Goal: Task Accomplishment & Management: Manage account settings

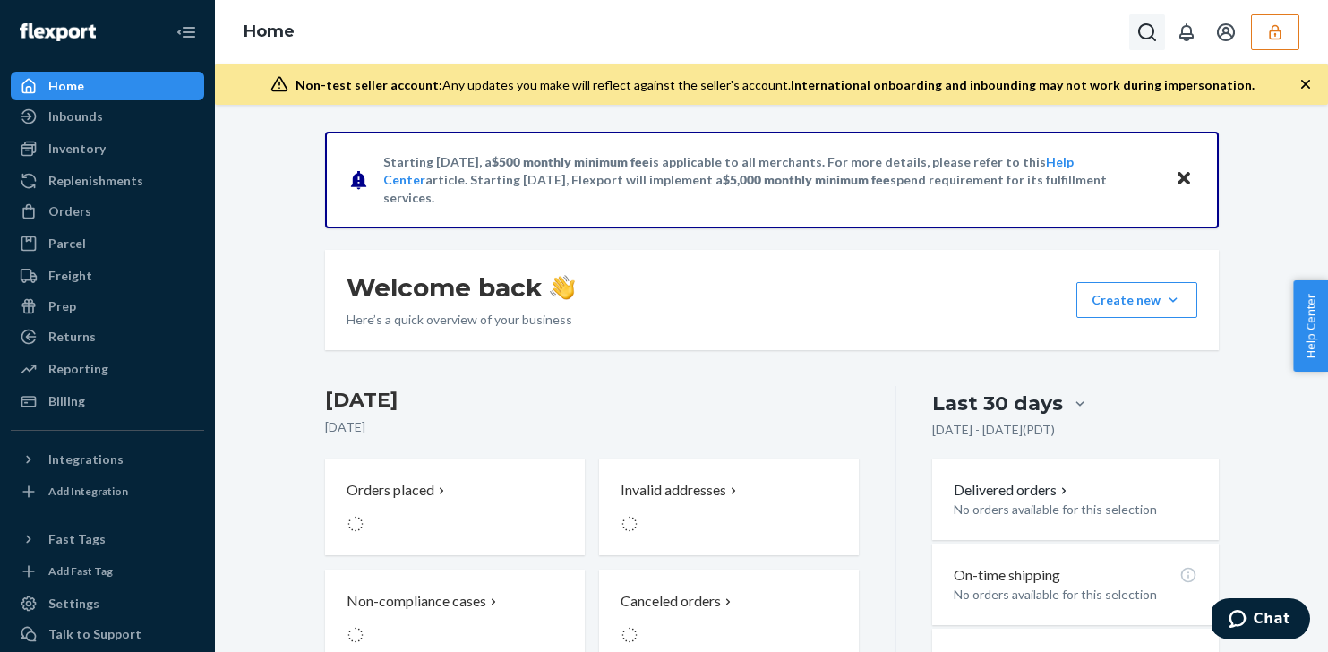
click at [1153, 31] on icon "Open Search Box" at bounding box center [1147, 32] width 18 height 18
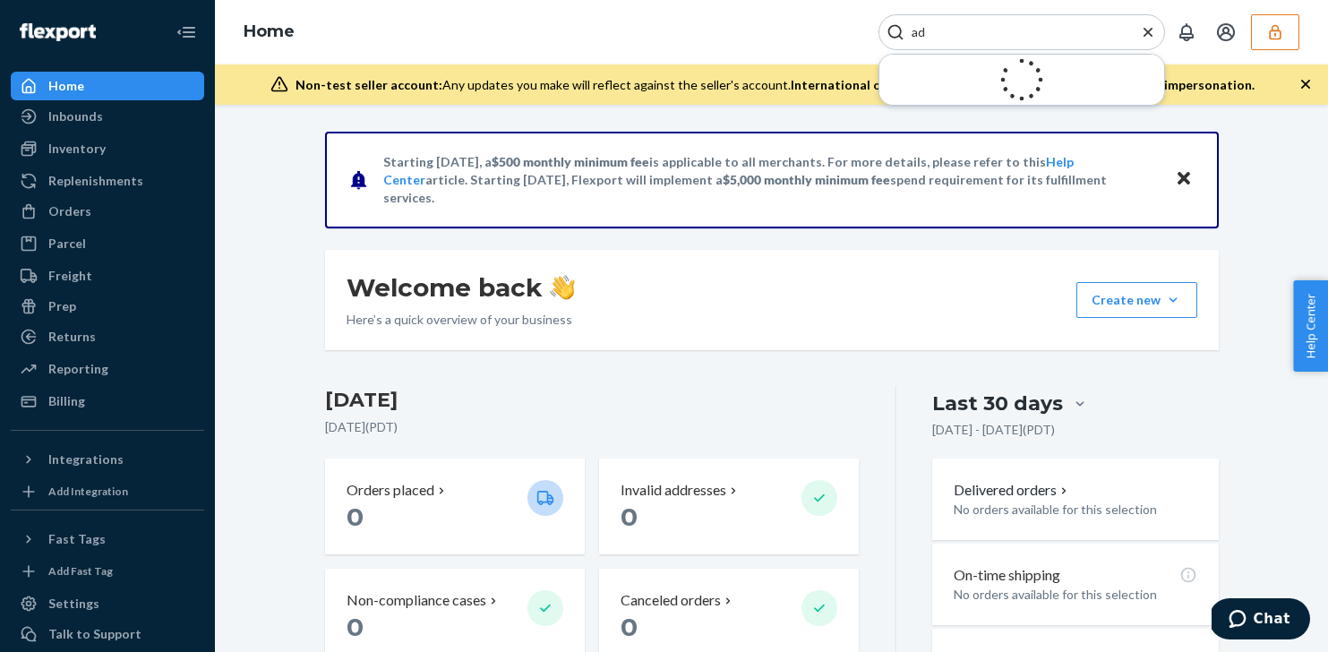
type input "a"
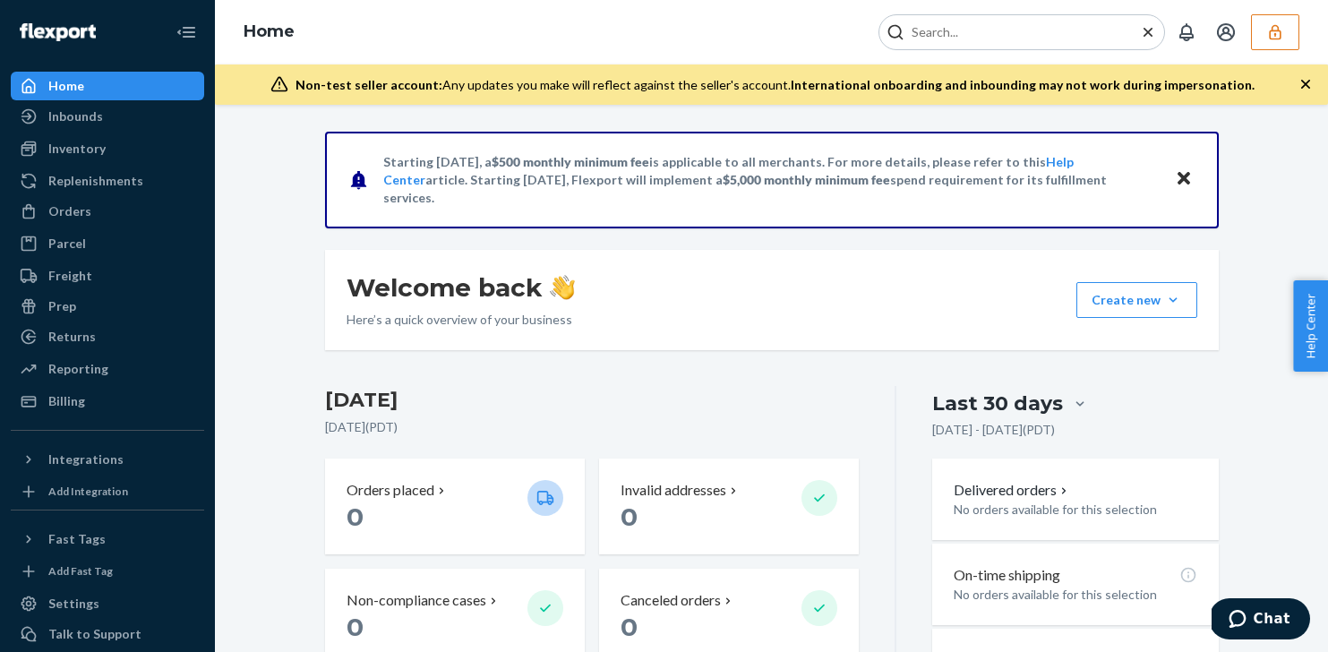
click at [1269, 23] on icon "button" at bounding box center [1275, 32] width 18 height 18
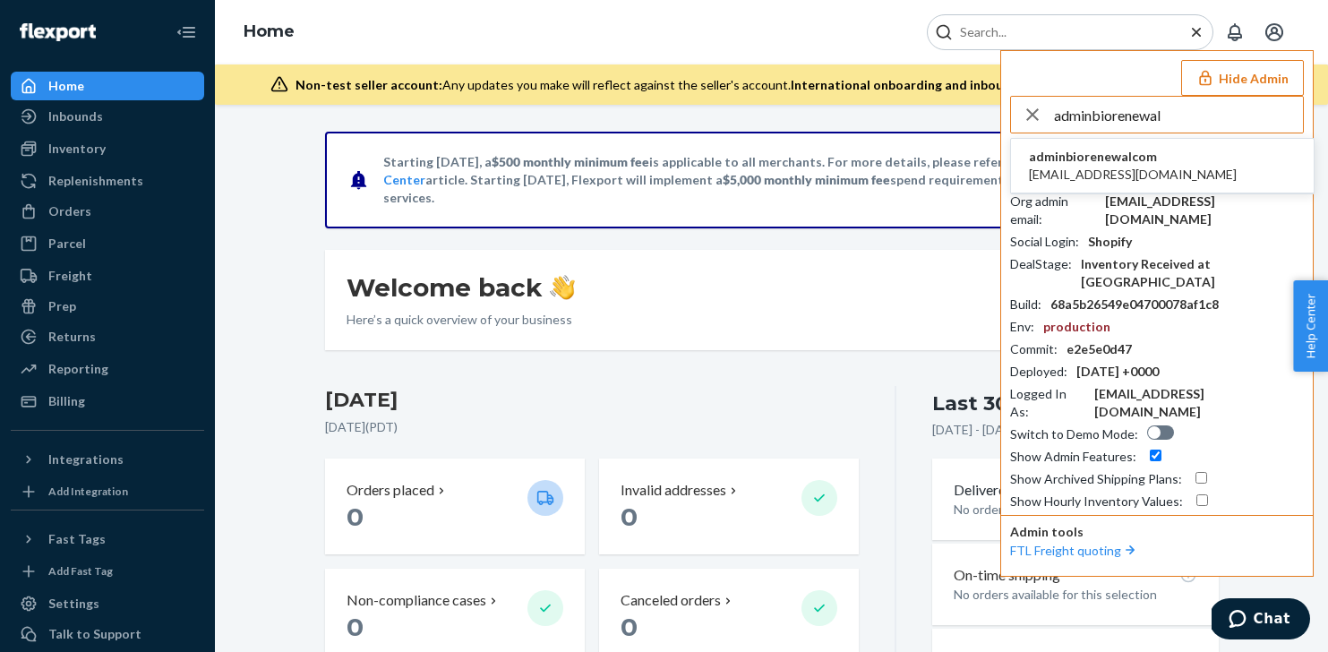
type input "adminbiorenewal"
click at [1198, 161] on li "adminbiorenewalcom admin@biorenewal.com" at bounding box center [1162, 166] width 303 height 55
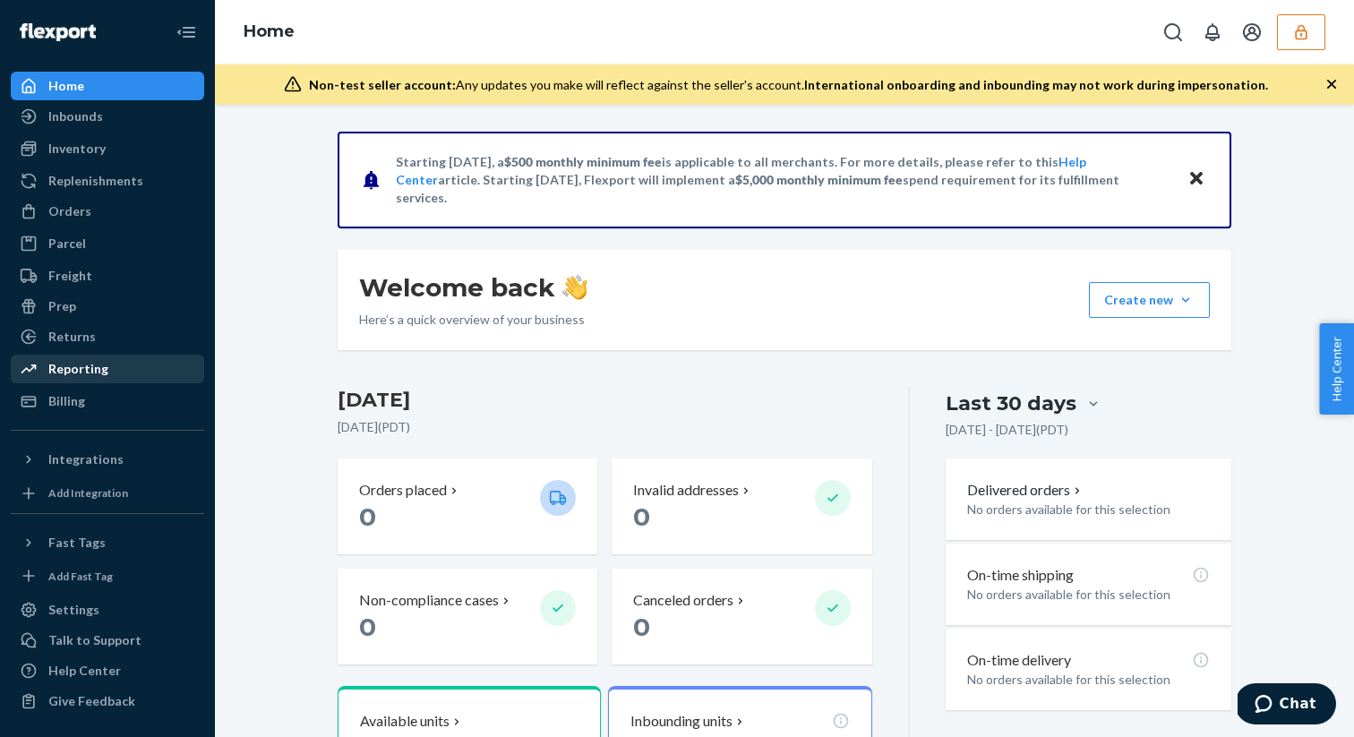
click at [109, 376] on div "Reporting" at bounding box center [108, 368] width 190 height 25
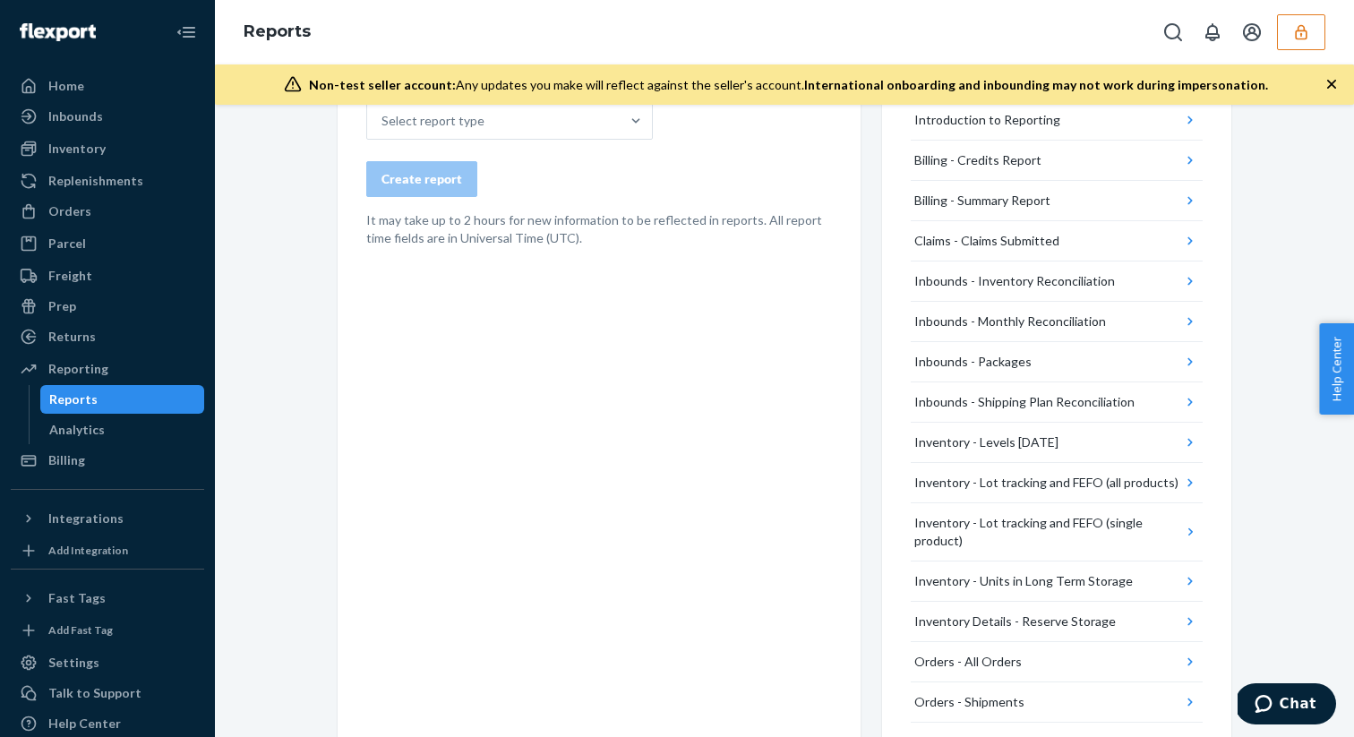
scroll to position [130, 0]
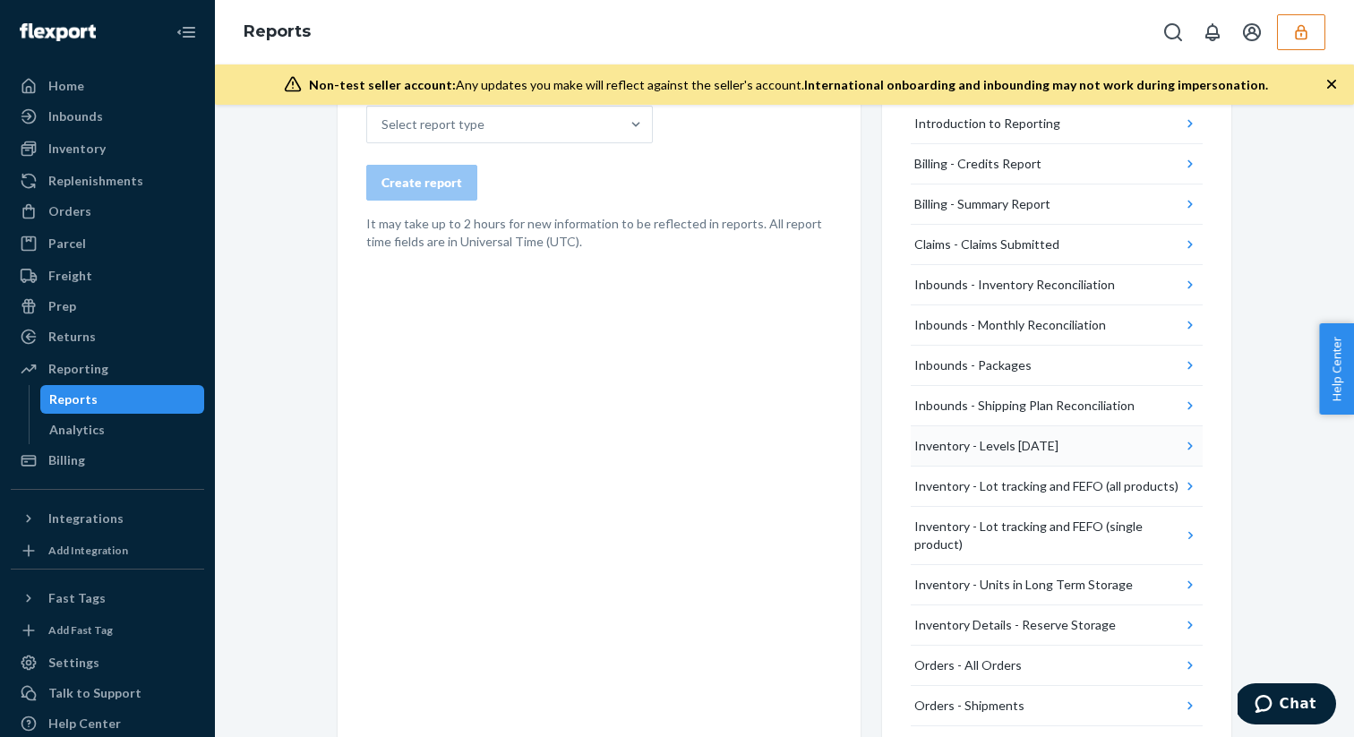
click at [1082, 448] on button "Inventory - Levels Today" at bounding box center [1057, 446] width 292 height 40
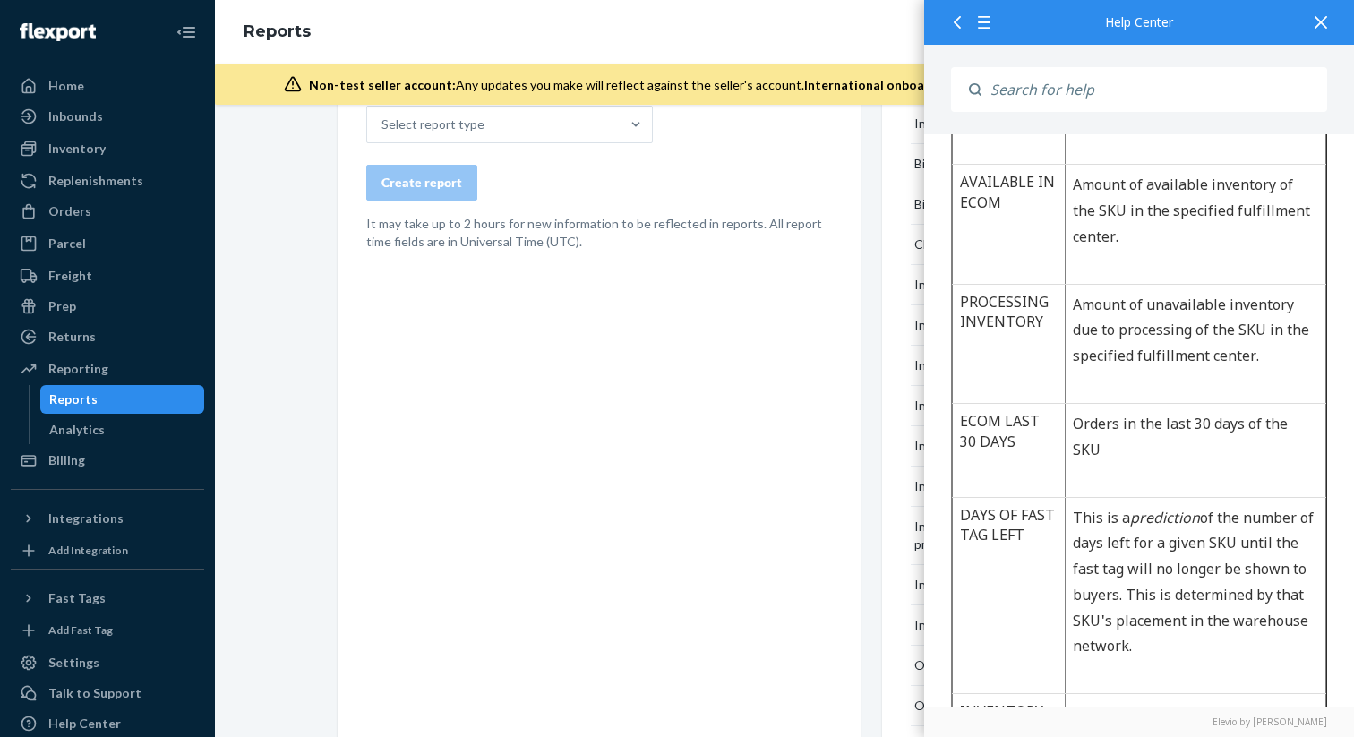
scroll to position [0, 0]
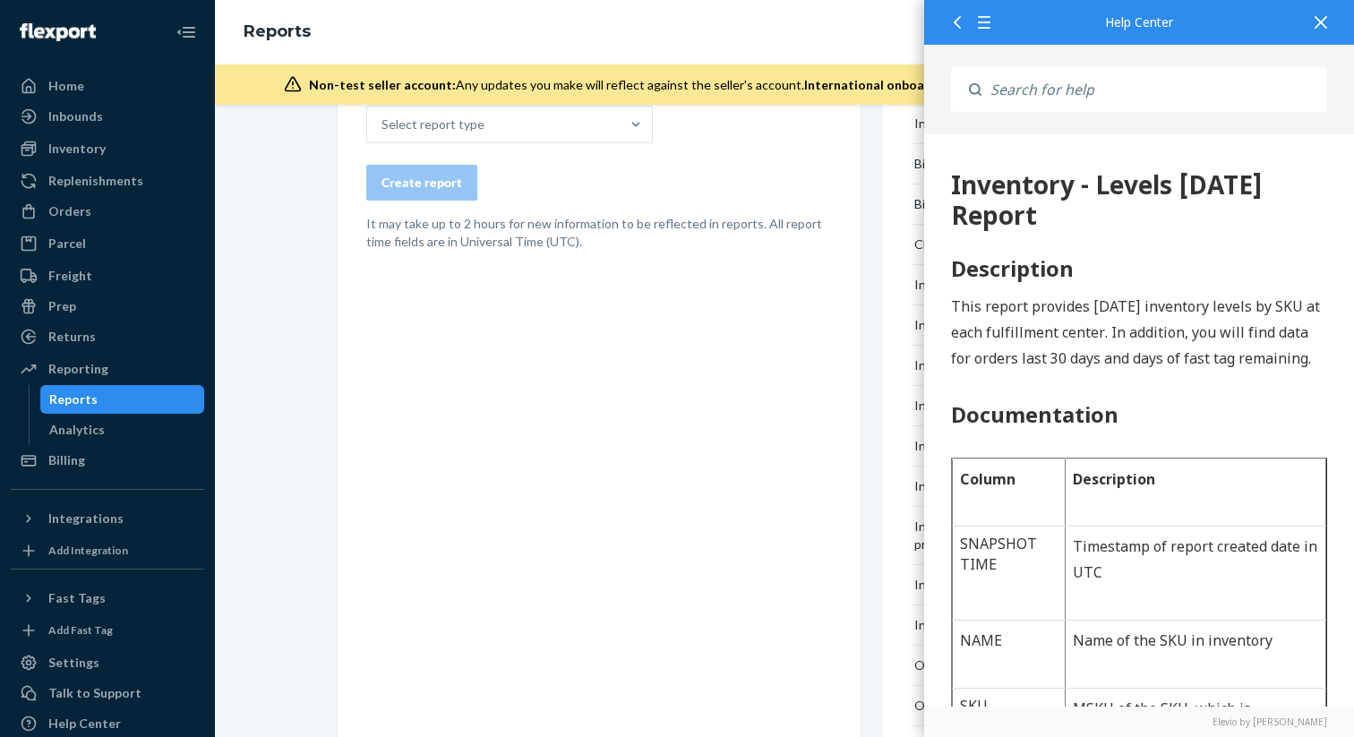
click at [1317, 24] on icon at bounding box center [1321, 22] width 13 height 13
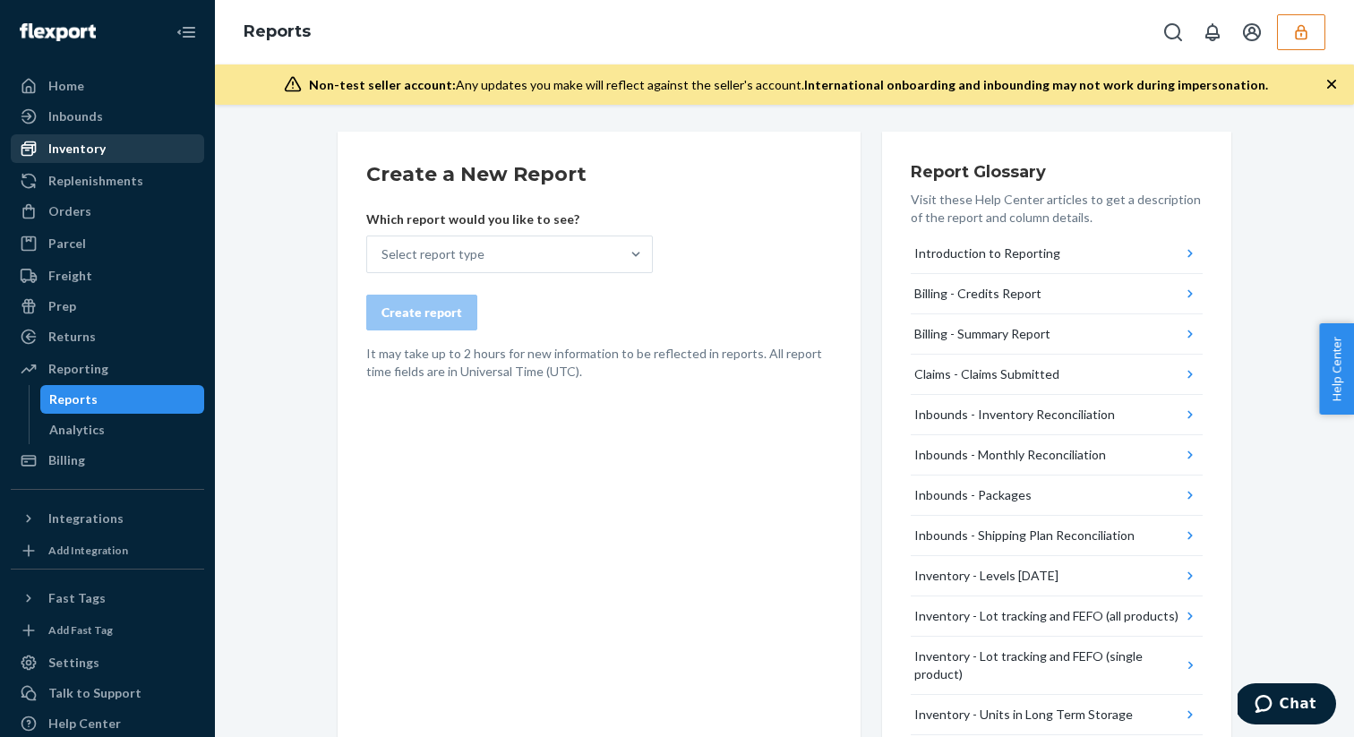
click at [143, 148] on div "Inventory" at bounding box center [108, 148] width 190 height 25
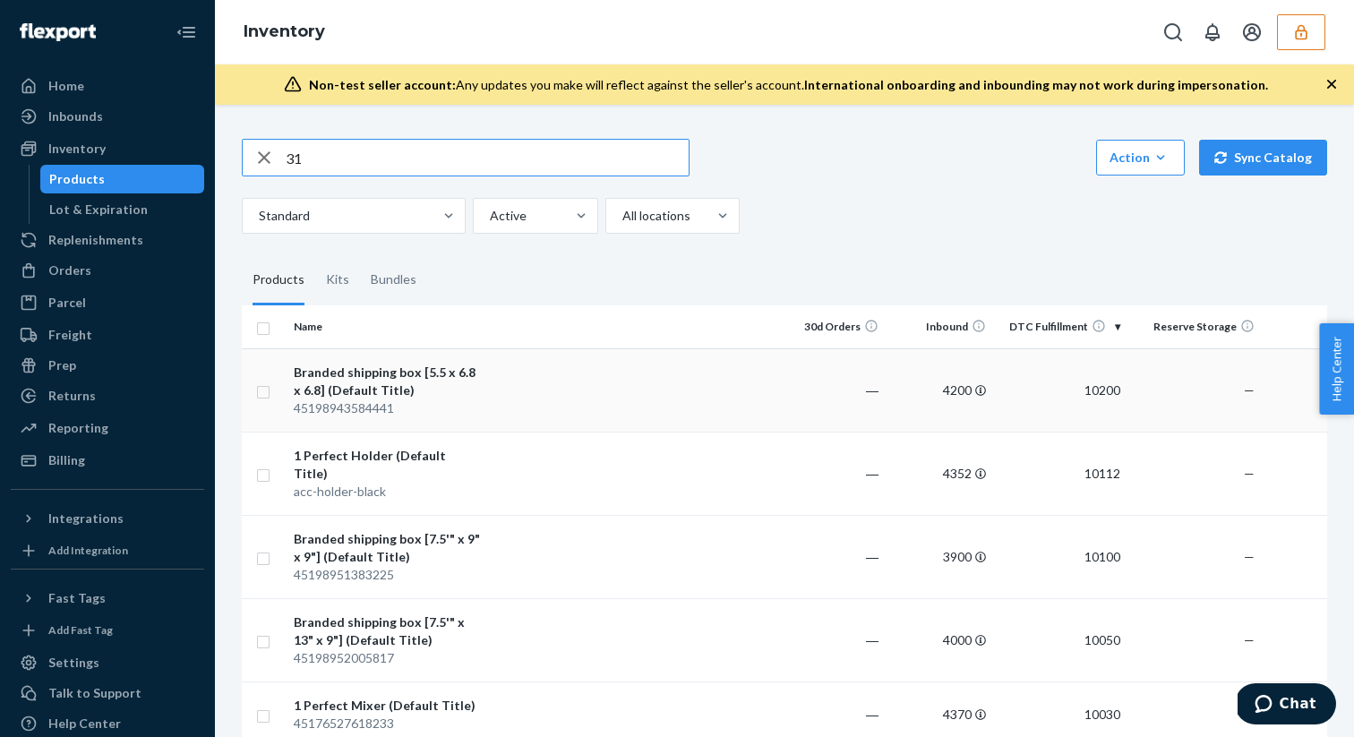
type input "31"
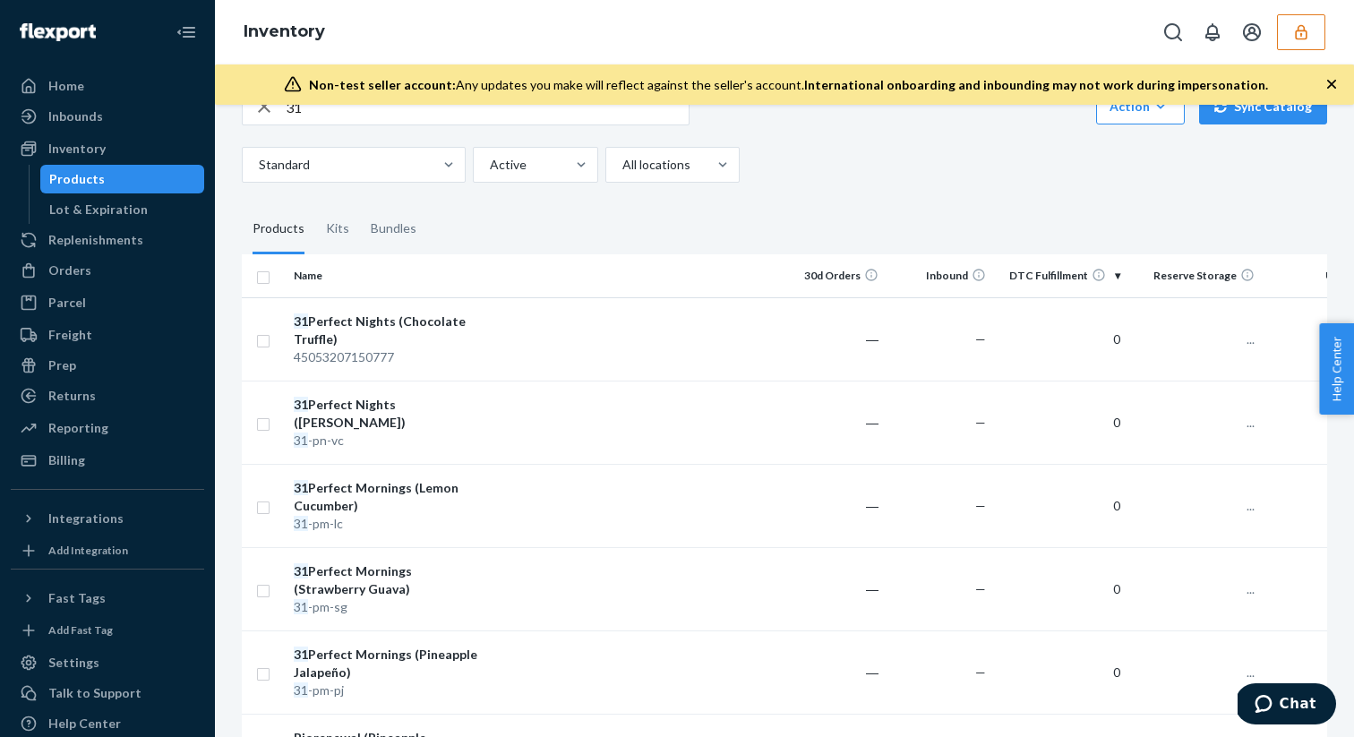
scroll to position [58, 0]
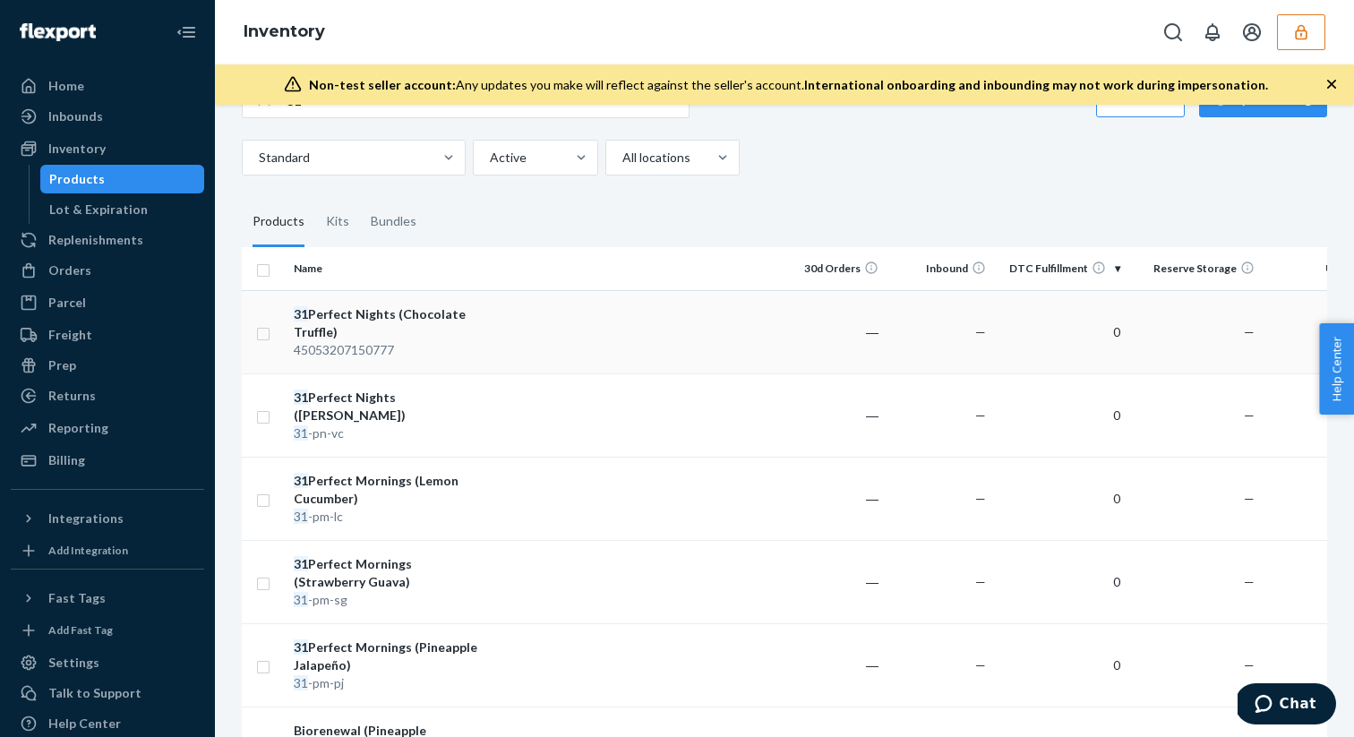
click at [601, 358] on td at bounding box center [633, 331] width 290 height 83
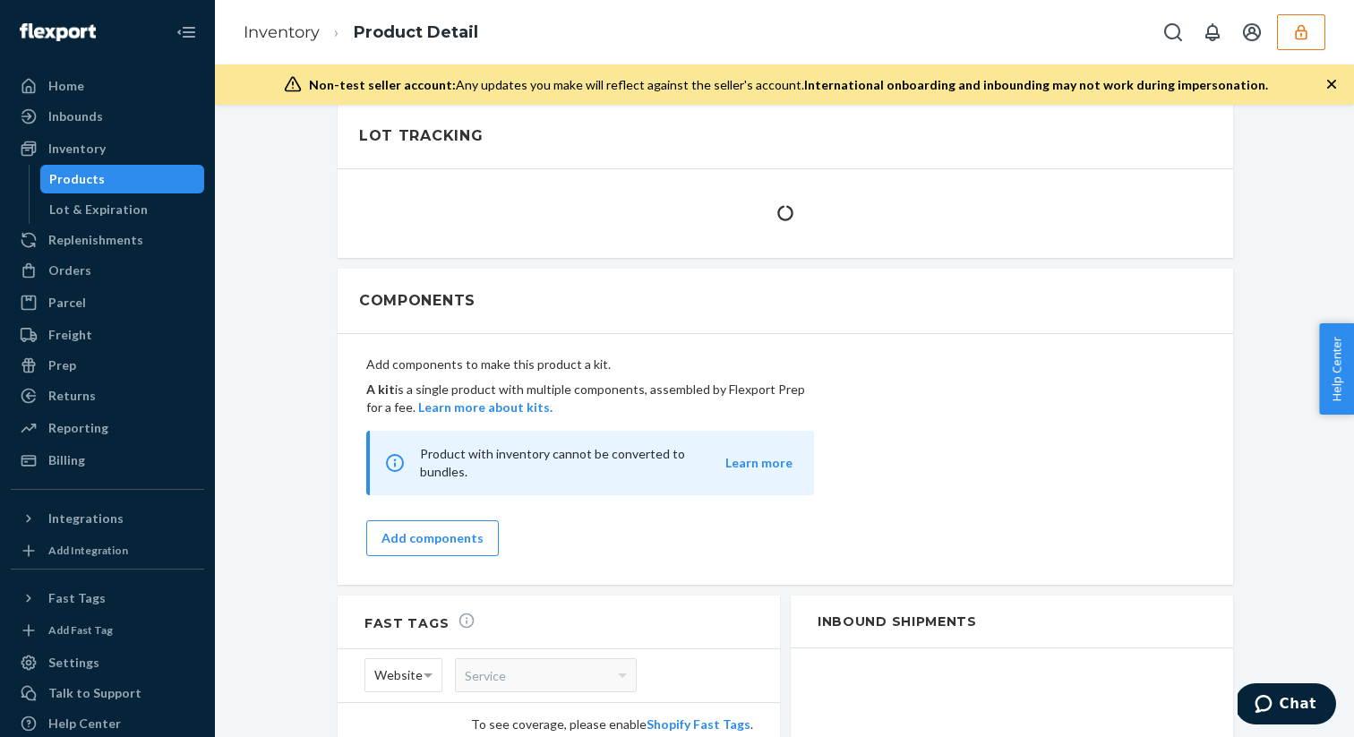
scroll to position [1038, 0]
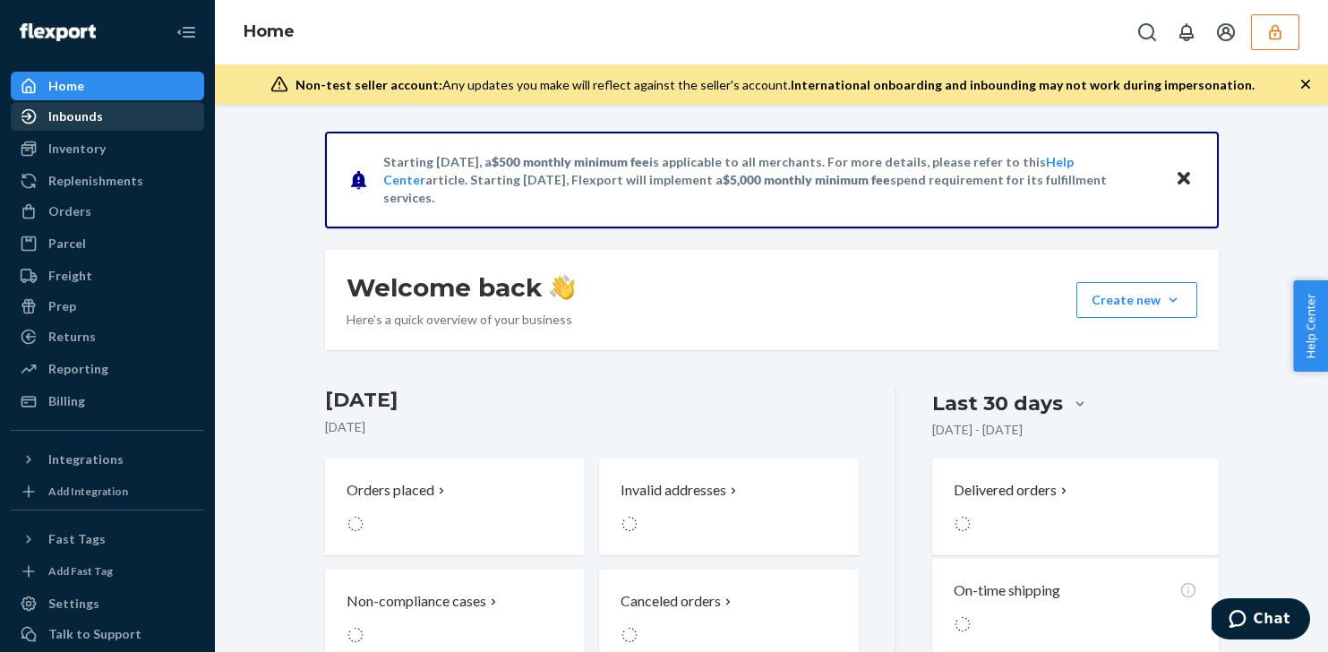
click at [129, 122] on div "Inbounds" at bounding box center [108, 116] width 190 height 25
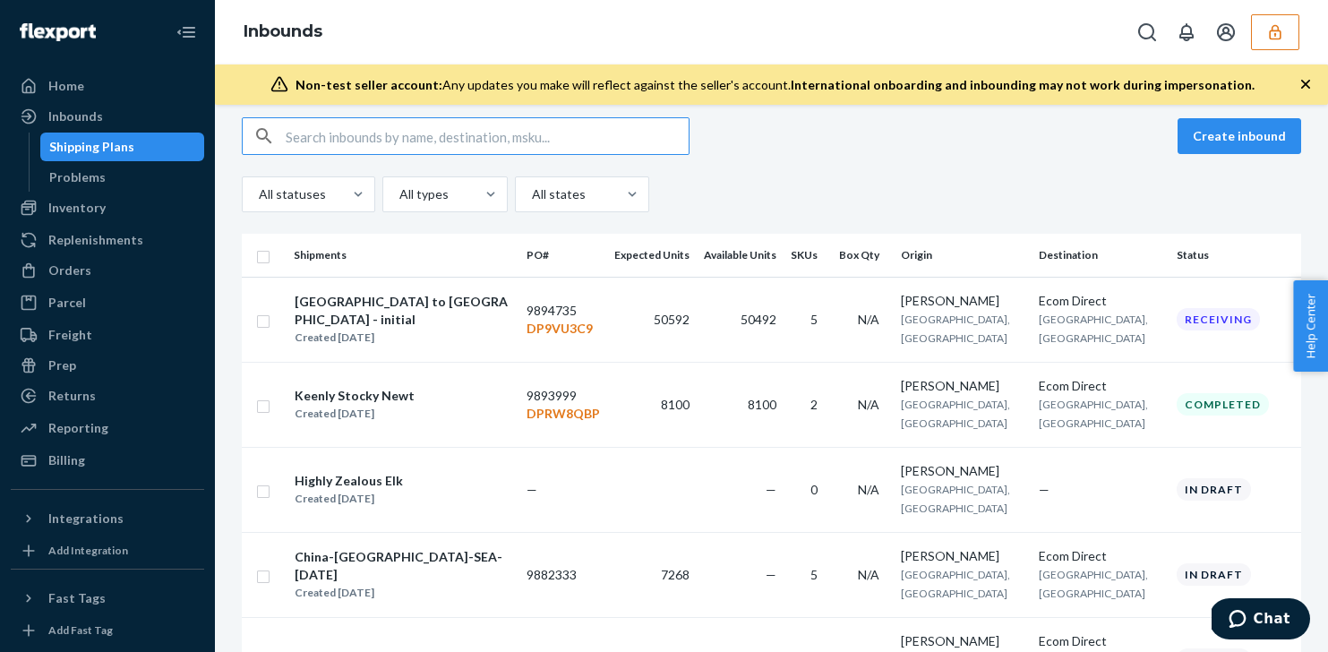
scroll to position [142, 0]
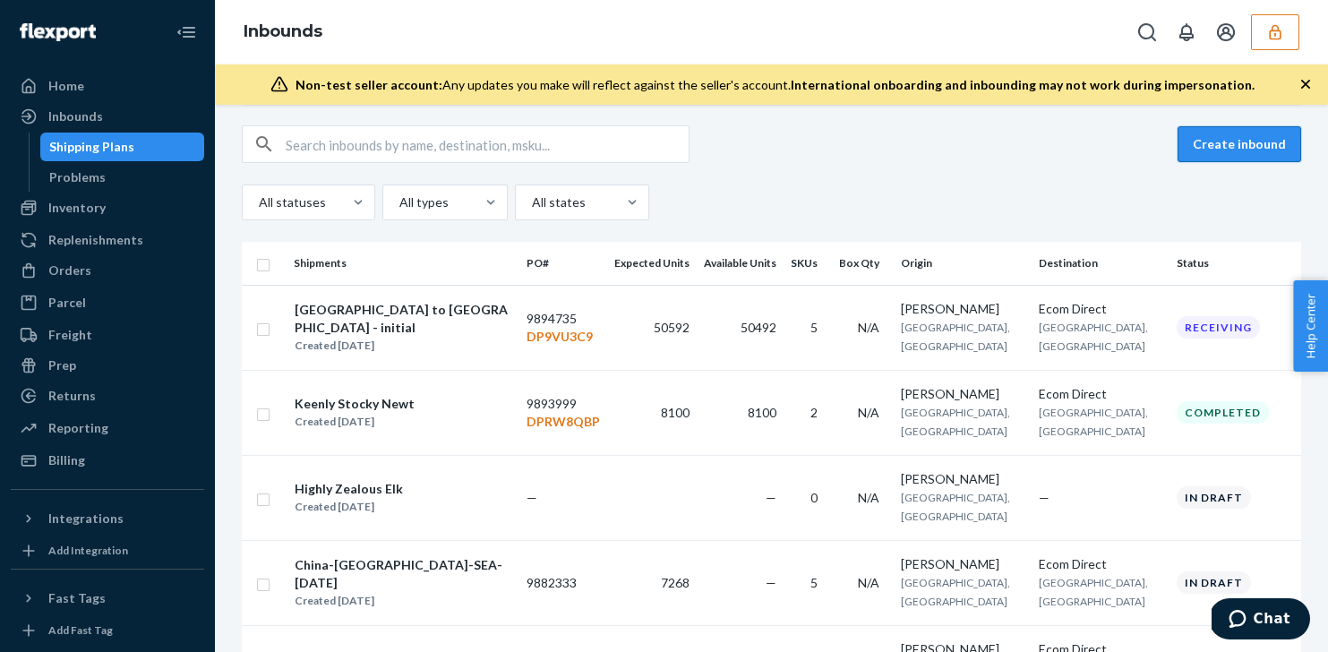
click at [1209, 152] on button "Create inbound" at bounding box center [1240, 144] width 124 height 36
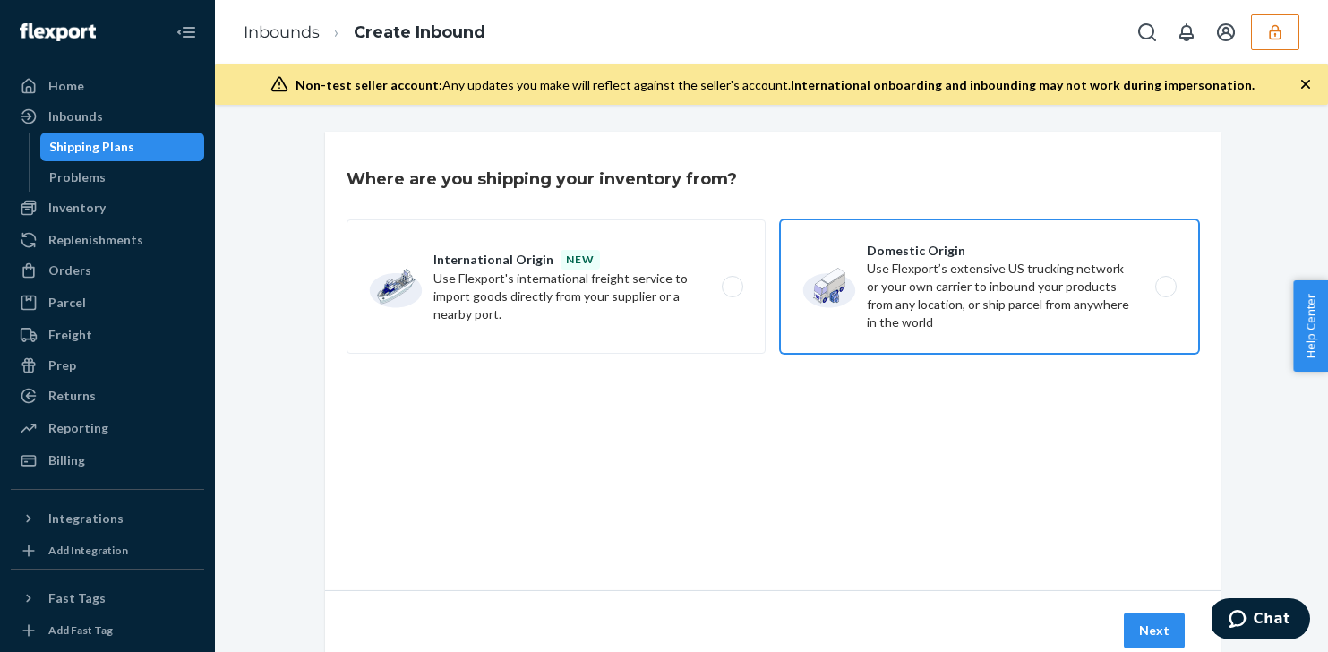
click at [858, 300] on label "Domestic Origin Use Flexport’s extensive US trucking network or your own carrie…" at bounding box center [989, 286] width 419 height 134
click at [1165, 293] on input "Domestic Origin Use Flexport’s extensive US trucking network or your own carrie…" at bounding box center [1171, 287] width 12 height 12
radio input "true"
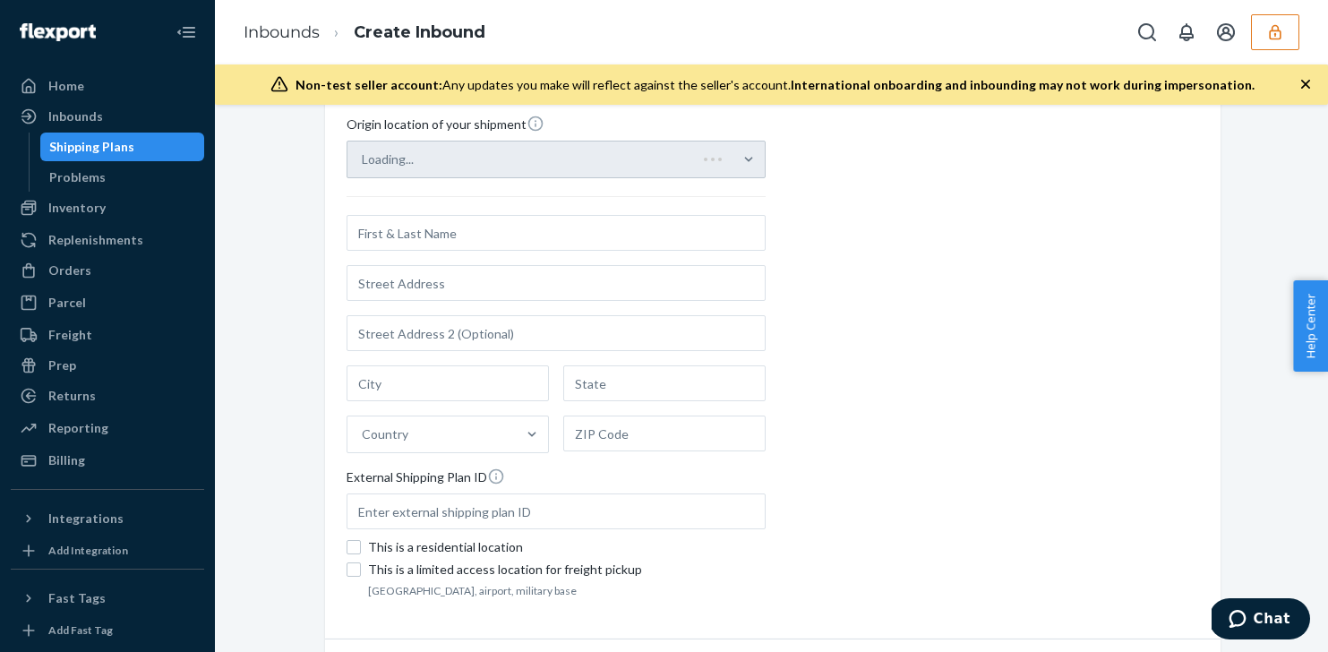
scroll to position [237, 0]
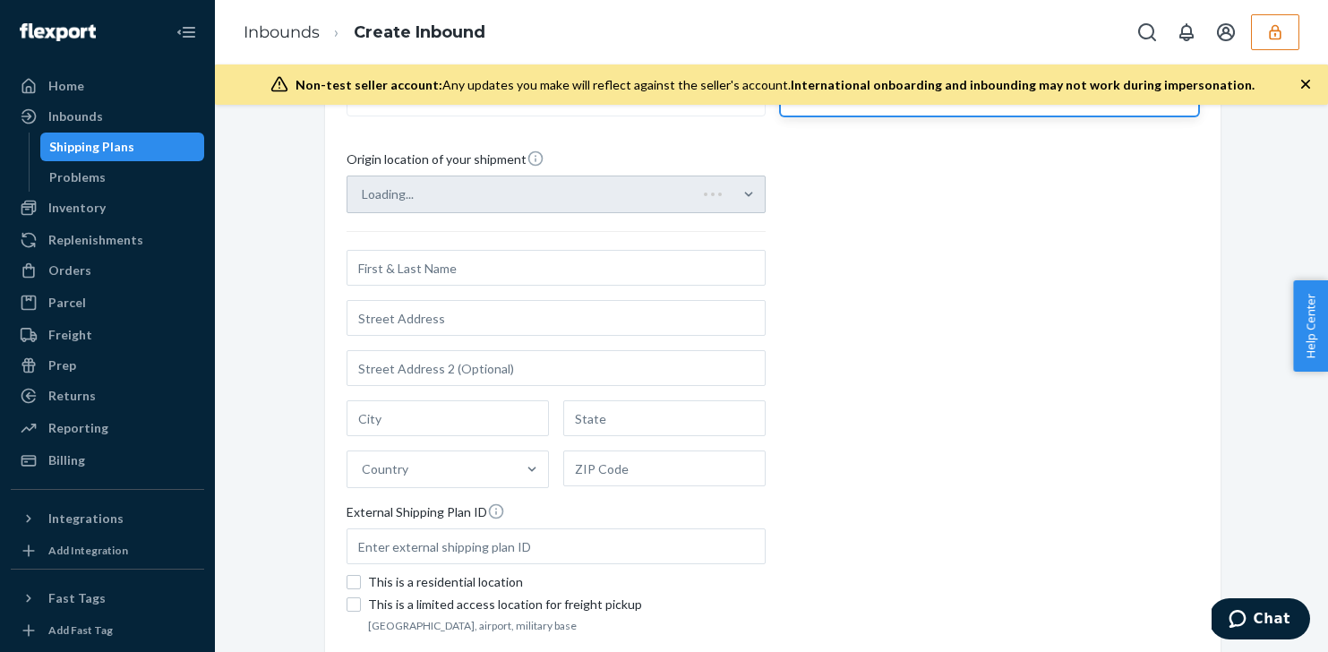
click at [542, 261] on input "text" at bounding box center [556, 268] width 419 height 36
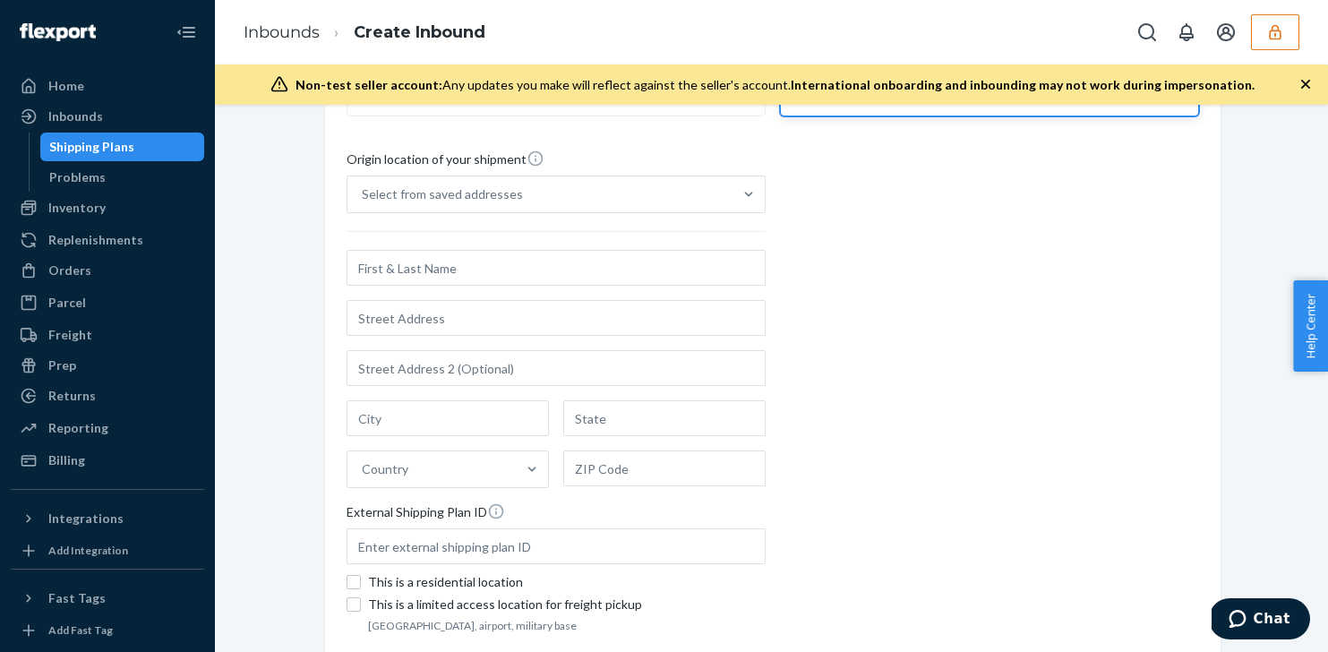
click at [521, 196] on div "Select from saved addresses" at bounding box center [539, 194] width 385 height 36
click at [364, 196] on input "Select from saved addresses" at bounding box center [363, 194] width 2 height 18
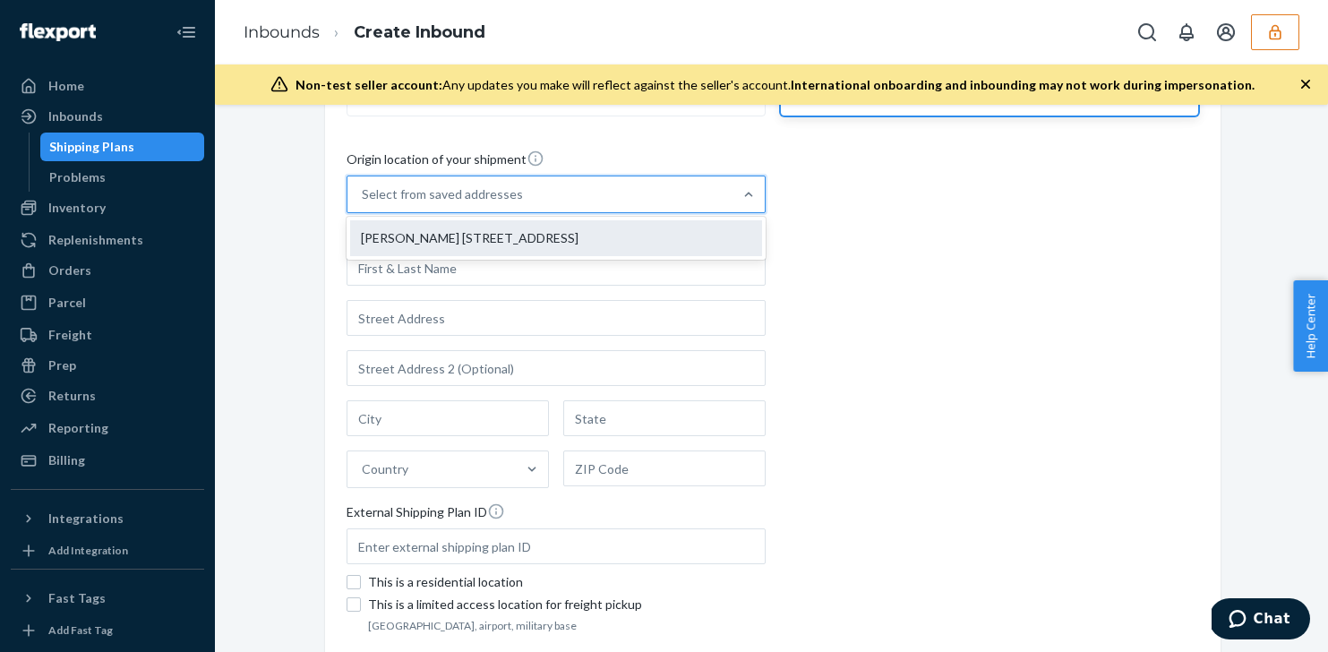
click at [723, 231] on div "[PERSON_NAME] [STREET_ADDRESS]" at bounding box center [556, 238] width 412 height 36
click at [364, 203] on input "option Yehuda Nuriel 2824 SW 13th Ct Fort Lauderdale, FL 33312 focused, 1 of 1.…" at bounding box center [363, 194] width 2 height 18
type input "[PERSON_NAME]"
type input "2824 SW 13th Ct"
type input "Fort Lauderdale"
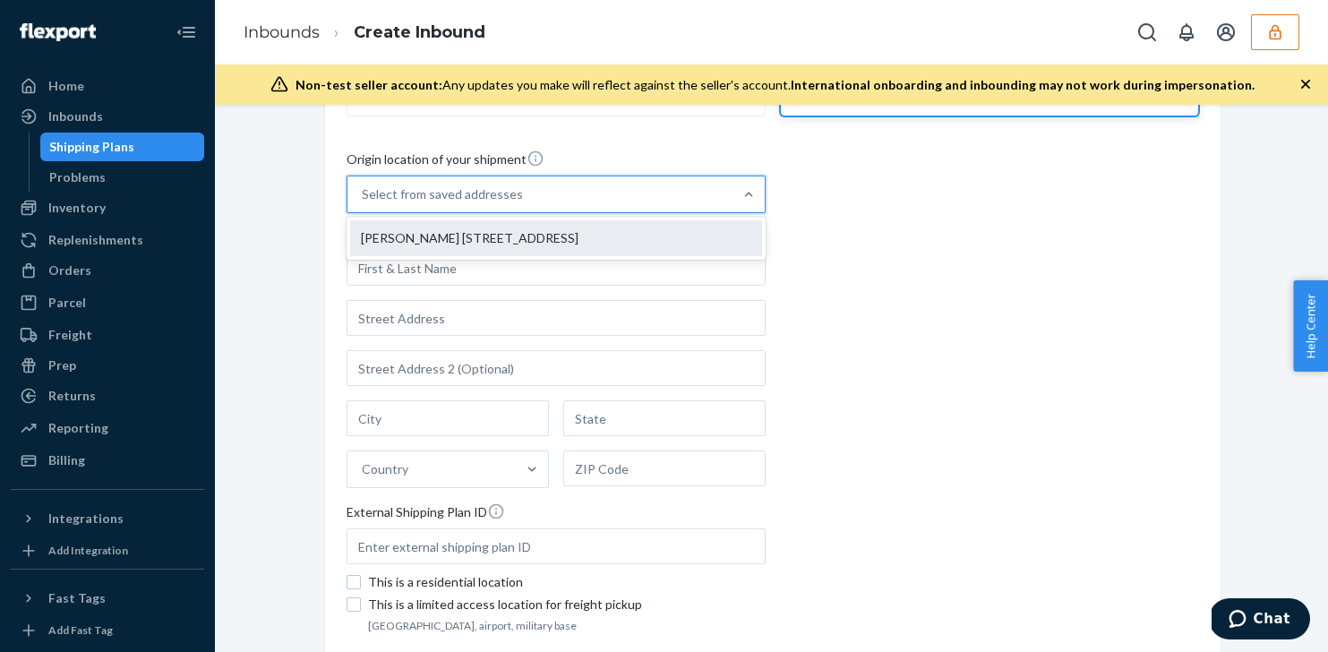
type input "FL"
type input "33312"
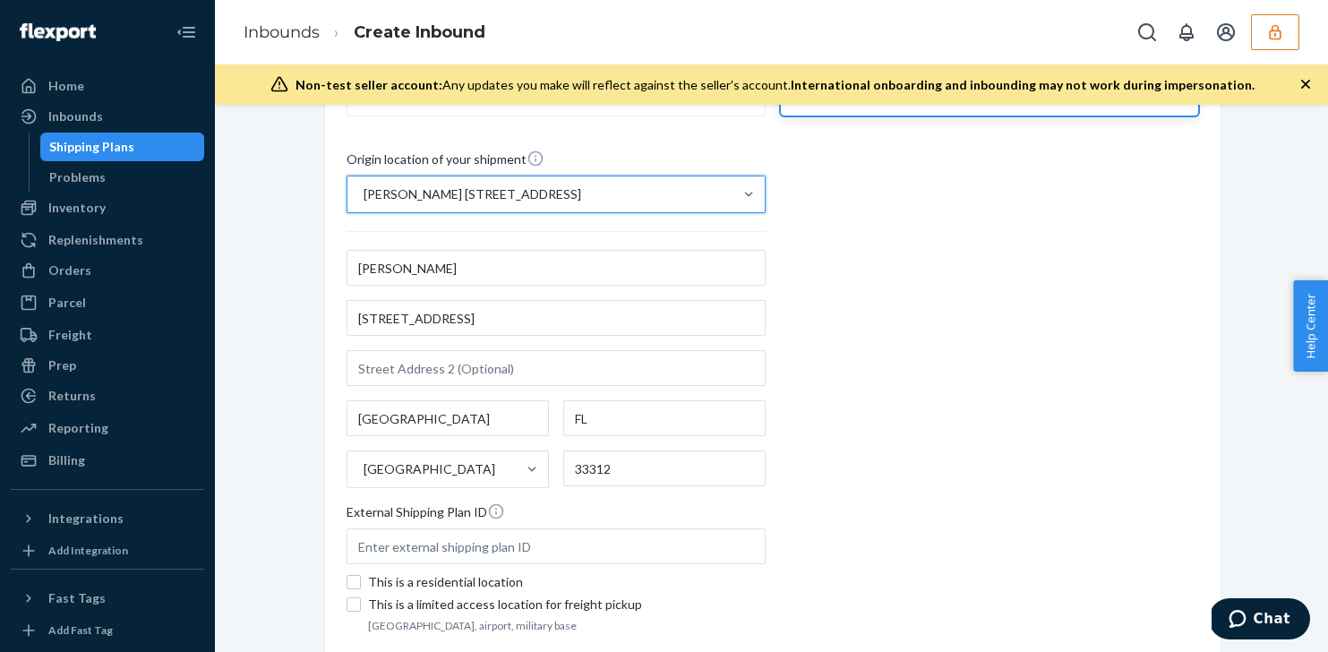
scroll to position [380, 0]
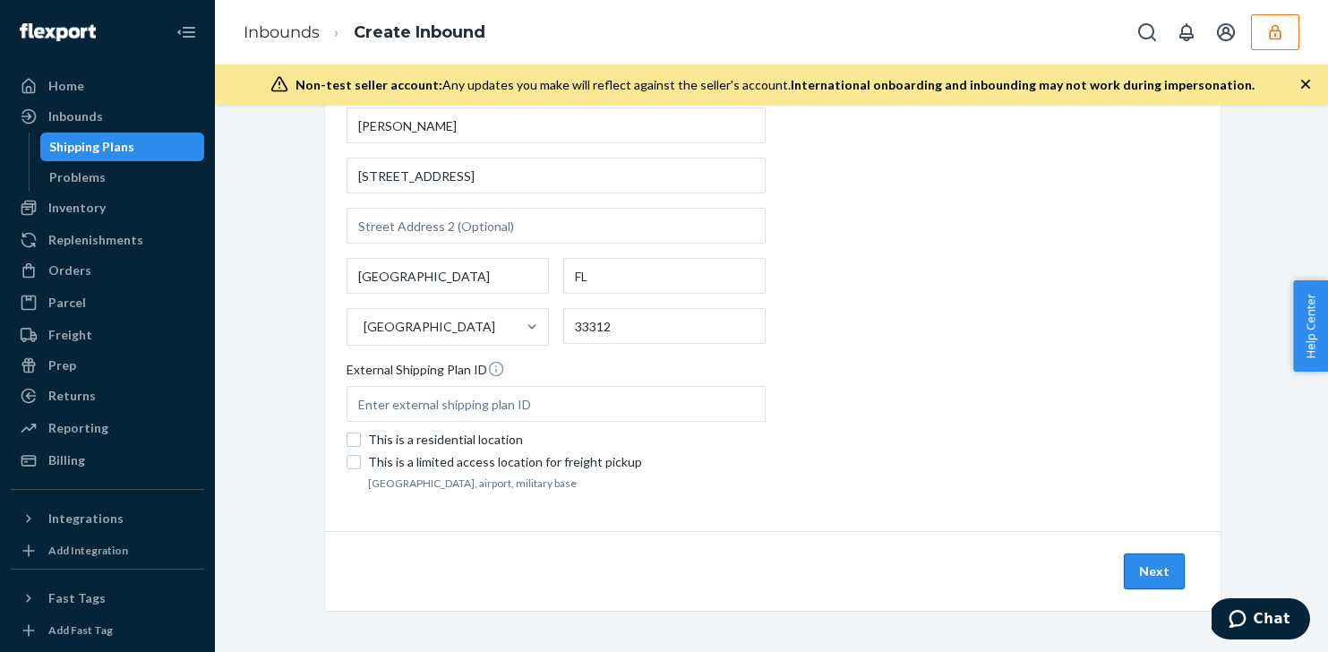
click at [1161, 564] on button "Next" at bounding box center [1154, 571] width 61 height 36
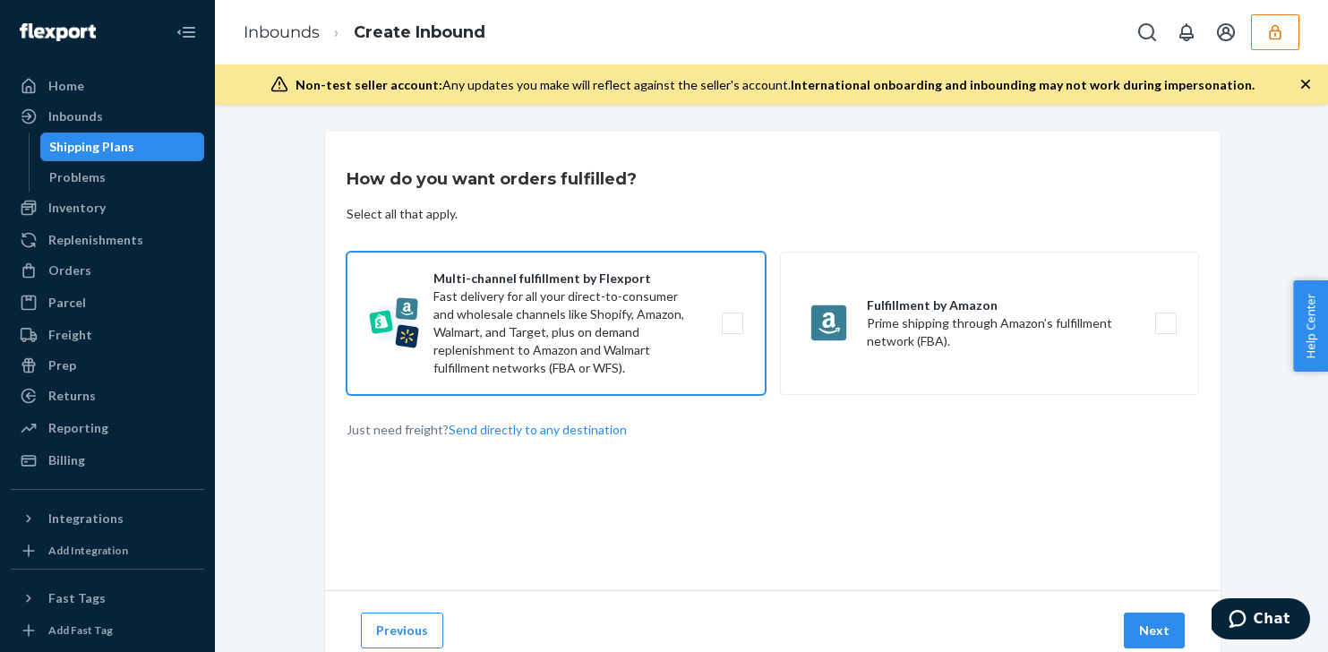
click at [434, 317] on label "Multi-channel fulfillment by Flexport Fast delivery for all your direct-to-cons…" at bounding box center [556, 323] width 419 height 143
click at [732, 318] on input "Multi-channel fulfillment by Flexport Fast delivery for all your direct-to-cons…" at bounding box center [738, 324] width 12 height 12
checkbox input "true"
click at [1145, 624] on button "Next" at bounding box center [1154, 631] width 61 height 36
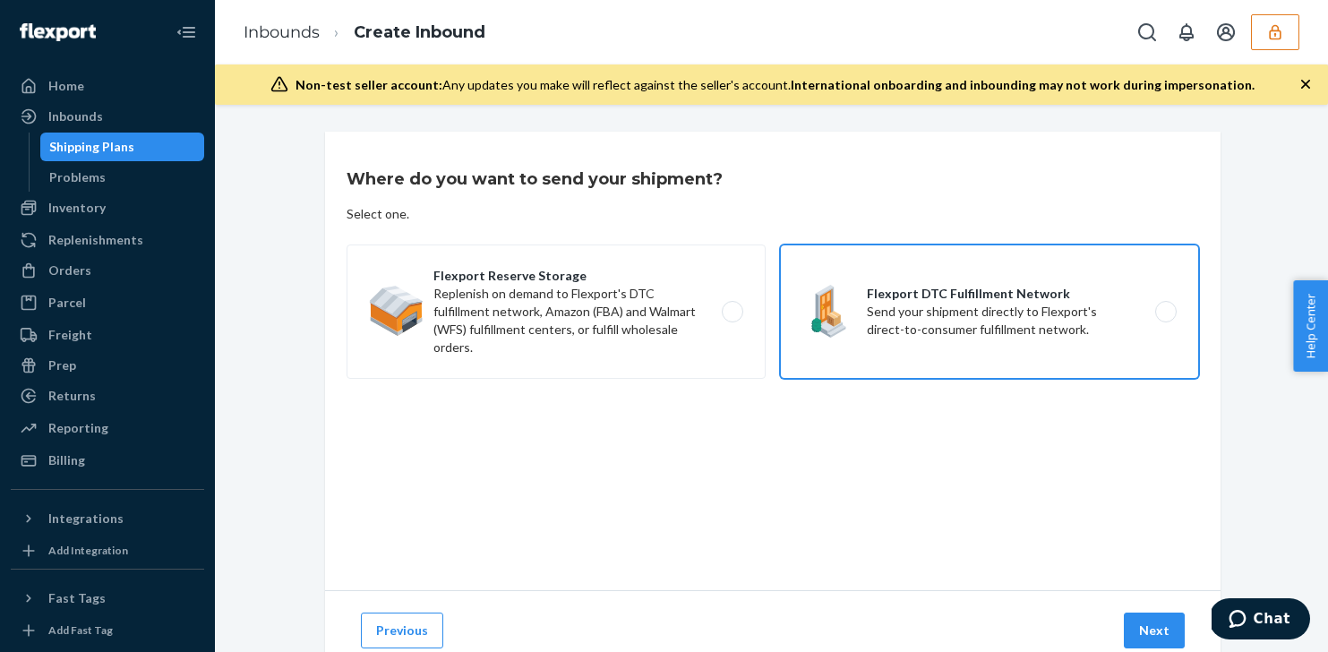
click at [996, 310] on label "Flexport DTC Fulfillment Network Send your shipment directly to Flexport's dire…" at bounding box center [989, 311] width 419 height 134
click at [1165, 310] on input "Flexport DTC Fulfillment Network Send your shipment directly to Flexport's dire…" at bounding box center [1171, 312] width 12 height 12
radio input "true"
click at [1154, 620] on button "Next" at bounding box center [1154, 631] width 61 height 36
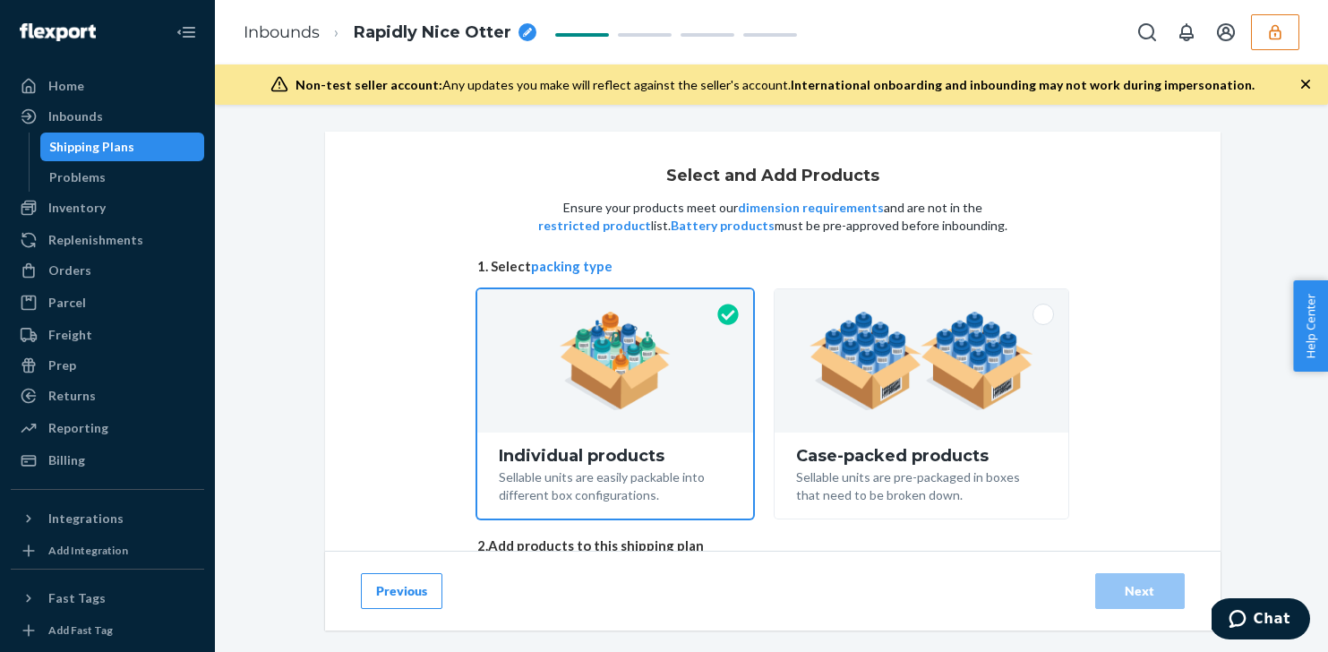
scroll to position [111, 0]
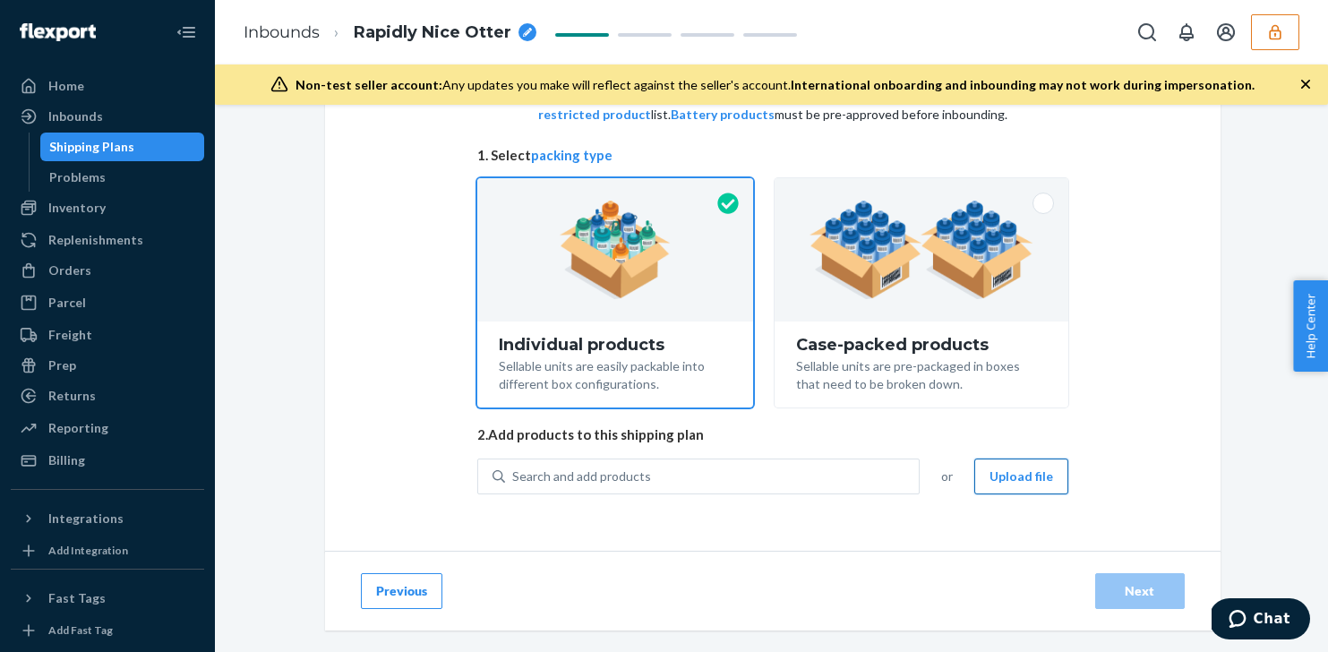
click at [1005, 478] on button "Upload file" at bounding box center [1021, 476] width 94 height 36
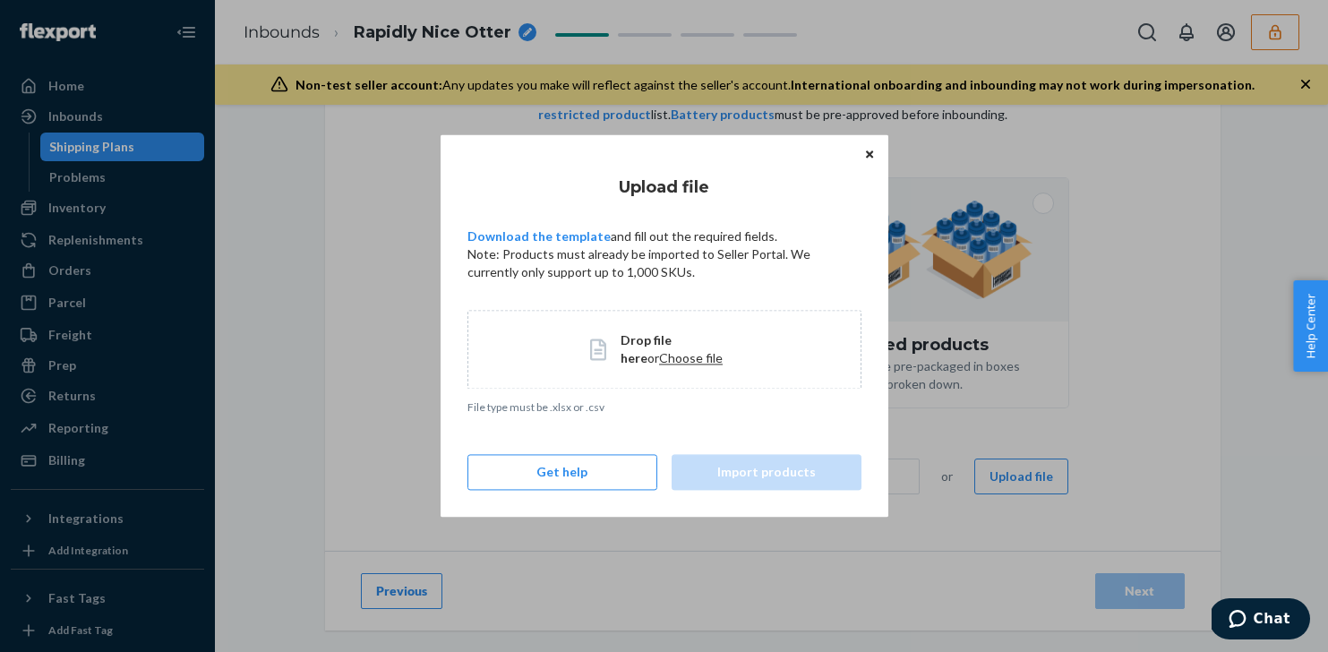
click at [675, 350] on span "Drop file here or Choose file" at bounding box center [679, 349] width 117 height 36
click at [553, 234] on link "Download the template" at bounding box center [538, 235] width 143 height 15
click at [870, 150] on icon "Close" at bounding box center [869, 154] width 7 height 11
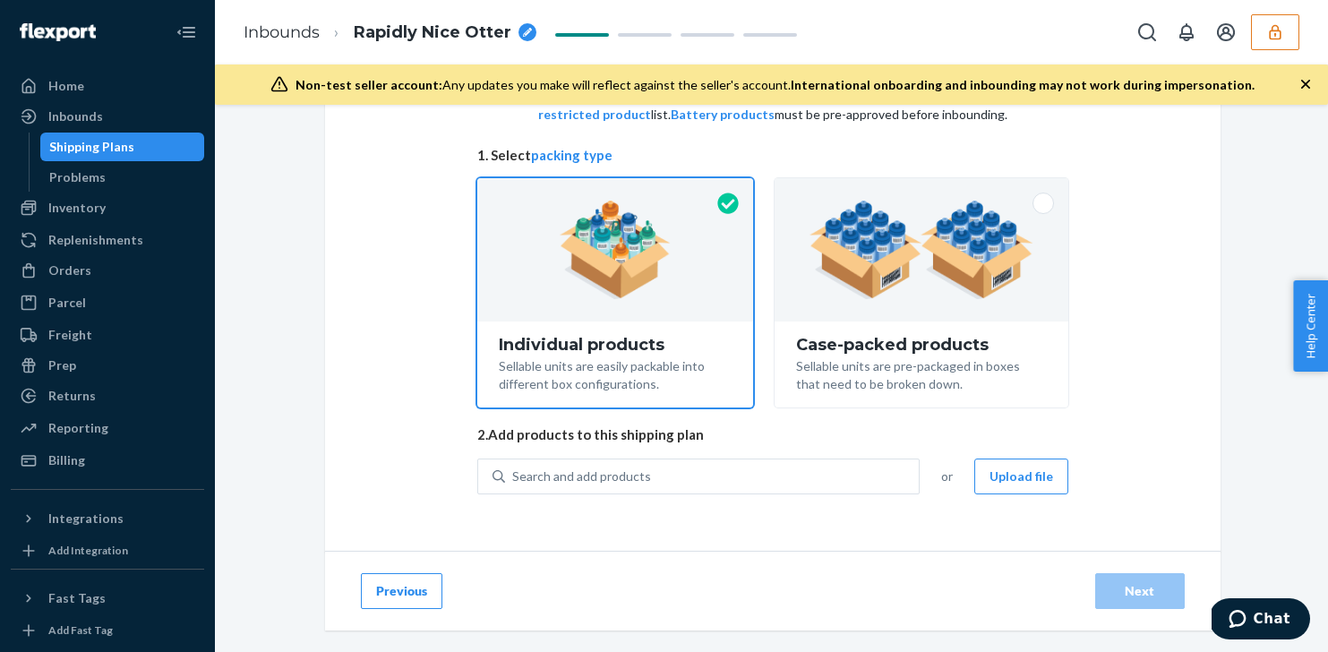
click at [870, 150] on span "1. Select packing type" at bounding box center [772, 155] width 591 height 19
click at [647, 304] on div at bounding box center [615, 249] width 277 height 143
click at [621, 190] on input "Individual products Sellable units are easily packable into different box confi…" at bounding box center [615, 184] width 12 height 12
click at [1020, 468] on button "Upload file" at bounding box center [1021, 476] width 94 height 36
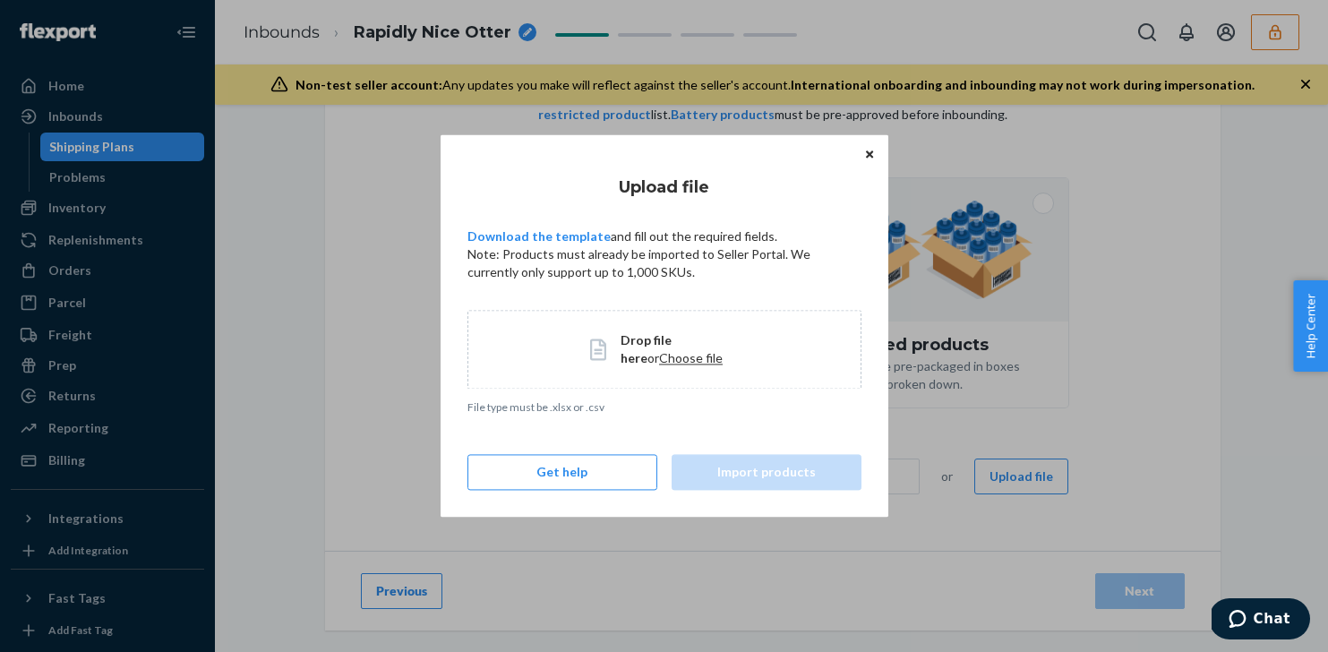
click at [861, 153] on button "Close" at bounding box center [870, 153] width 18 height 20
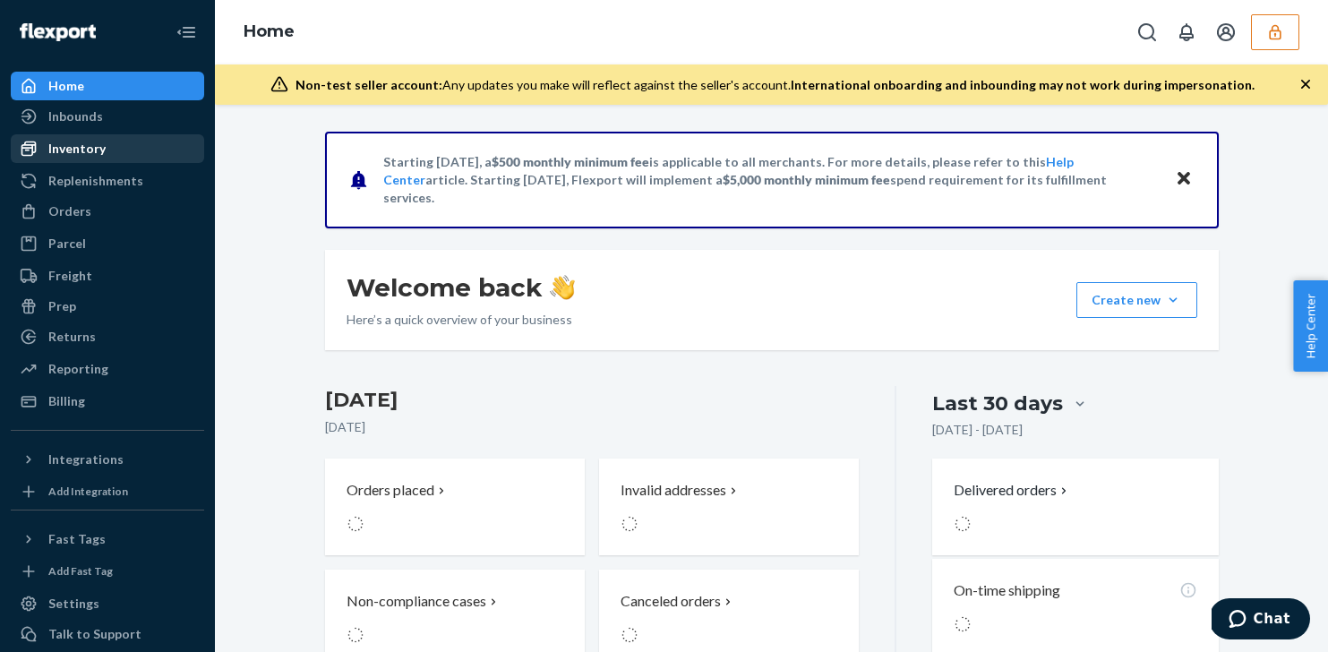
click at [140, 149] on div "Inventory" at bounding box center [108, 148] width 190 height 25
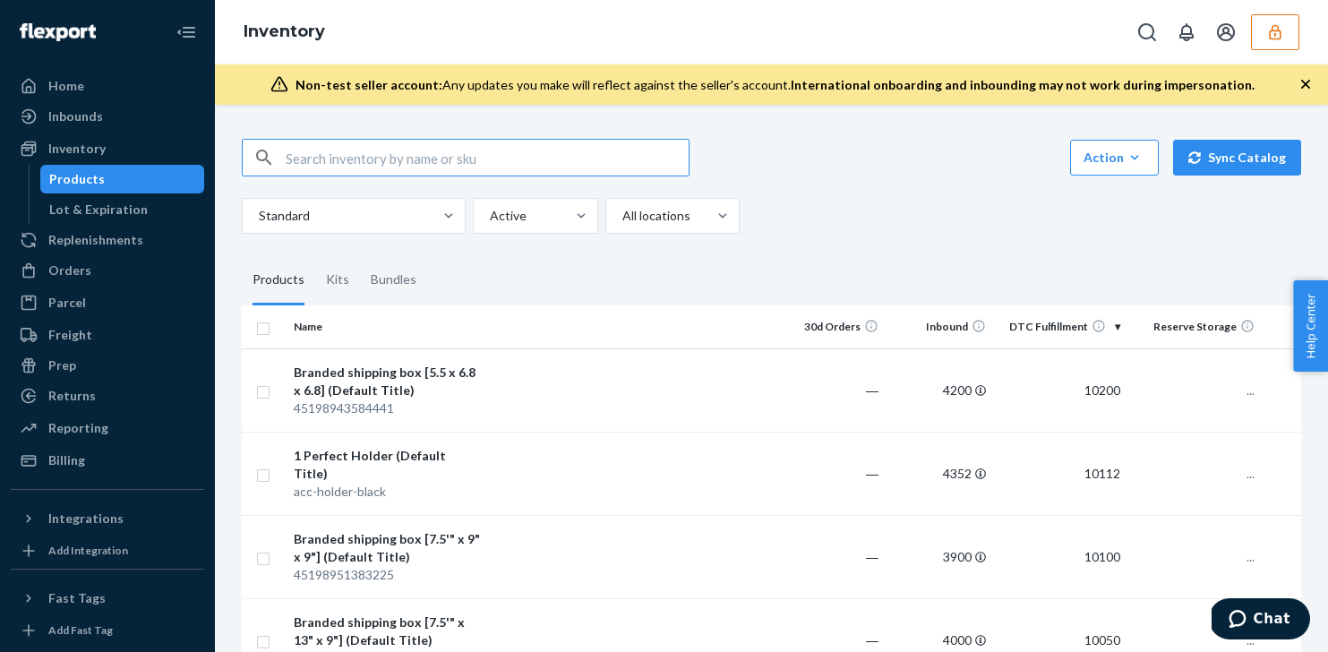
click at [411, 155] on input "text" at bounding box center [487, 158] width 403 height 36
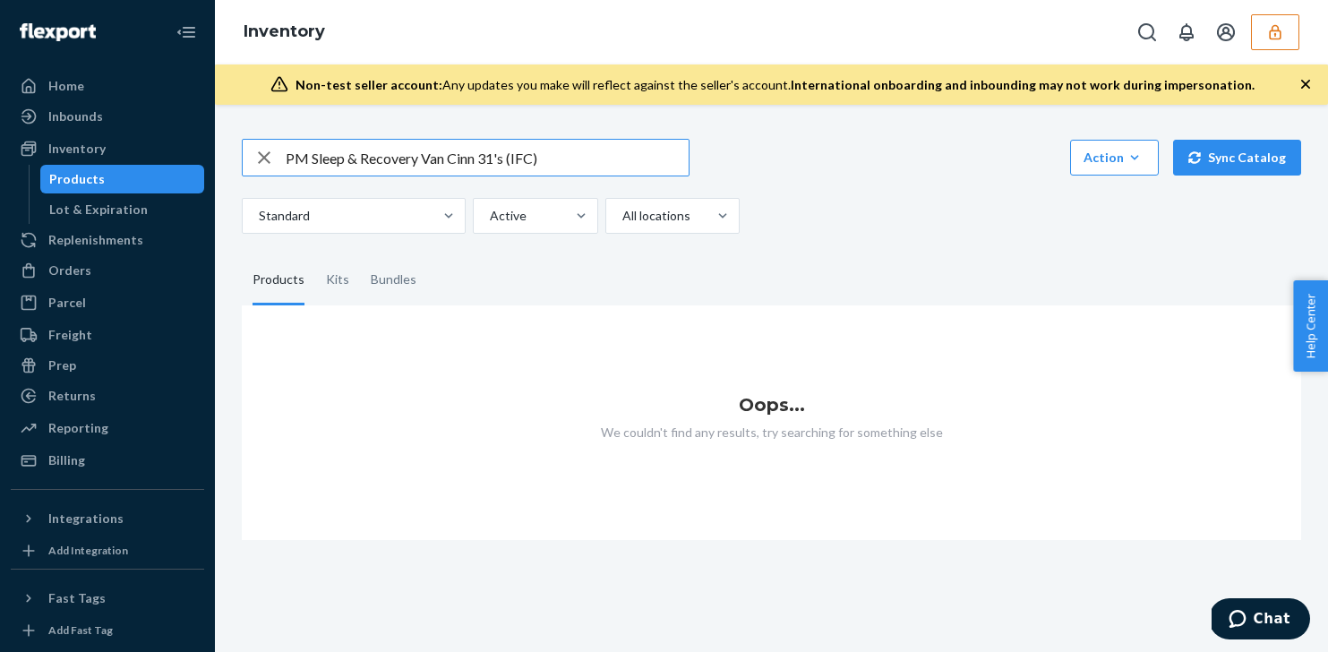
click at [546, 150] on input "PM Sleep & Recovery Van Cinn 31's (IFC)" at bounding box center [487, 158] width 403 height 36
type input "cinn"
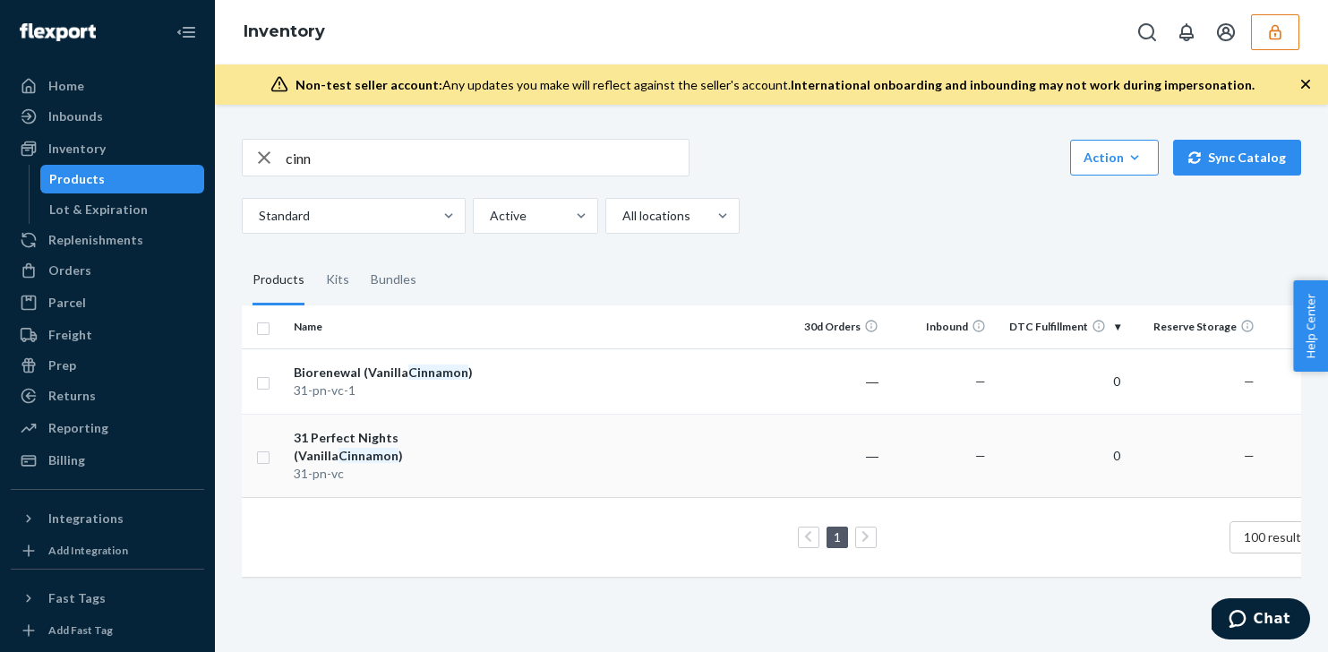
click at [531, 444] on td at bounding box center [633, 455] width 290 height 83
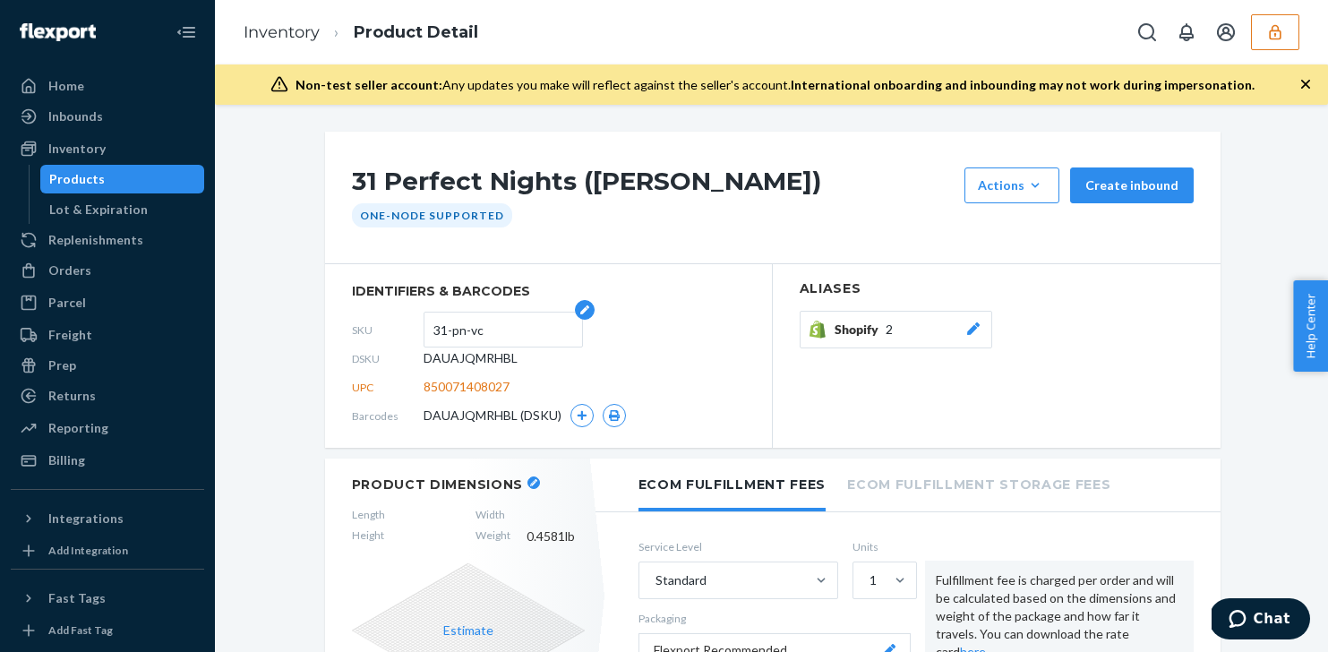
click at [461, 324] on input "31-pn-vc" at bounding box center [503, 330] width 140 height 34
click at [124, 183] on div "Products" at bounding box center [122, 179] width 161 height 25
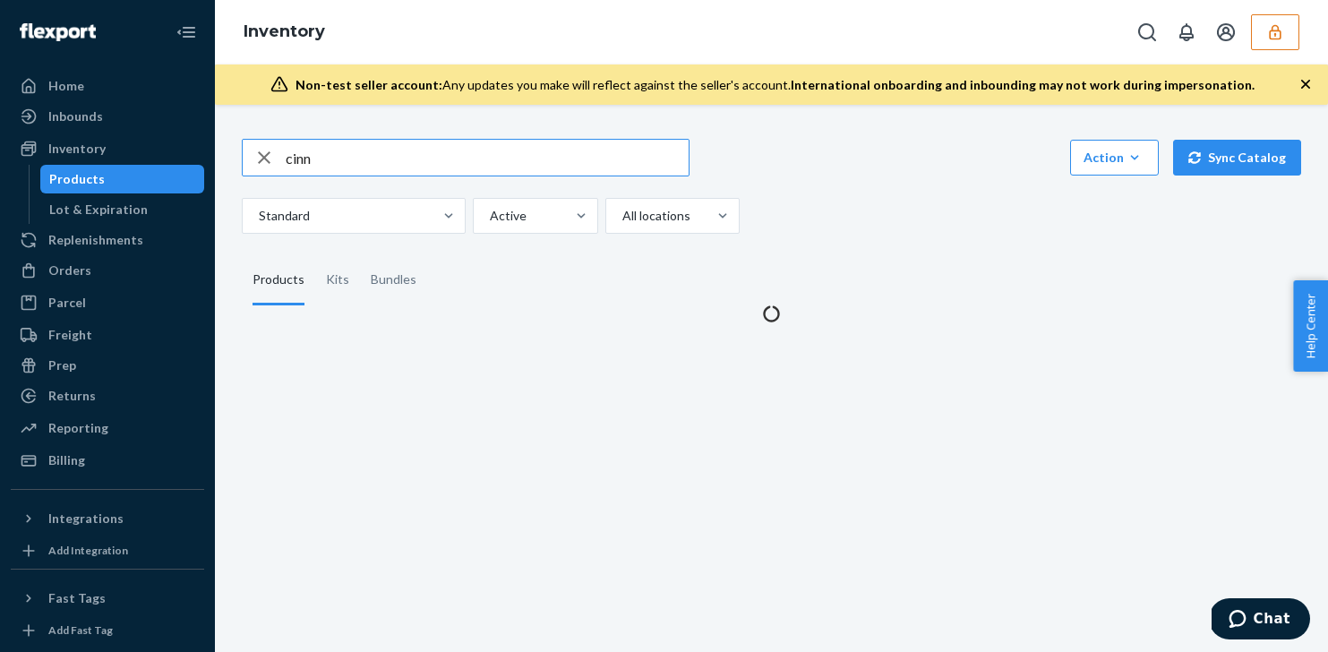
click at [330, 156] on input "cinn" at bounding box center [487, 158] width 403 height 36
click at [327, 150] on input "sample pack" at bounding box center [487, 158] width 403 height 36
click at [329, 150] on input "sample pack" at bounding box center [487, 158] width 403 height 36
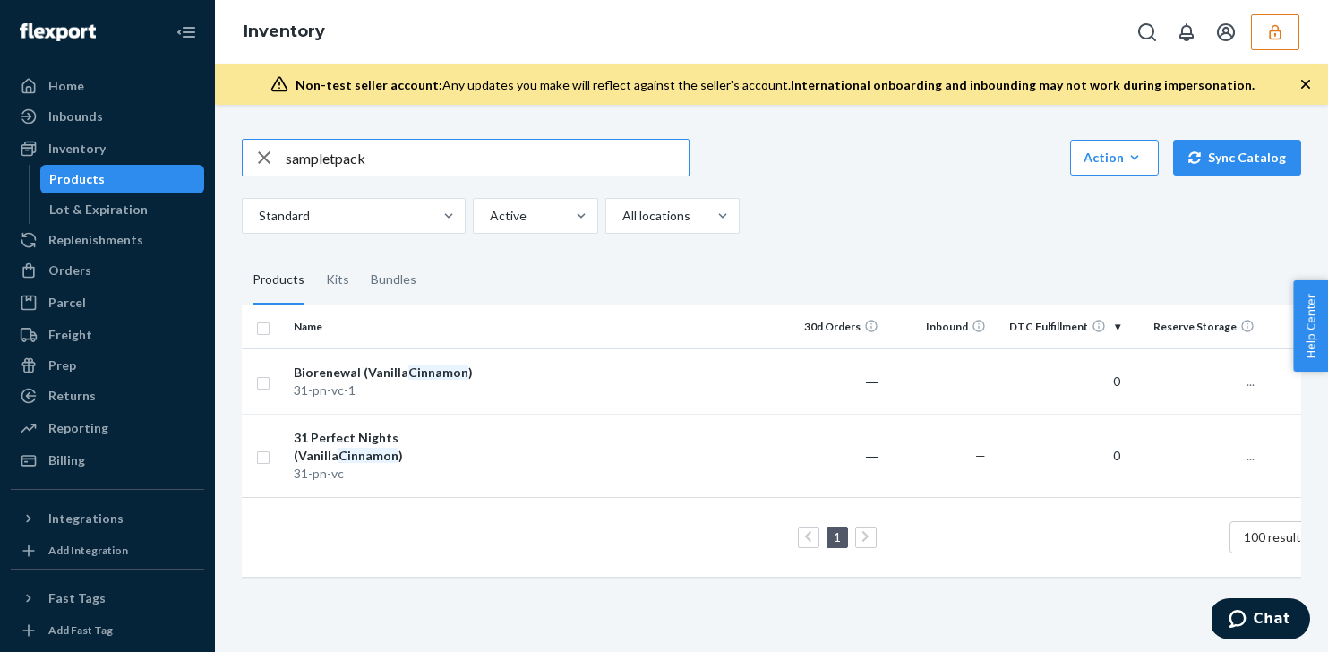
click at [329, 150] on input "sampletpack" at bounding box center [487, 158] width 403 height 36
type input "trial"
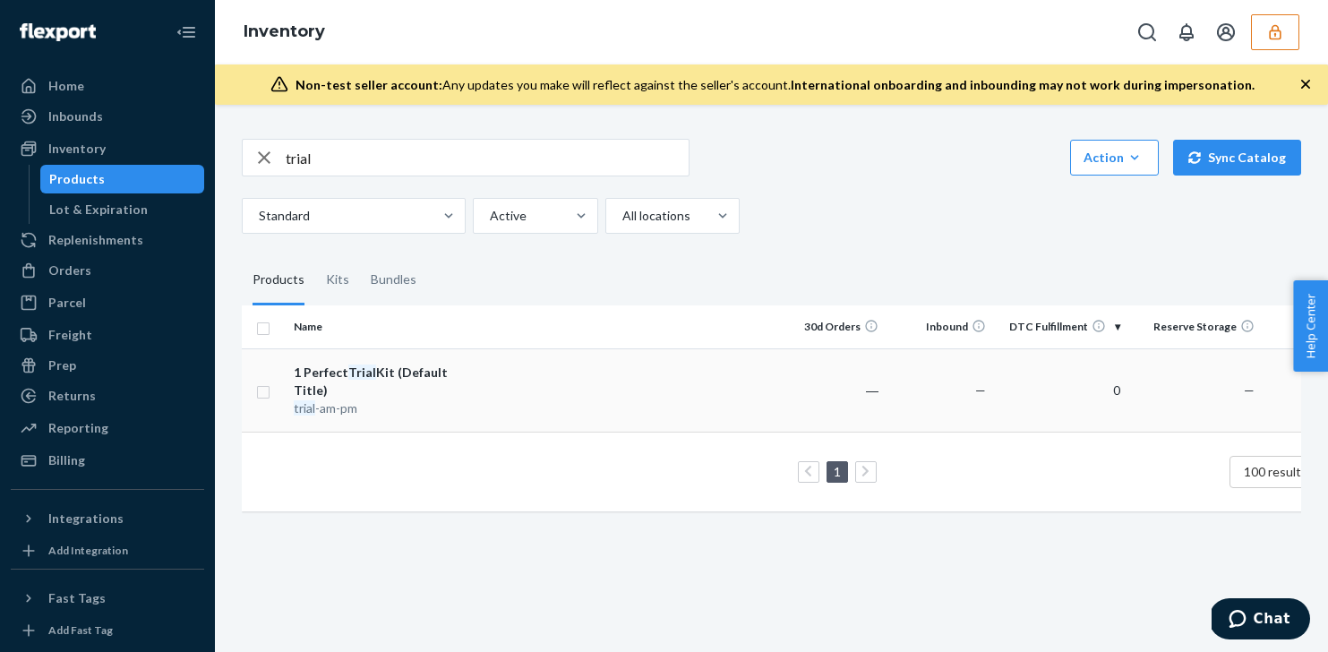
click at [486, 378] on td "1 Perfect Trial Kit (Default Title) trial -am-pm" at bounding box center [387, 389] width 201 height 83
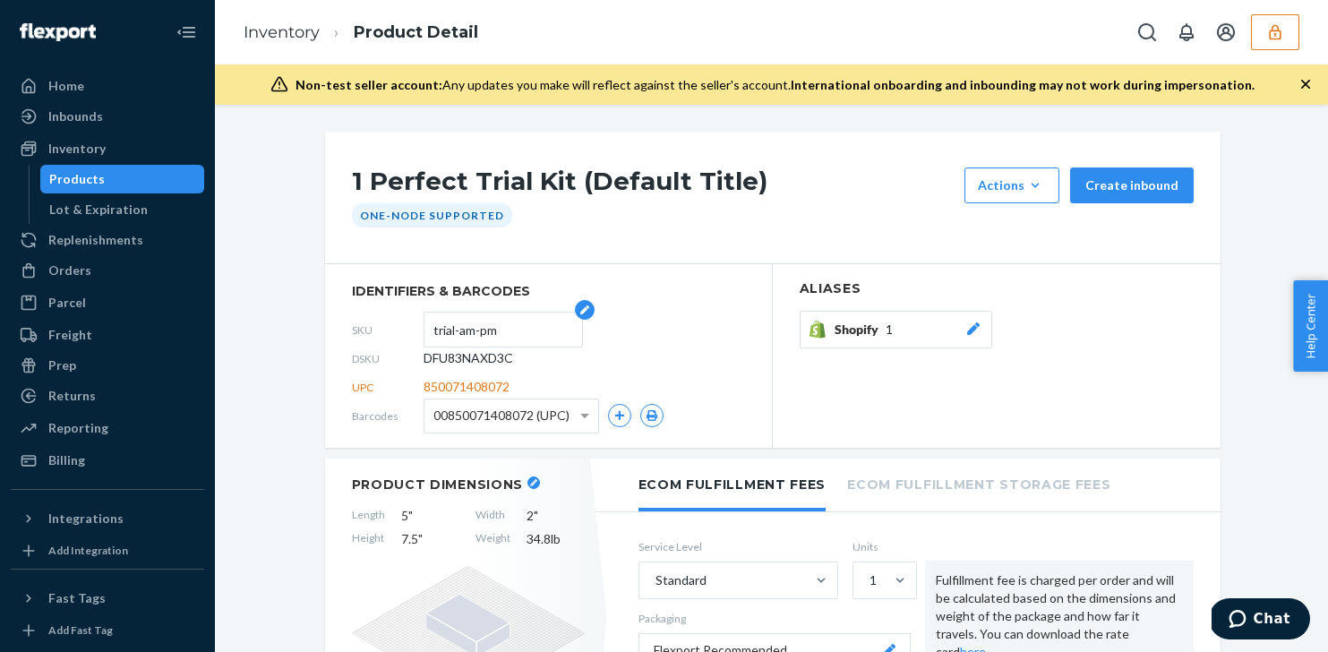
click at [467, 331] on input "trial-am-pm" at bounding box center [503, 330] width 140 height 34
click at [131, 165] on link "Products" at bounding box center [122, 179] width 165 height 29
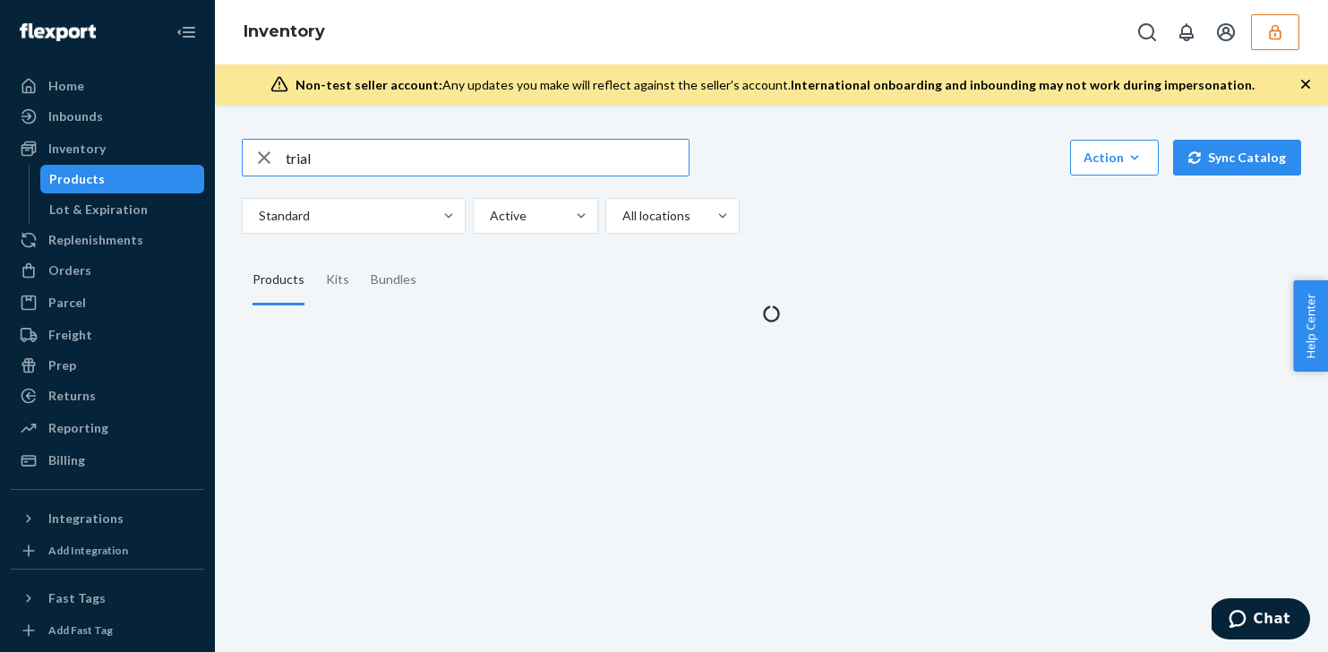
click at [304, 155] on input "trial" at bounding box center [487, 158] width 403 height 36
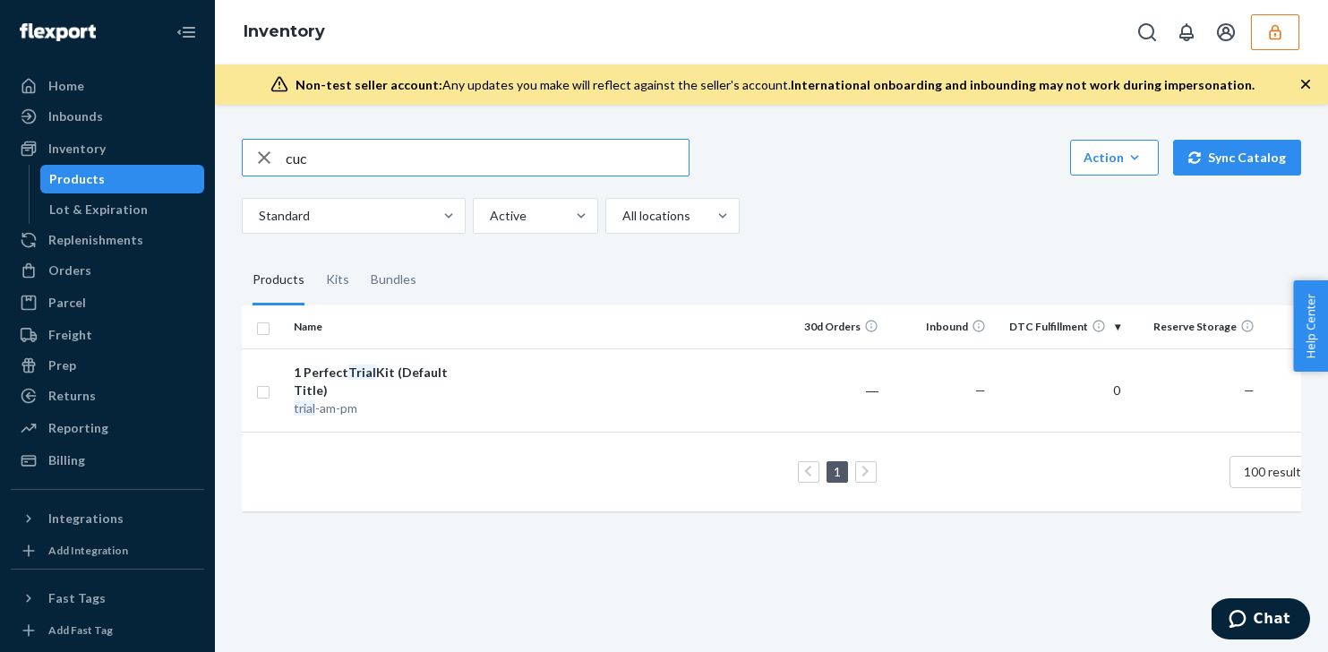
type input "cuc"
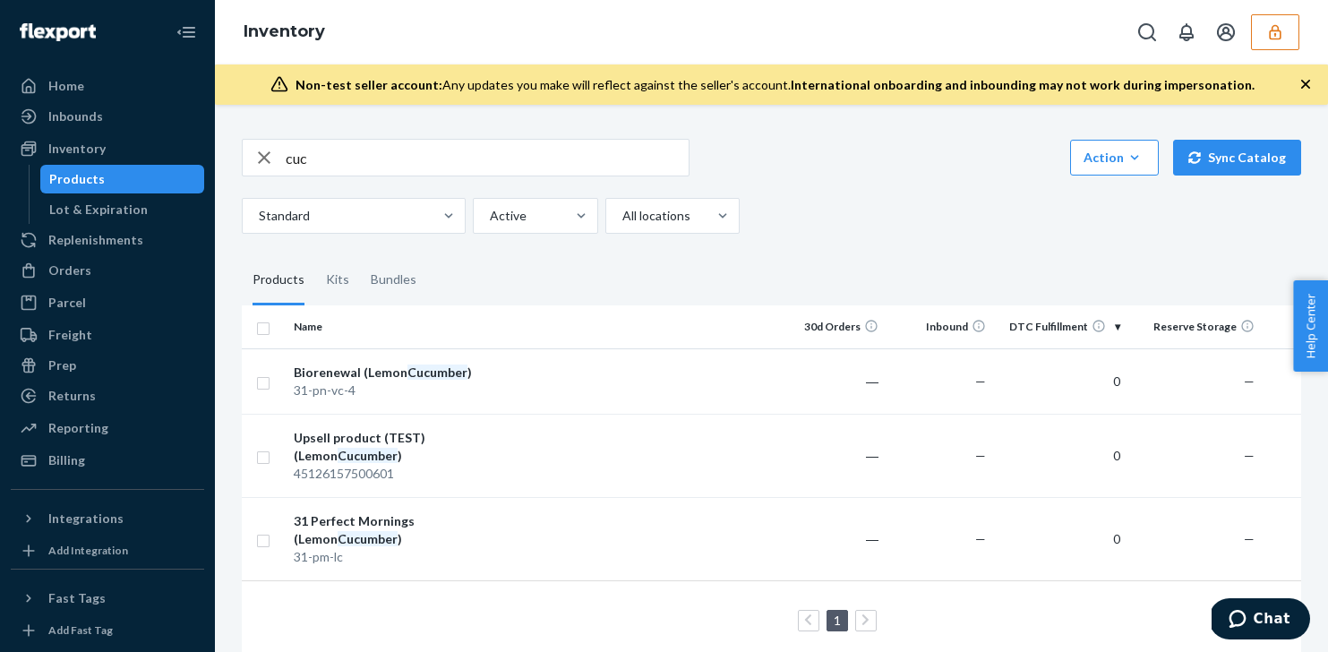
scroll to position [25, 0]
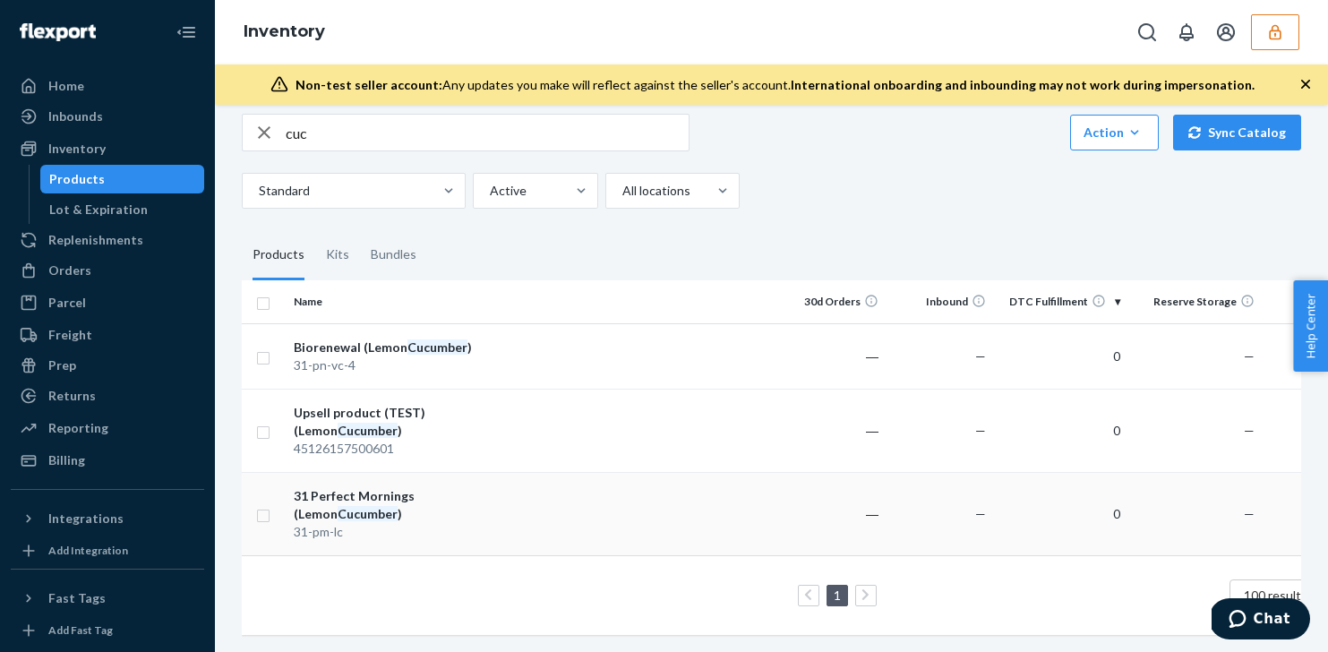
click at [510, 504] on td at bounding box center [633, 513] width 290 height 83
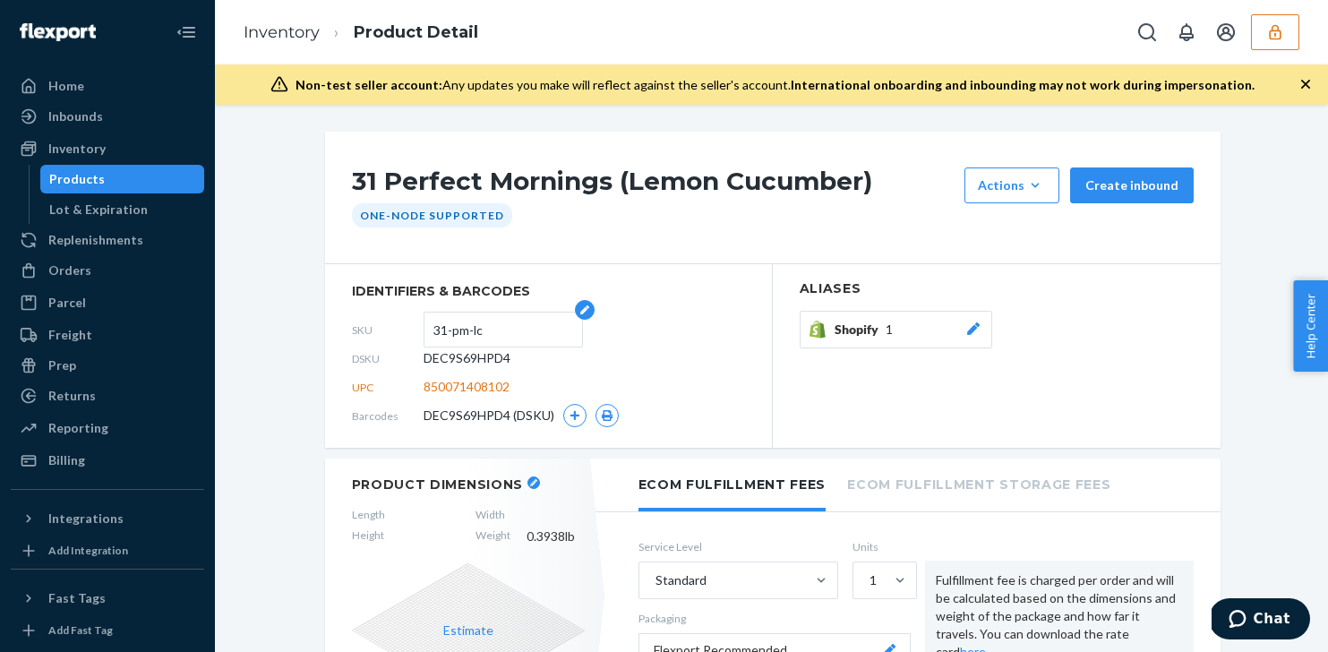
click at [453, 332] on input "31-pm-lc" at bounding box center [503, 330] width 140 height 34
click at [160, 176] on div "Products" at bounding box center [122, 179] width 161 height 25
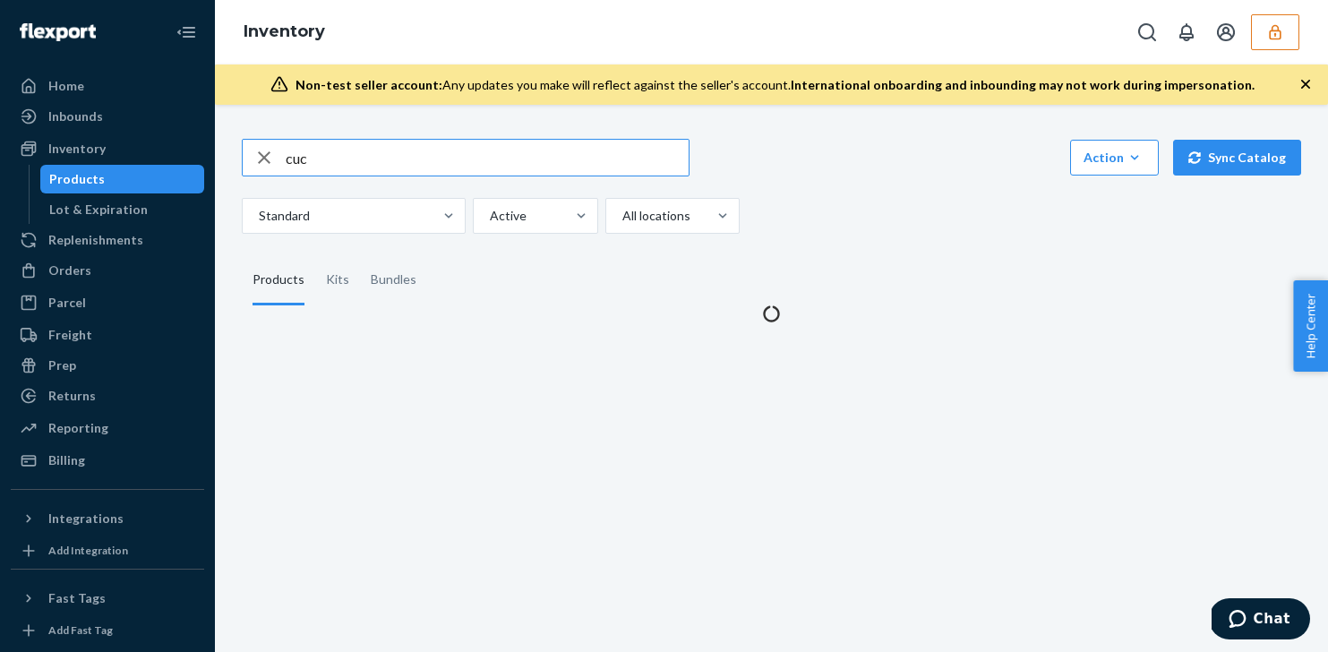
click at [368, 157] on input "cuc" at bounding box center [487, 158] width 403 height 36
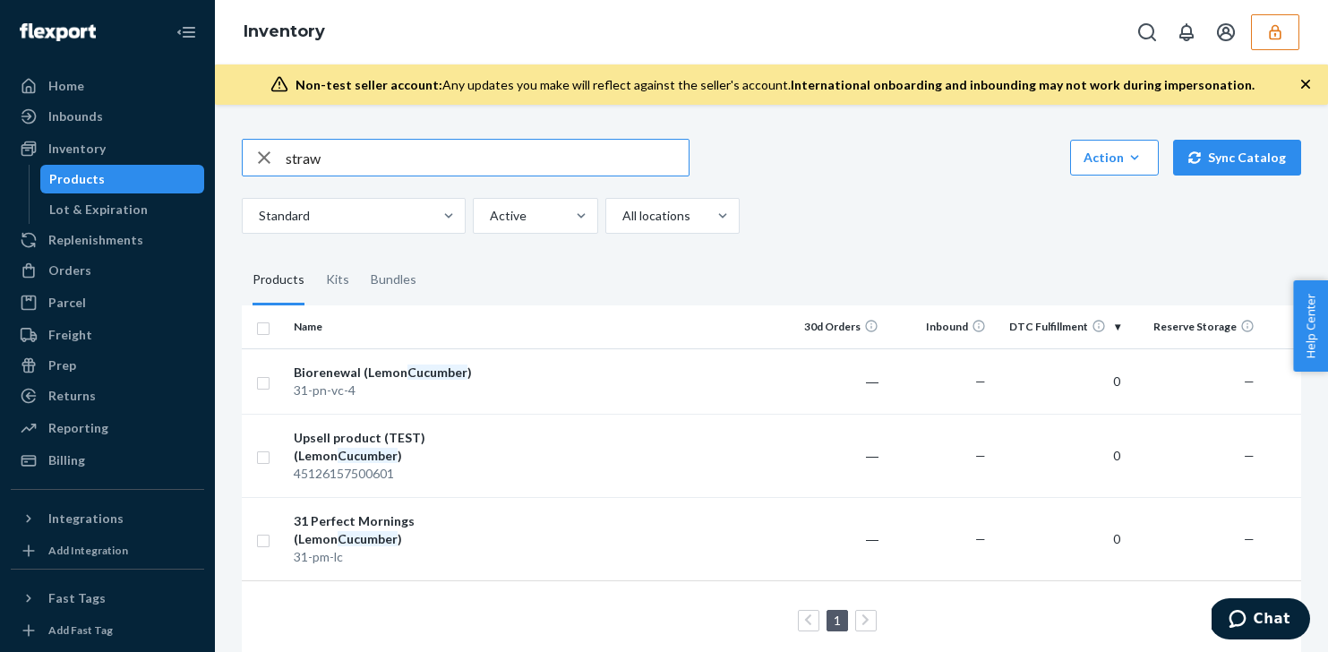
type input "straw"
click at [478, 528] on div "31 Perfect Mornings ( Strawberry Guava)" at bounding box center [387, 530] width 187 height 36
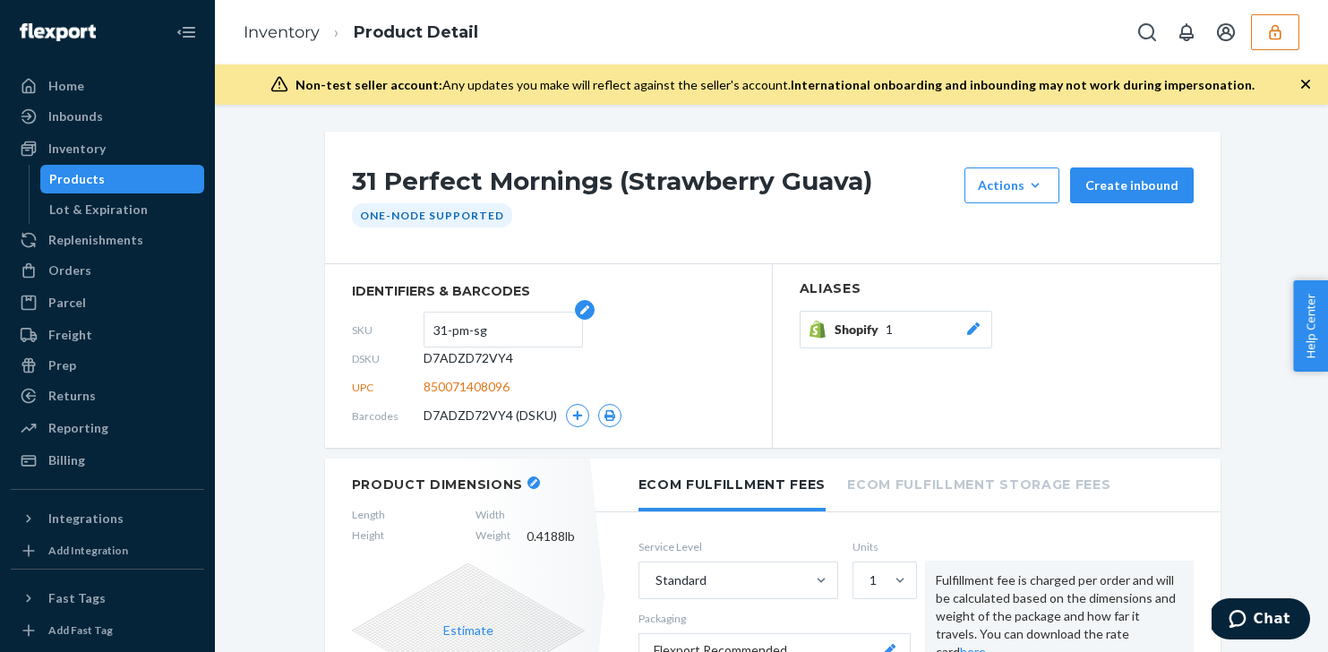
click at [459, 327] on input "31-pm-sg" at bounding box center [503, 330] width 140 height 34
click at [142, 176] on div "Products" at bounding box center [122, 179] width 161 height 25
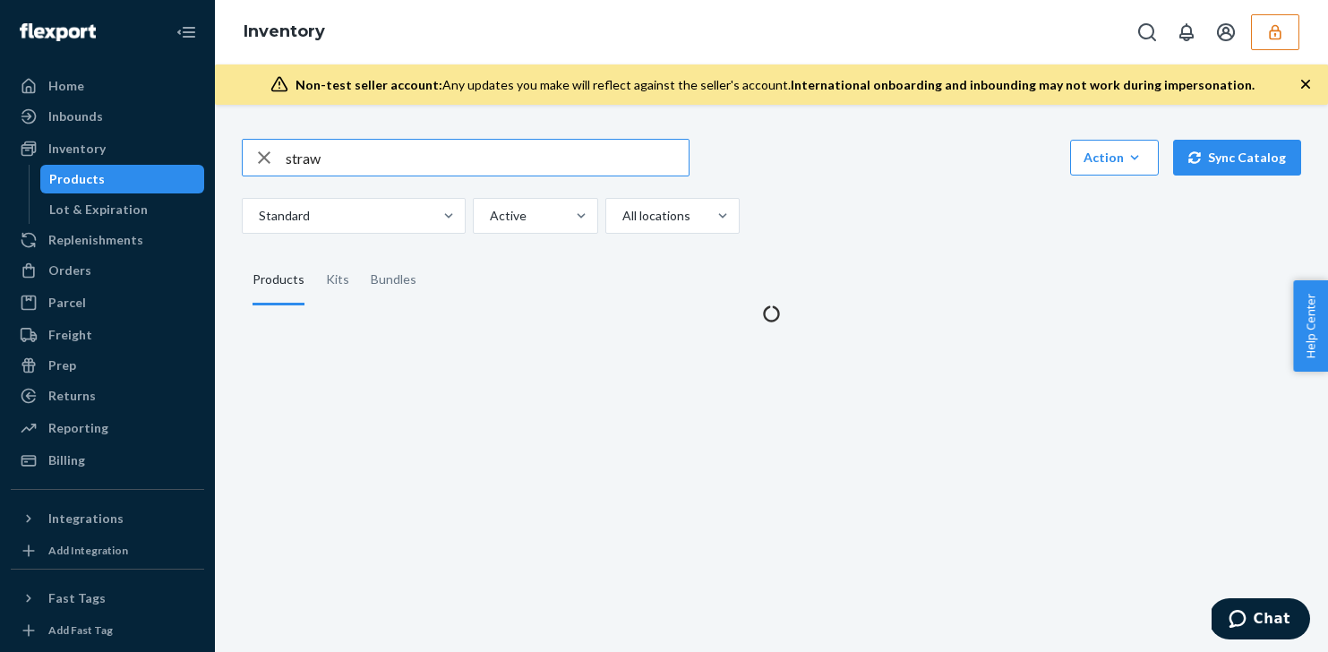
click at [365, 154] on input "straw" at bounding box center [487, 158] width 403 height 36
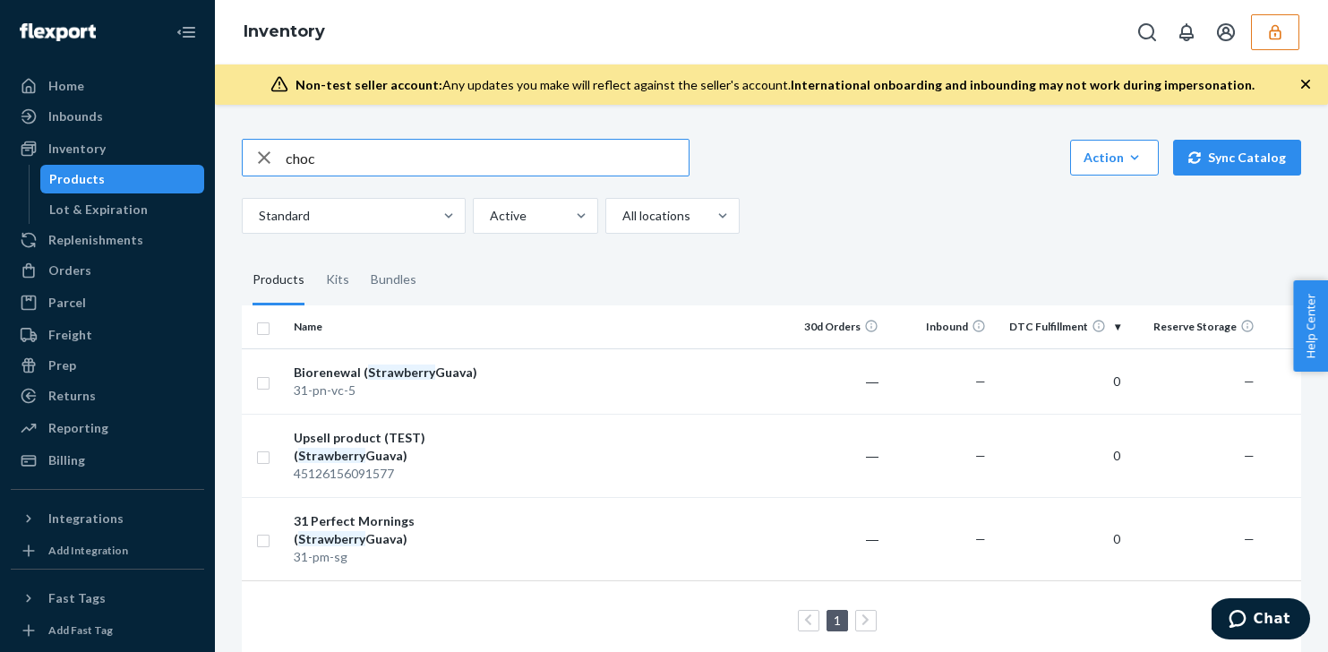
type input "choc"
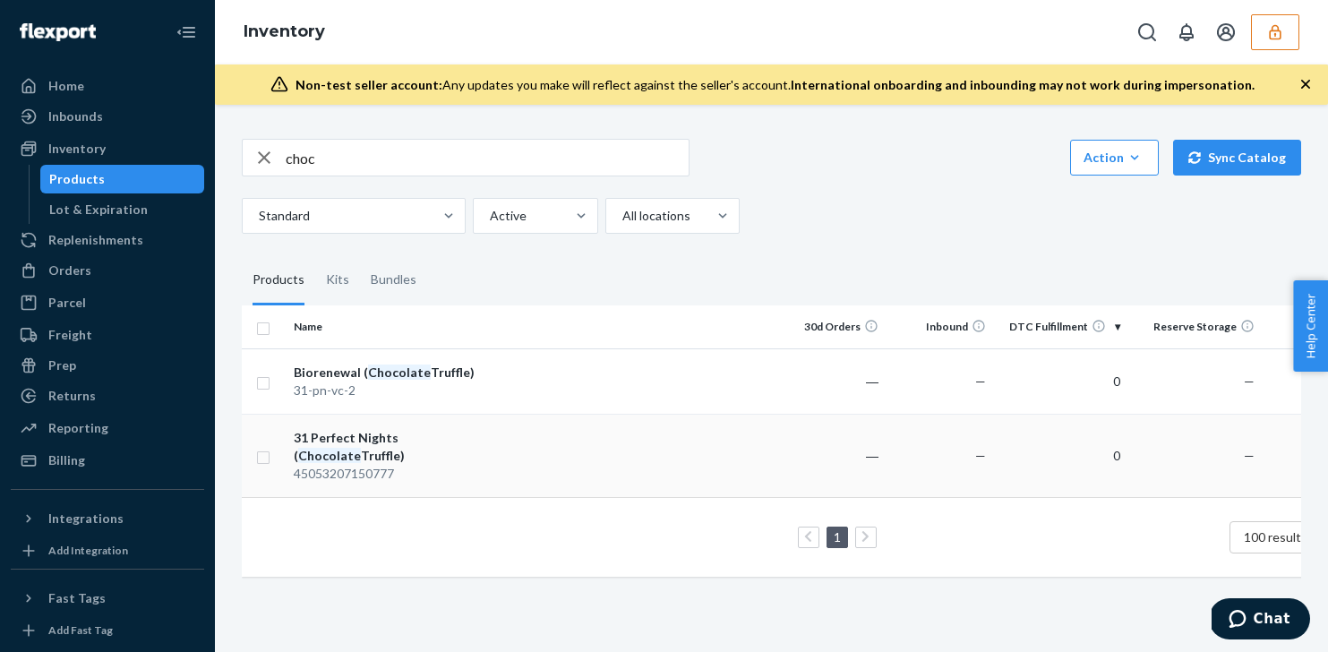
click at [522, 465] on td at bounding box center [633, 455] width 290 height 83
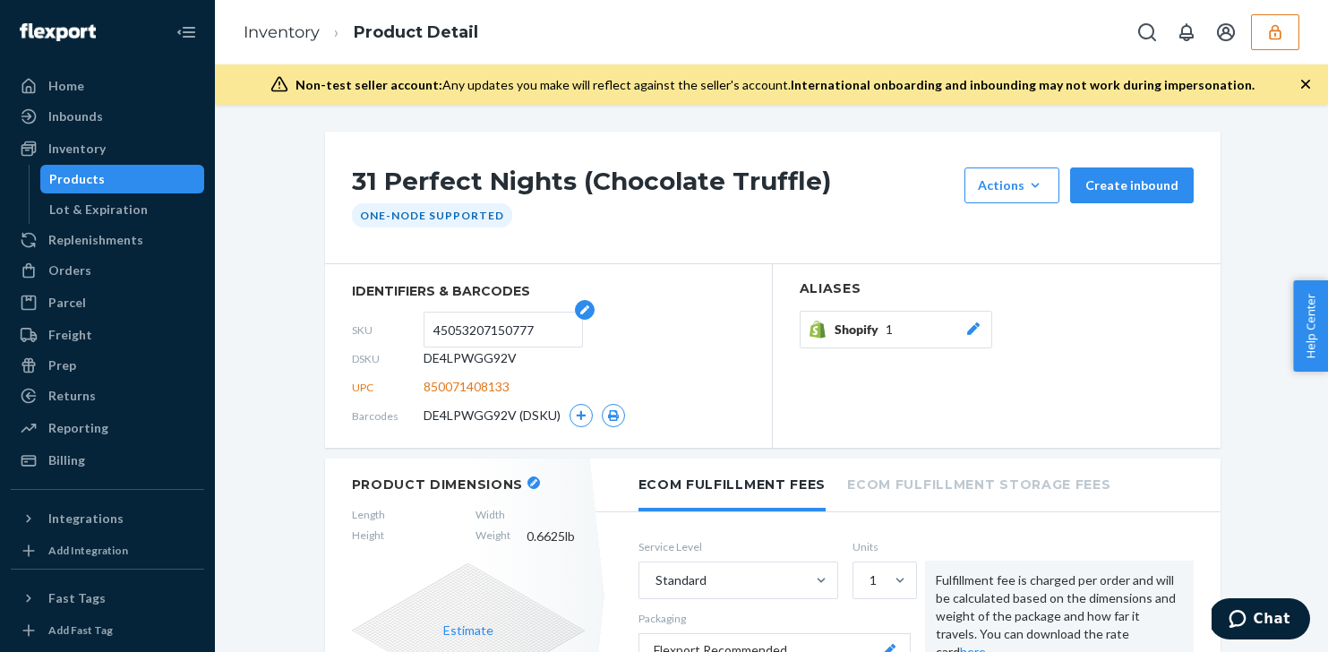
click at [483, 332] on input "45053207150777" at bounding box center [503, 330] width 140 height 34
click at [784, 300] on section "Aliases Shopify 1" at bounding box center [997, 356] width 448 height 184
click at [473, 333] on input "45053207150777" at bounding box center [503, 330] width 140 height 34
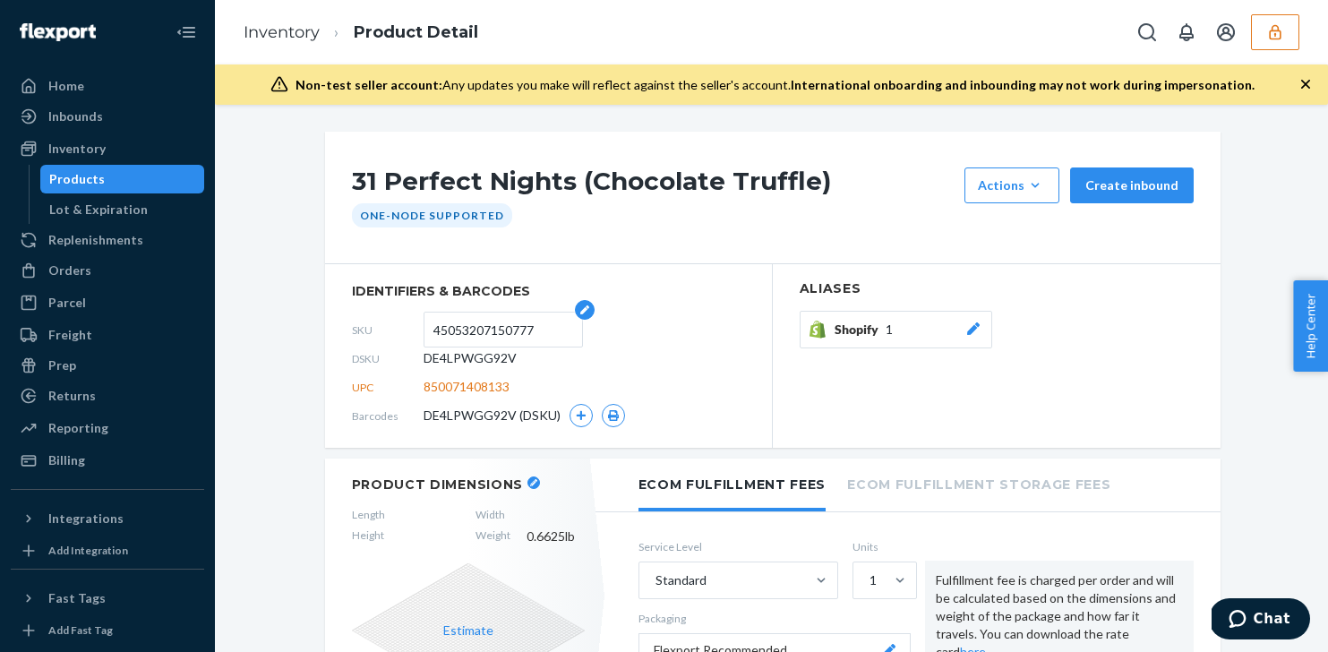
click at [580, 311] on icon "button" at bounding box center [584, 309] width 13 height 9
click at [539, 335] on input "45053207150777" at bounding box center [503, 330] width 140 height 34
click at [578, 313] on button "button" at bounding box center [585, 310] width 20 height 20
click at [533, 329] on input "45053207150777" at bounding box center [503, 330] width 140 height 34
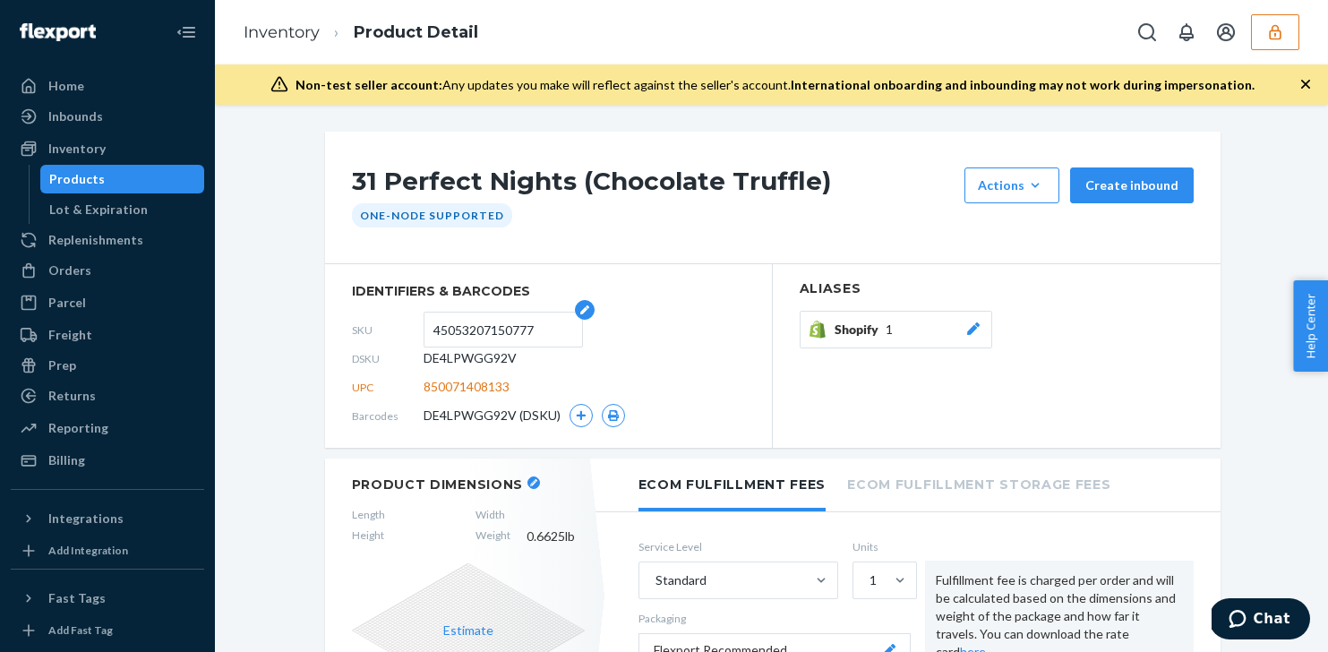
click at [533, 329] on input "45053207150777" at bounding box center [503, 330] width 140 height 34
type input "31-pm-ct"
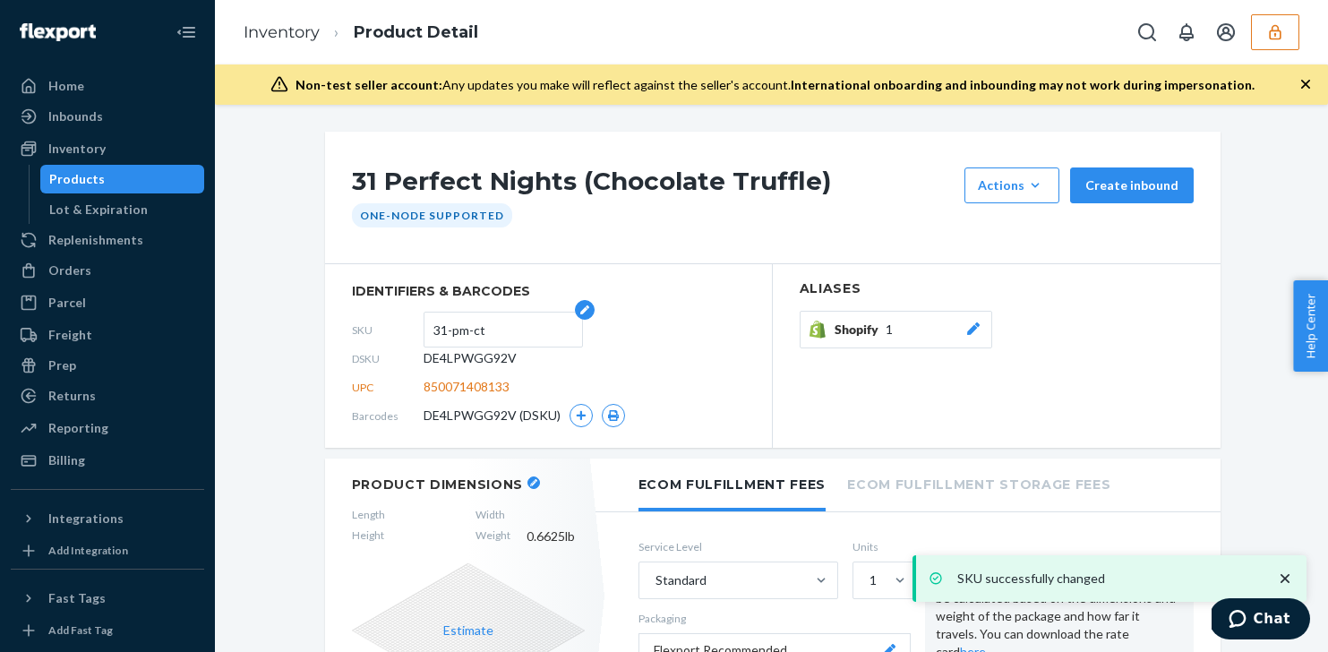
click at [450, 326] on input "31-pm-ct" at bounding box center [503, 330] width 140 height 34
click at [711, 259] on div "31 Perfect Nights (Chocolate Truffle) Actions Add components Hide Create inboun…" at bounding box center [772, 198] width 895 height 133
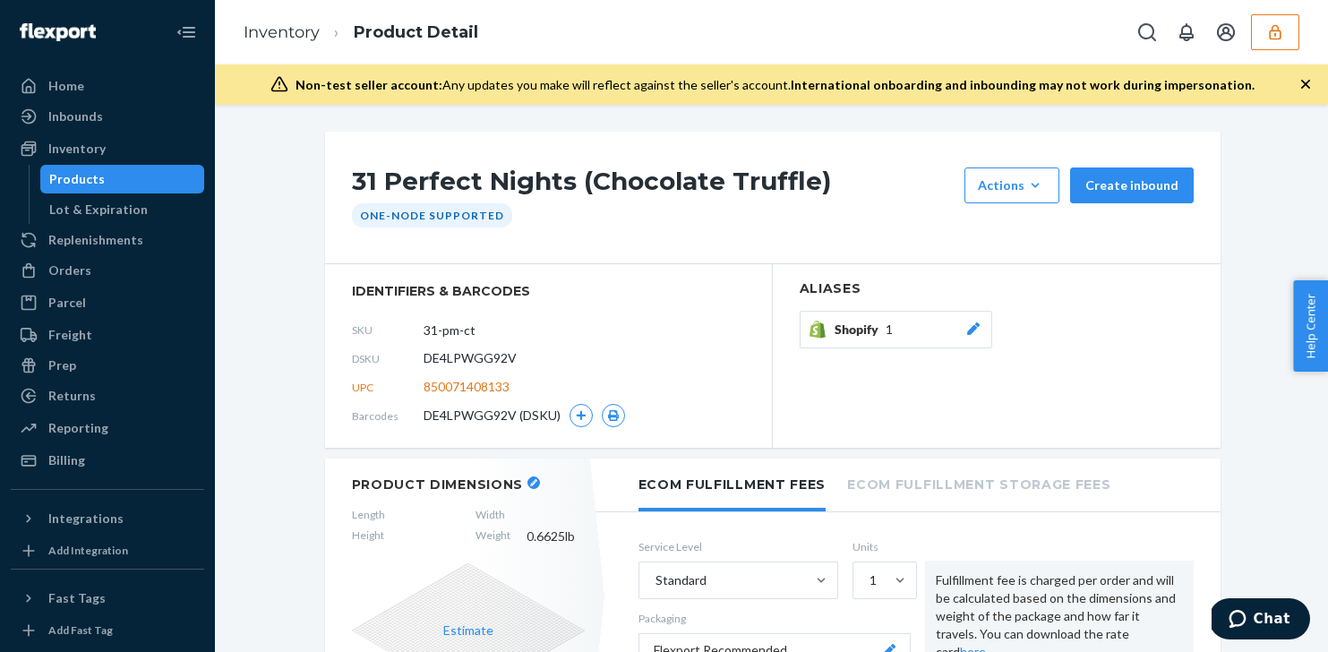
click at [477, 387] on span "850071408133" at bounding box center [467, 387] width 86 height 18
click at [162, 182] on div "Products" at bounding box center [122, 179] width 161 height 25
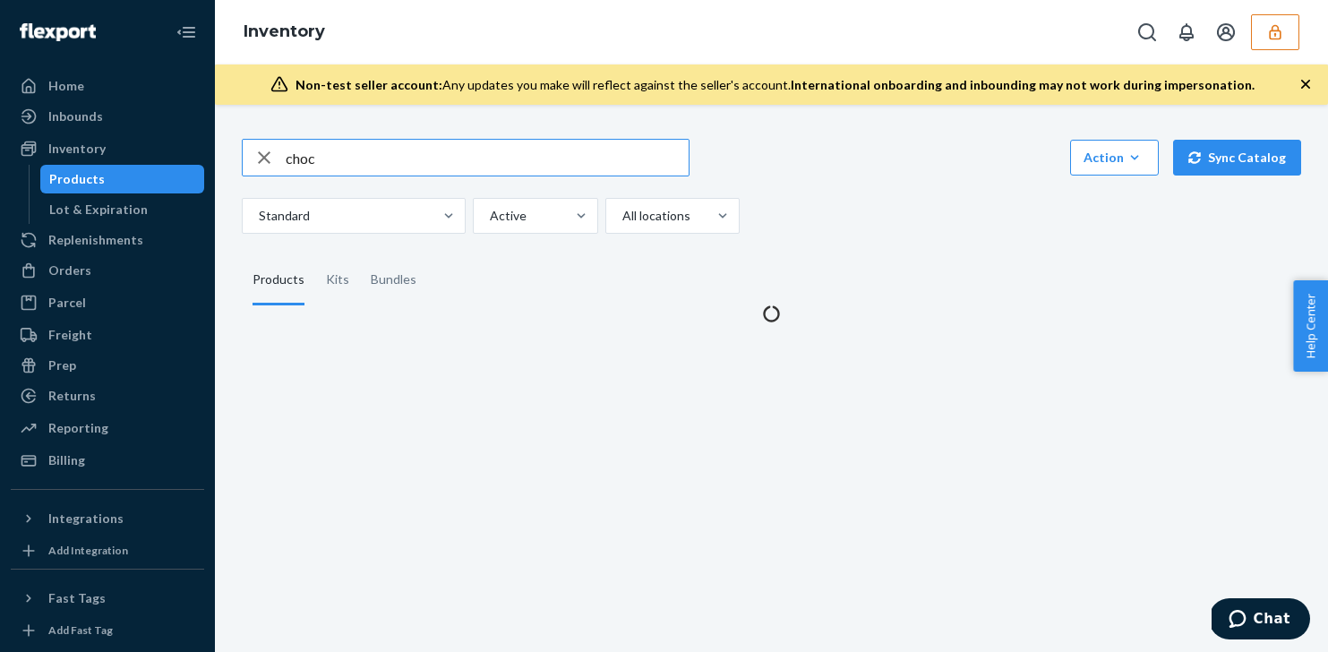
click at [332, 146] on input "choc" at bounding box center [487, 158] width 403 height 36
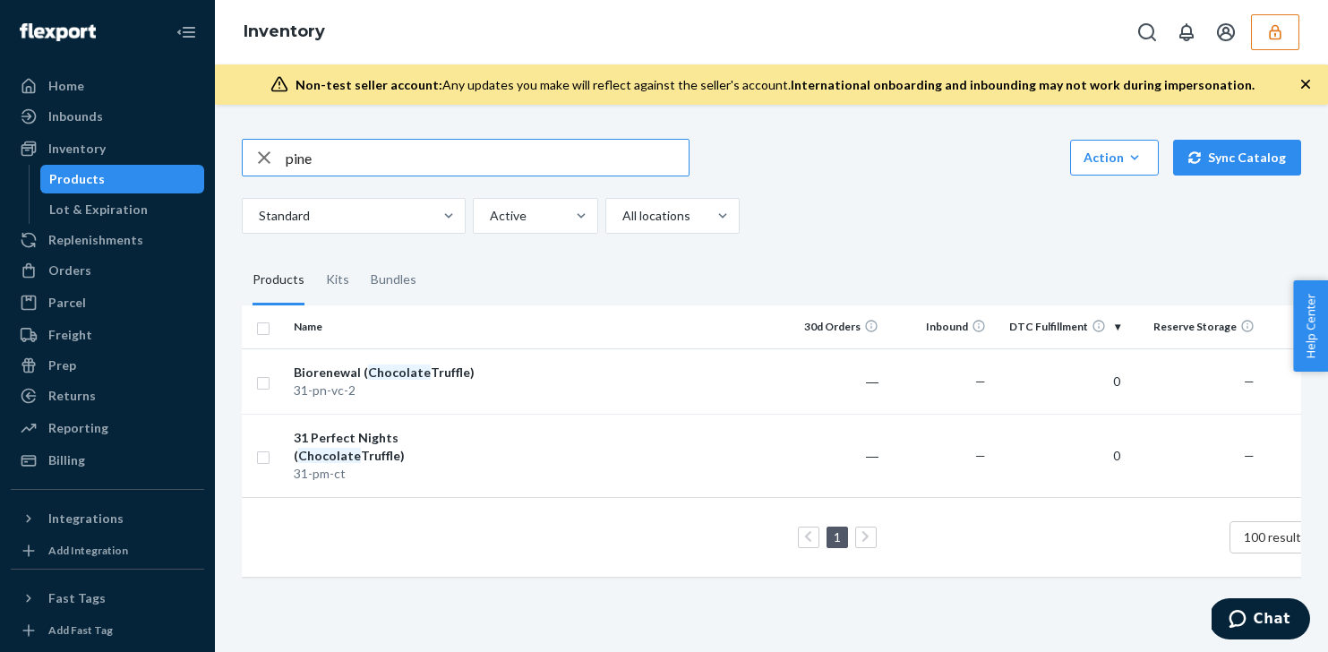
type input "pine"
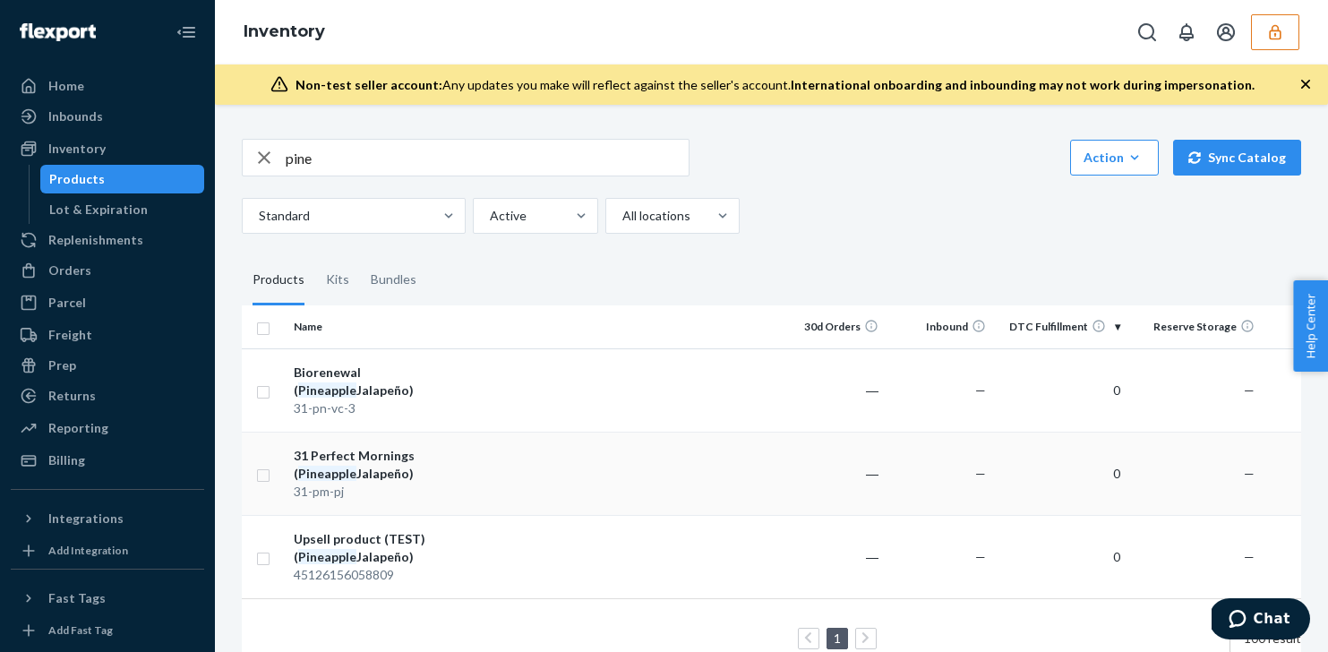
click at [491, 459] on td at bounding box center [633, 473] width 290 height 83
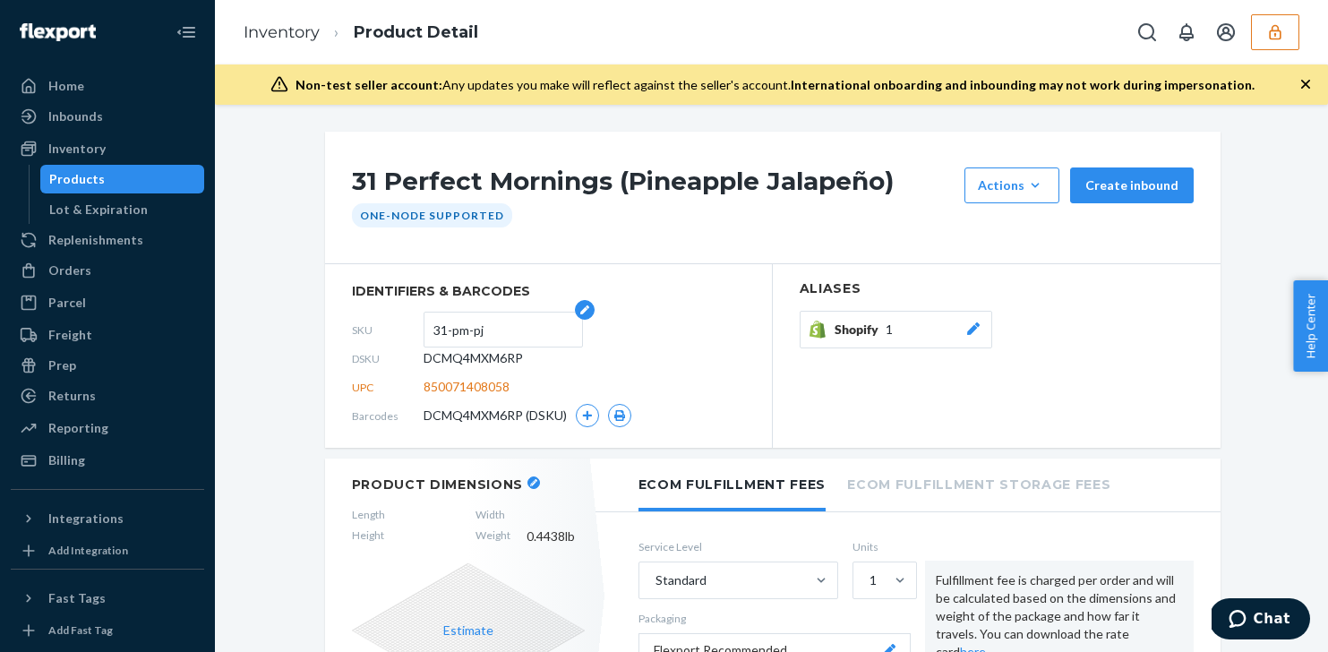
click at [458, 329] on input "31-pm-pj" at bounding box center [503, 330] width 140 height 34
click at [120, 176] on div "Products" at bounding box center [122, 179] width 161 height 25
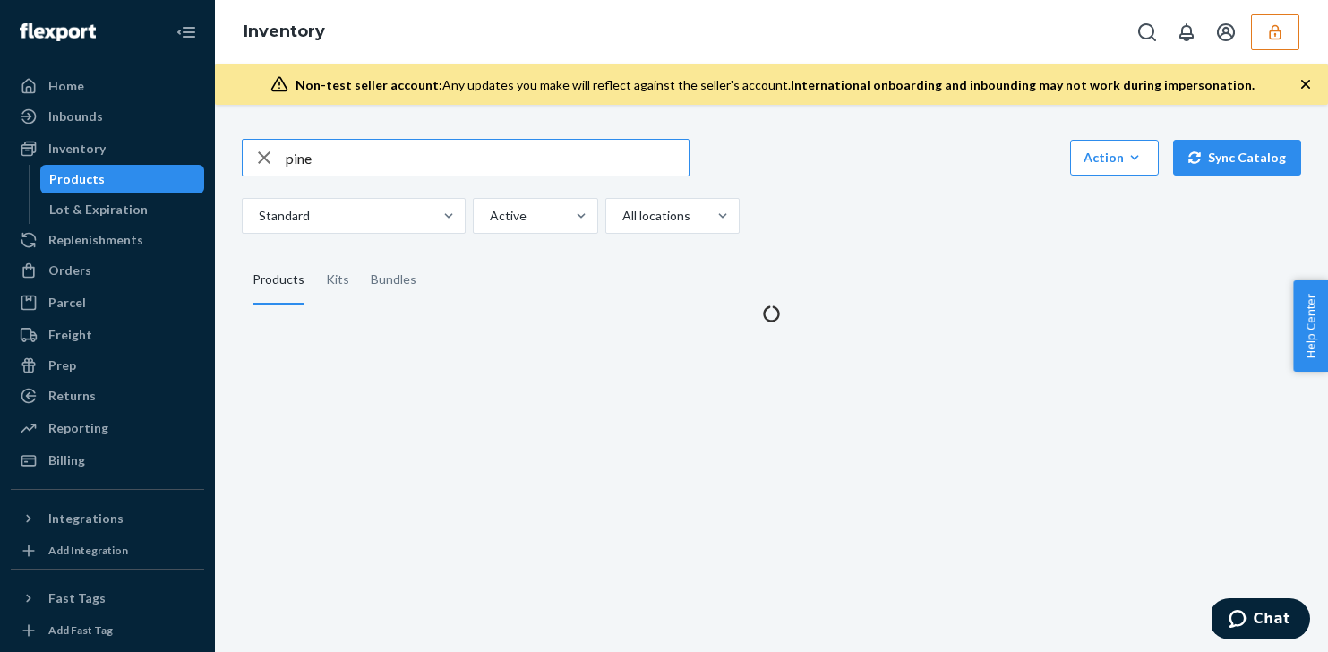
click at [393, 165] on input "pine" at bounding box center [487, 158] width 403 height 36
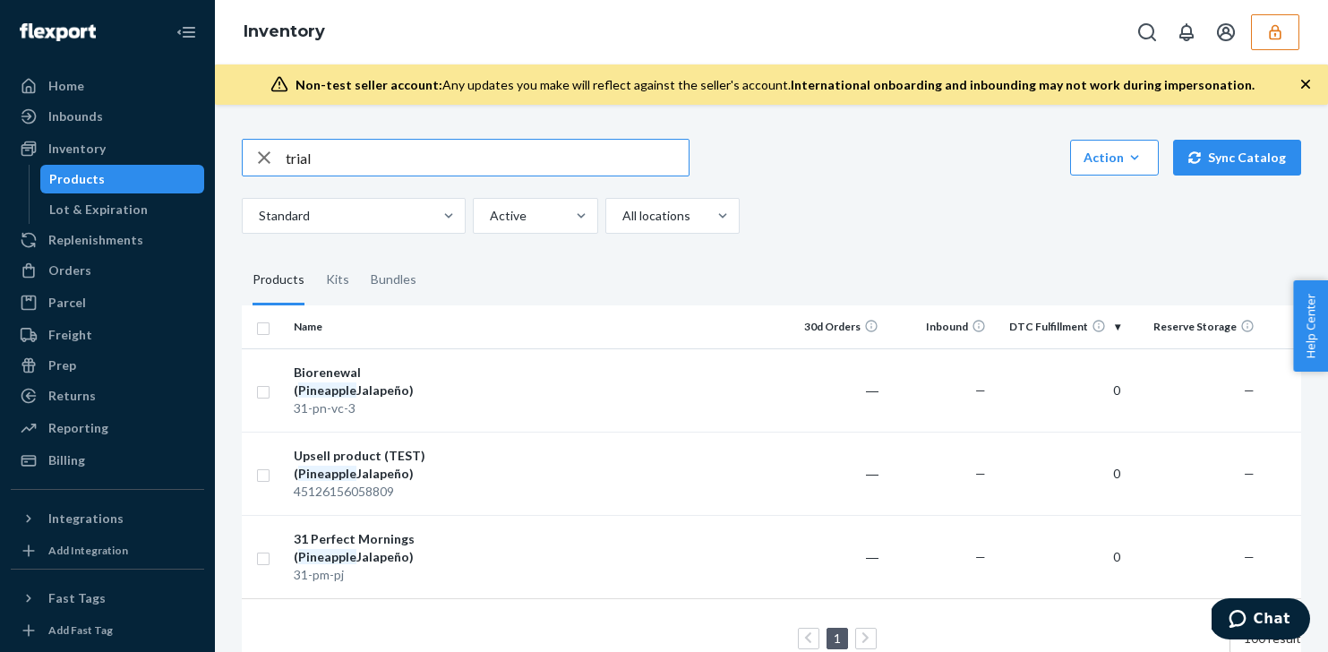
type input "trial"
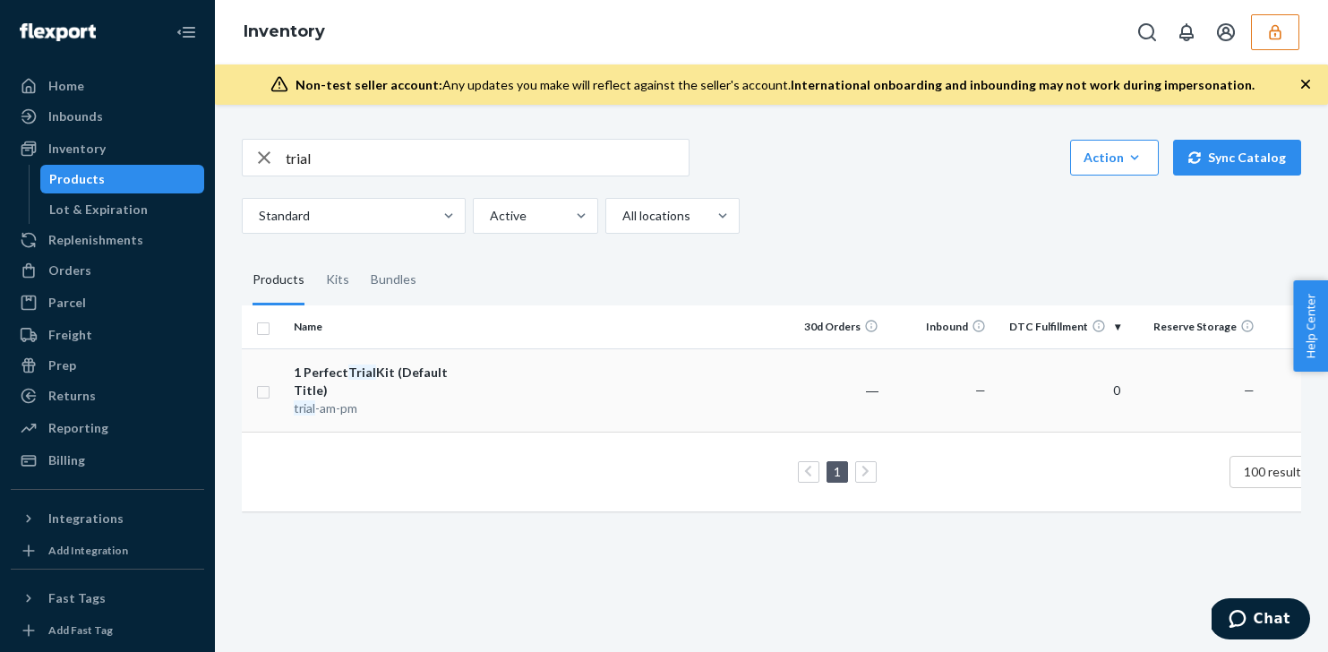
click at [464, 399] on div "trial -am-pm" at bounding box center [387, 408] width 187 height 18
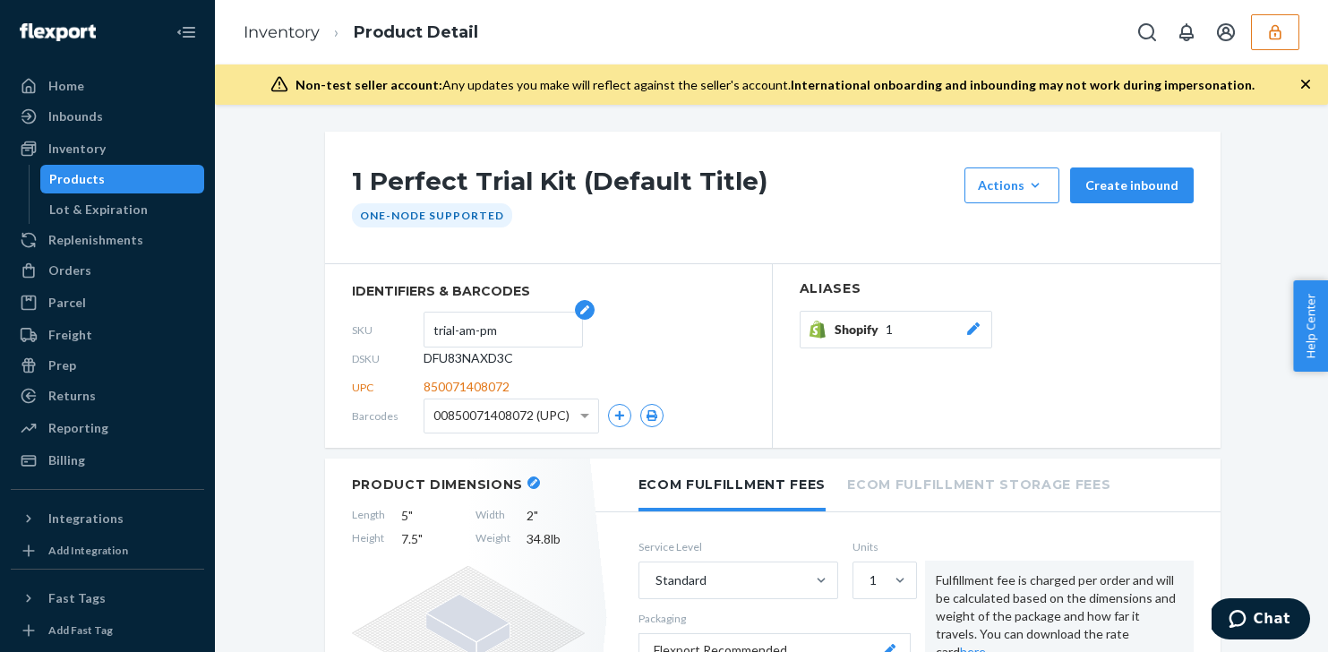
click at [473, 325] on input "trial-am-pm" at bounding box center [503, 330] width 140 height 34
click at [113, 120] on div "Inbounds" at bounding box center [108, 116] width 190 height 25
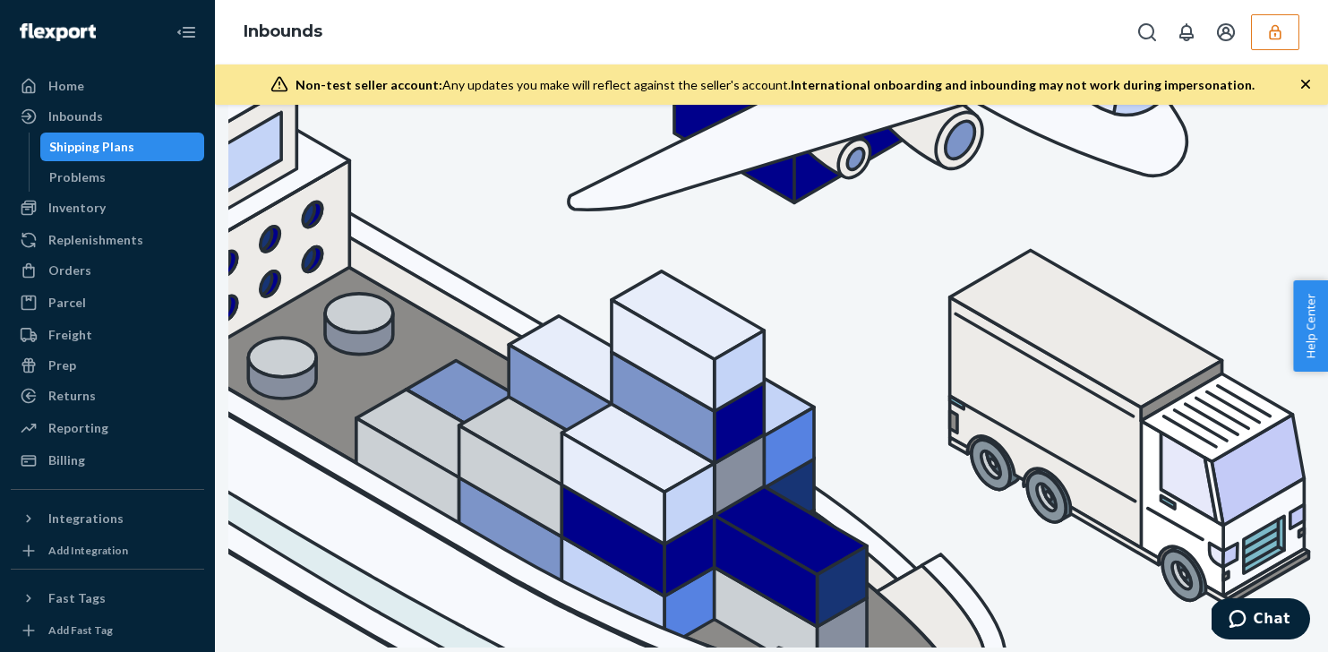
scroll to position [246, 0]
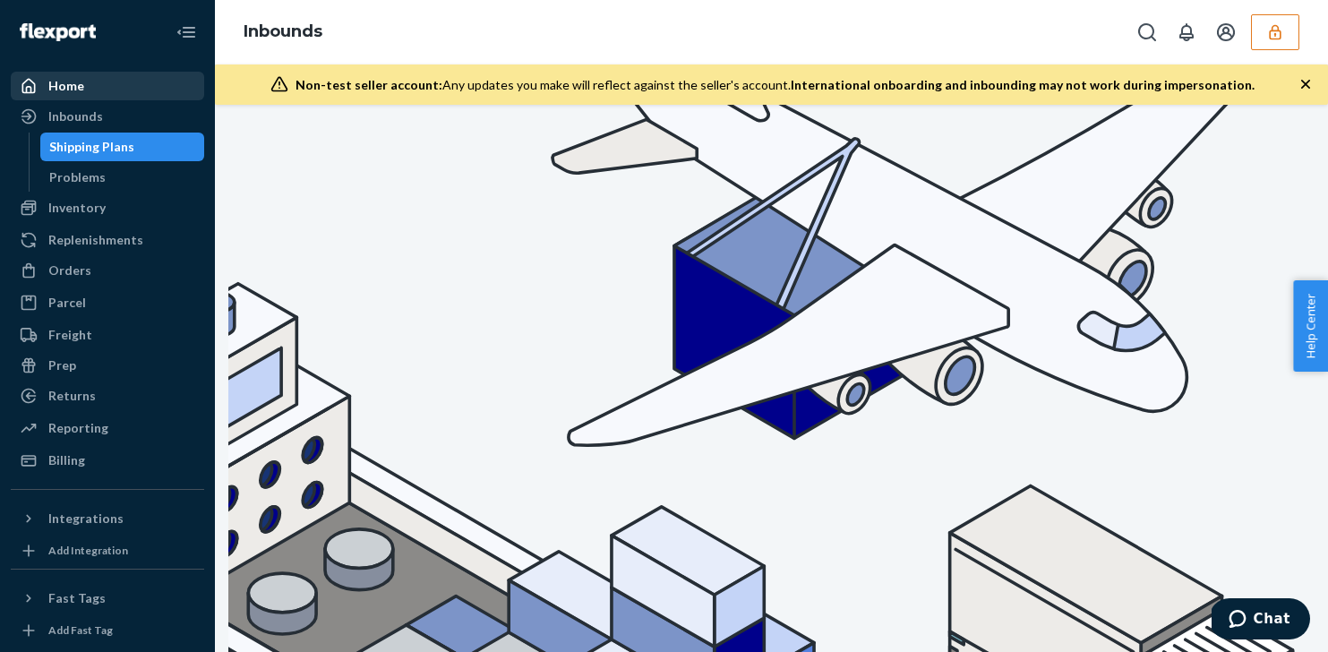
click at [78, 93] on div "Home" at bounding box center [66, 86] width 36 height 18
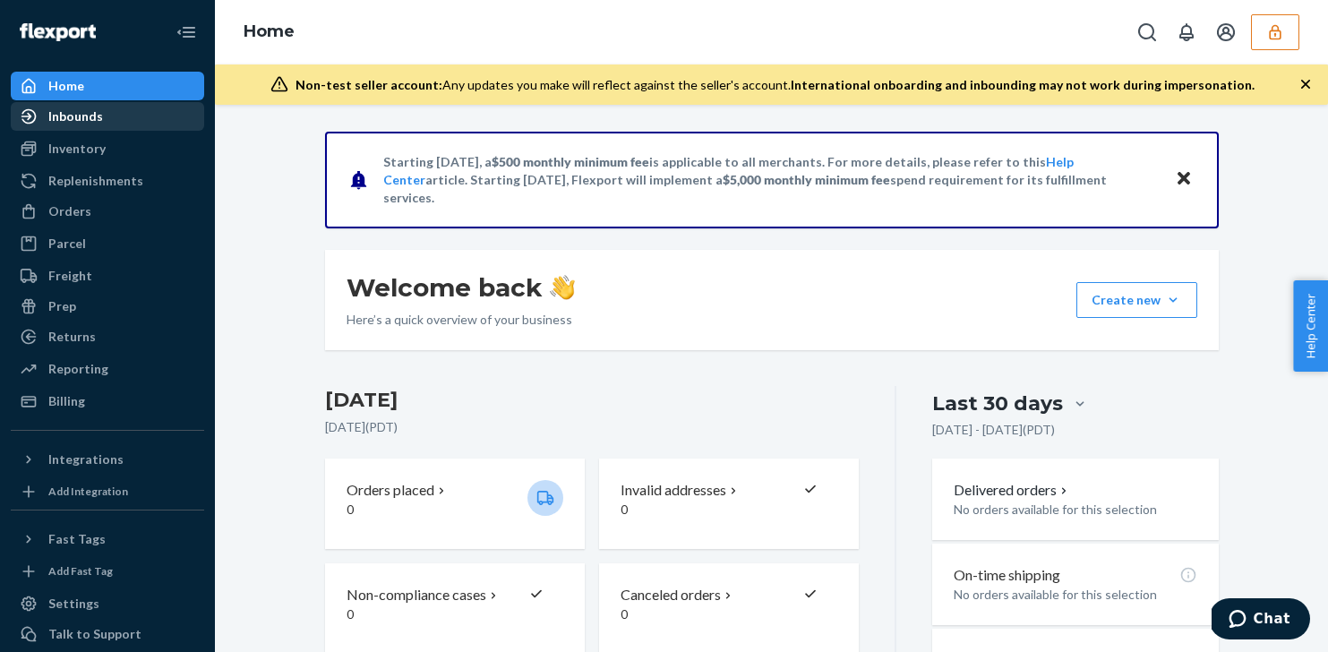
click at [117, 122] on div "Inbounds" at bounding box center [108, 116] width 190 height 25
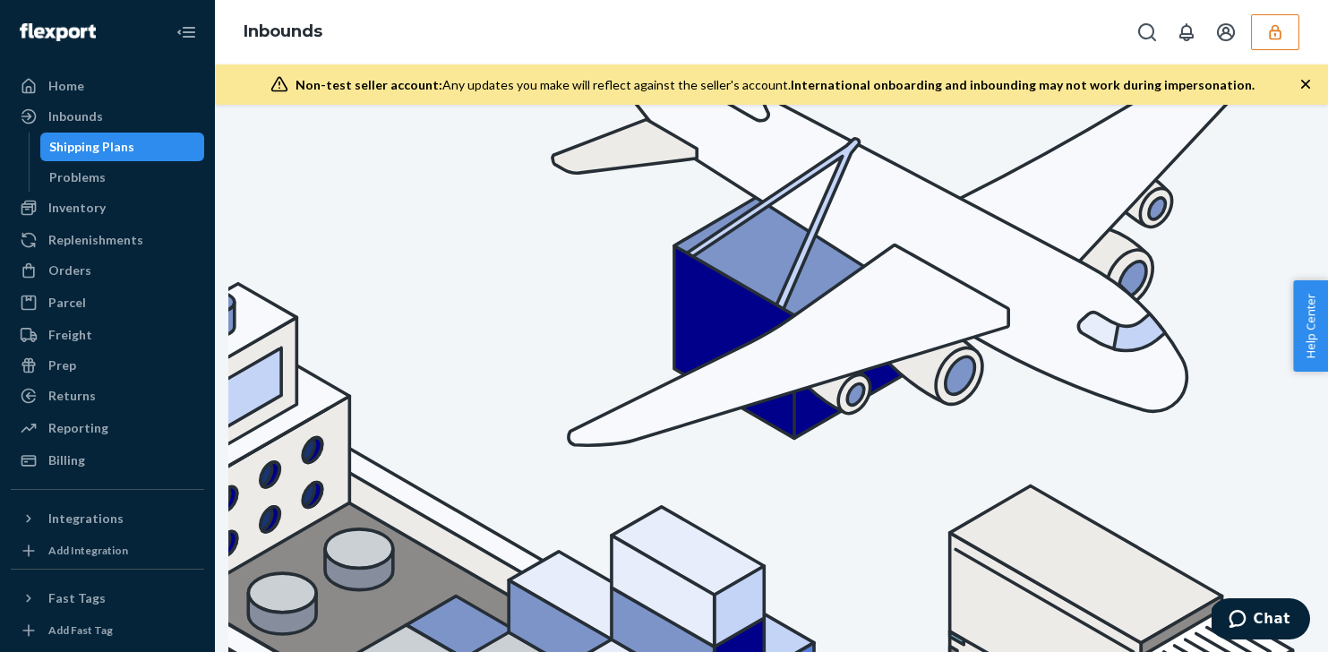
click at [625, 437] on div "Book your Non-U.S. freight and fulfillment services in one streamlined flow. Us…" at bounding box center [771, 378] width 1113 height 547
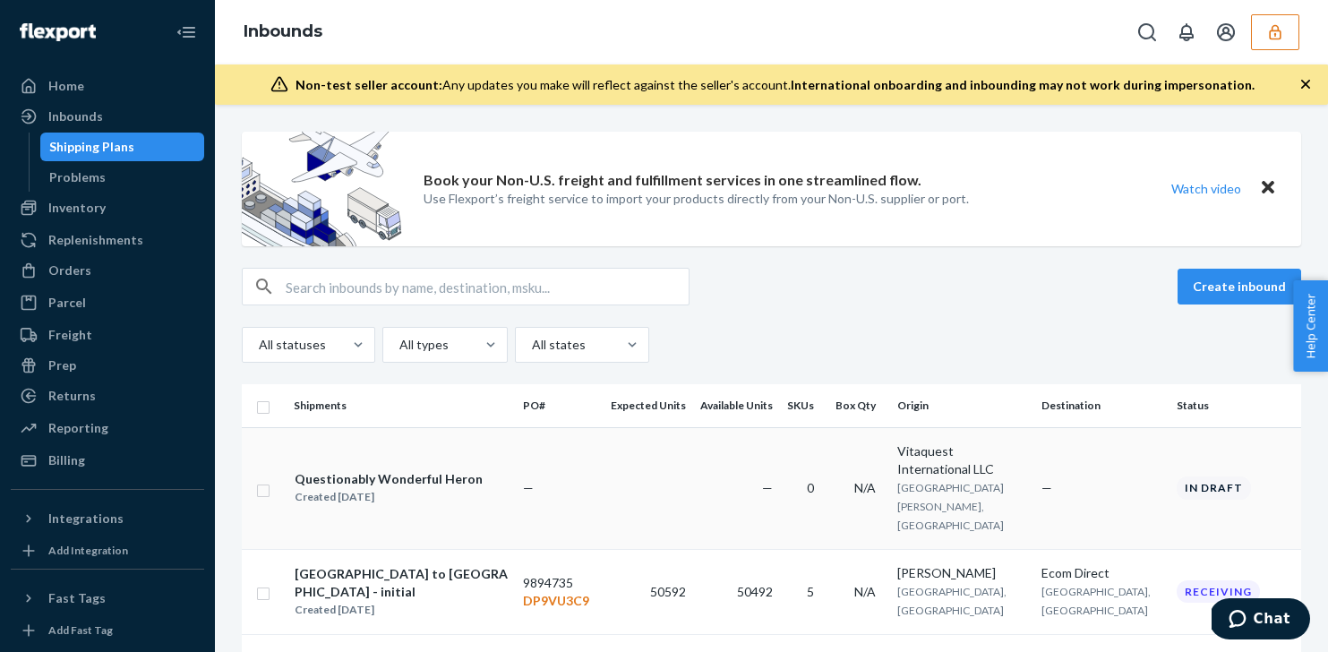
click at [809, 480] on span "0" at bounding box center [810, 487] width 7 height 15
click at [1249, 291] on button "Create inbound" at bounding box center [1240, 287] width 124 height 36
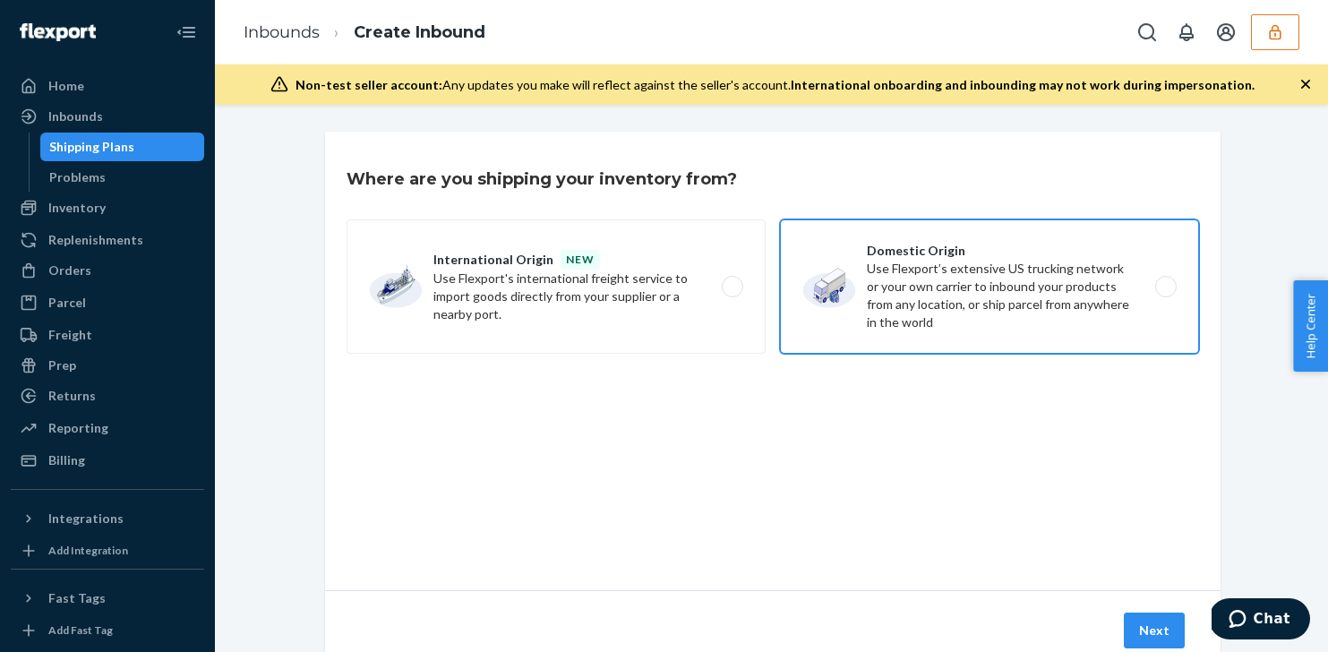
click at [906, 300] on label "Domestic Origin Use Flexport’s extensive US trucking network or your own carrie…" at bounding box center [989, 286] width 419 height 134
click at [1165, 293] on input "Domestic Origin Use Flexport’s extensive US trucking network or your own carrie…" at bounding box center [1171, 287] width 12 height 12
radio input "true"
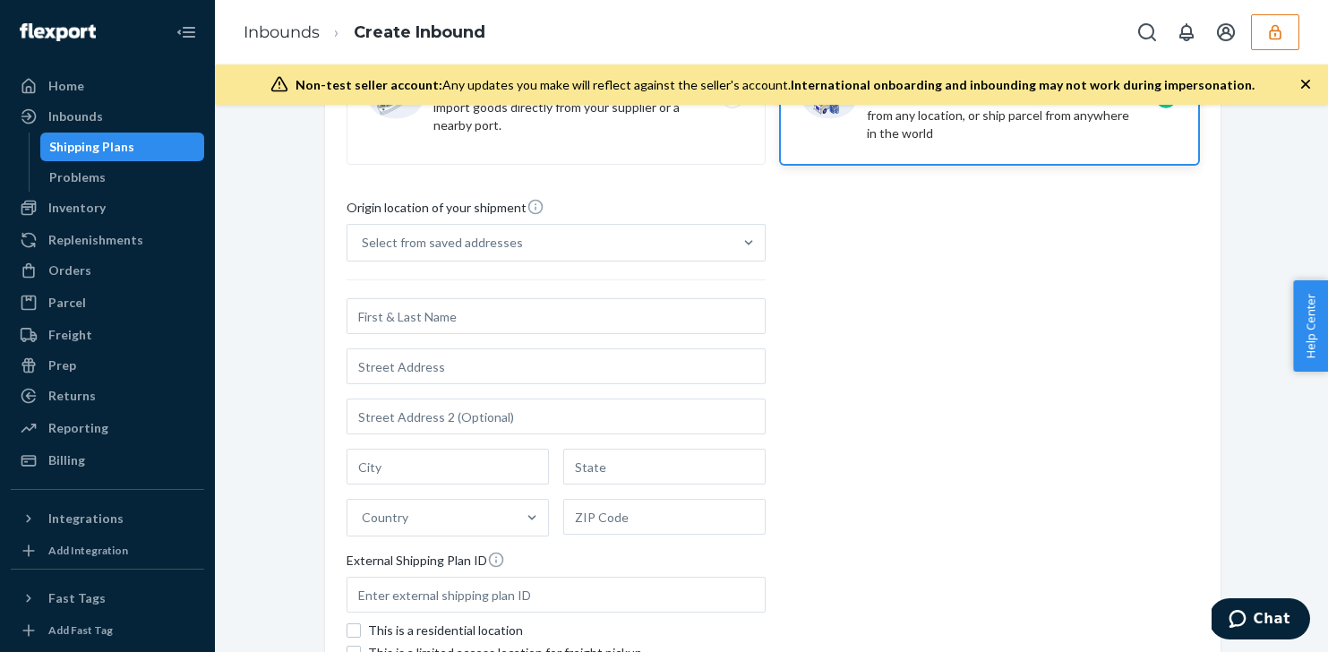
scroll to position [279, 0]
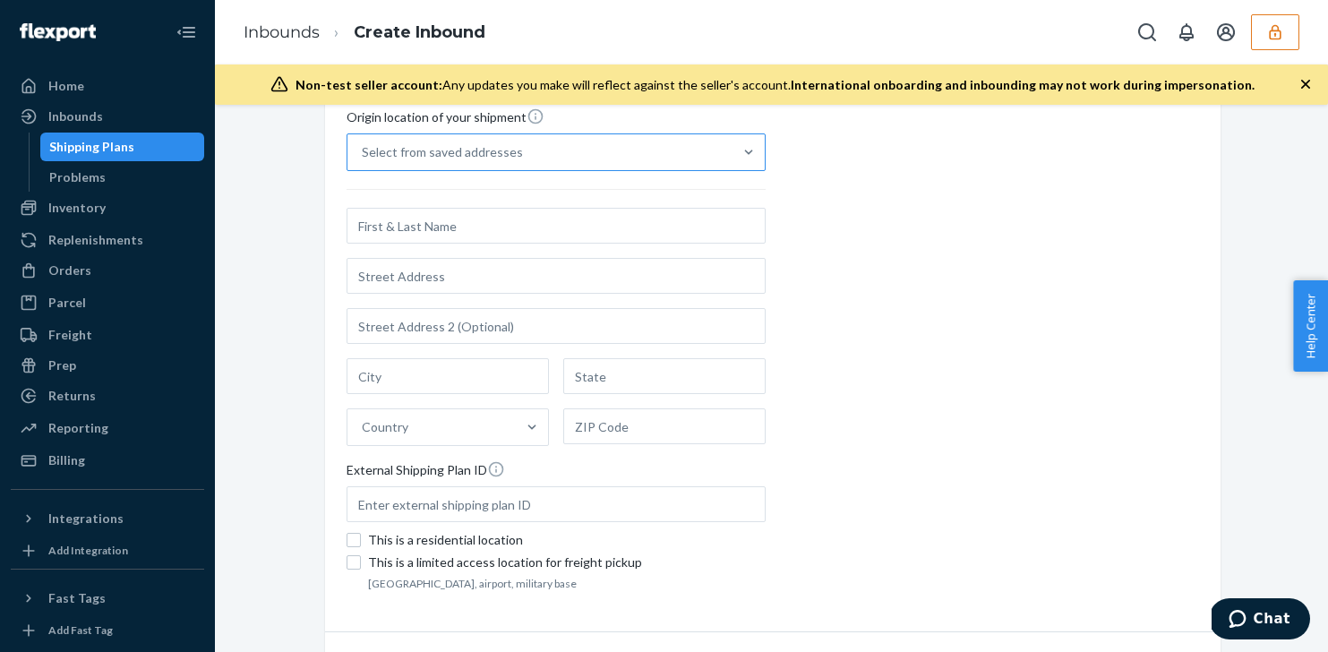
click at [681, 143] on div "Select from saved addresses" at bounding box center [539, 152] width 385 height 36
click at [364, 143] on input "Select from saved addresses" at bounding box center [363, 152] width 2 height 18
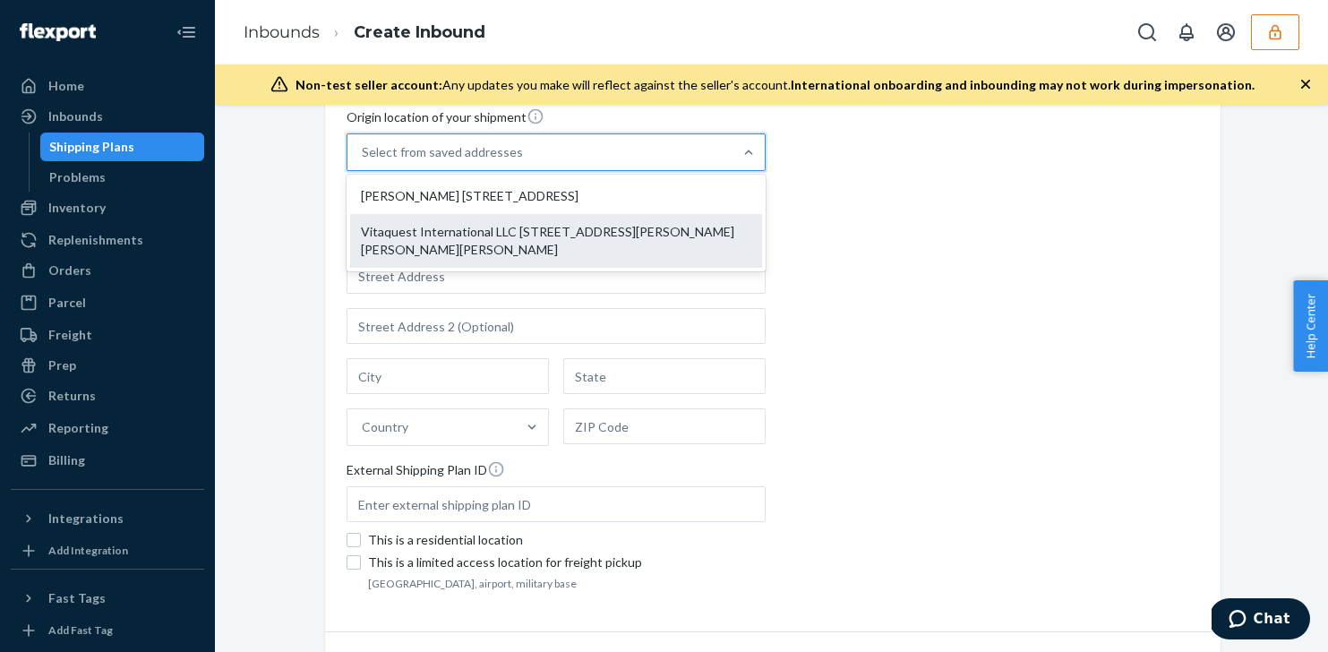
click at [689, 227] on div "Vitaquest International LLC [STREET_ADDRESS][PERSON_NAME][PERSON_NAME][PERSON_N…" at bounding box center [556, 241] width 412 height 54
click at [364, 161] on input "option Vitaquest International LLC [STREET_ADDRESS][PERSON_NAME][PERSON_NAME][P…" at bounding box center [363, 152] width 2 height 18
type input "Vitaquest International LLC"
type input "8 [PERSON_NAME] Dr"
type input "West [PERSON_NAME]"
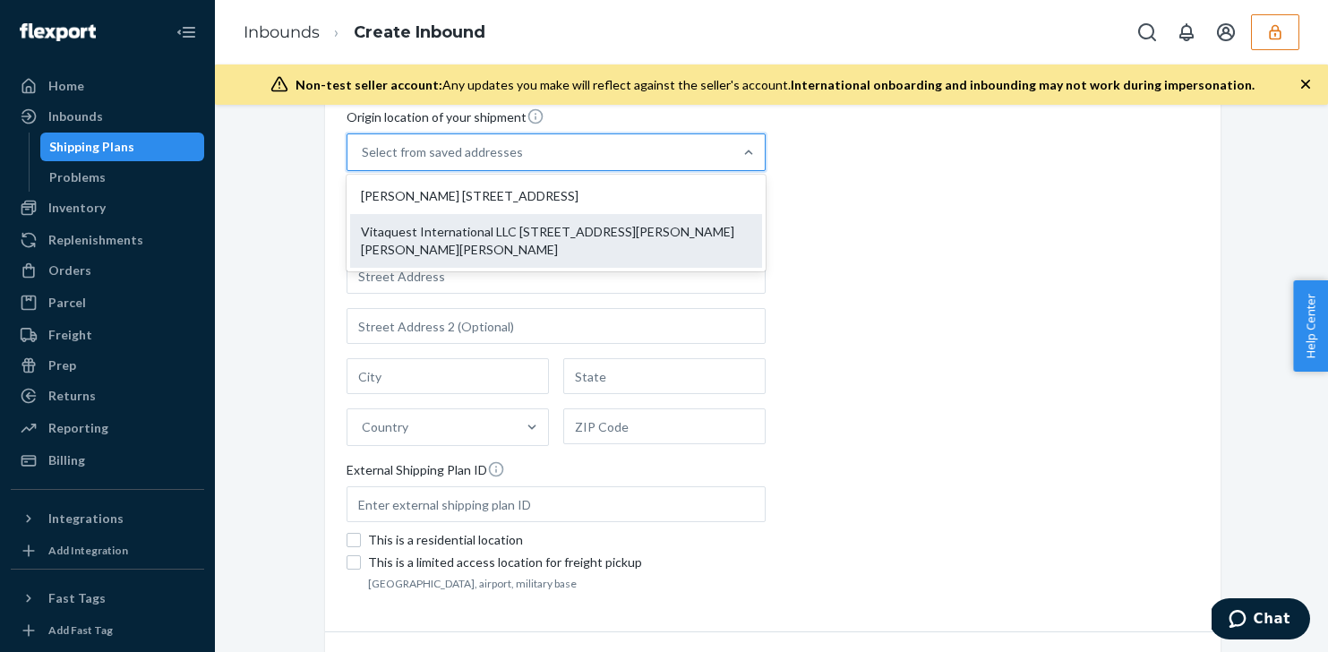
type input "NJ"
type input "07006"
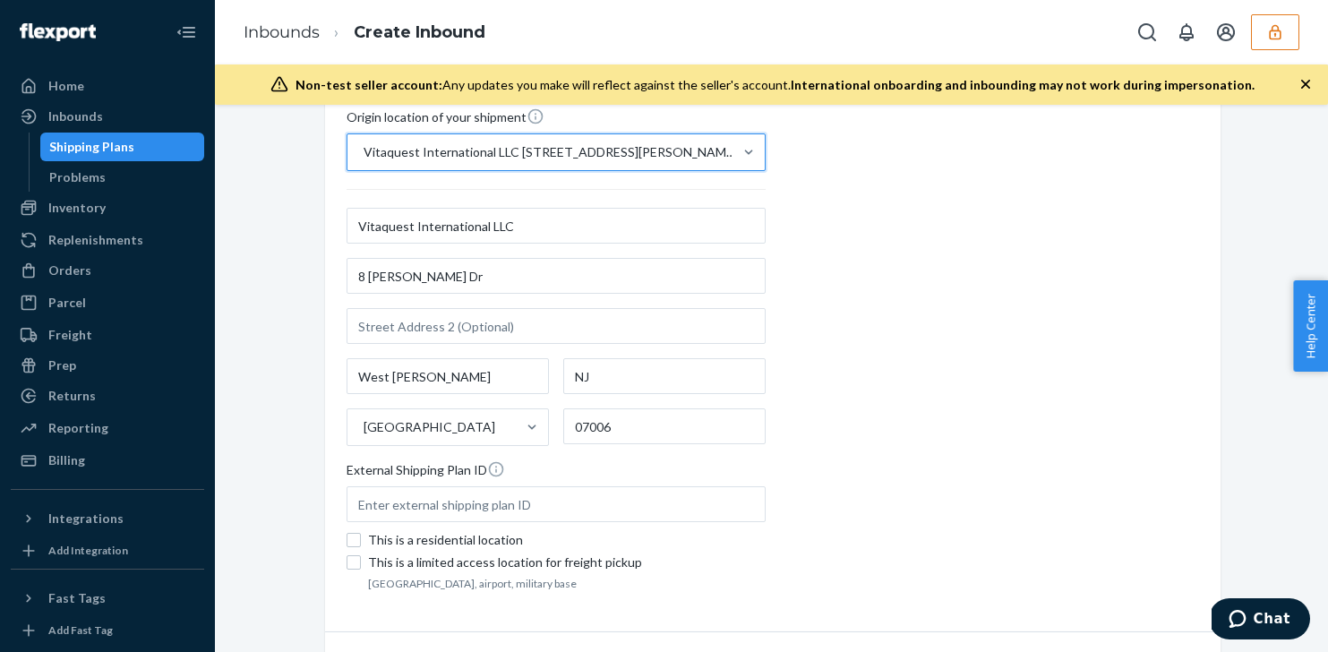
scroll to position [380, 0]
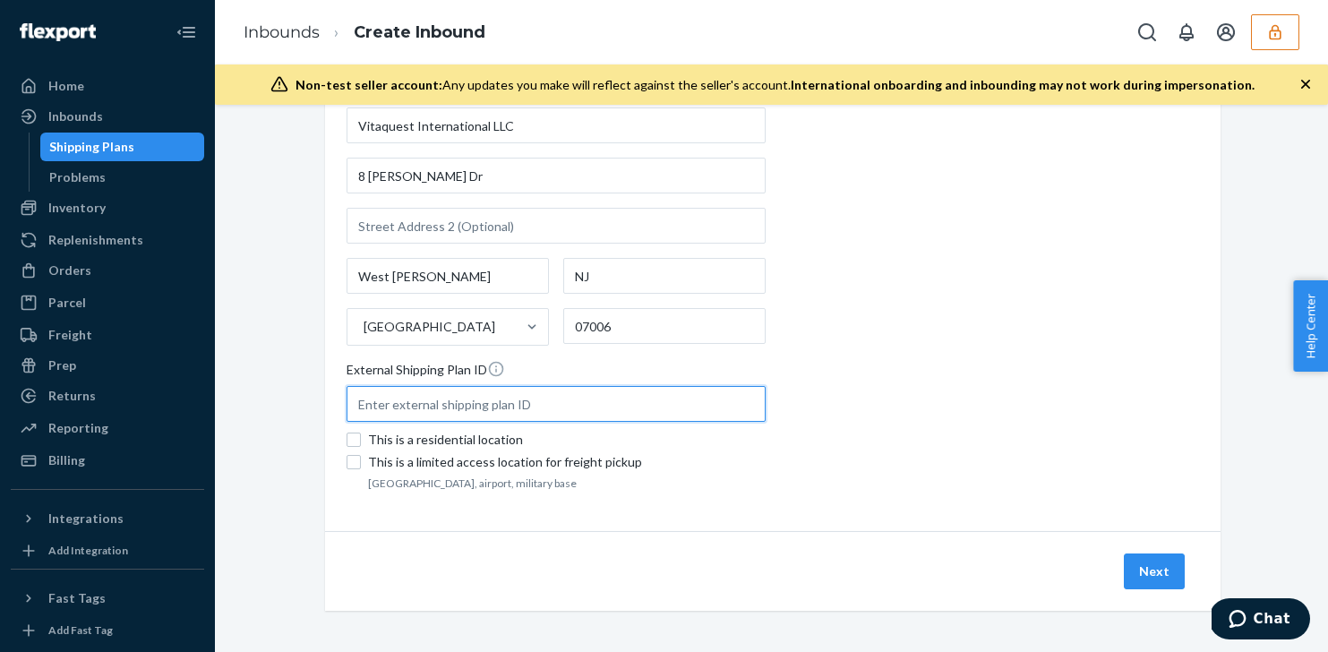
click at [497, 396] on input "text" at bounding box center [556, 404] width 419 height 36
type input "Vitaquet-Flexport1"
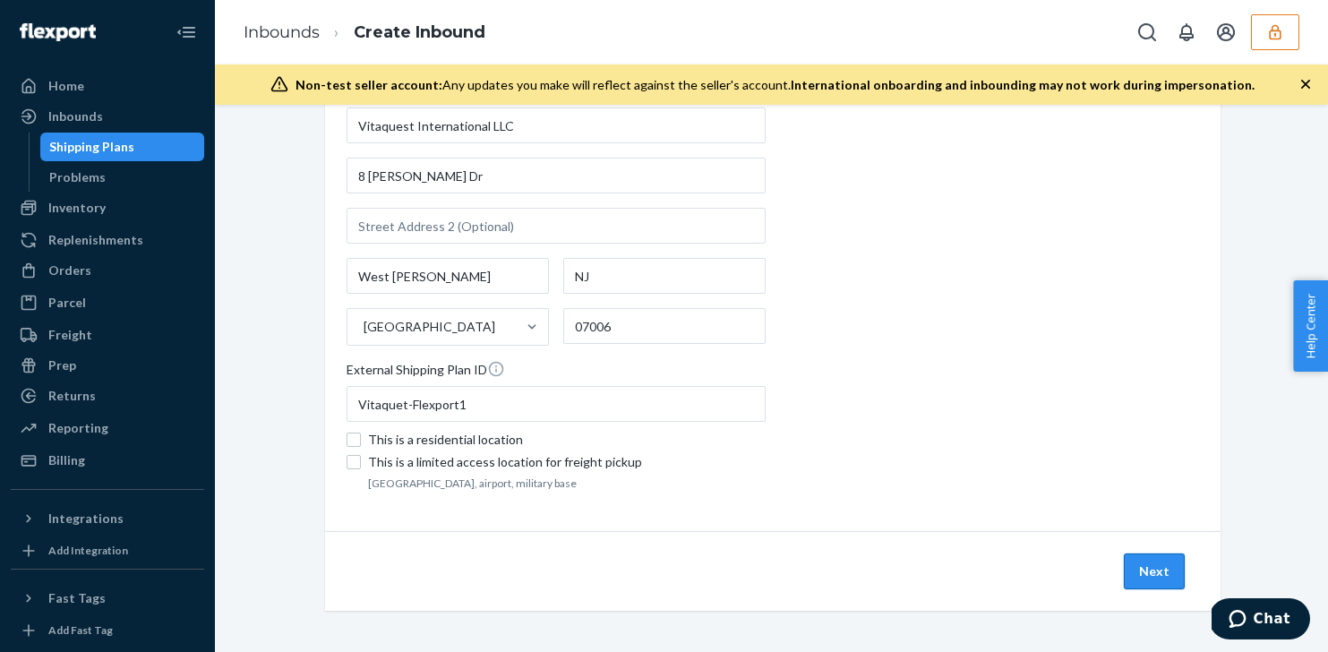
click at [1161, 569] on button "Next" at bounding box center [1154, 571] width 61 height 36
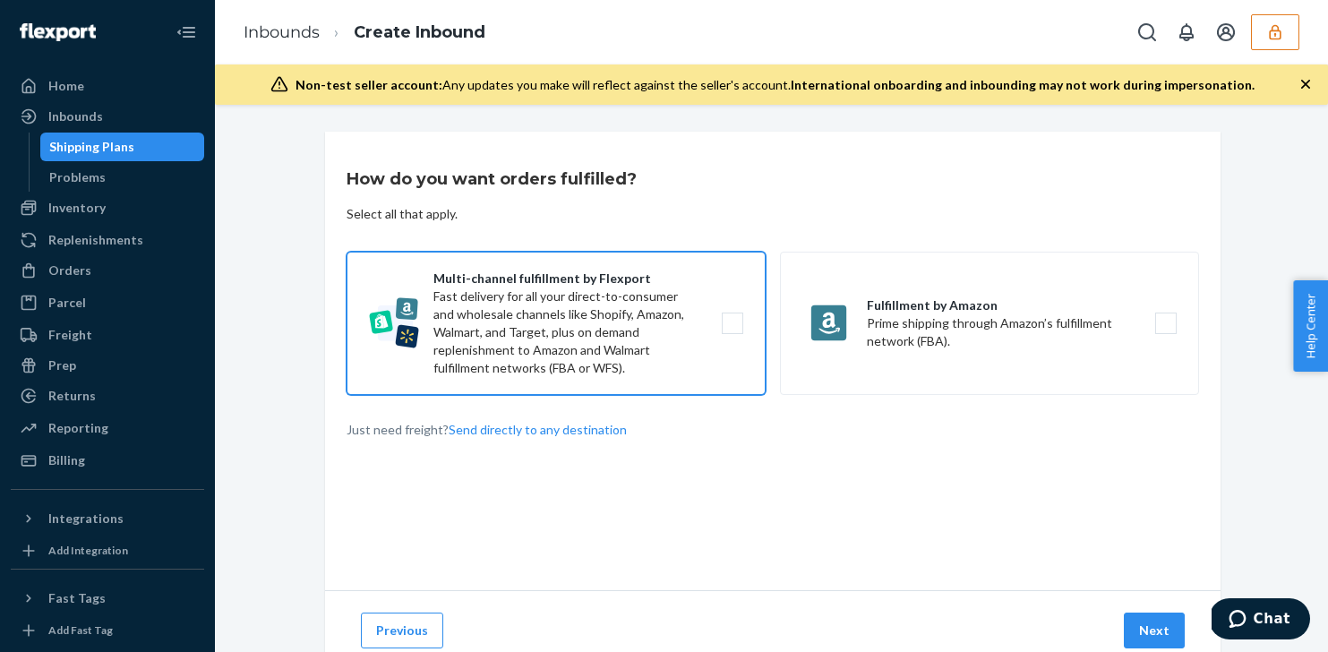
click at [658, 311] on label "Multi-channel fulfillment by Flexport Fast delivery for all your direct-to-cons…" at bounding box center [556, 323] width 419 height 143
click at [732, 318] on input "Multi-channel fulfillment by Flexport Fast delivery for all your direct-to-cons…" at bounding box center [738, 324] width 12 height 12
checkbox input "true"
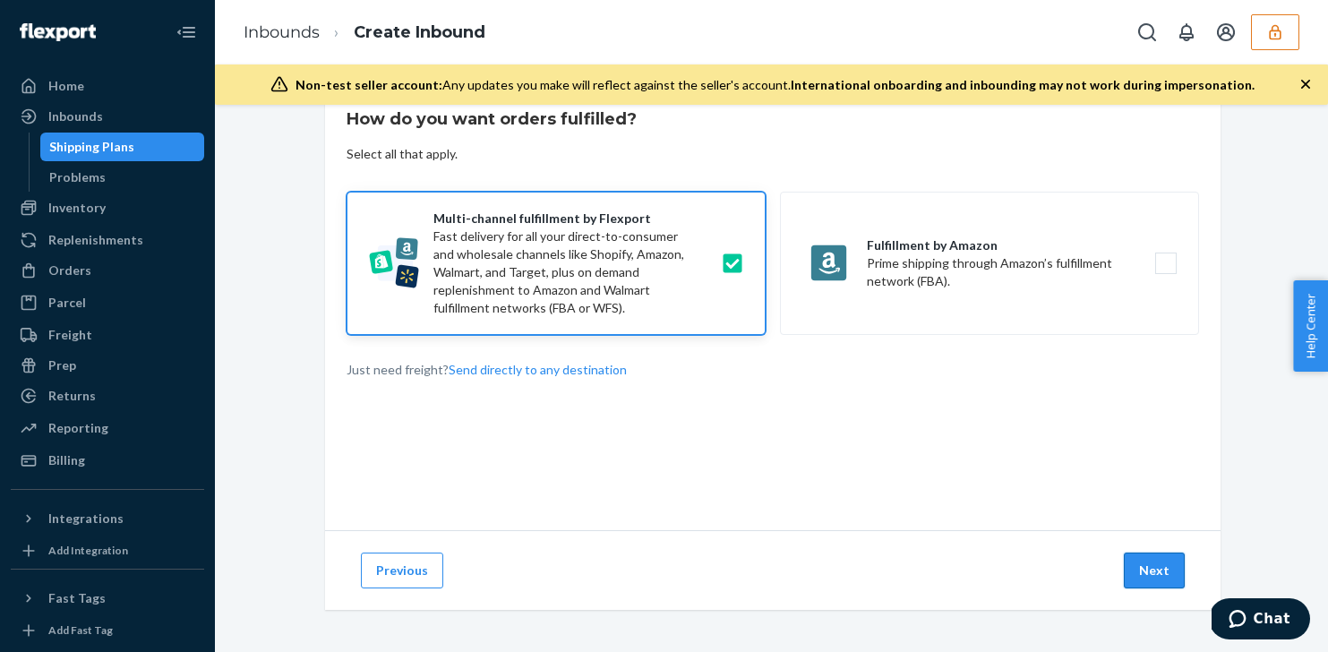
click at [1169, 555] on button "Next" at bounding box center [1154, 571] width 61 height 36
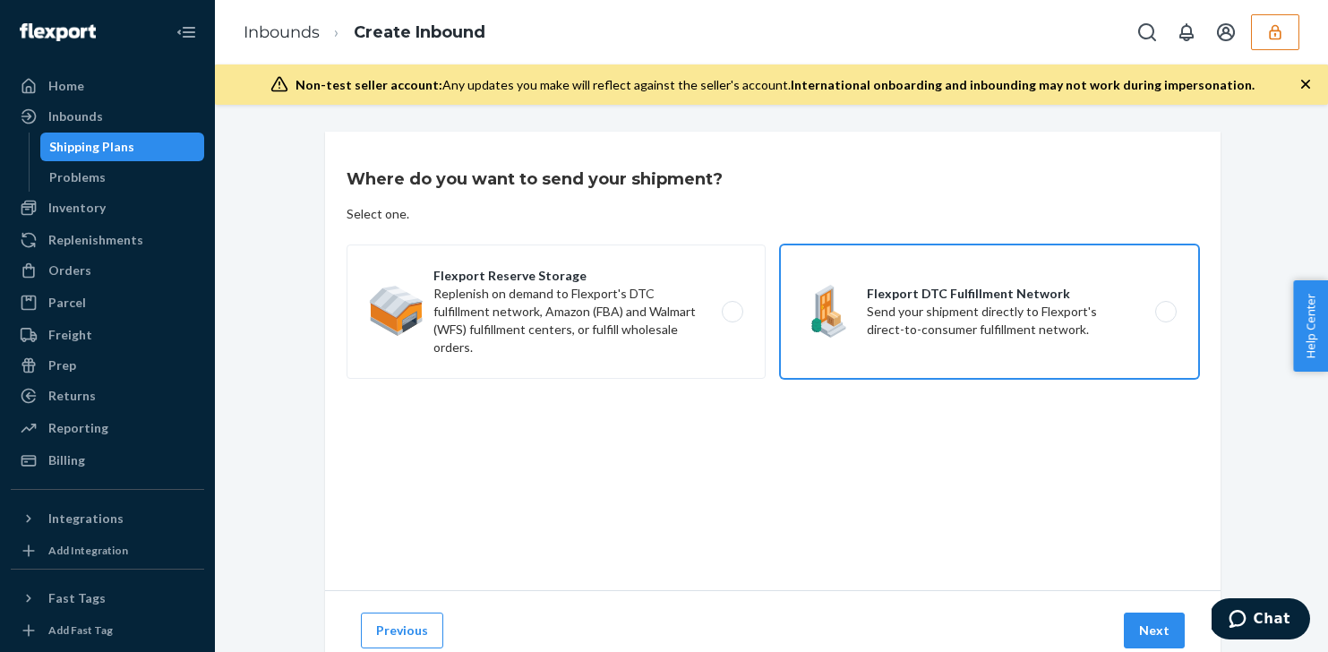
click at [1075, 316] on label "Flexport DTC Fulfillment Network Send your shipment directly to Flexport's dire…" at bounding box center [989, 311] width 419 height 134
click at [1165, 316] on input "Flexport DTC Fulfillment Network Send your shipment directly to Flexport's dire…" at bounding box center [1171, 312] width 12 height 12
radio input "true"
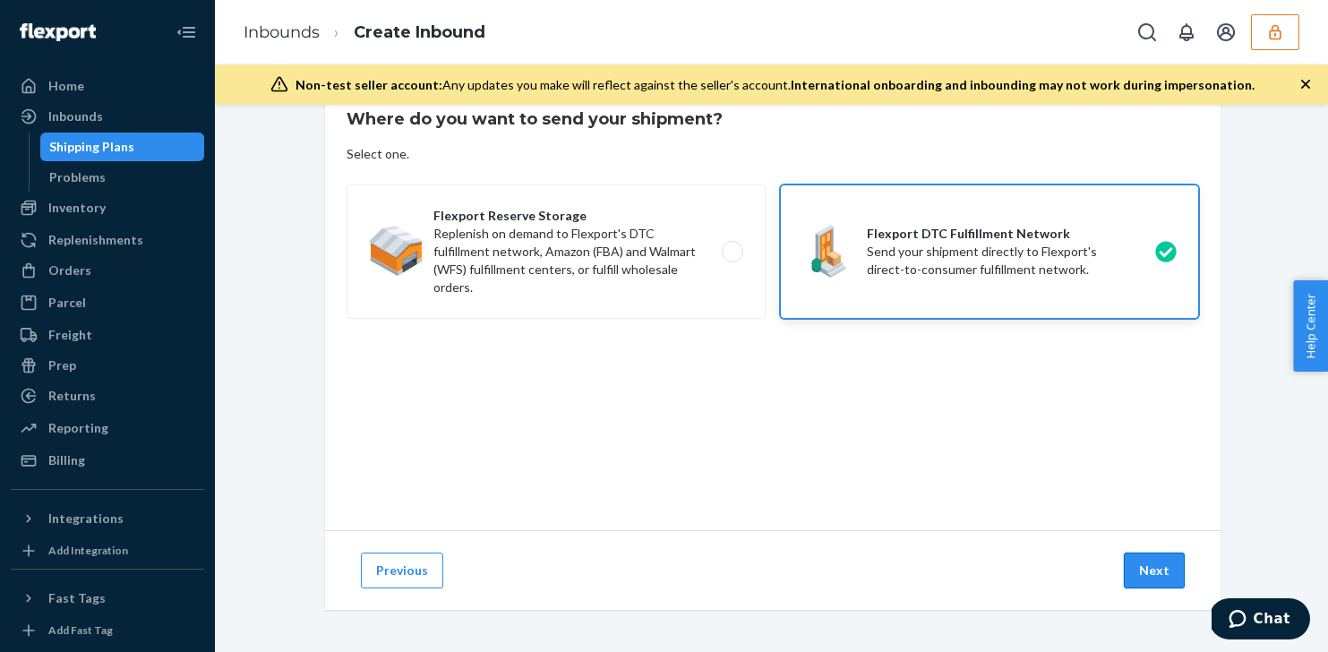
click at [1150, 581] on button "Next" at bounding box center [1154, 571] width 61 height 36
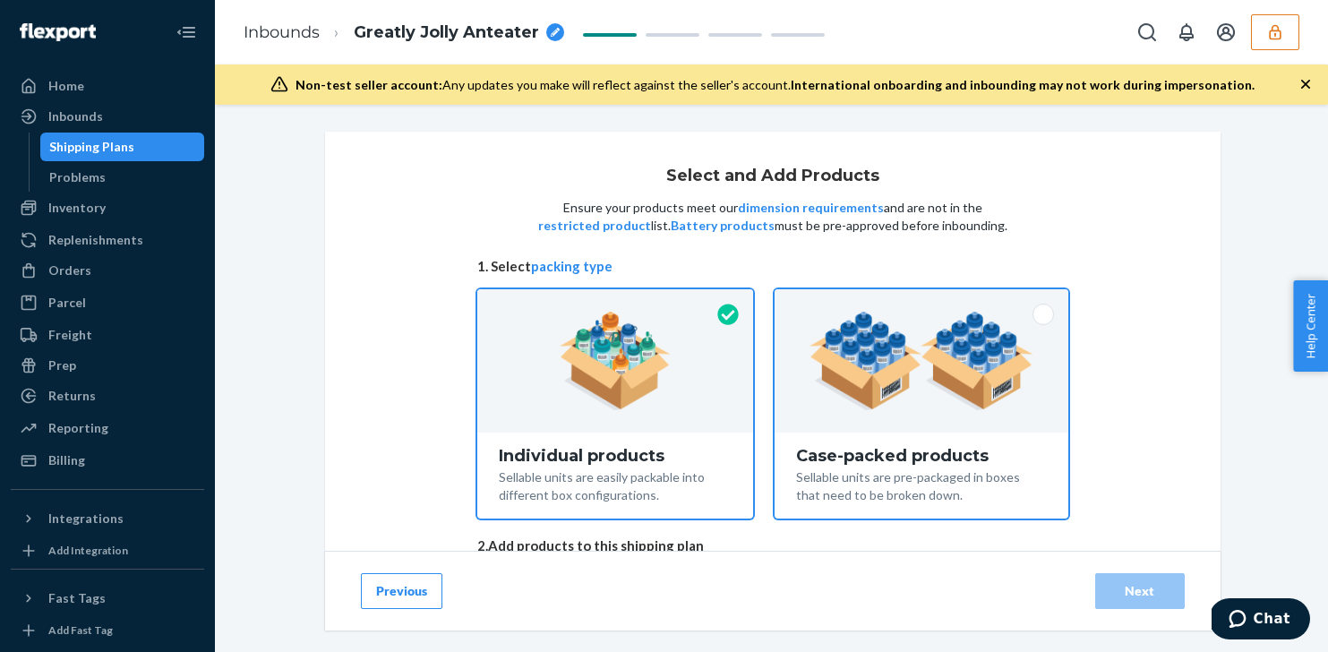
scroll to position [111, 0]
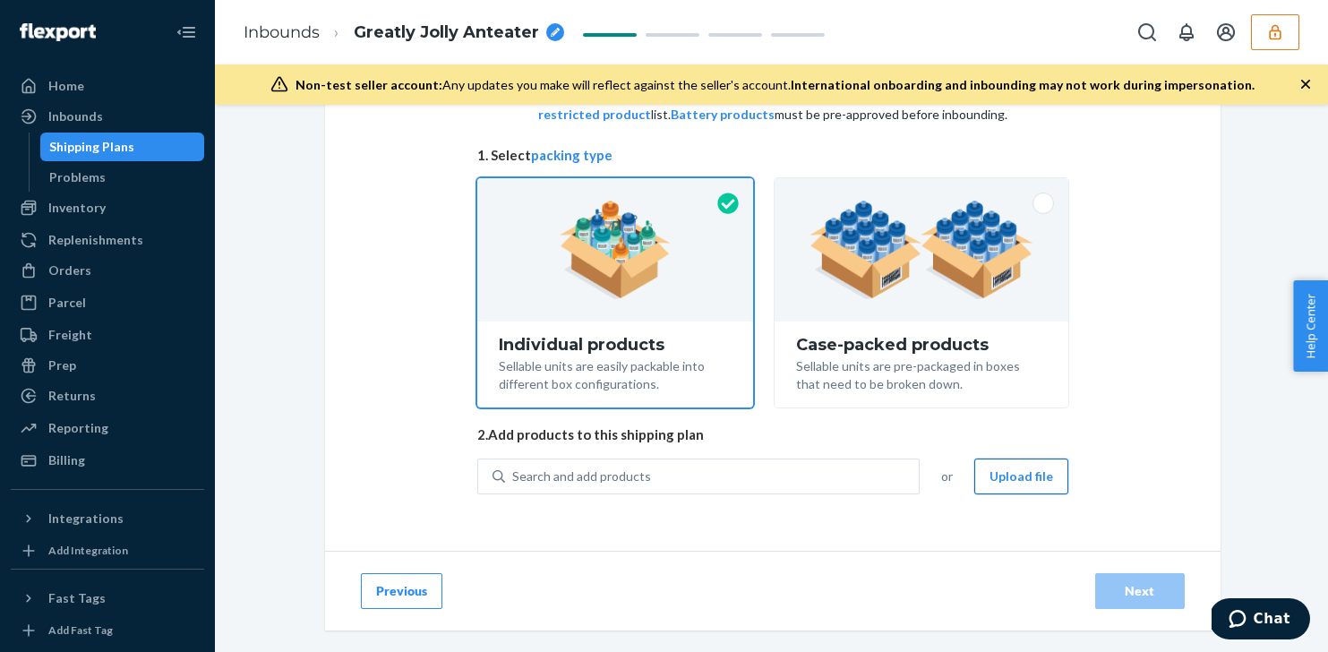
click at [1027, 467] on button "Upload file" at bounding box center [1021, 476] width 94 height 36
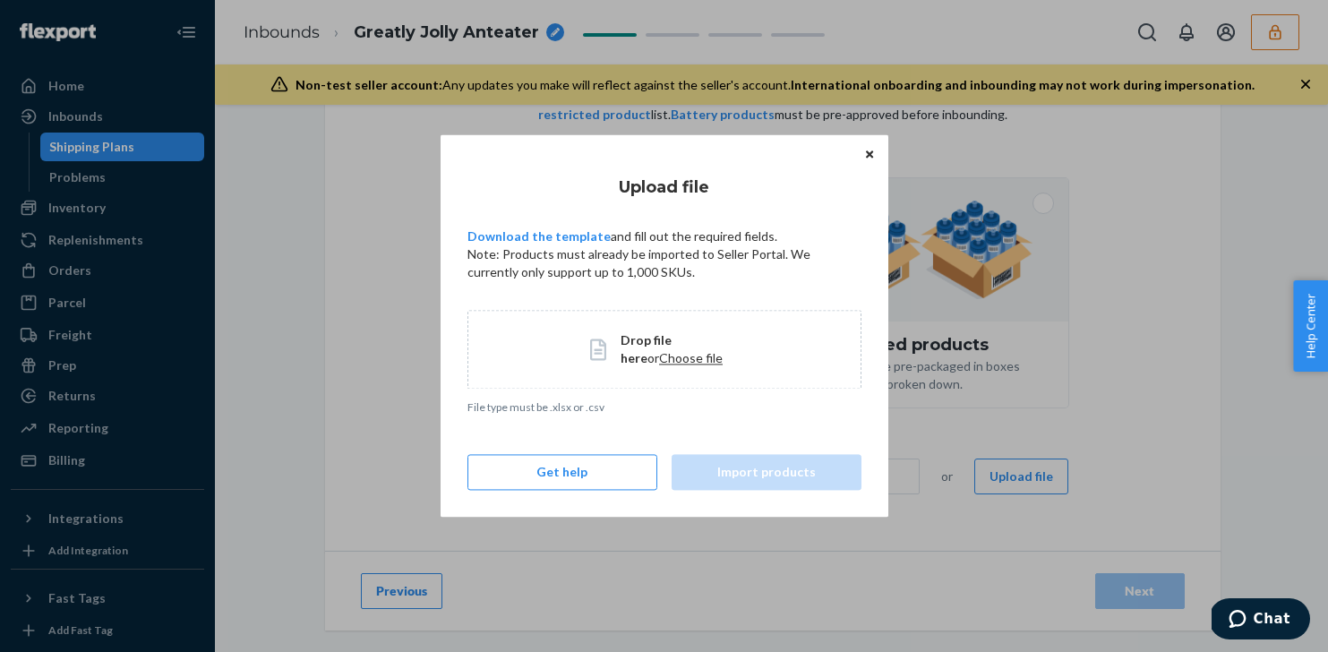
click at [742, 366] on div "Drop file here or Choose file" at bounding box center [664, 349] width 394 height 79
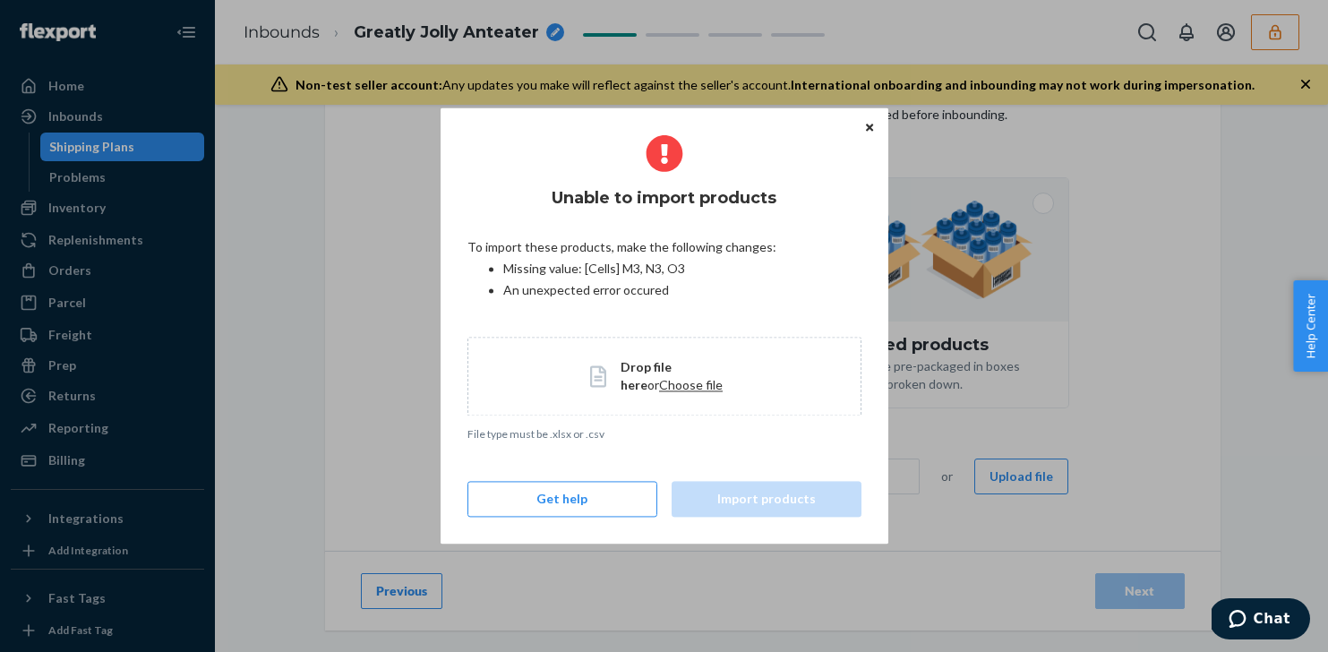
click at [660, 376] on span "Drop file here or Choose file" at bounding box center [679, 376] width 117 height 36
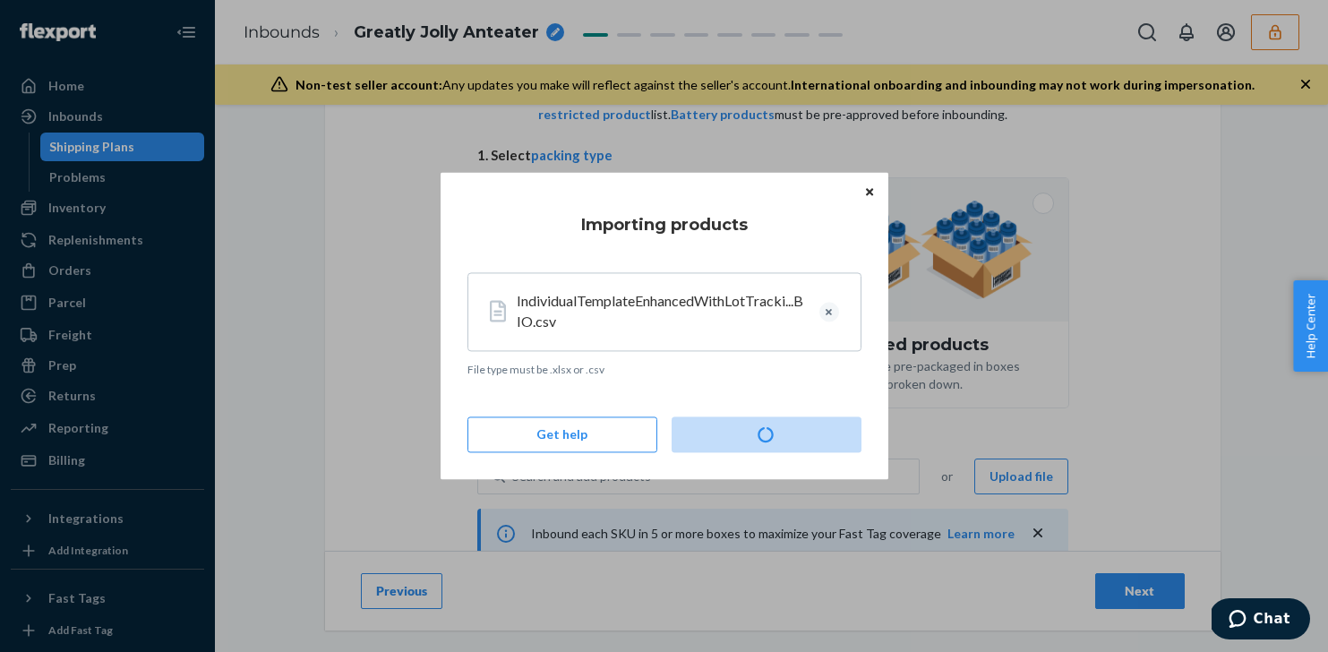
type input "3660"
type input "3320"
type input "3820"
type input "3260"
type input "3500"
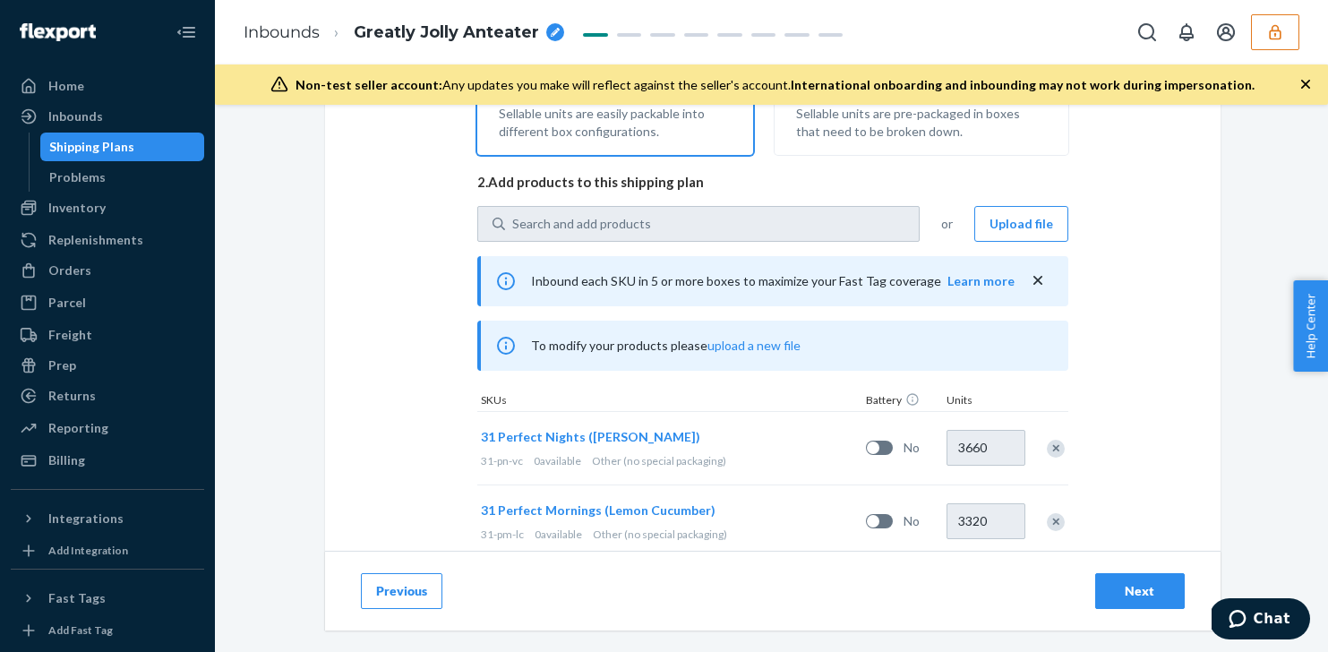
scroll to position [626, 0]
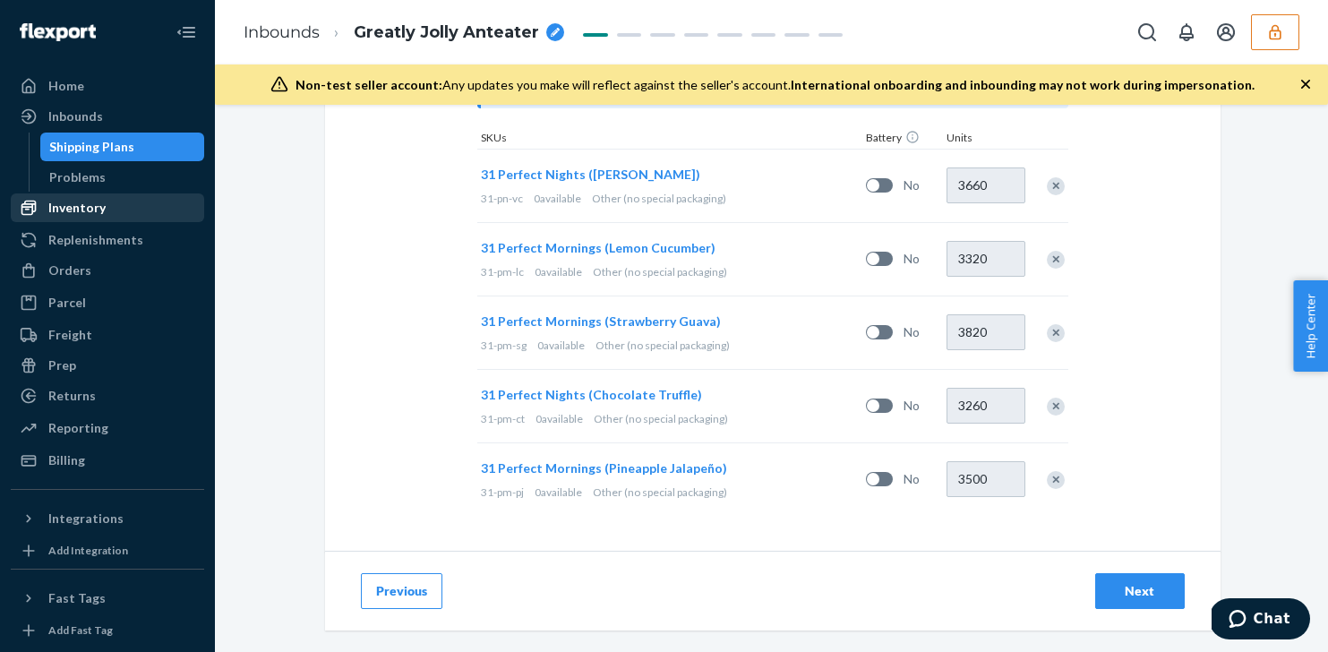
click at [139, 209] on div "Inventory" at bounding box center [108, 207] width 190 height 25
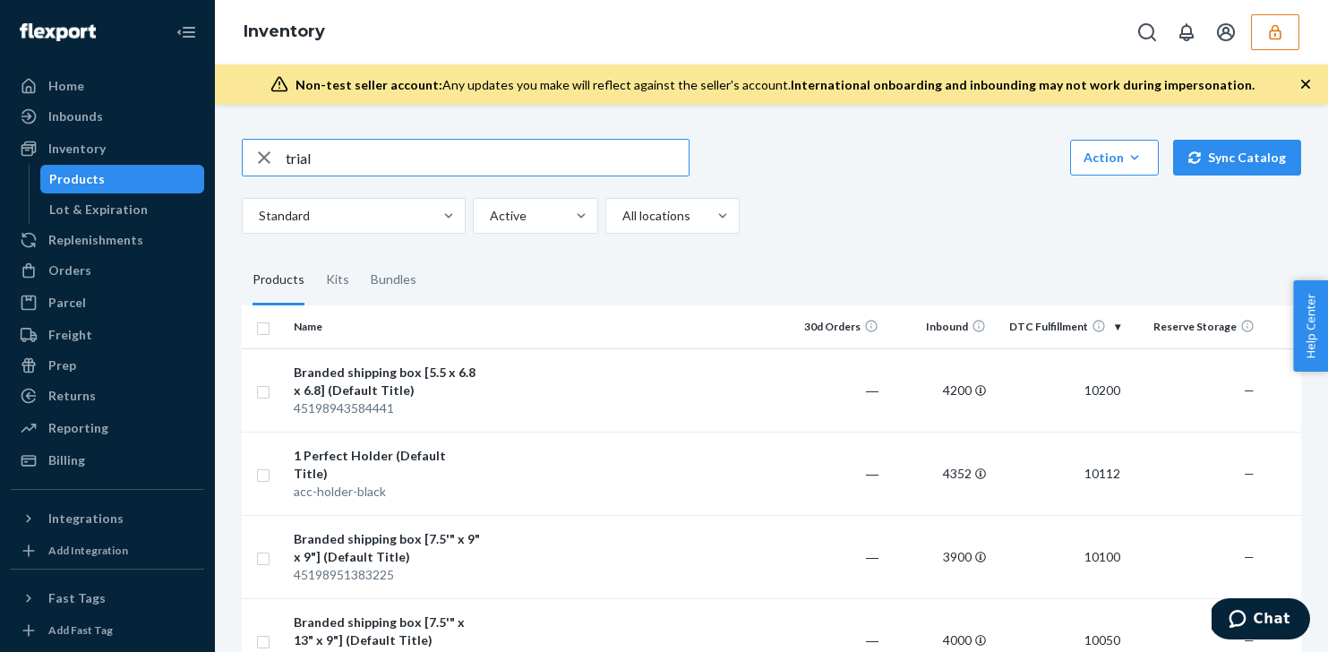
type input "trial"
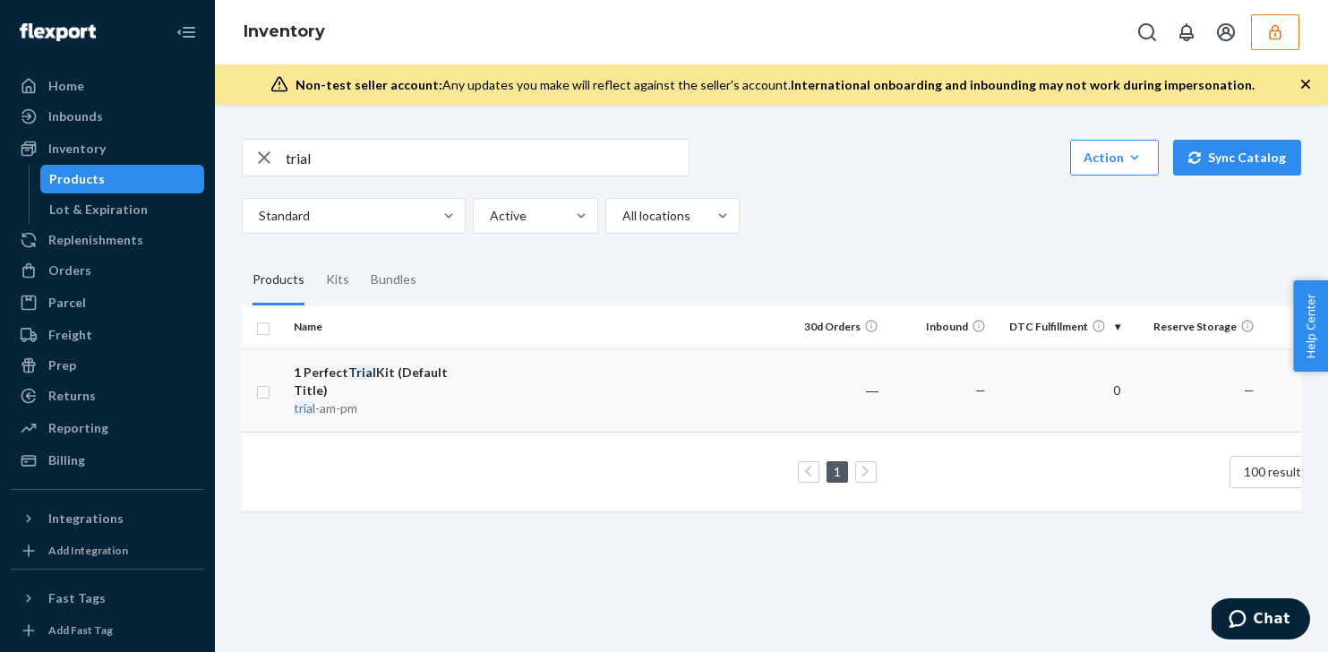
click at [476, 367] on div "1 Perfect Trial Kit (Default Title)" at bounding box center [387, 382] width 187 height 36
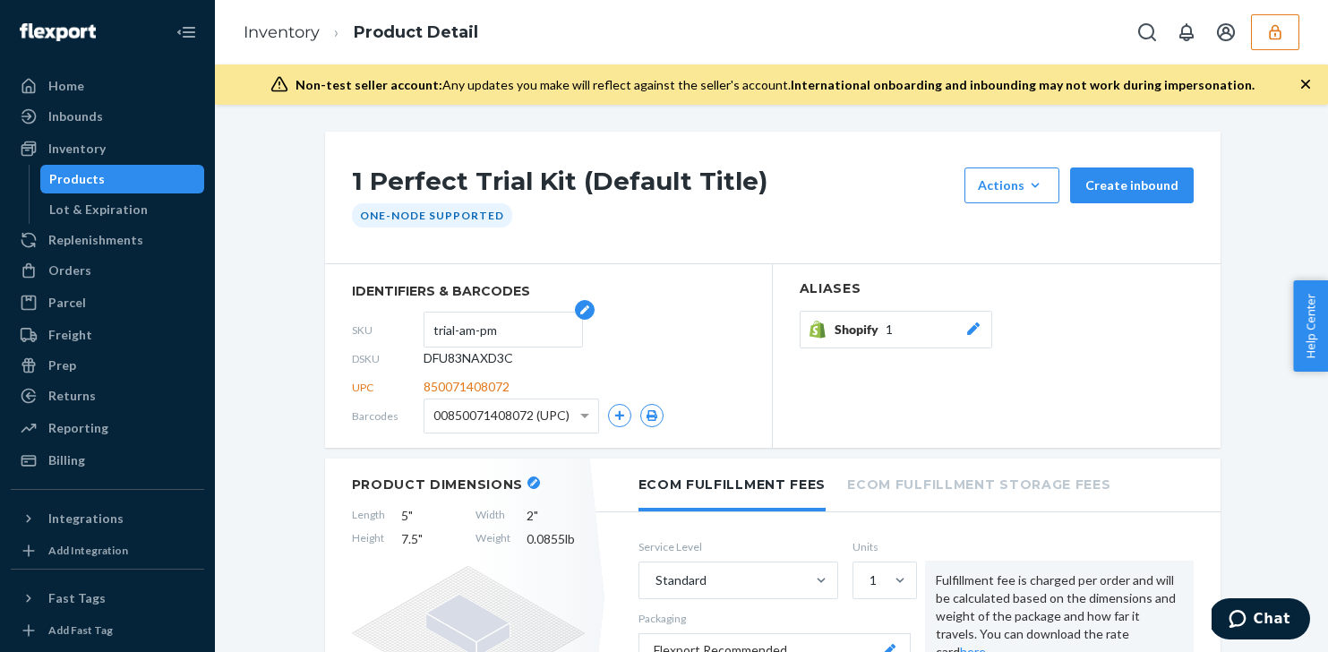
click at [434, 327] on input "trial-am-pm" at bounding box center [503, 330] width 140 height 34
type input "7-trial-am-pm"
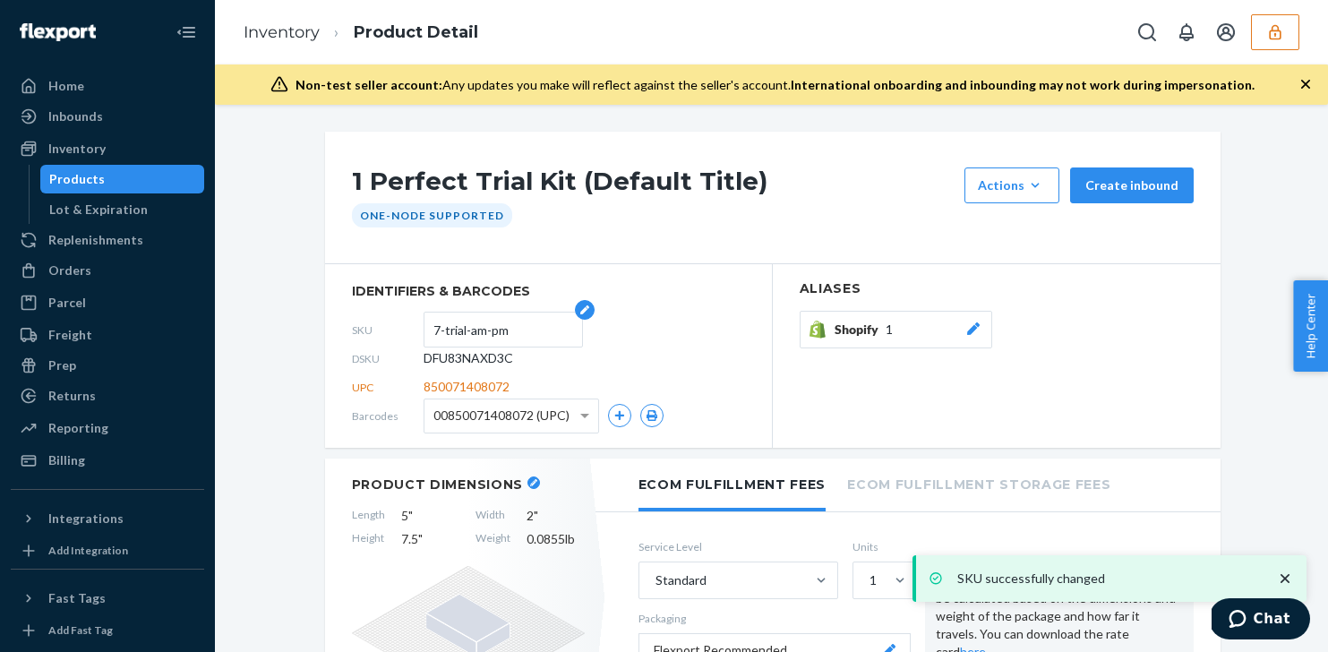
click at [459, 328] on input "7-trial-am-pm" at bounding box center [503, 330] width 140 height 34
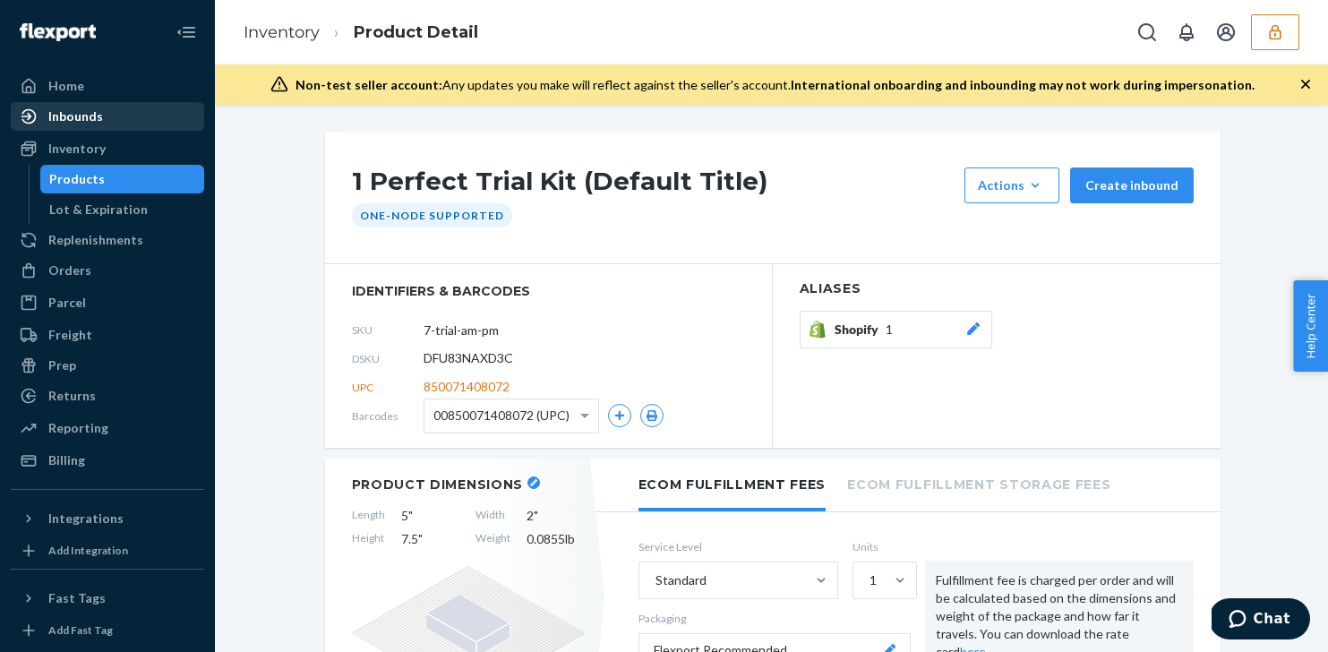
click at [124, 123] on div "Inbounds" at bounding box center [108, 116] width 190 height 25
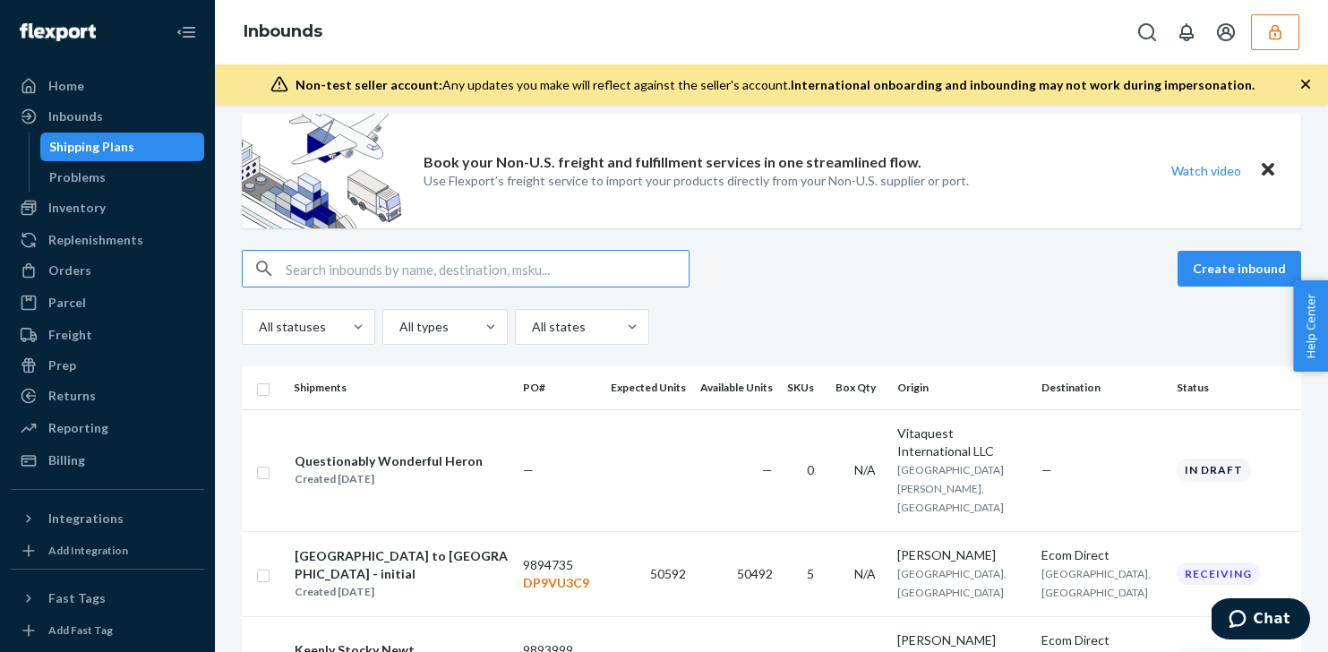
scroll to position [21, 0]
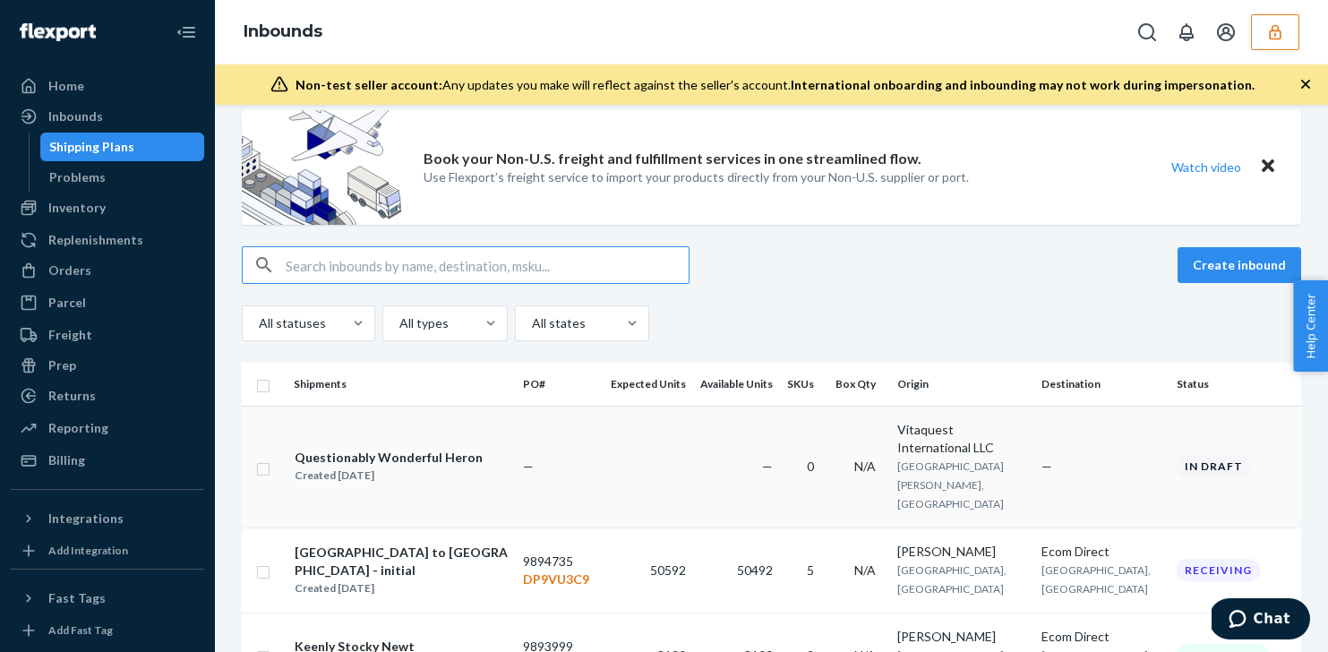
click at [715, 429] on td "—" at bounding box center [736, 467] width 87 height 122
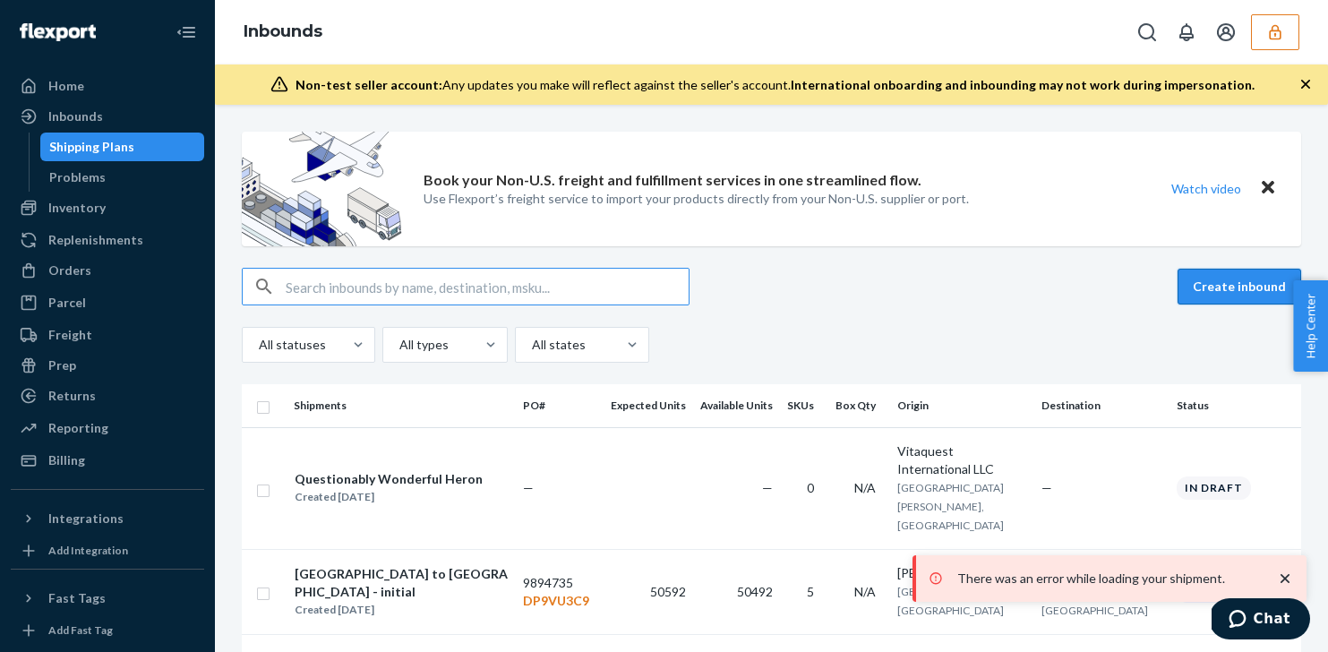
click at [1247, 296] on button "Create inbound" at bounding box center [1240, 287] width 124 height 36
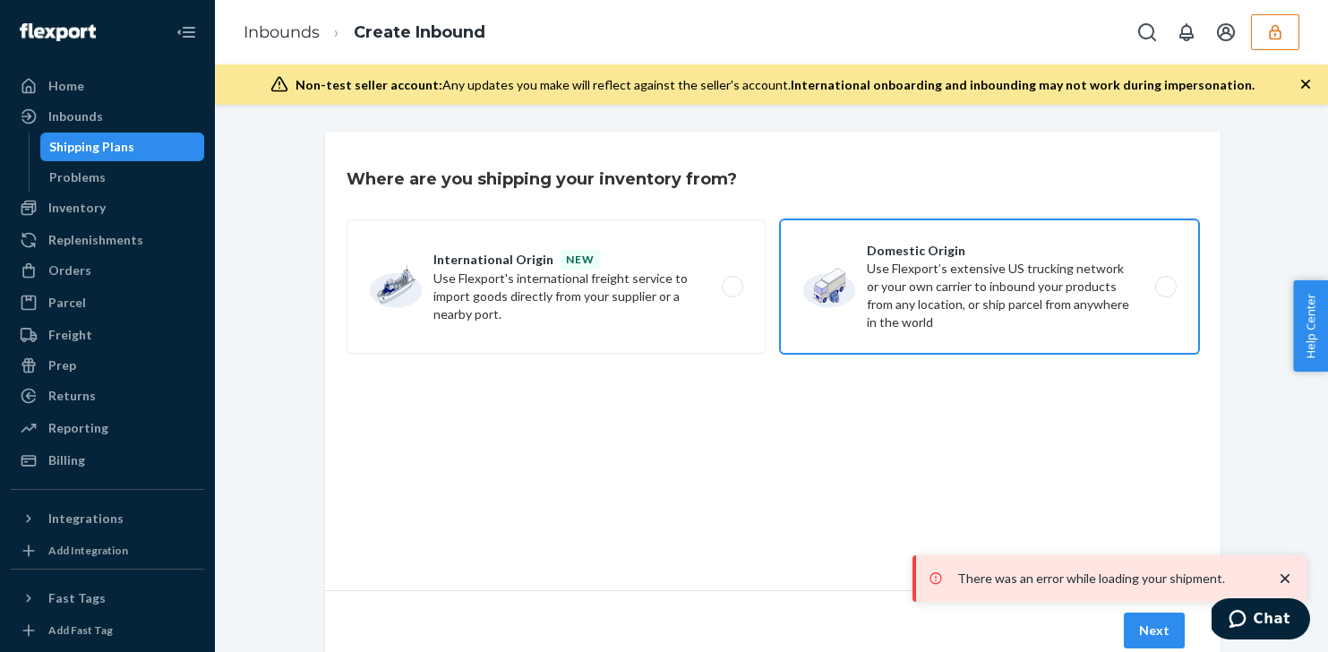
click at [984, 278] on label "Domestic Origin Use Flexport’s extensive US trucking network or your own carrie…" at bounding box center [989, 286] width 419 height 134
click at [1165, 281] on input "Domestic Origin Use Flexport’s extensive US trucking network or your own carrie…" at bounding box center [1171, 287] width 12 height 12
radio input "true"
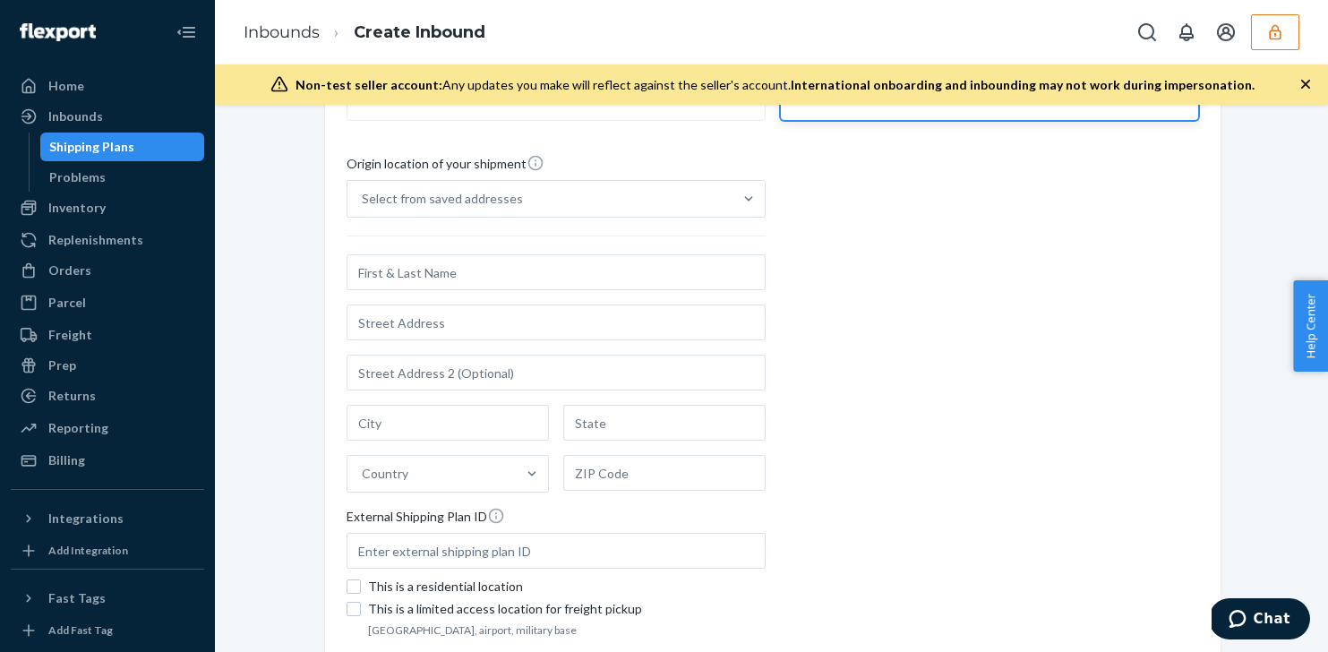
scroll to position [209, 0]
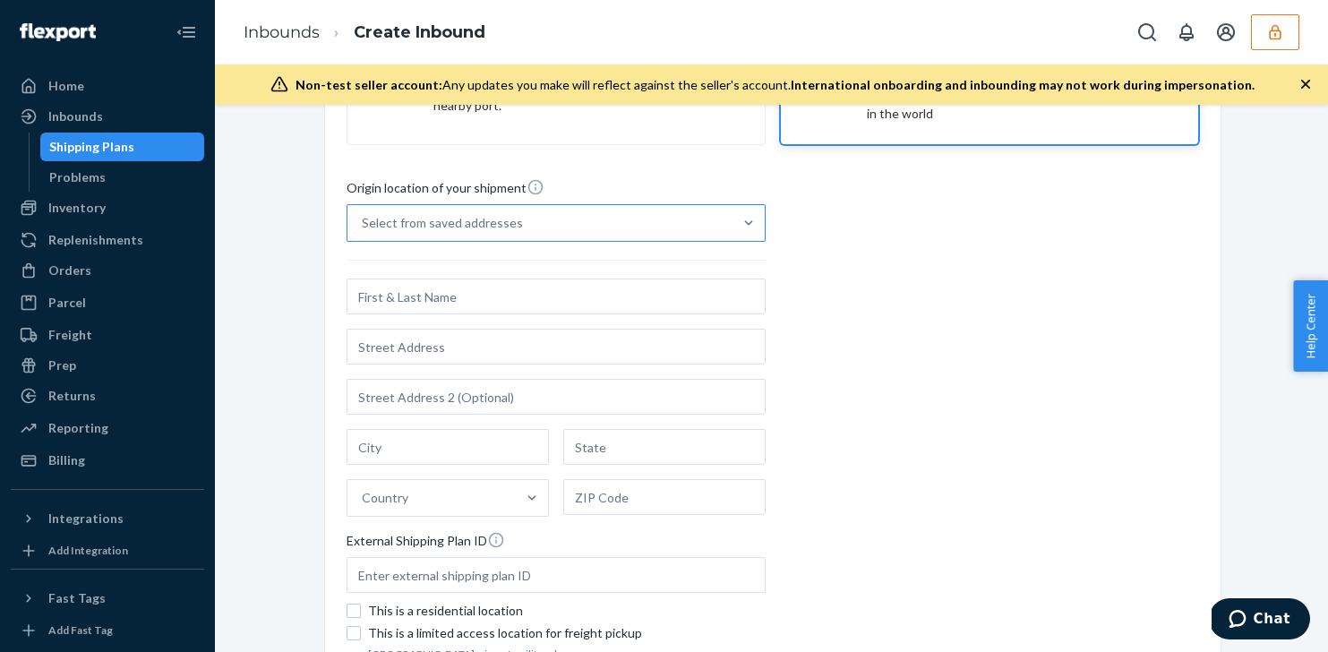
click at [545, 216] on div "Select from saved addresses" at bounding box center [539, 223] width 385 height 36
click at [364, 216] on input "Select from saved addresses" at bounding box center [363, 223] width 2 height 18
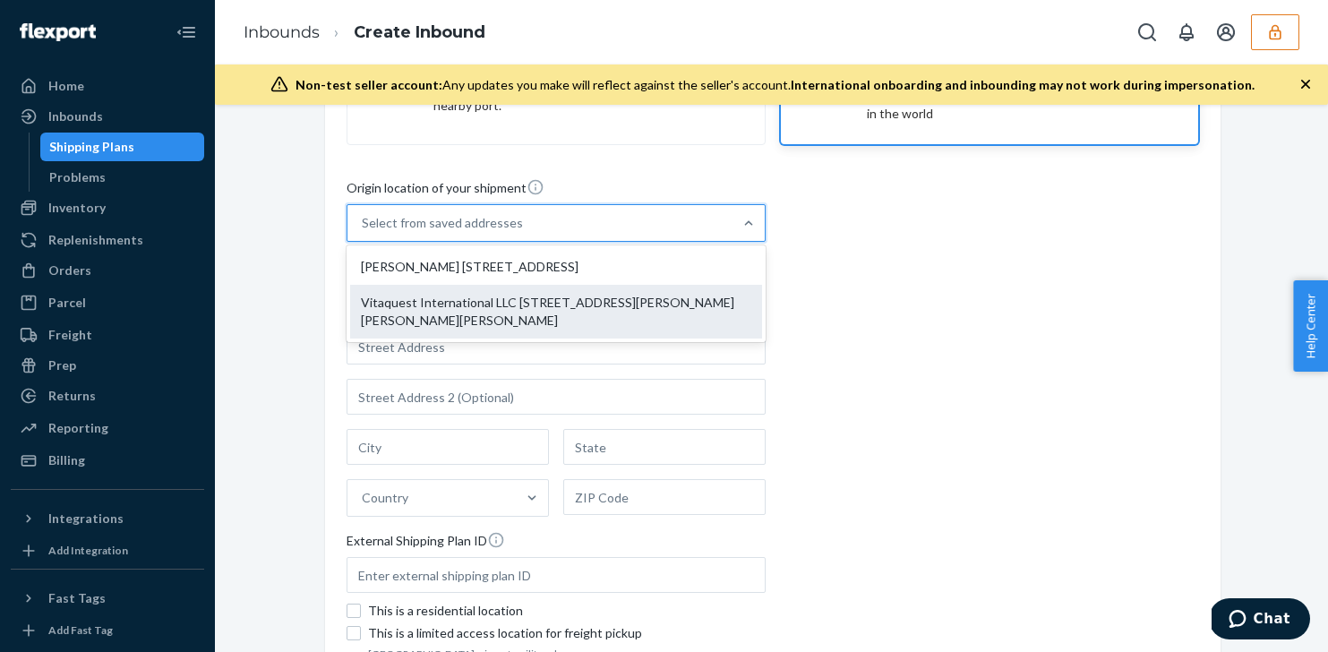
click at [554, 296] on div "Vitaquest International LLC 8 Henderson Dr West Caldwell, NJ 07006" at bounding box center [556, 312] width 412 height 54
click at [364, 232] on input "option Vitaquest International LLC 8 Henderson Dr West Caldwell, NJ 07006 focus…" at bounding box center [363, 223] width 2 height 18
type input "Vitaquest International LLC"
type input "8 Henderson Dr"
type input "West Caldwell"
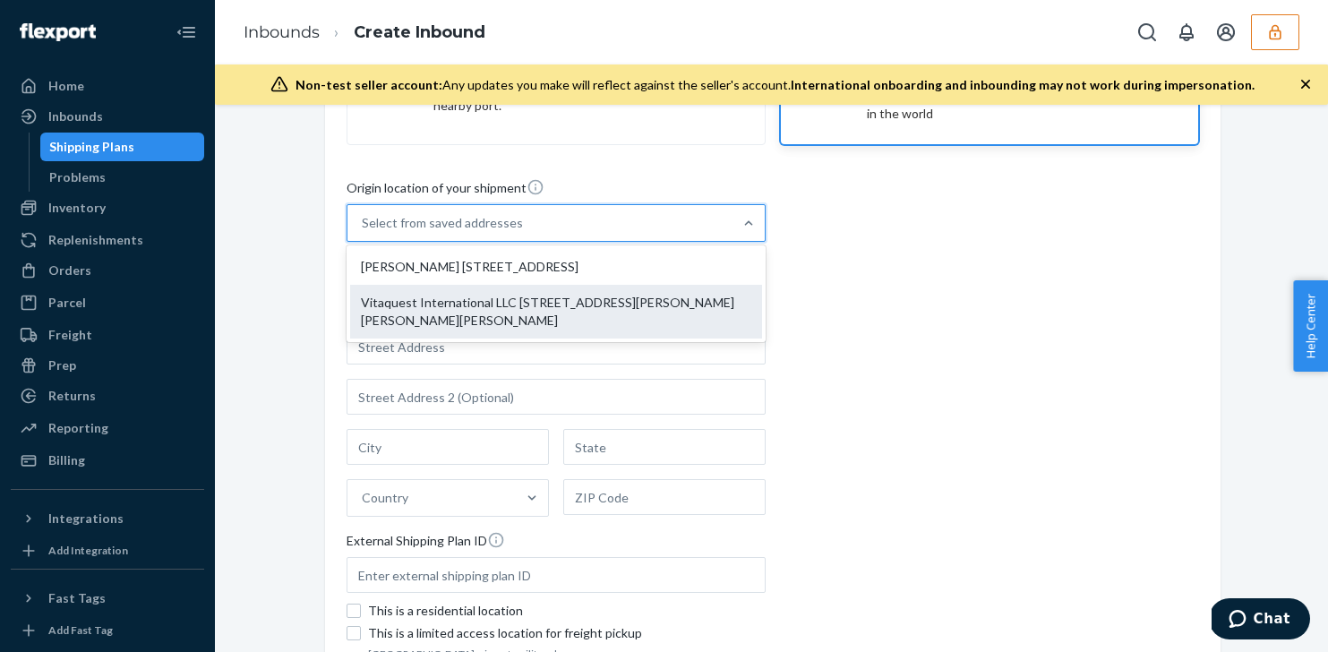
type input "NJ"
type input "07006"
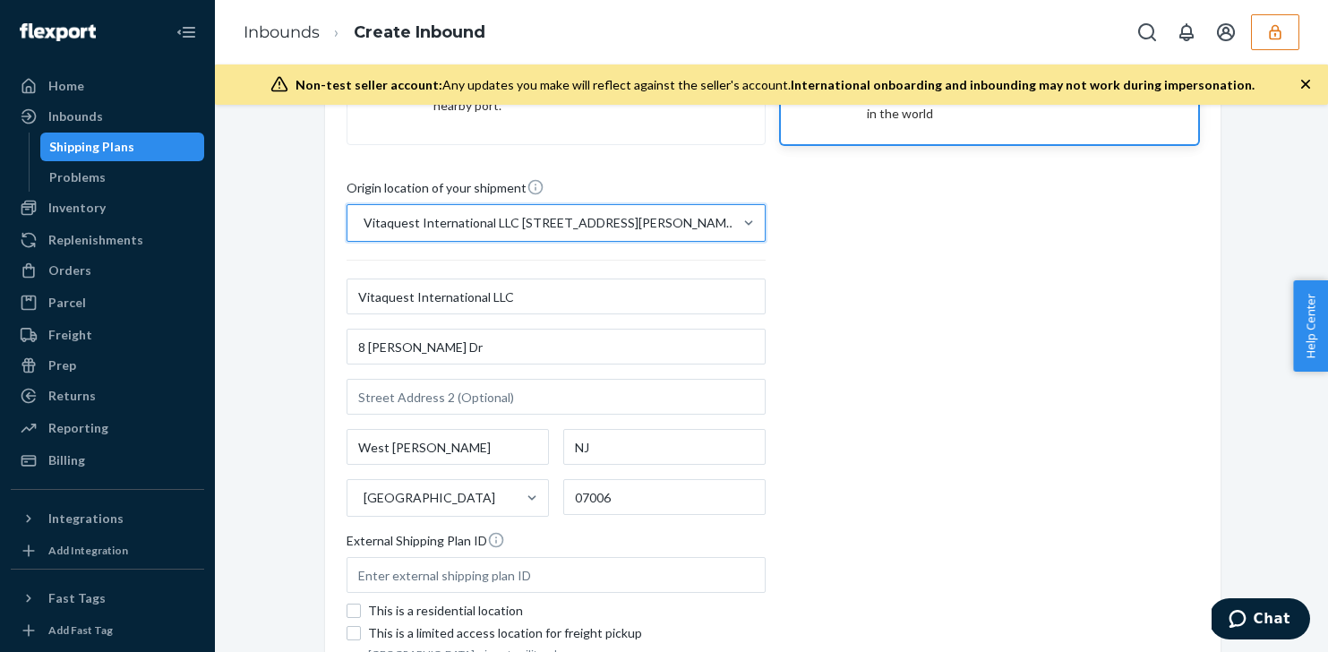
scroll to position [380, 0]
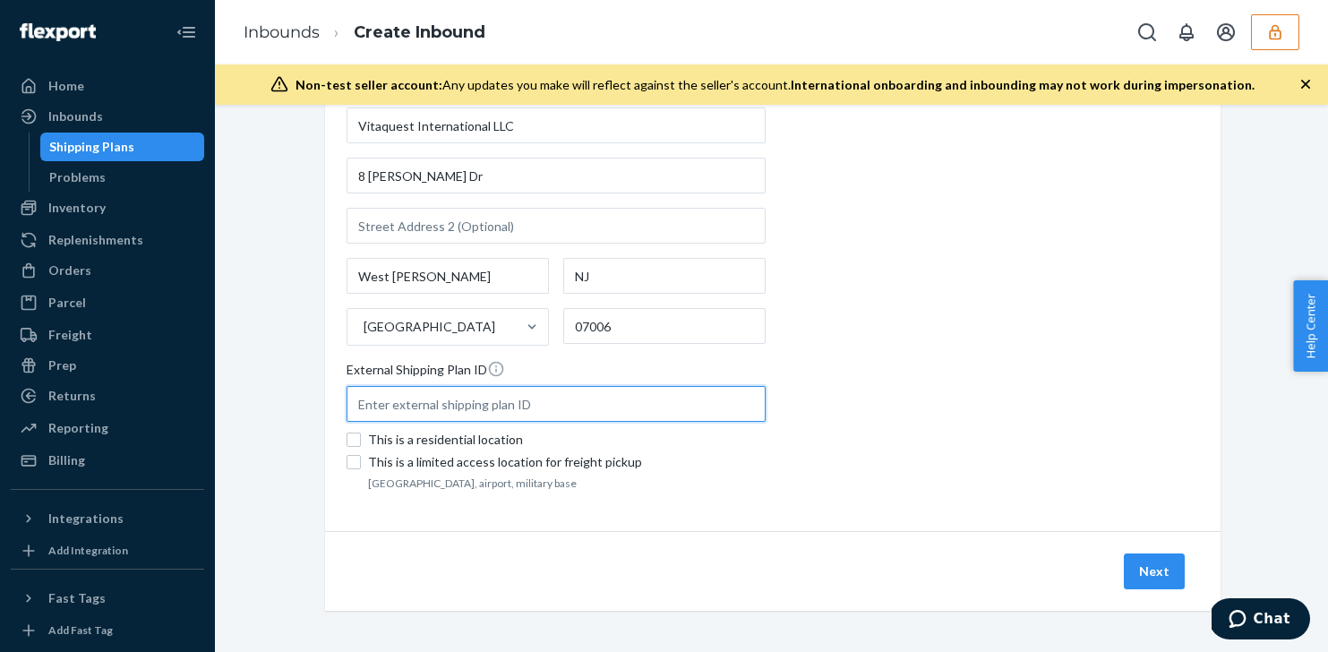
click at [438, 405] on input "text" at bounding box center [556, 404] width 419 height 36
type input "B"
type input "Vitaquest-Flexport1"
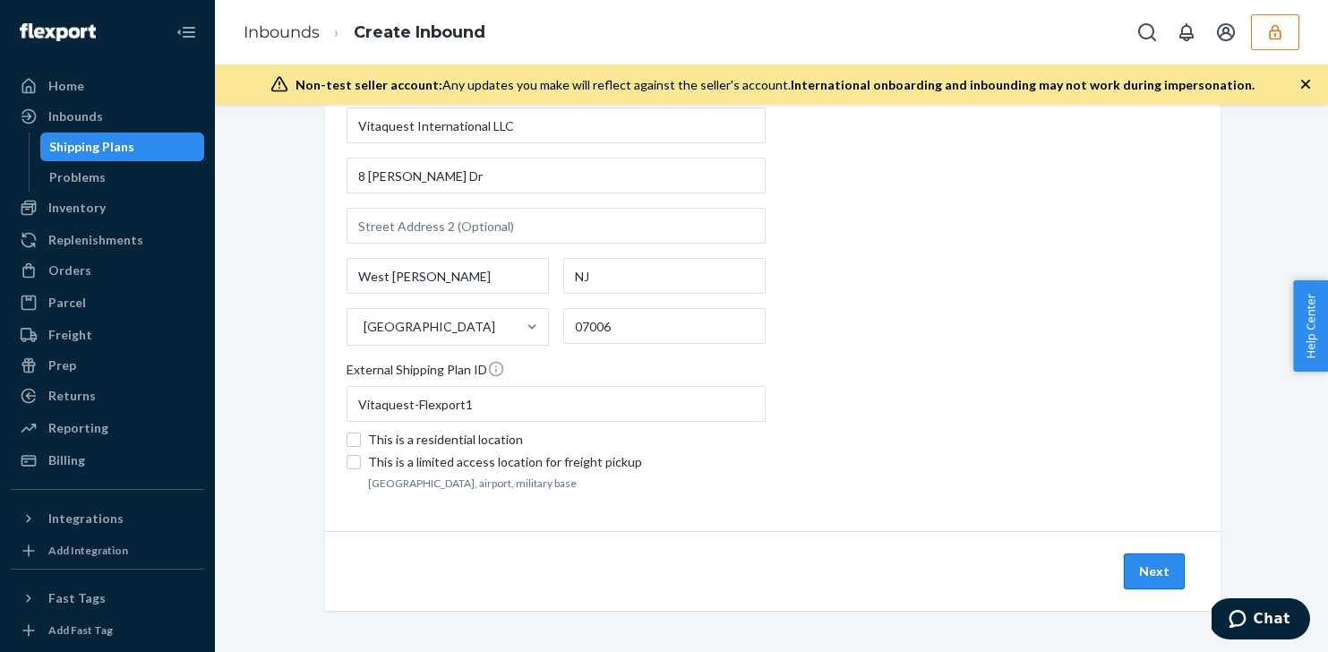
click at [1147, 563] on button "Next" at bounding box center [1154, 571] width 61 height 36
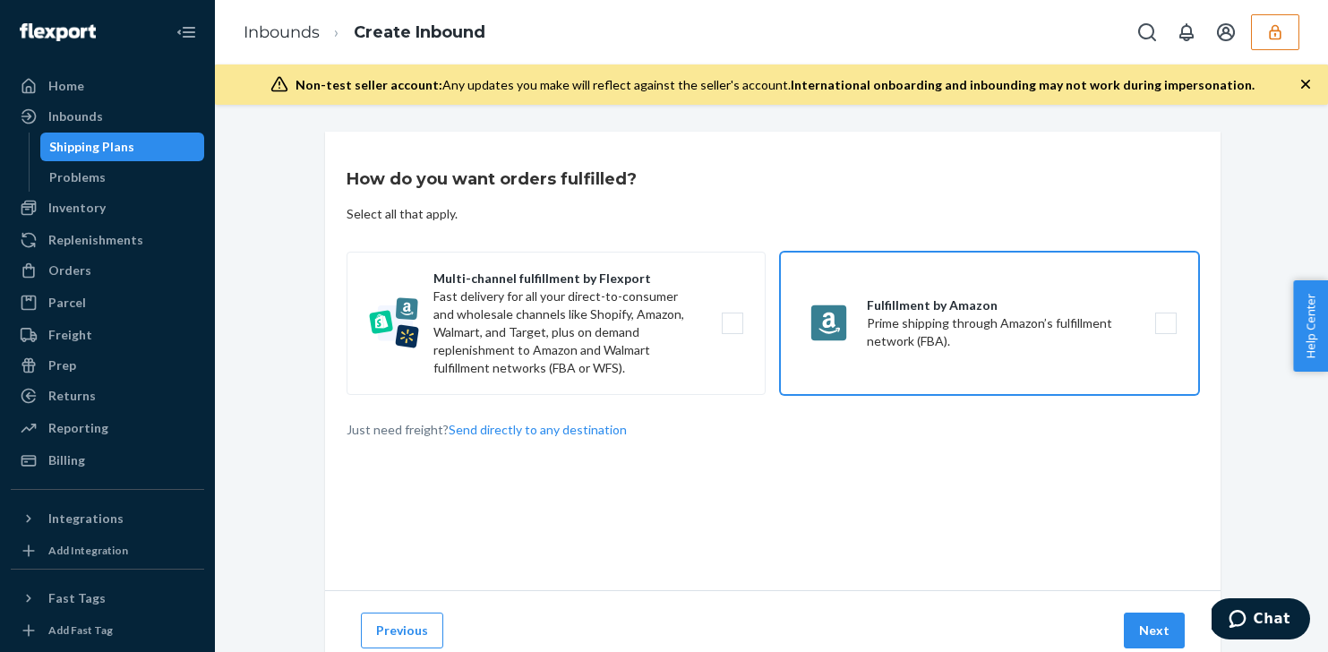
click at [979, 348] on label "Fulfillment by Amazon Prime shipping through Amazon’s fulfillment network (FBA)." at bounding box center [989, 323] width 419 height 143
click at [1165, 330] on input "Fulfillment by Amazon Prime shipping through Amazon’s fulfillment network (FBA)." at bounding box center [1171, 324] width 12 height 12
checkbox input "true"
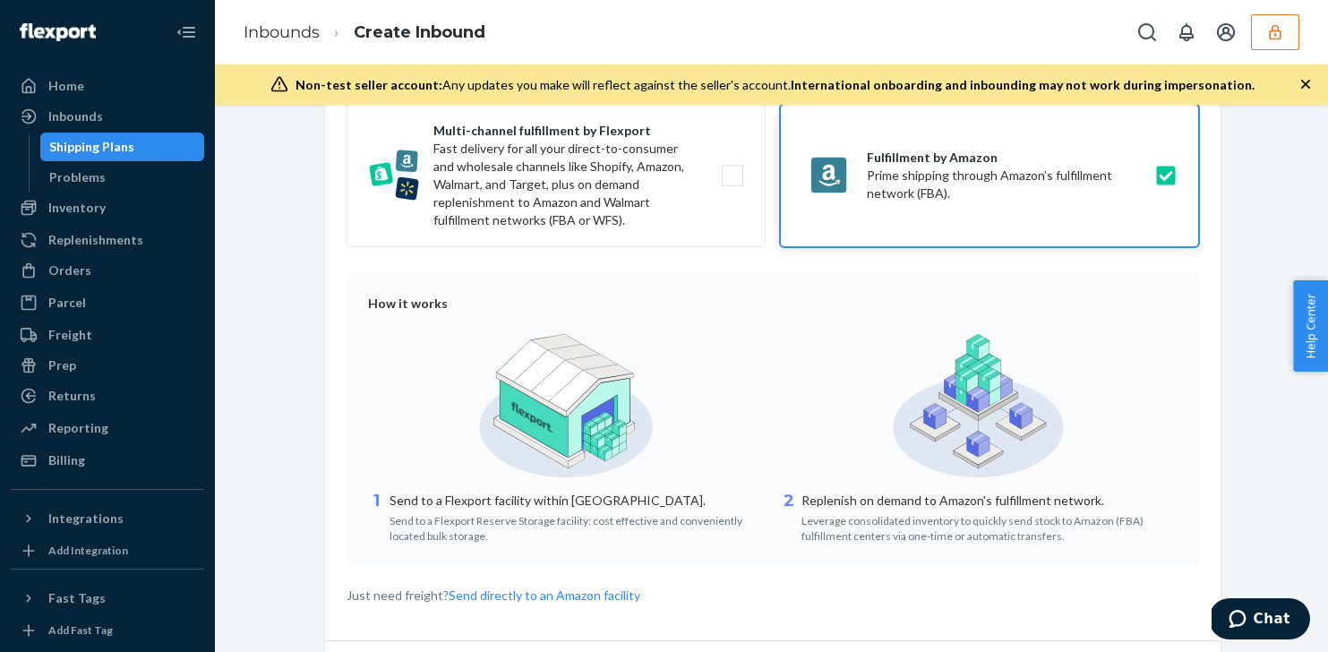
scroll to position [141, 0]
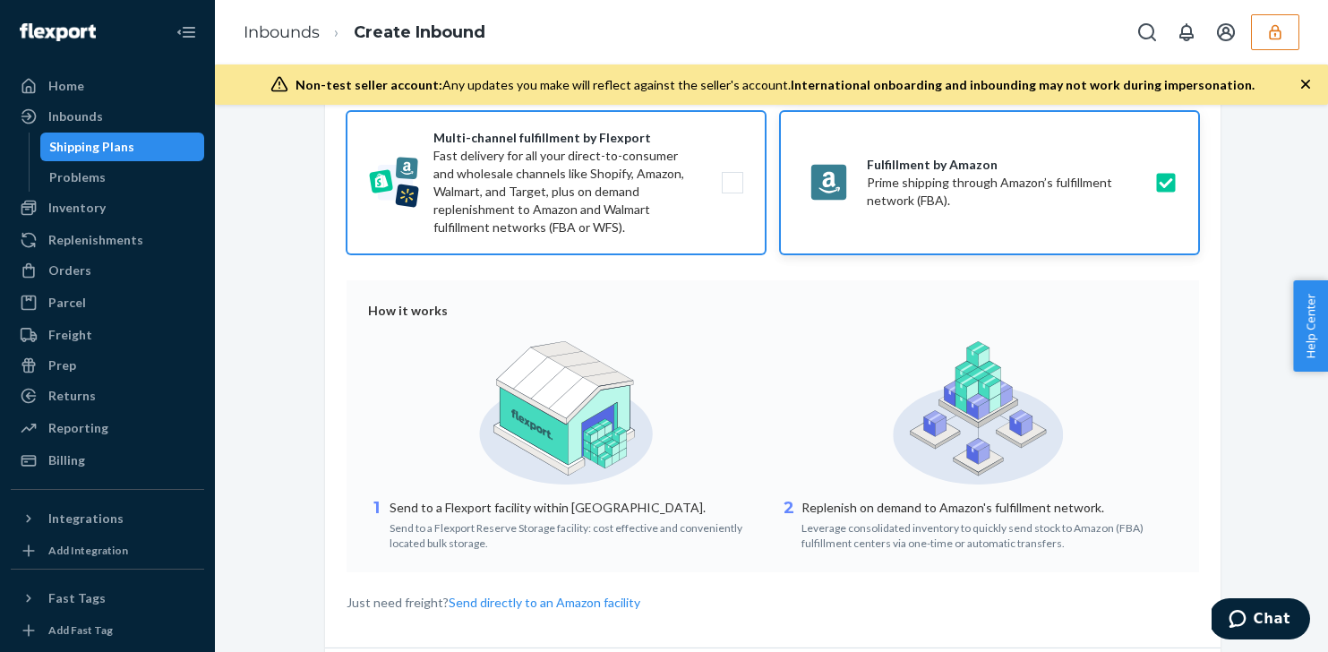
click at [634, 189] on label "Multi-channel fulfillment by Flexport Fast delivery for all your direct-to-cons…" at bounding box center [556, 182] width 419 height 143
click at [732, 189] on input "Multi-channel fulfillment by Flexport Fast delivery for all your direct-to-cons…" at bounding box center [738, 183] width 12 height 12
checkbox input "true"
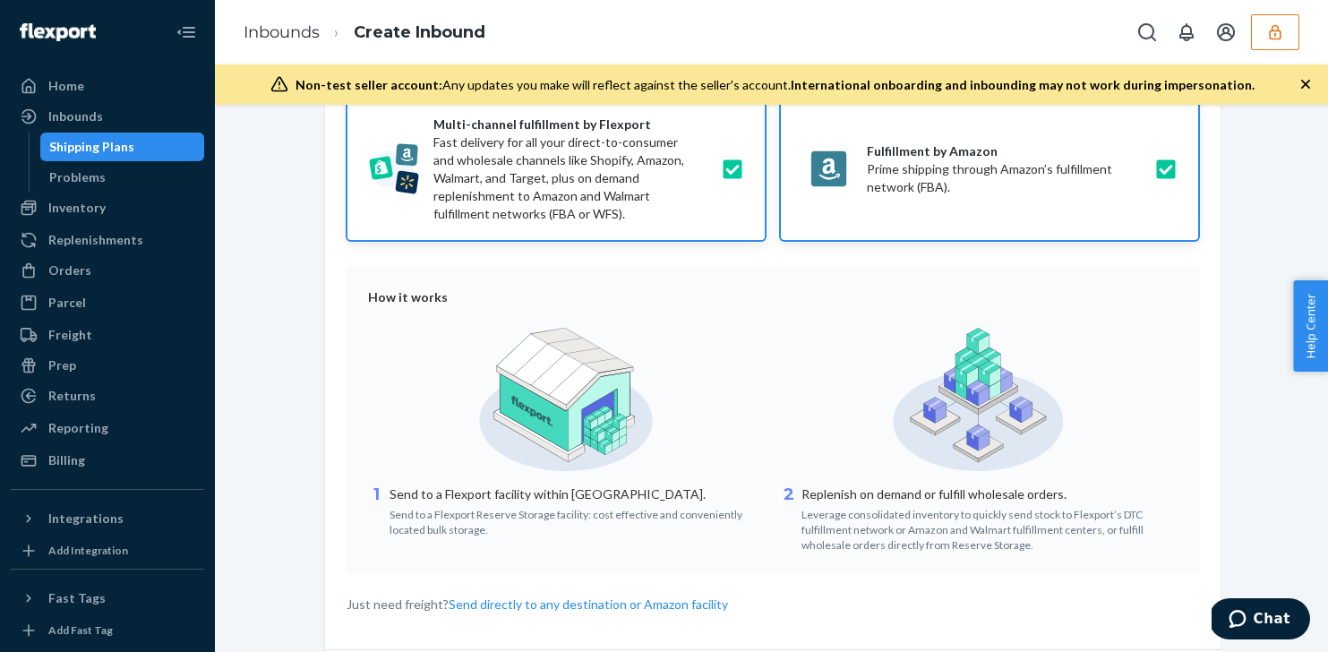
scroll to position [48, 0]
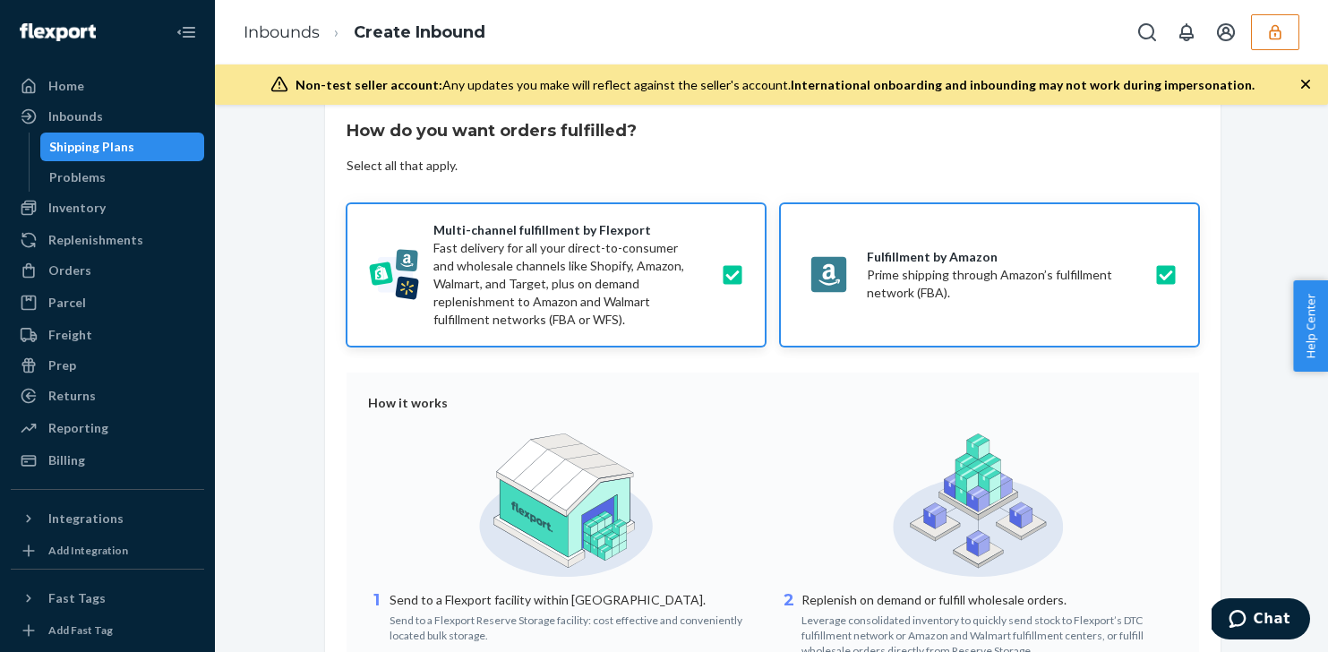
click at [1070, 302] on label "Fulfillment by Amazon Prime shipping through Amazon’s fulfillment network (FBA)." at bounding box center [989, 274] width 419 height 143
click at [1165, 281] on input "Fulfillment by Amazon Prime shipping through Amazon’s fulfillment network (FBA)." at bounding box center [1171, 276] width 12 height 12
checkbox input "false"
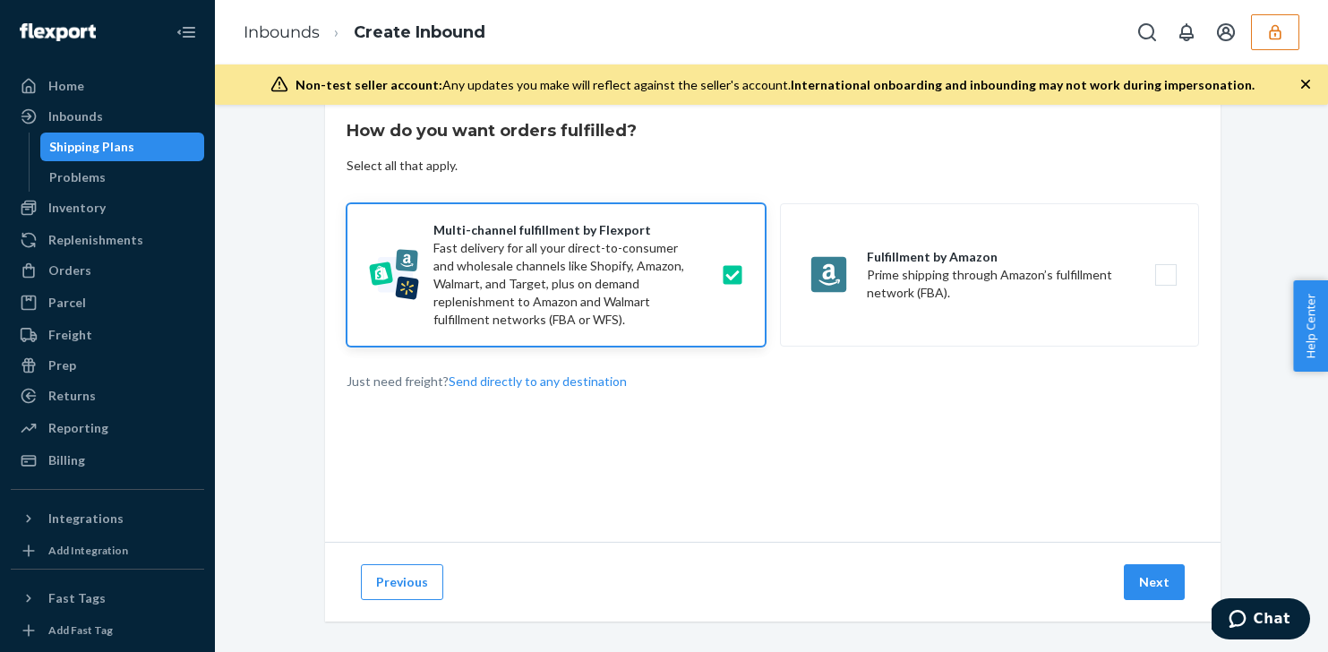
scroll to position [60, 0]
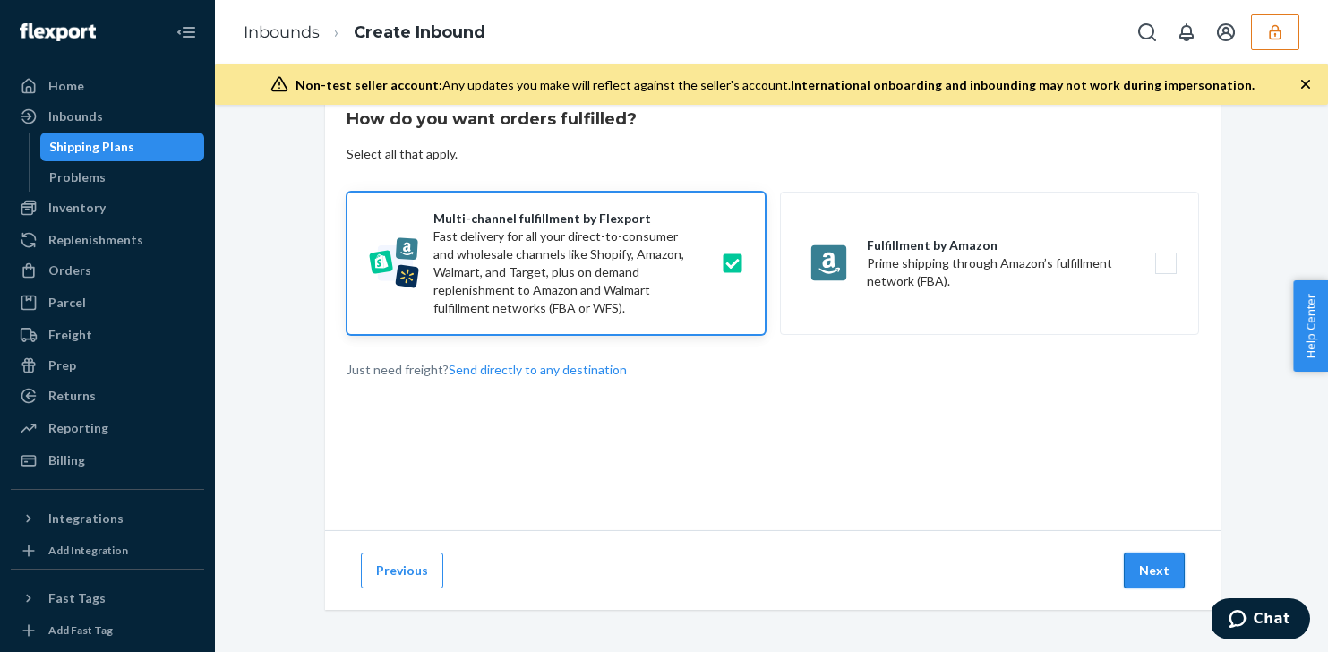
click at [1149, 576] on button "Next" at bounding box center [1154, 571] width 61 height 36
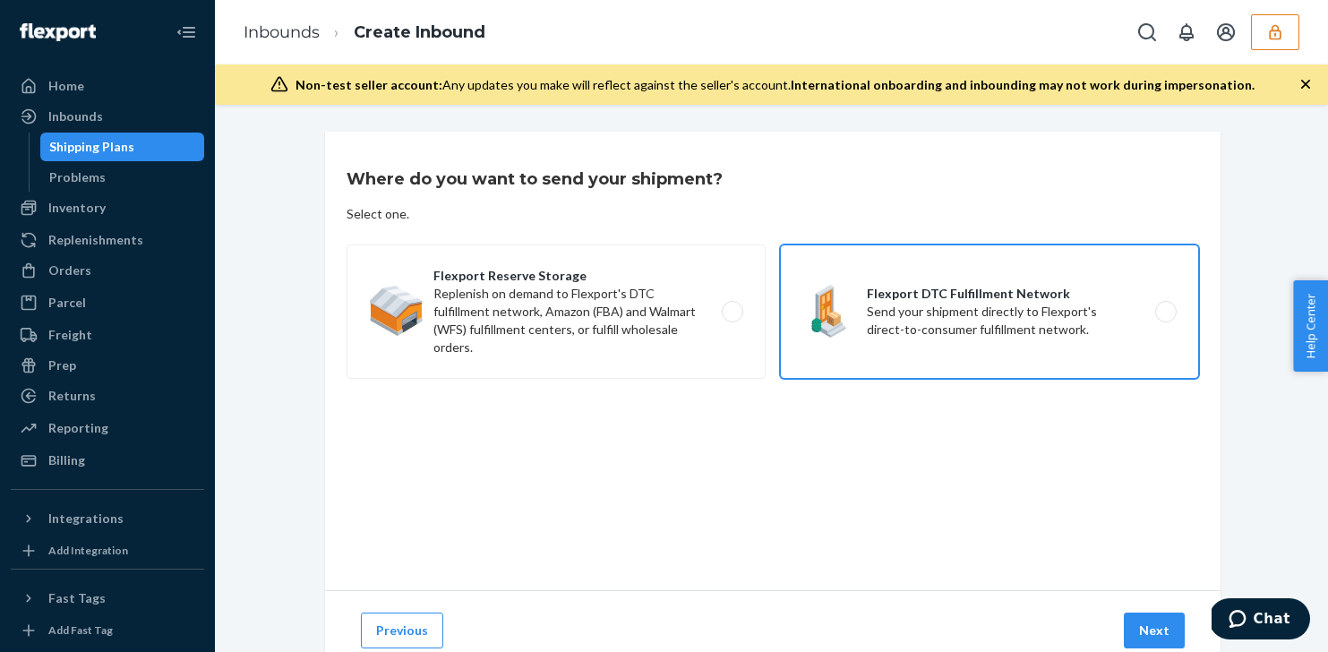
click at [981, 317] on label "Flexport DTC Fulfillment Network Send your shipment directly to Flexport's dire…" at bounding box center [989, 311] width 419 height 134
click at [1165, 317] on input "Flexport DTC Fulfillment Network Send your shipment directly to Flexport's dire…" at bounding box center [1171, 312] width 12 height 12
radio input "true"
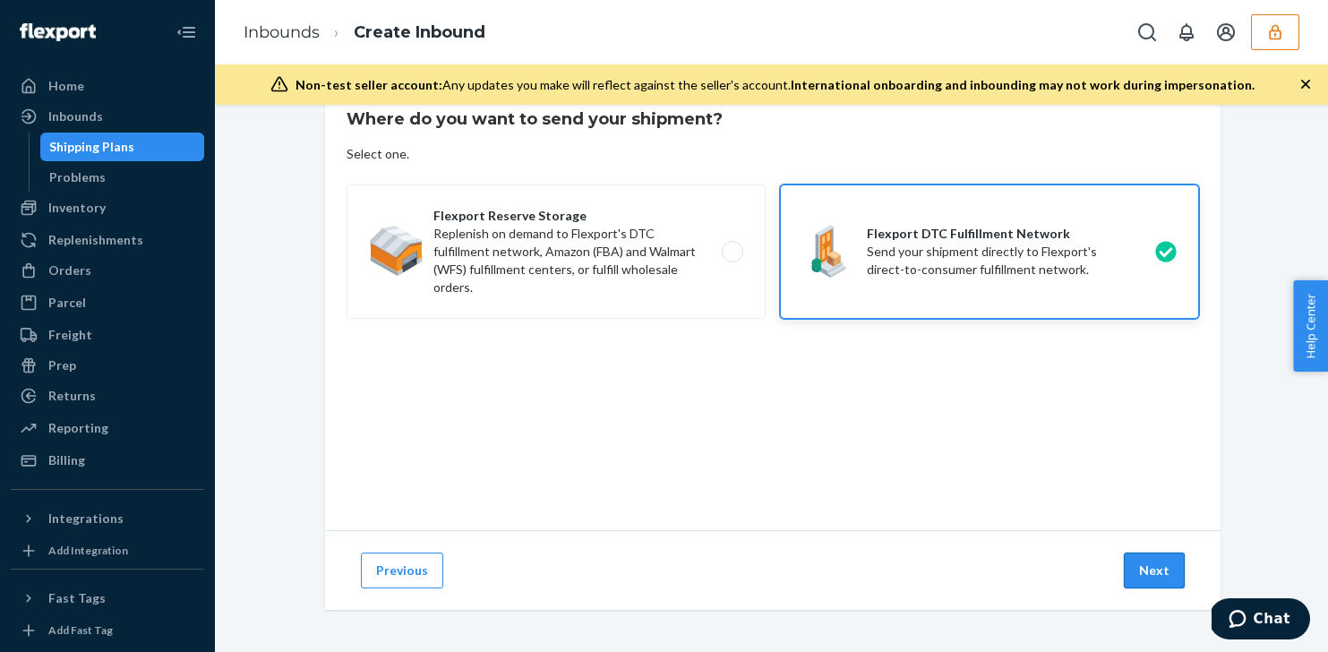
click at [1168, 586] on button "Next" at bounding box center [1154, 571] width 61 height 36
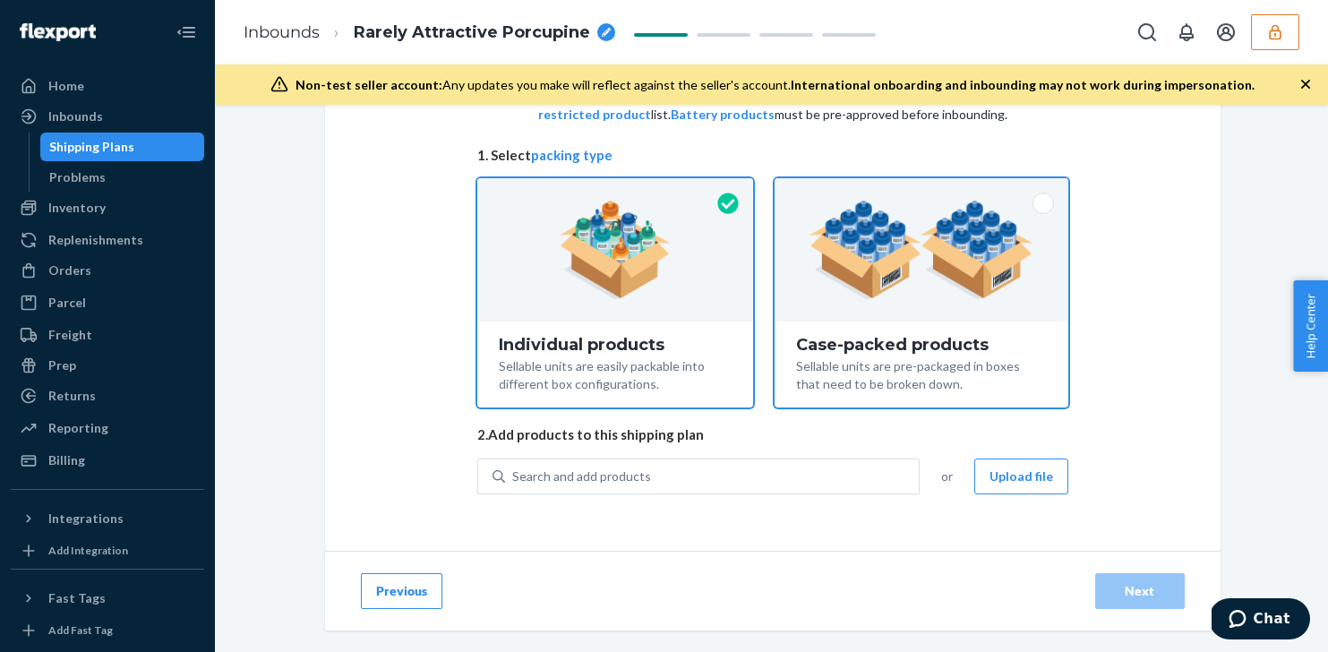
scroll to position [107, 0]
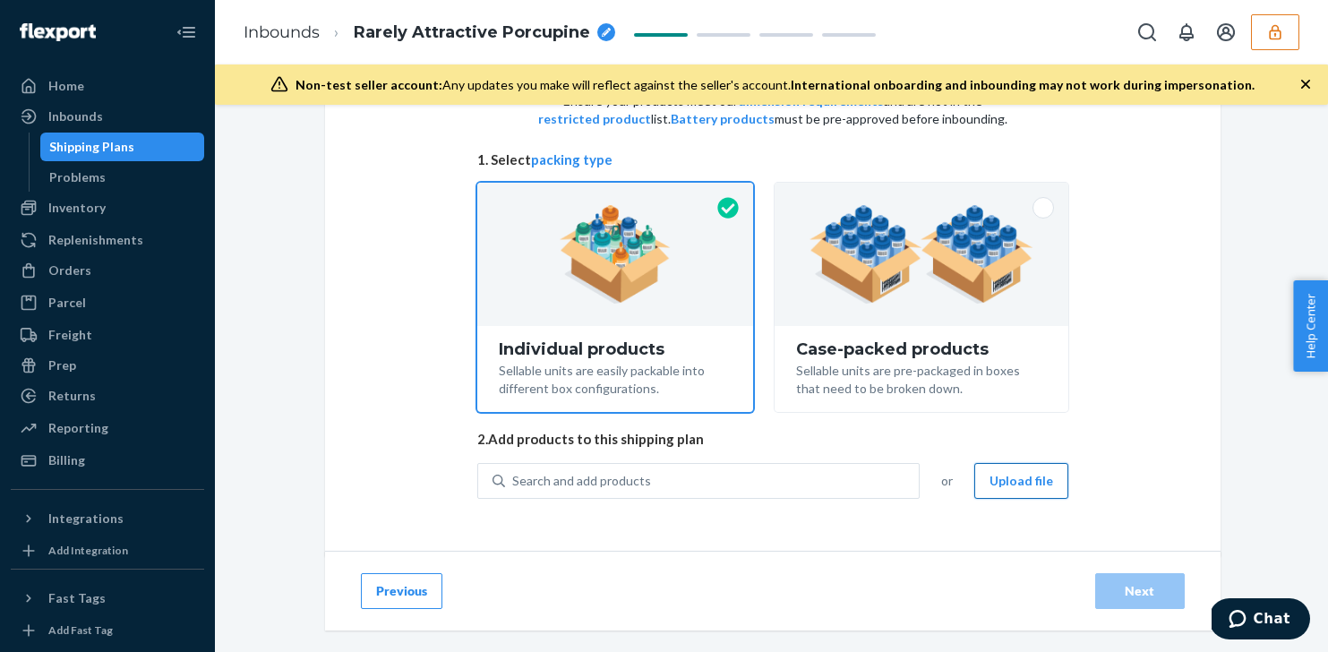
click at [1028, 472] on button "Upload file" at bounding box center [1021, 481] width 94 height 36
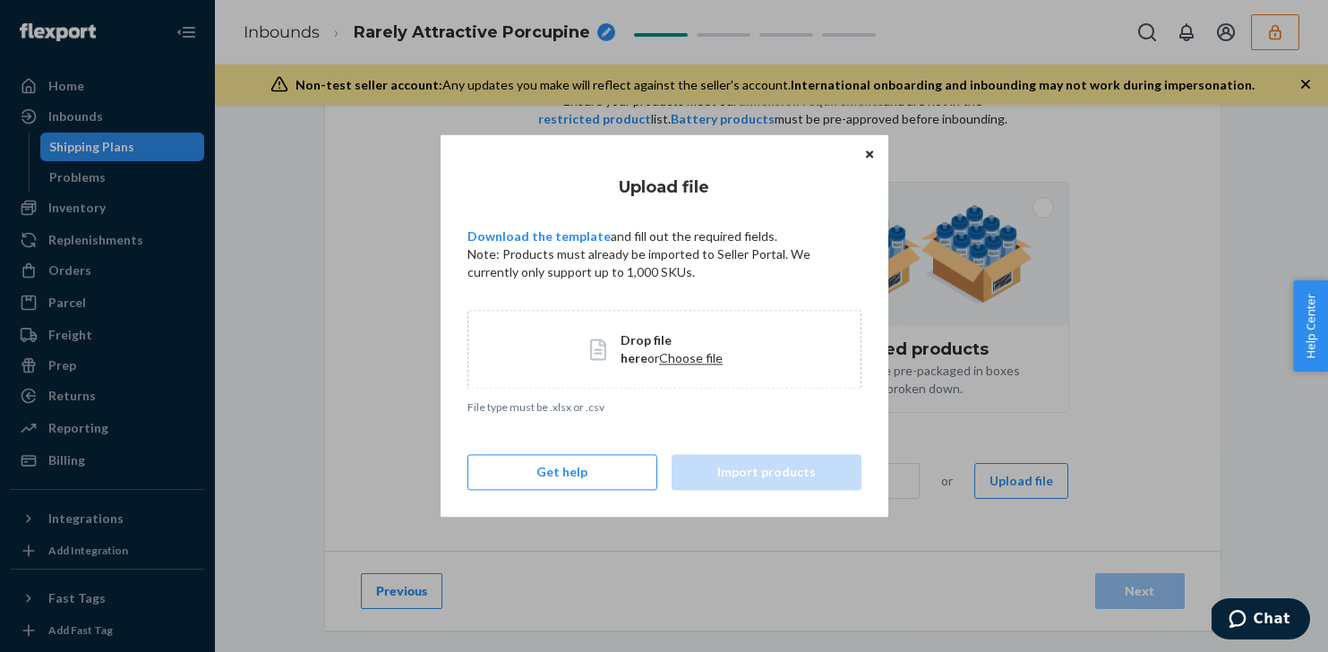
click at [659, 350] on span "or" at bounding box center [653, 357] width 12 height 15
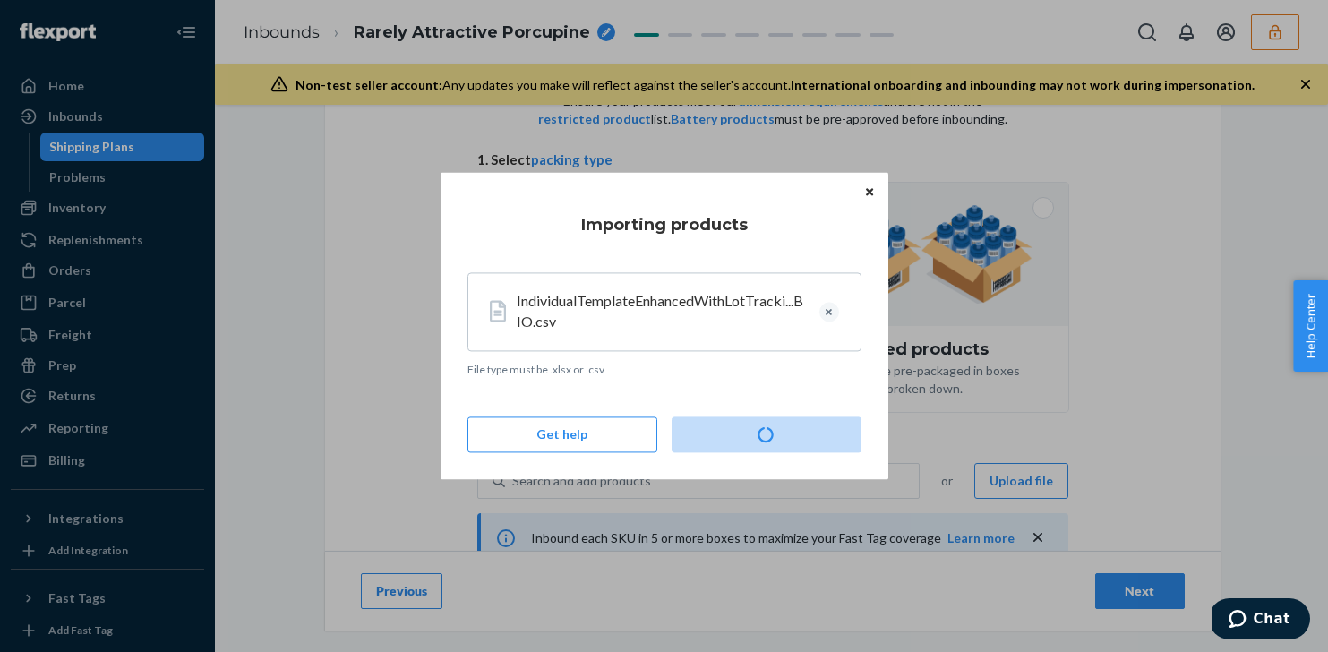
type input "3660"
type input "3320"
type input "3820"
type input "3260"
type input "3500"
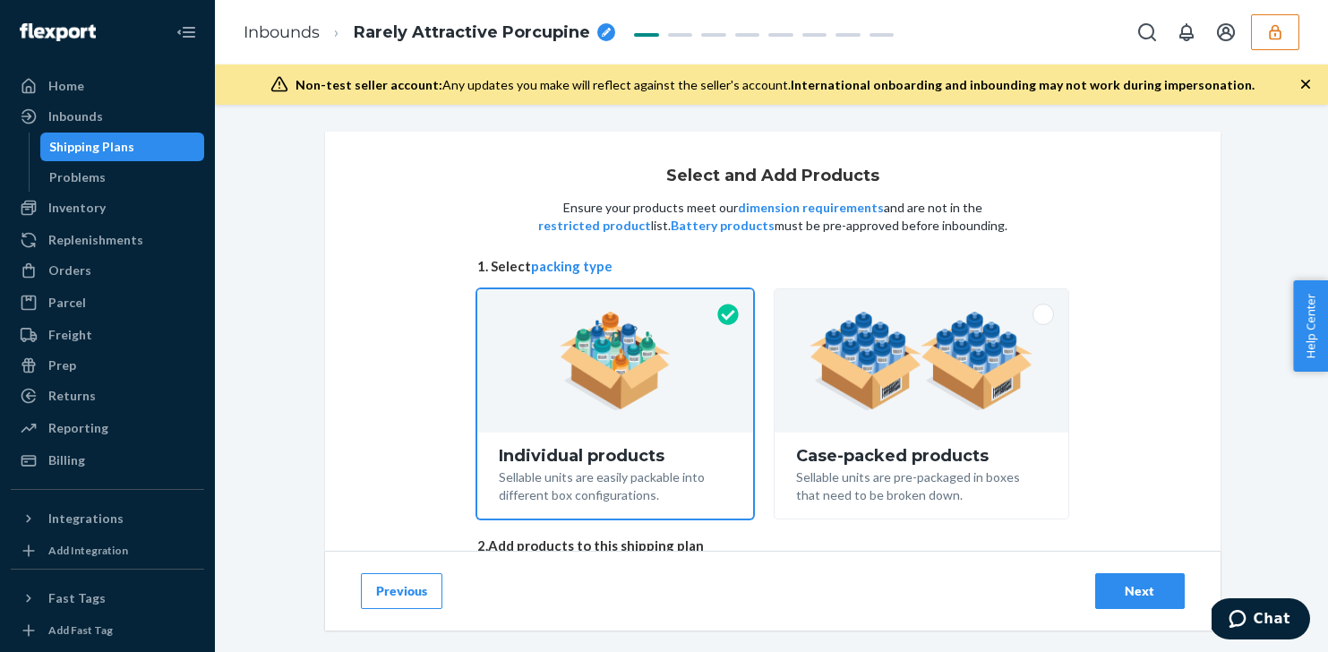
scroll to position [626, 0]
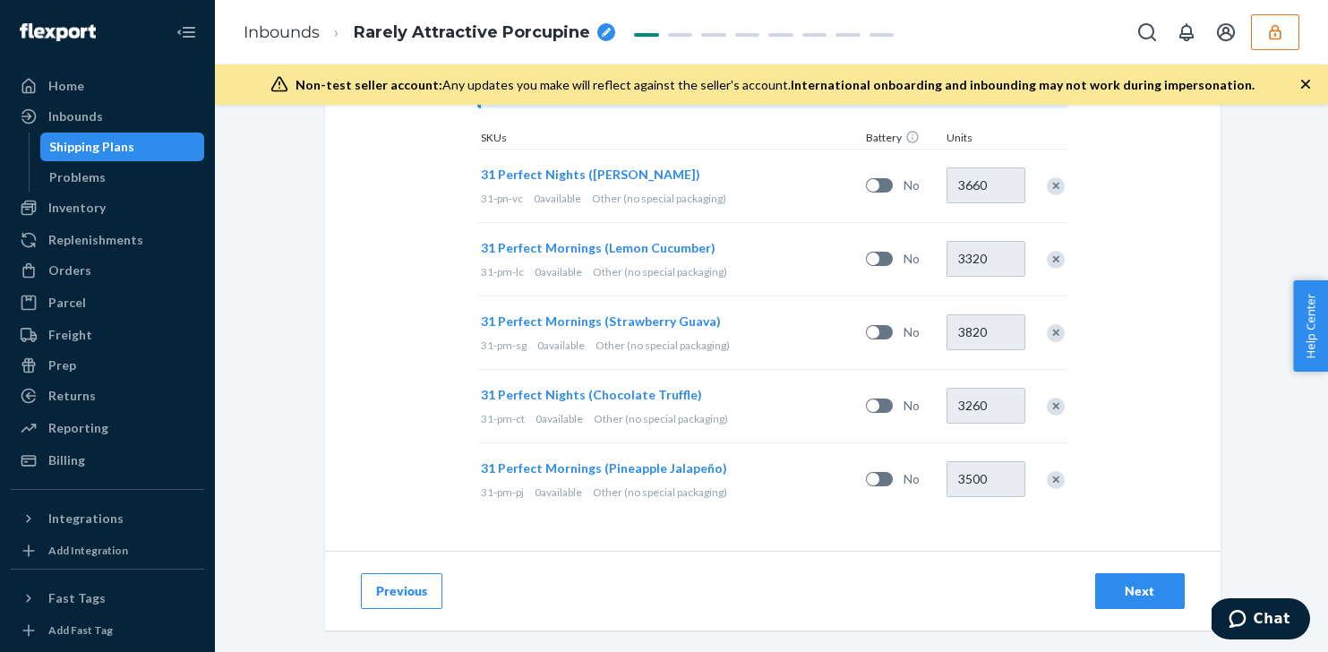
click at [1151, 585] on div "Next" at bounding box center [1139, 591] width 59 height 18
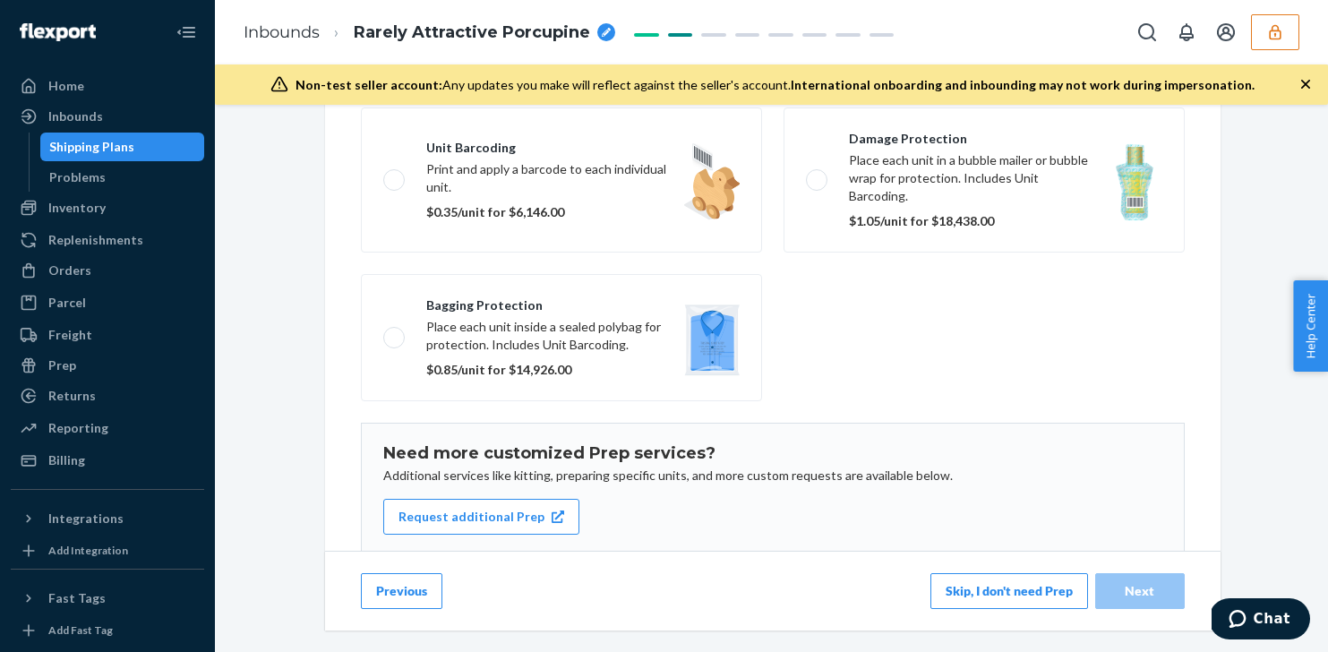
scroll to position [290, 0]
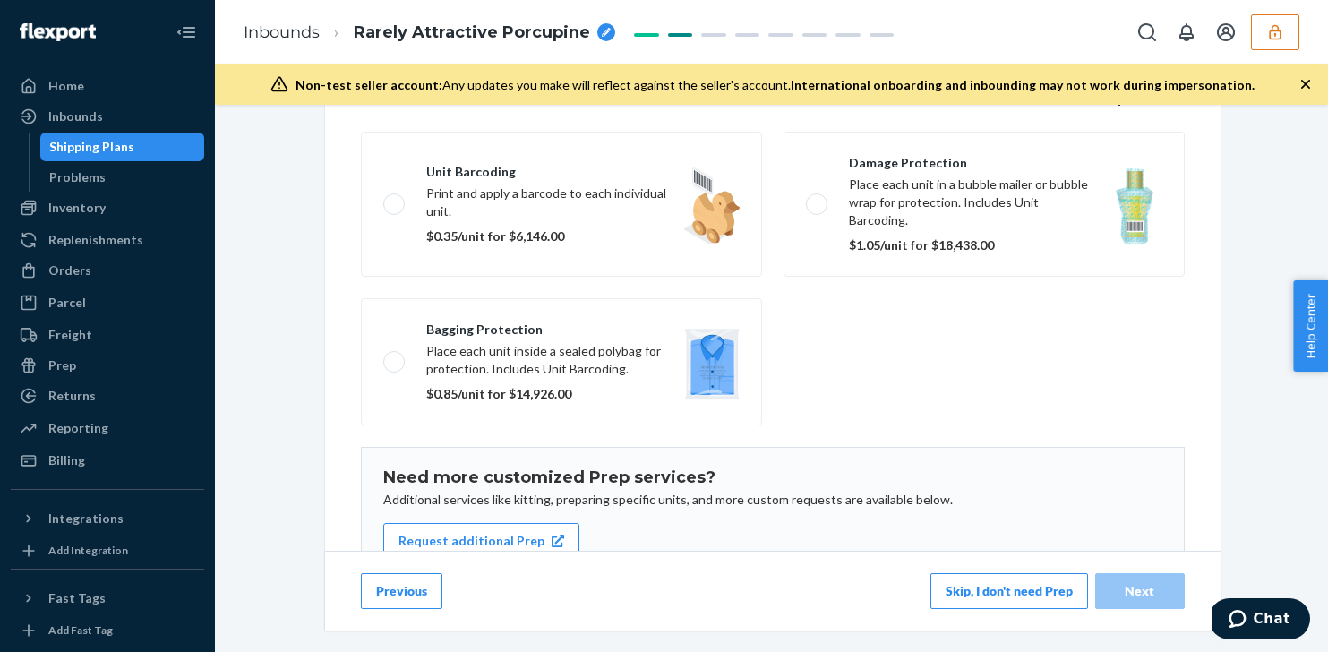
click at [1035, 594] on button "Skip, I don't need Prep" at bounding box center [1009, 591] width 158 height 36
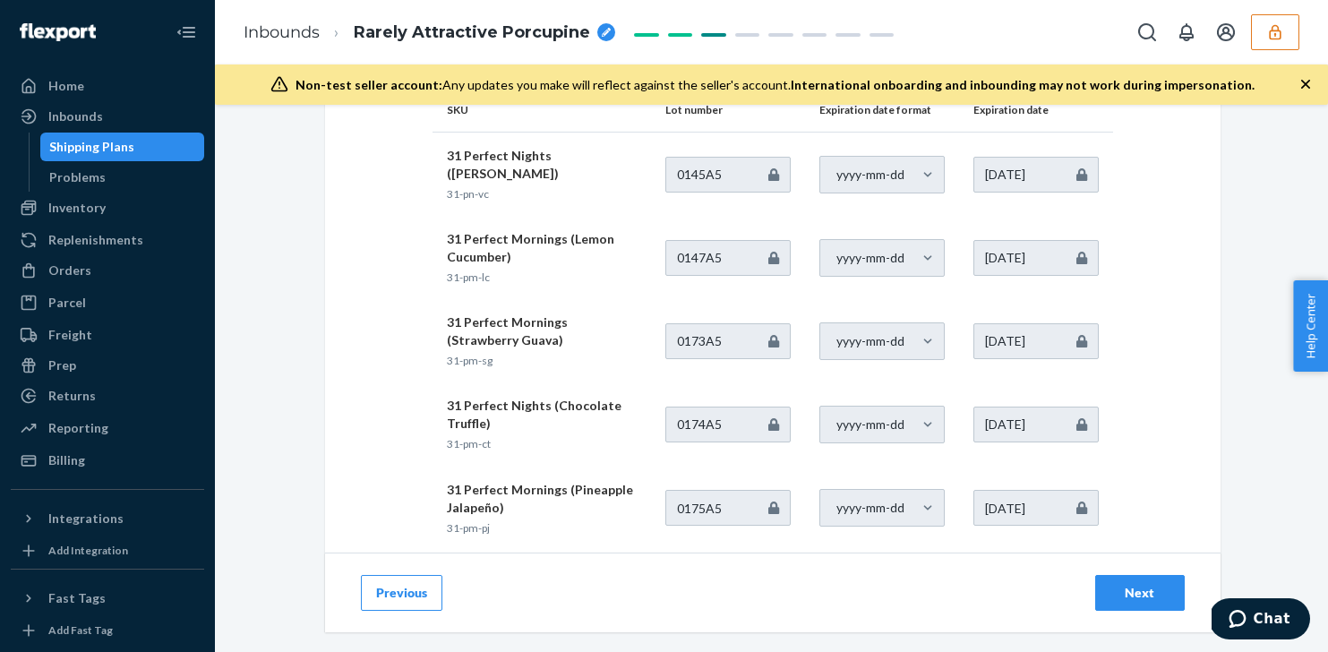
scroll to position [203, 0]
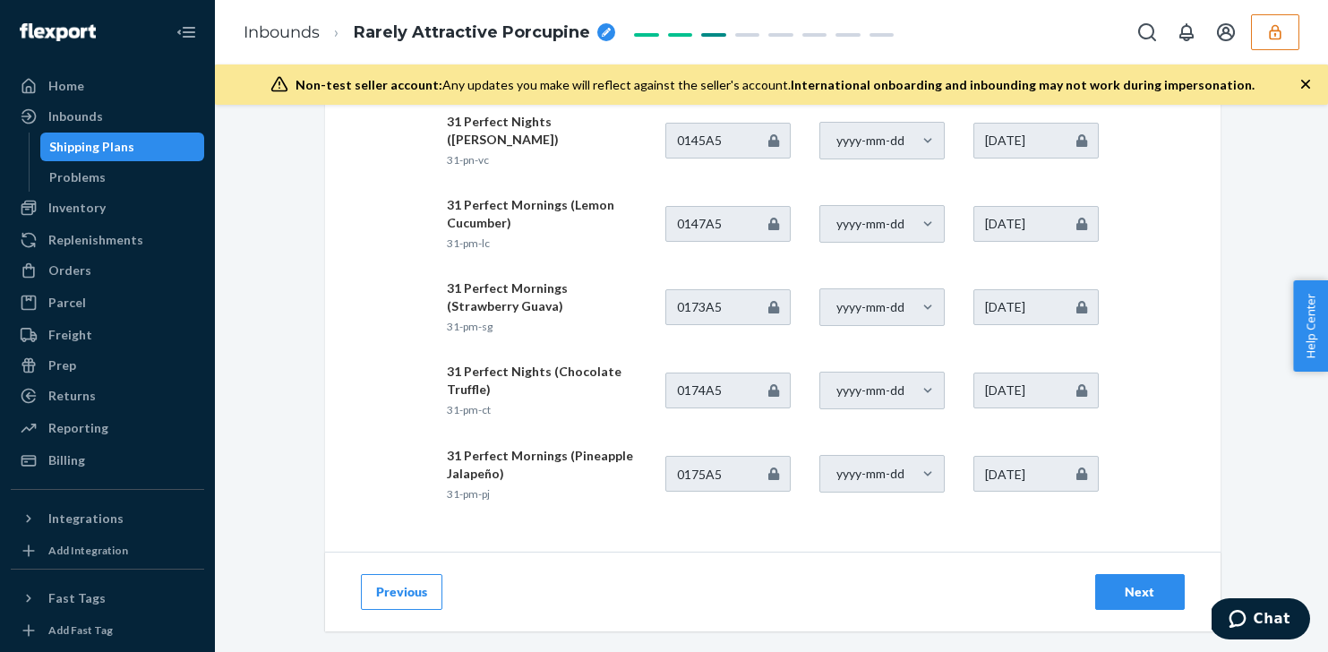
click at [426, 584] on button "Previous" at bounding box center [401, 592] width 81 height 36
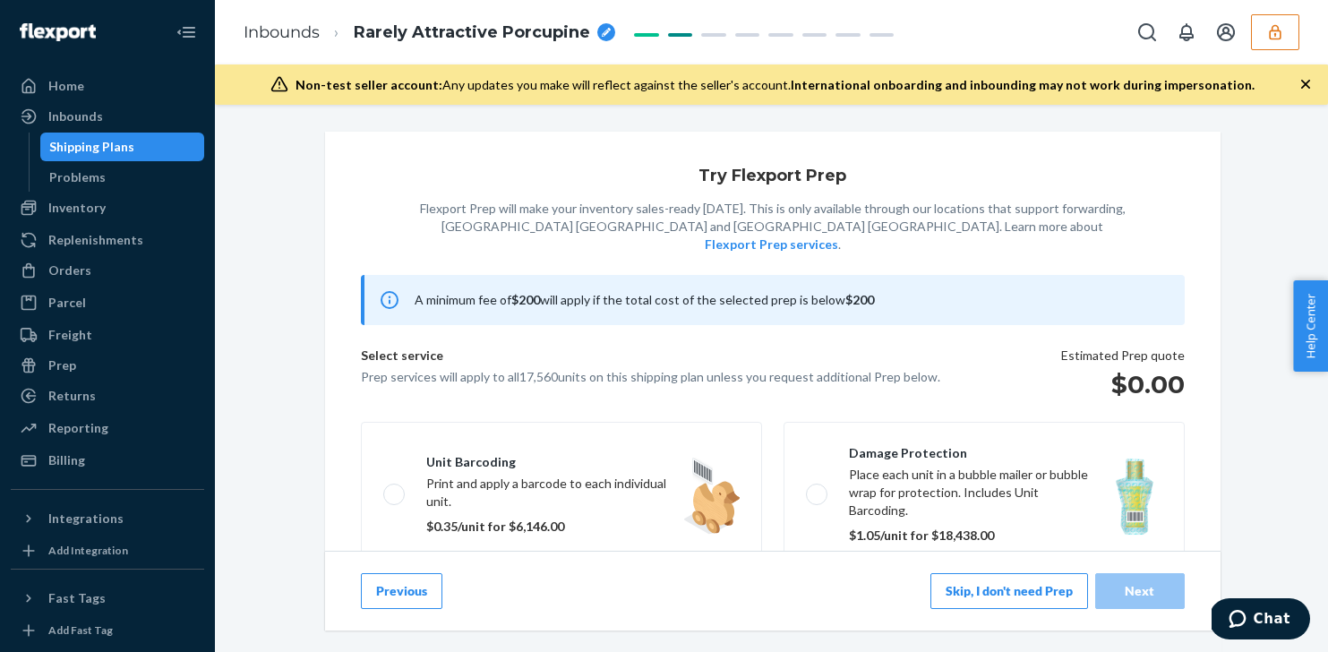
click at [427, 588] on button "Previous" at bounding box center [401, 591] width 81 height 36
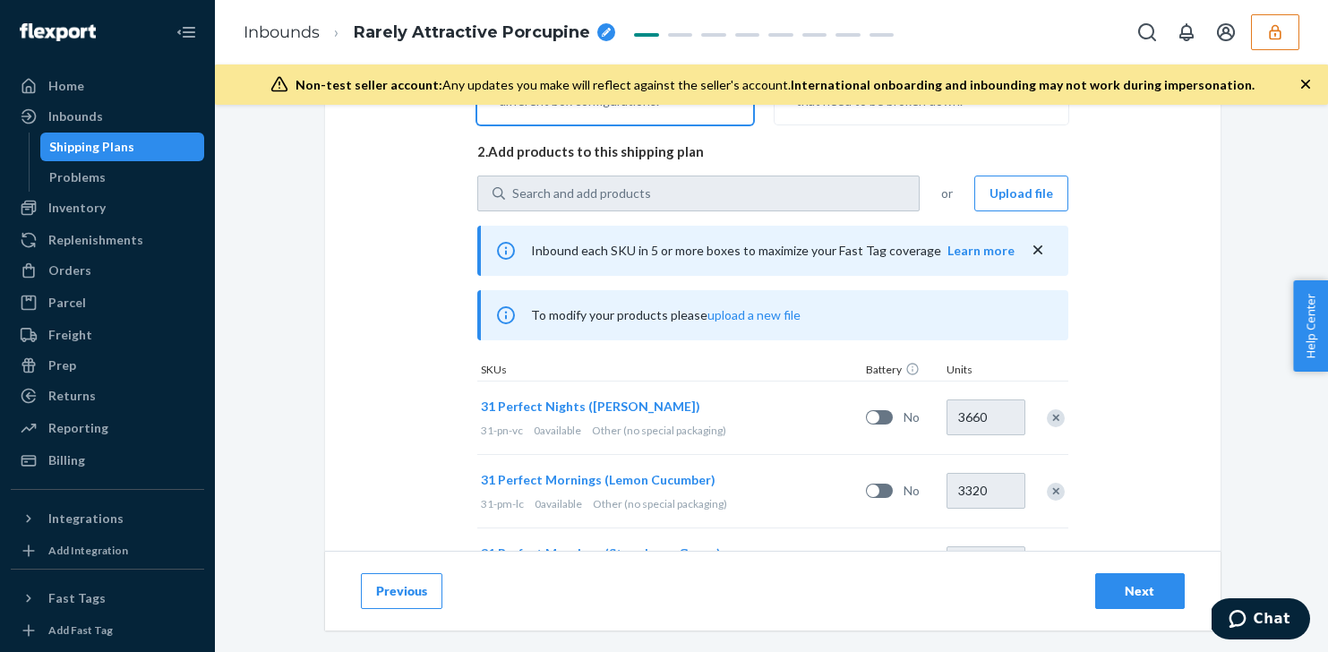
scroll to position [379, 0]
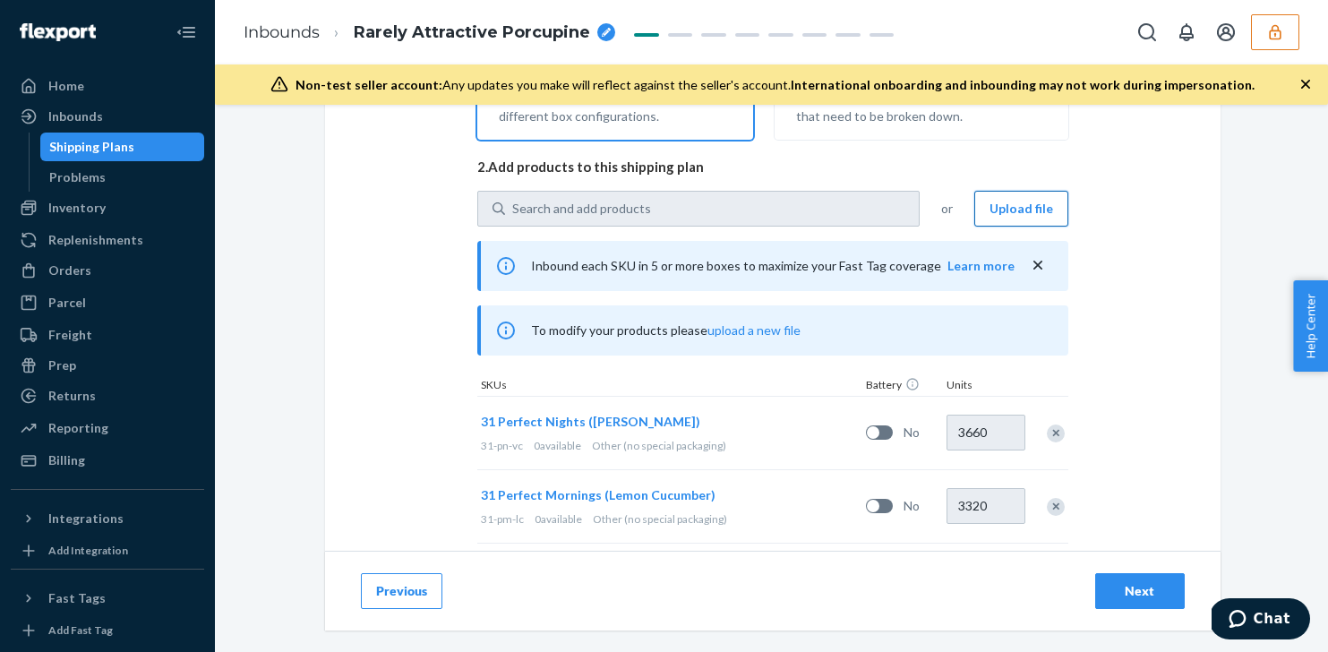
click at [1033, 210] on button "Upload file" at bounding box center [1021, 209] width 94 height 36
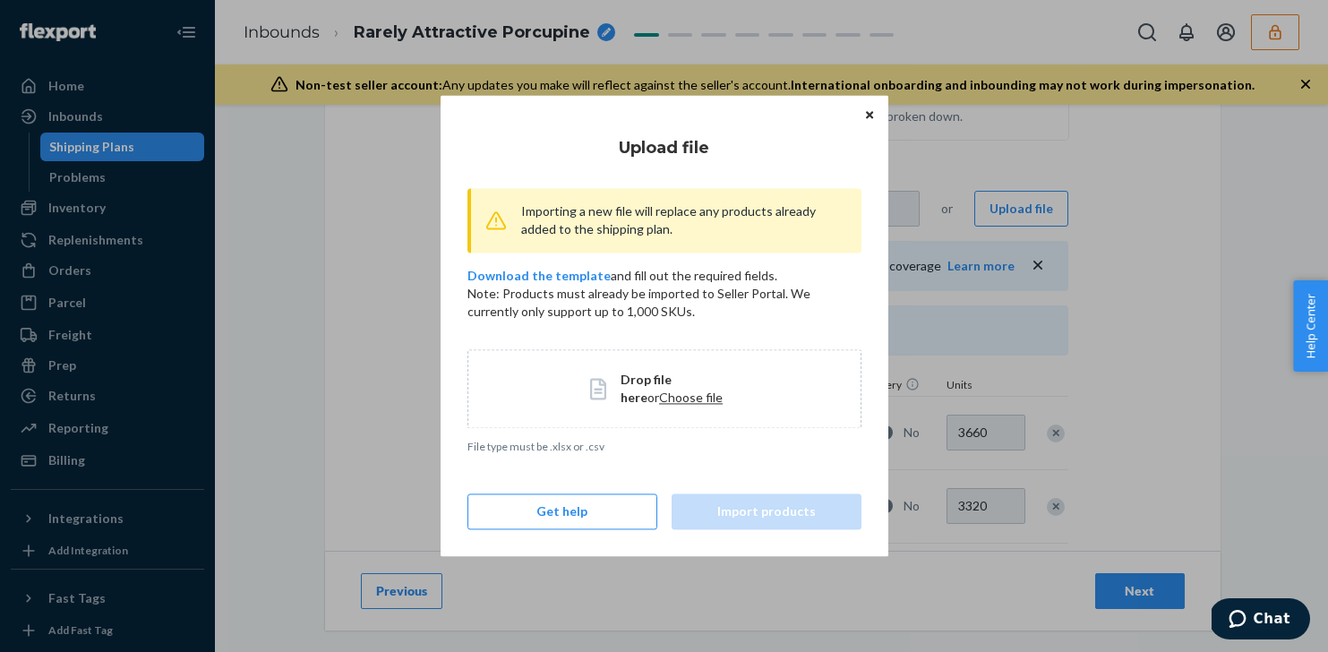
click at [653, 384] on span "Drop file here" at bounding box center [646, 388] width 51 height 33
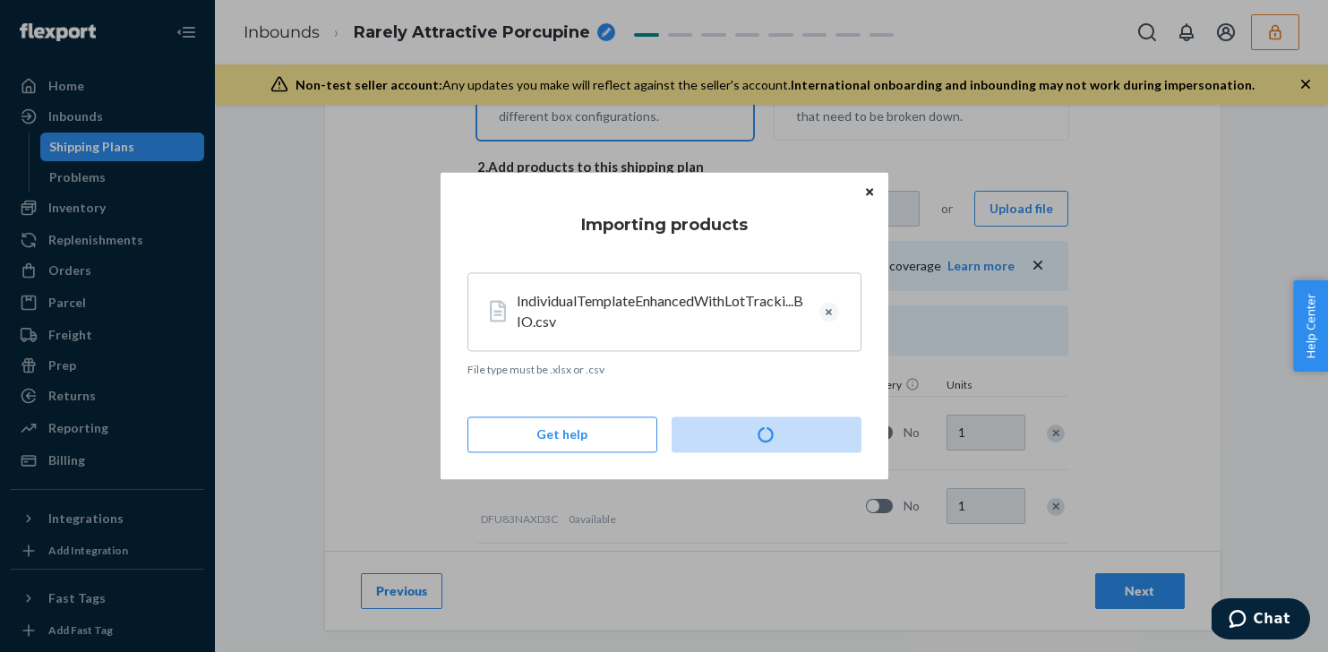
type input "3660"
type input "12624"
type input "3320"
type input "3820"
type input "3260"
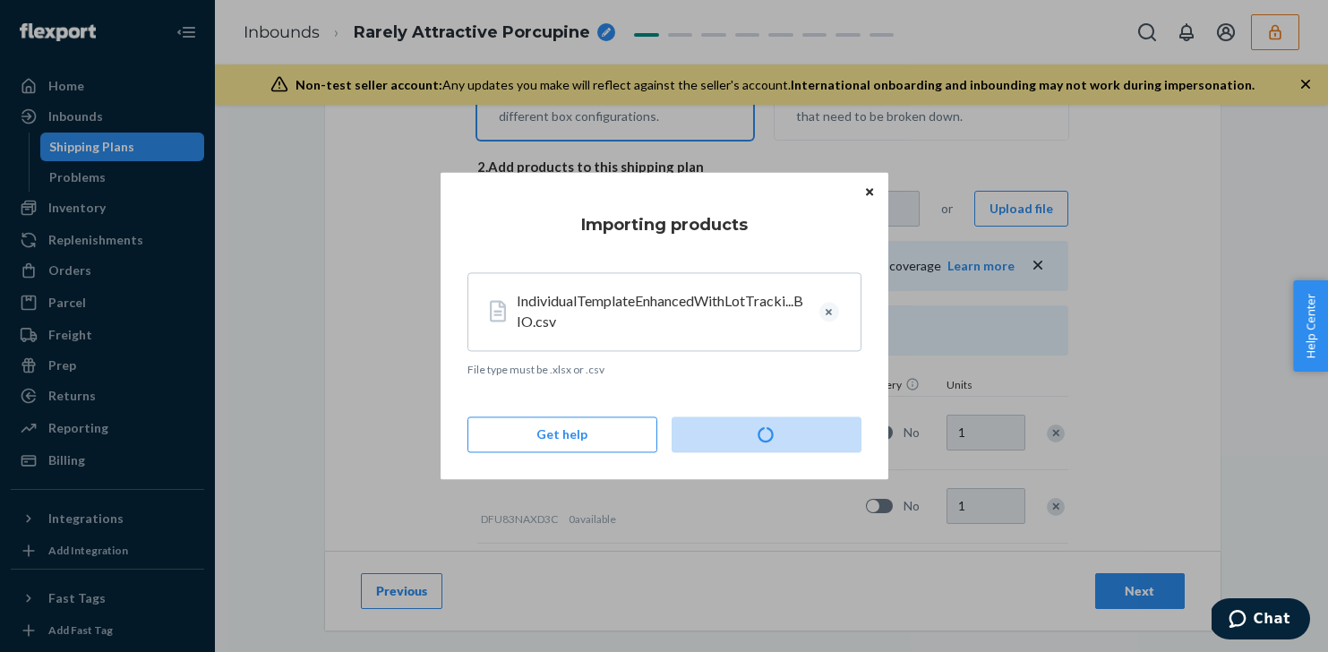
type input "3500"
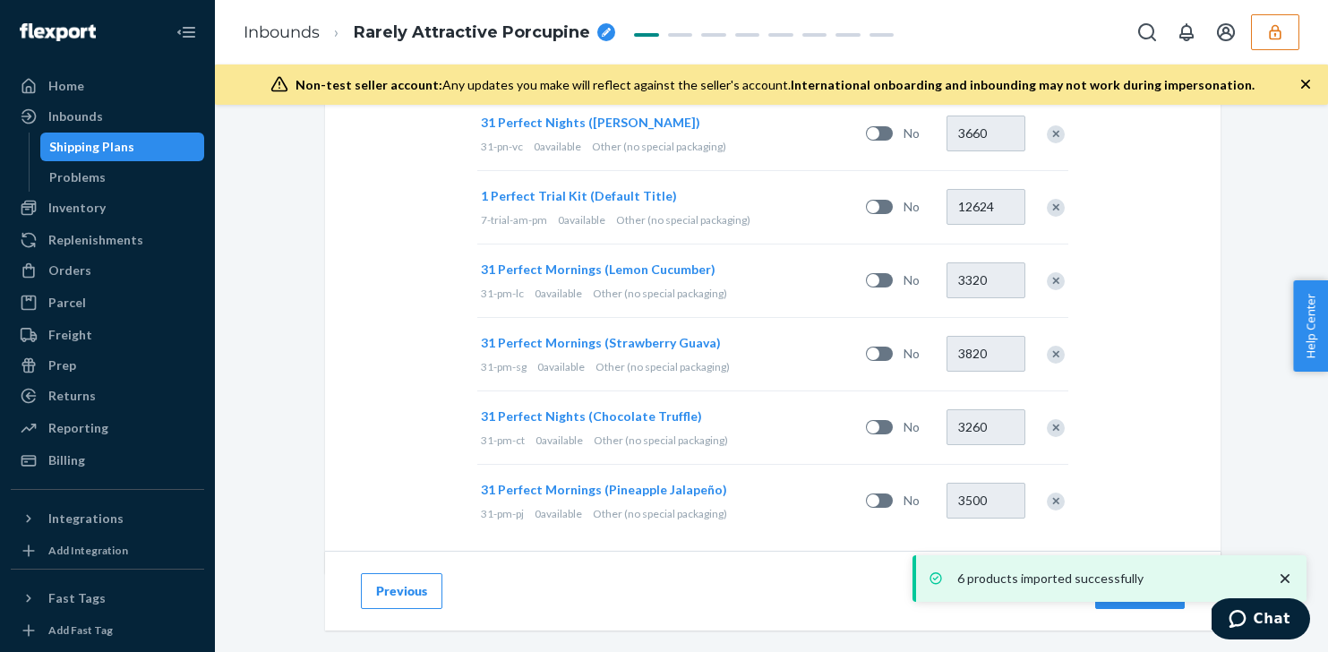
scroll to position [699, 0]
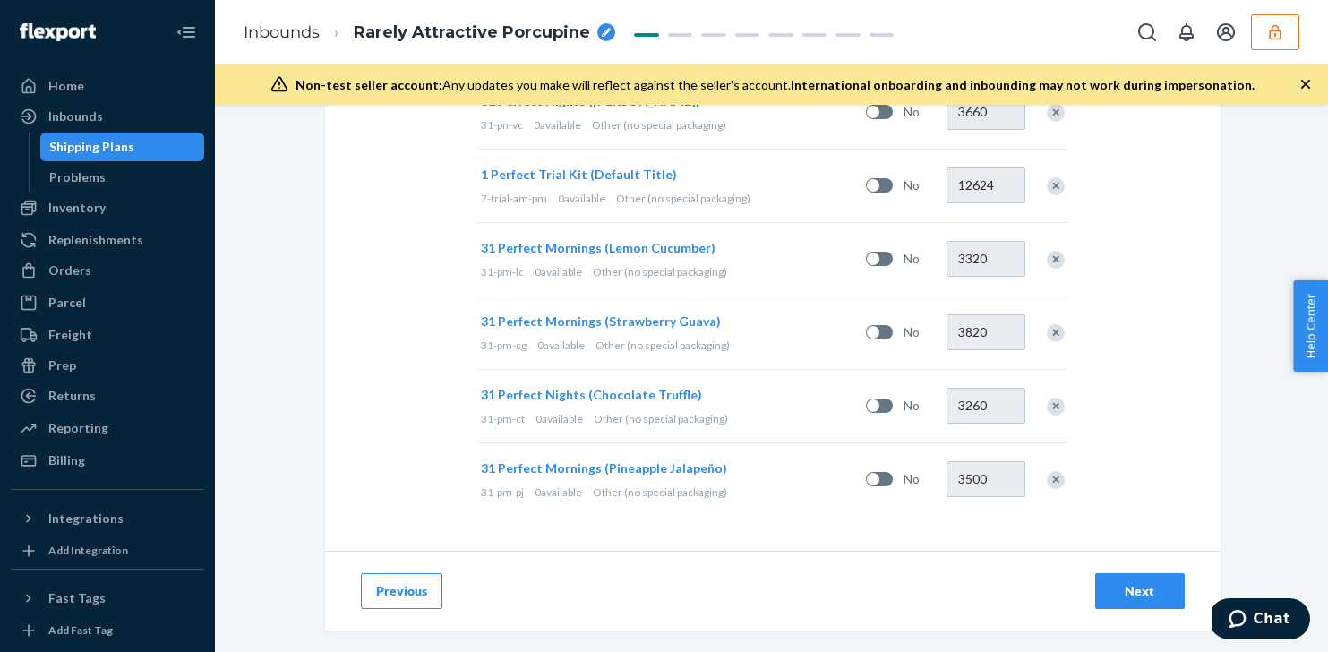
click at [1157, 602] on button "Next" at bounding box center [1140, 591] width 90 height 36
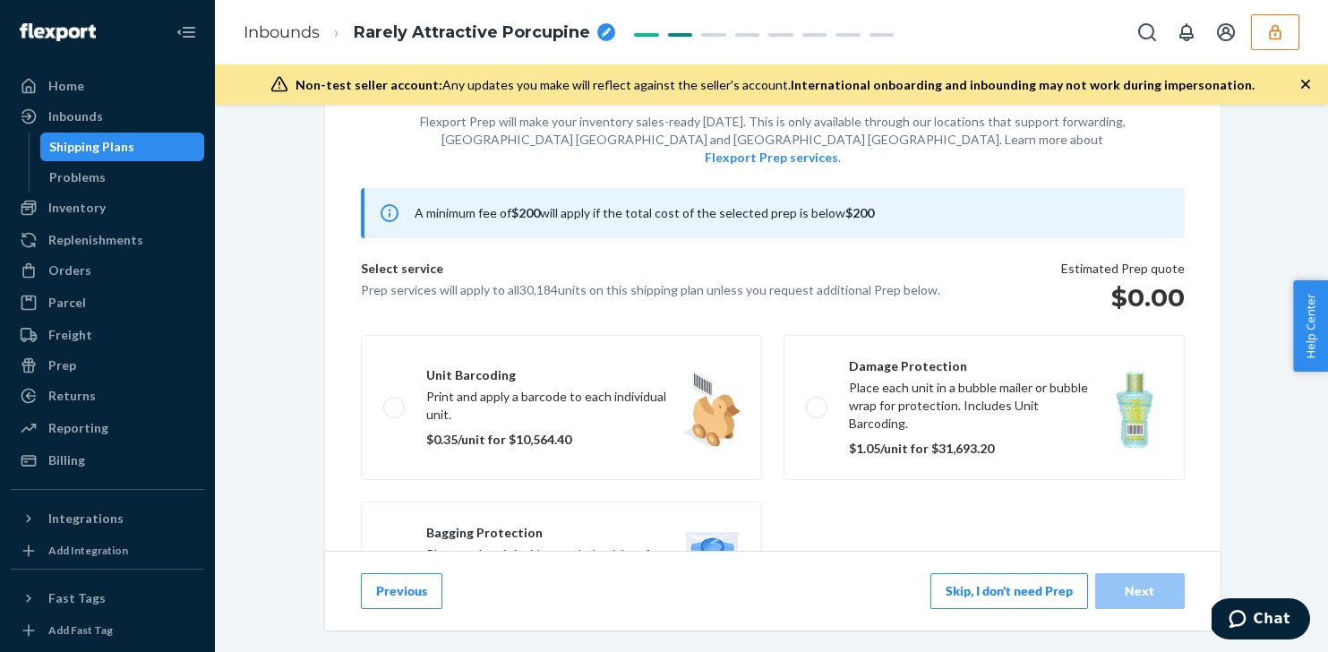
scroll to position [359, 0]
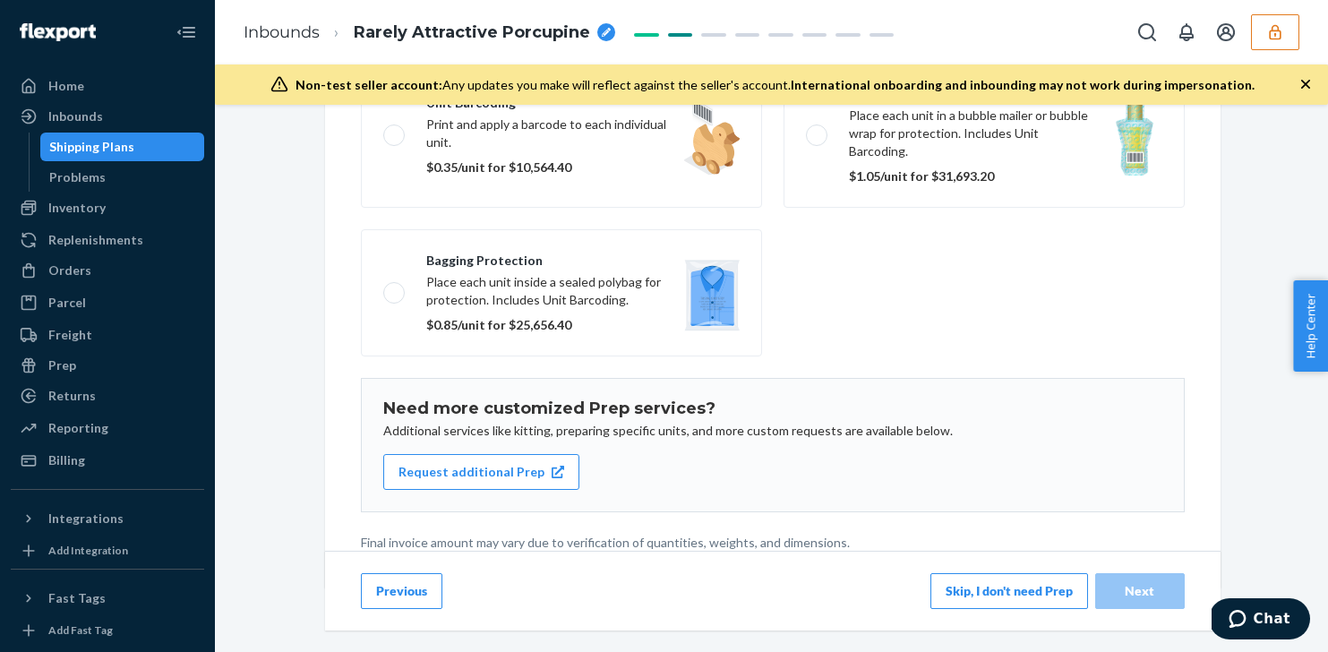
click at [998, 591] on button "Skip, I don't need Prep" at bounding box center [1009, 591] width 158 height 36
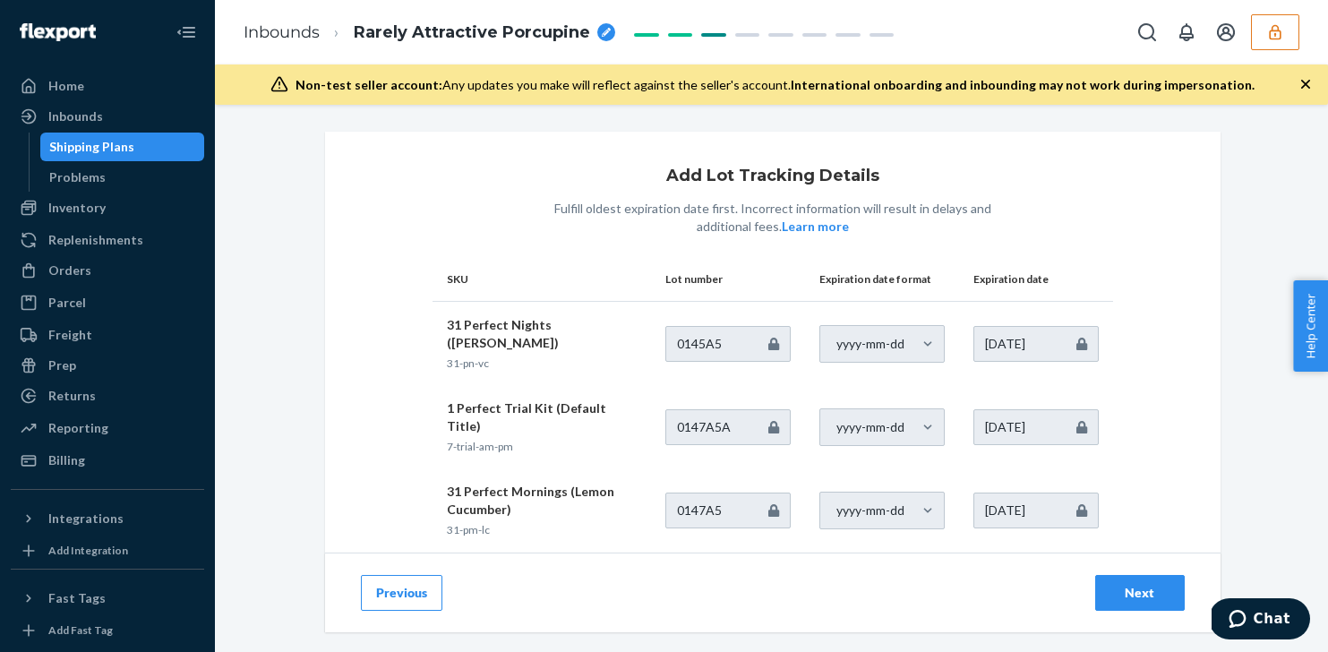
scroll to position [270, 0]
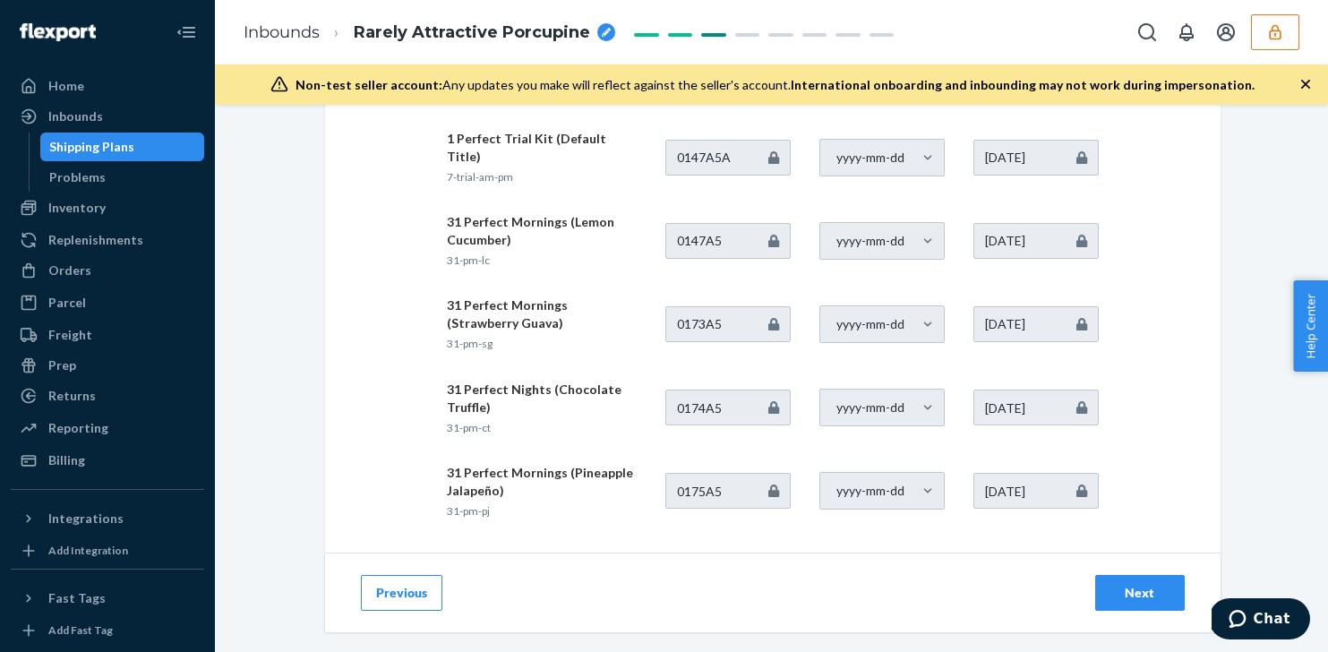
click at [1135, 589] on div "Next" at bounding box center [1139, 593] width 59 height 18
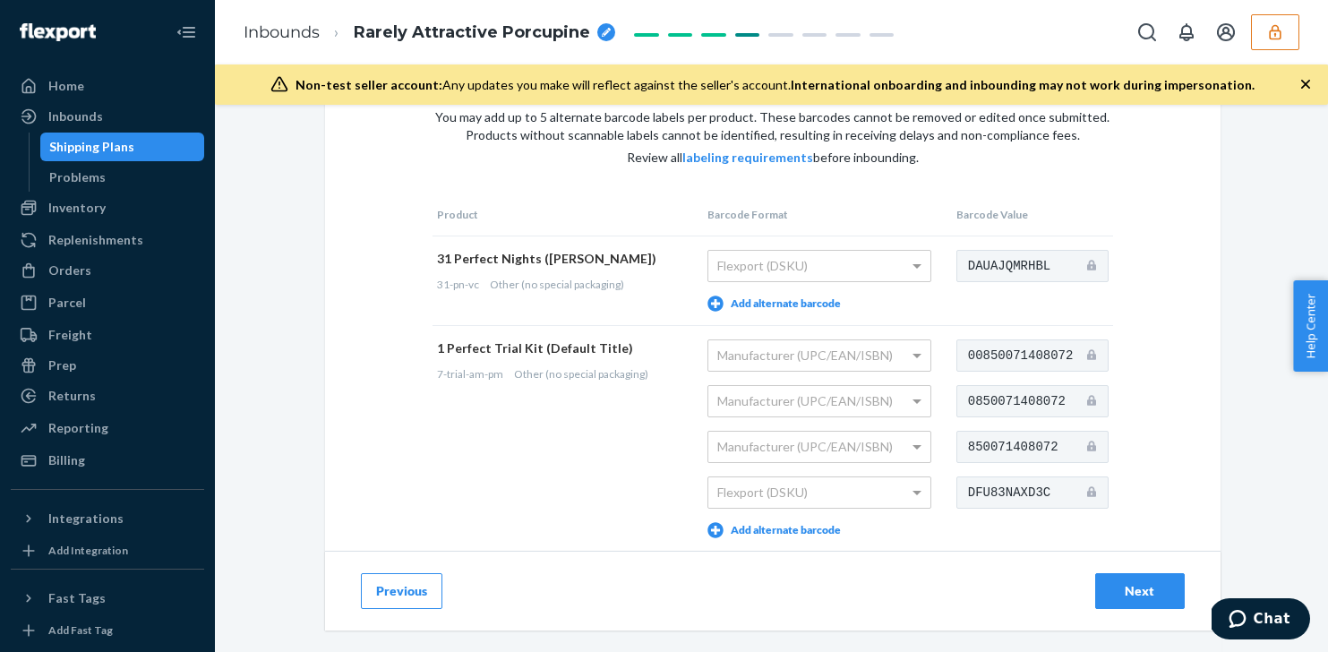
scroll to position [540, 0]
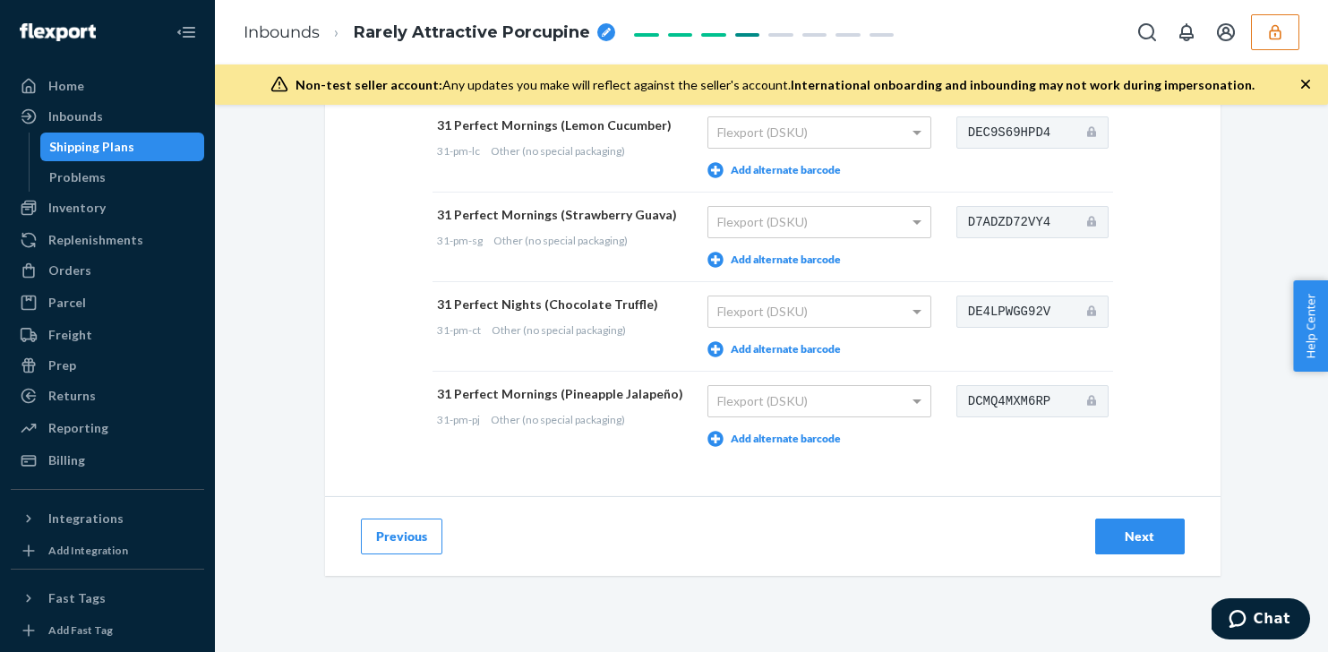
click at [1169, 537] on div "Next" at bounding box center [1139, 536] width 59 height 18
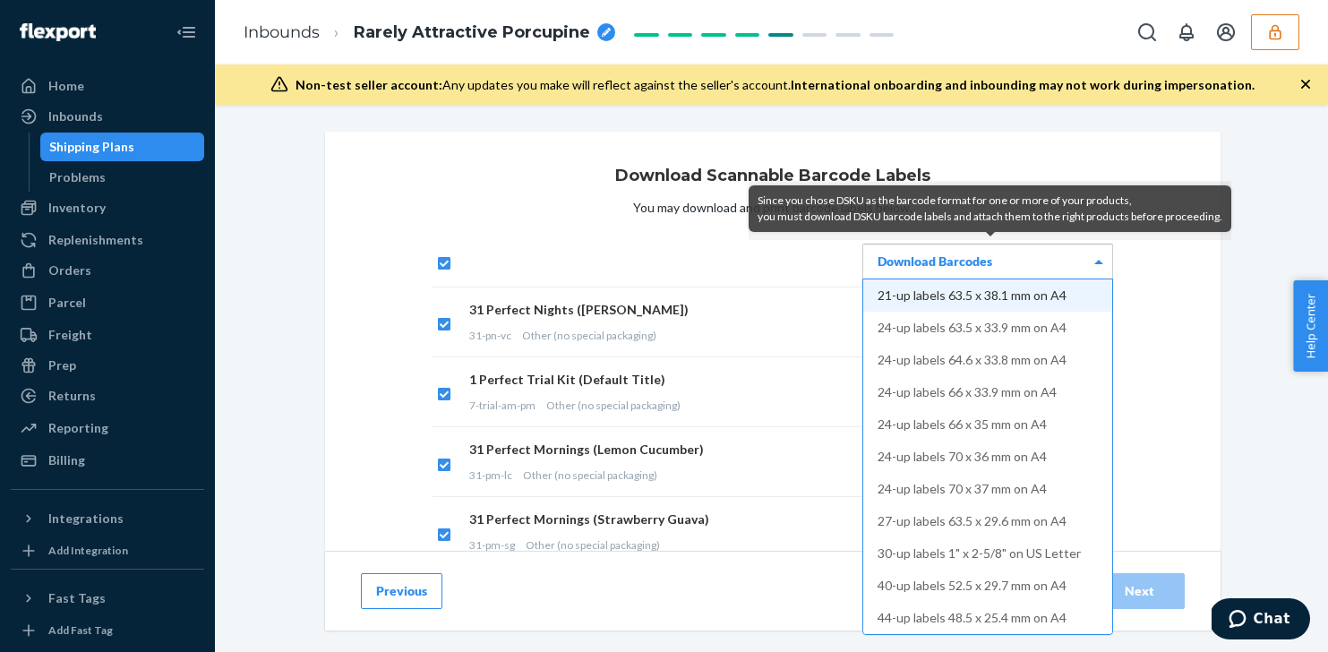
click at [1065, 253] on div "Download Barcodes" at bounding box center [987, 261] width 249 height 34
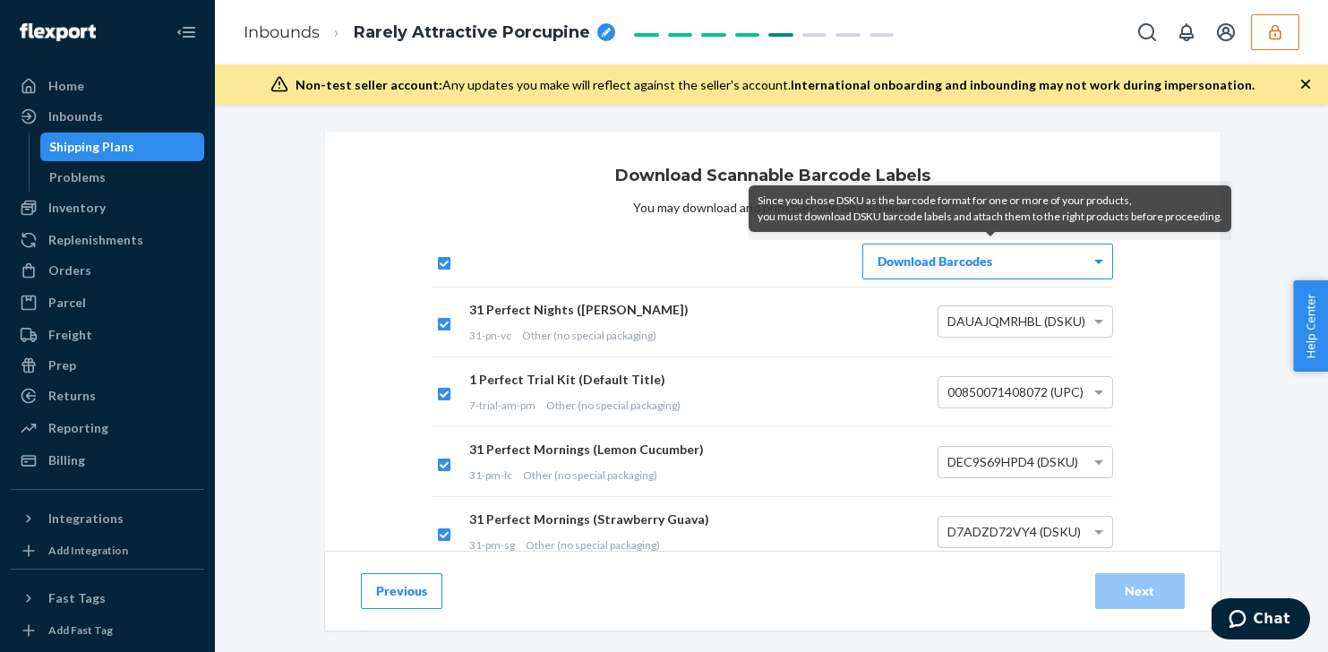
click at [1187, 264] on div "Download Scannable Barcode Labels You may download and print barcode labels bel…" at bounding box center [772, 437] width 895 height 611
click at [1215, 291] on div "Download Scannable Barcode Labels You may download and print barcode labels bel…" at bounding box center [772, 437] width 895 height 611
click at [414, 591] on button "Previous" at bounding box center [401, 591] width 81 height 36
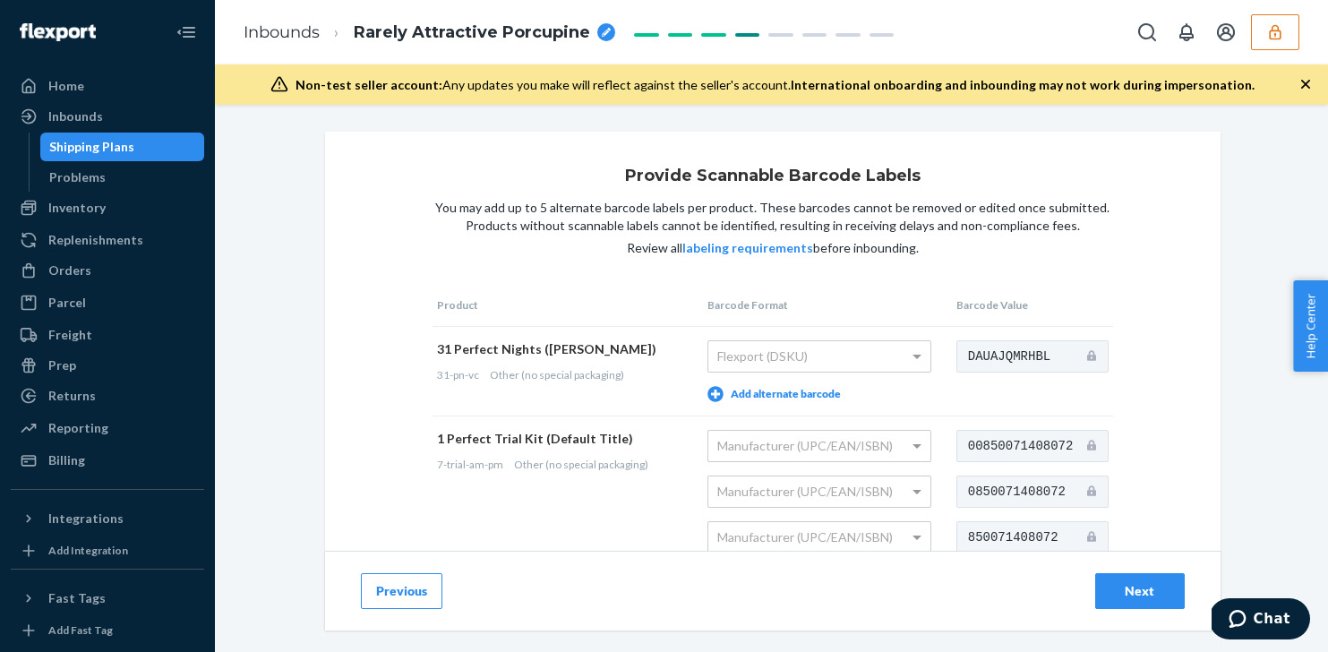
click at [423, 583] on button "Previous" at bounding box center [401, 591] width 81 height 36
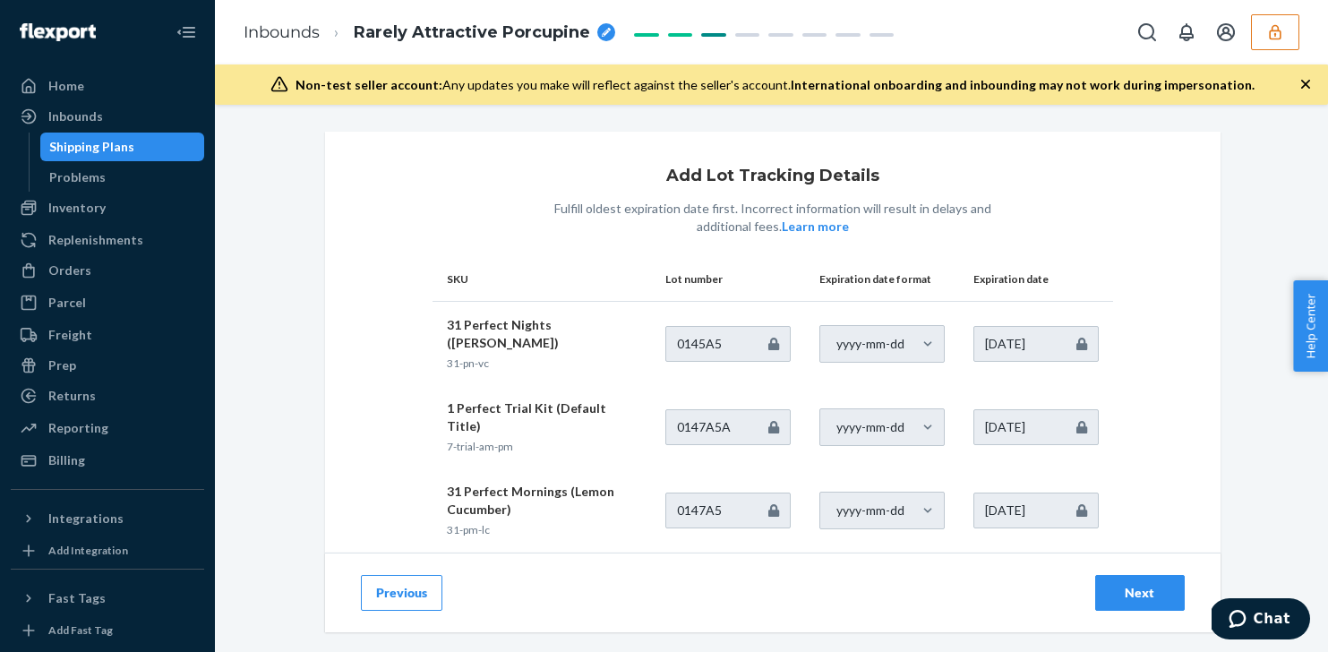
click at [1139, 591] on div "Next" at bounding box center [1139, 593] width 59 height 18
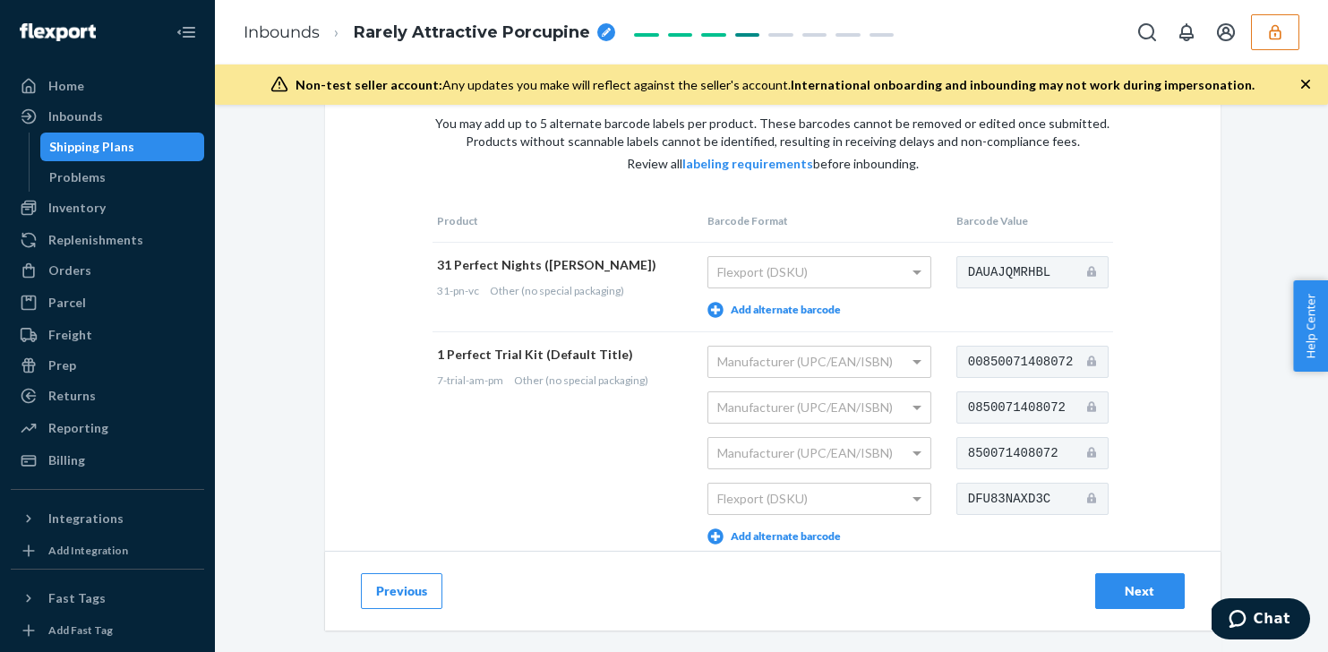
scroll to position [50, 0]
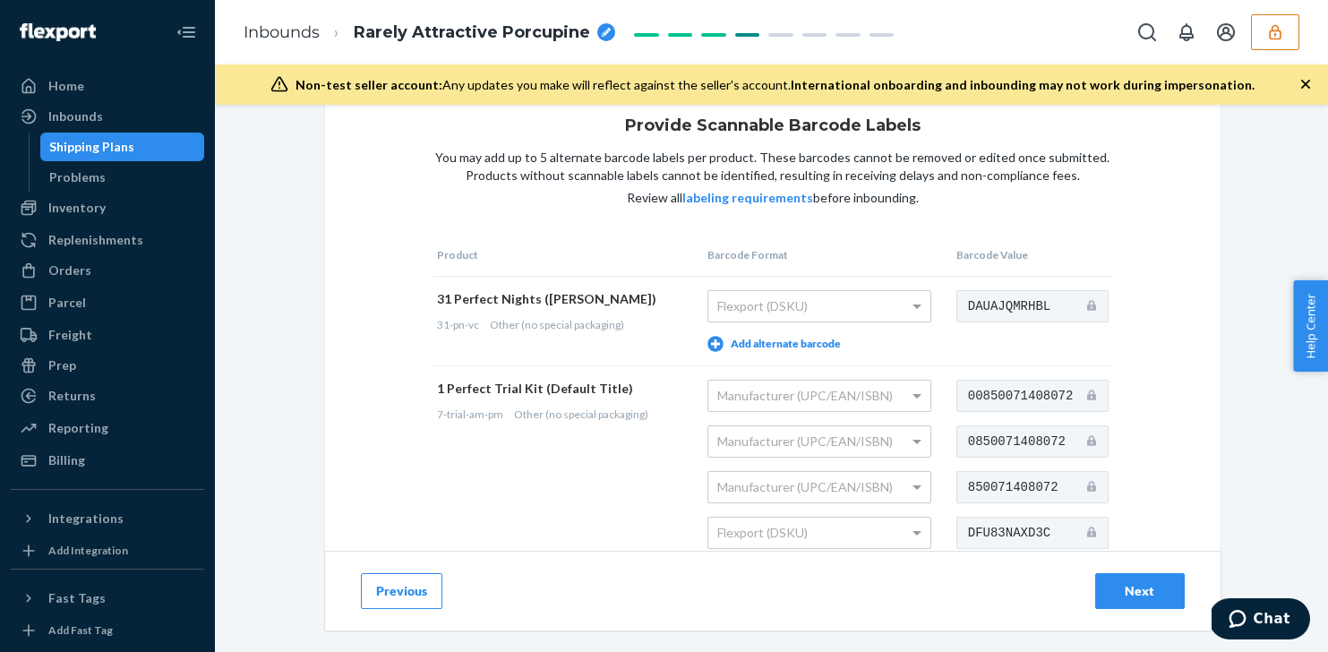
click at [826, 347] on button "Add alternate barcode" at bounding box center [773, 344] width 133 height 16
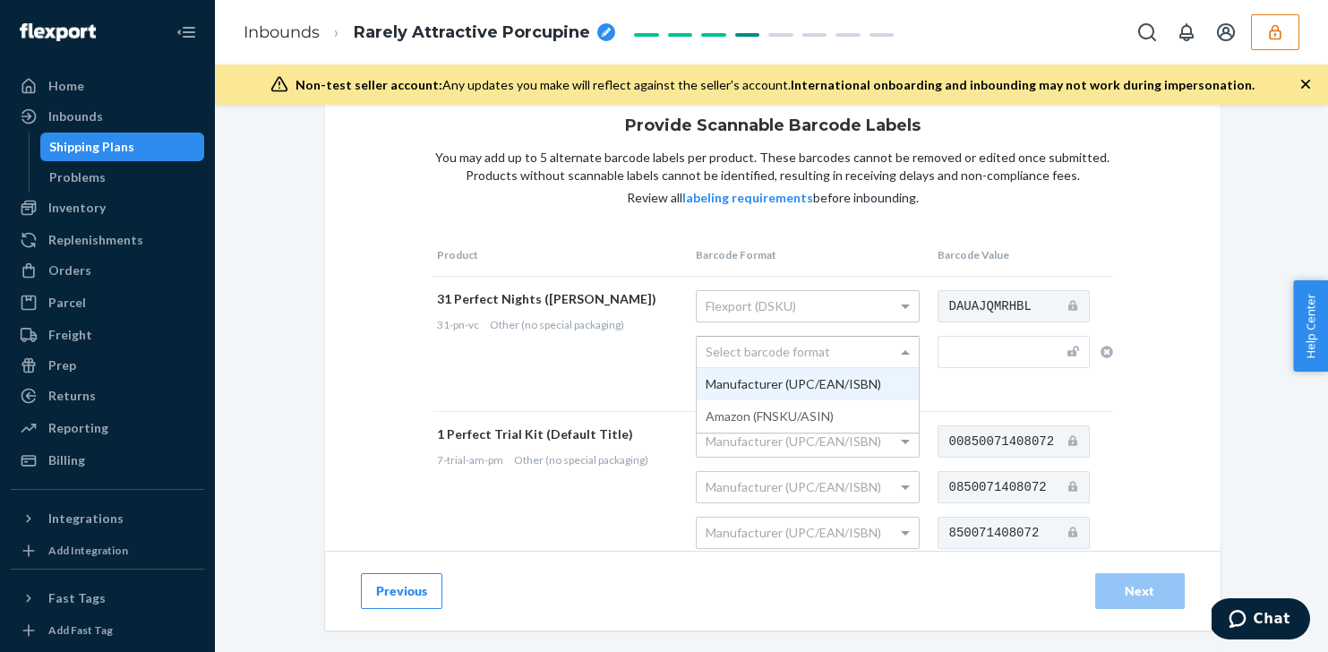
click at [827, 348] on div "Select barcode format" at bounding box center [808, 352] width 222 height 30
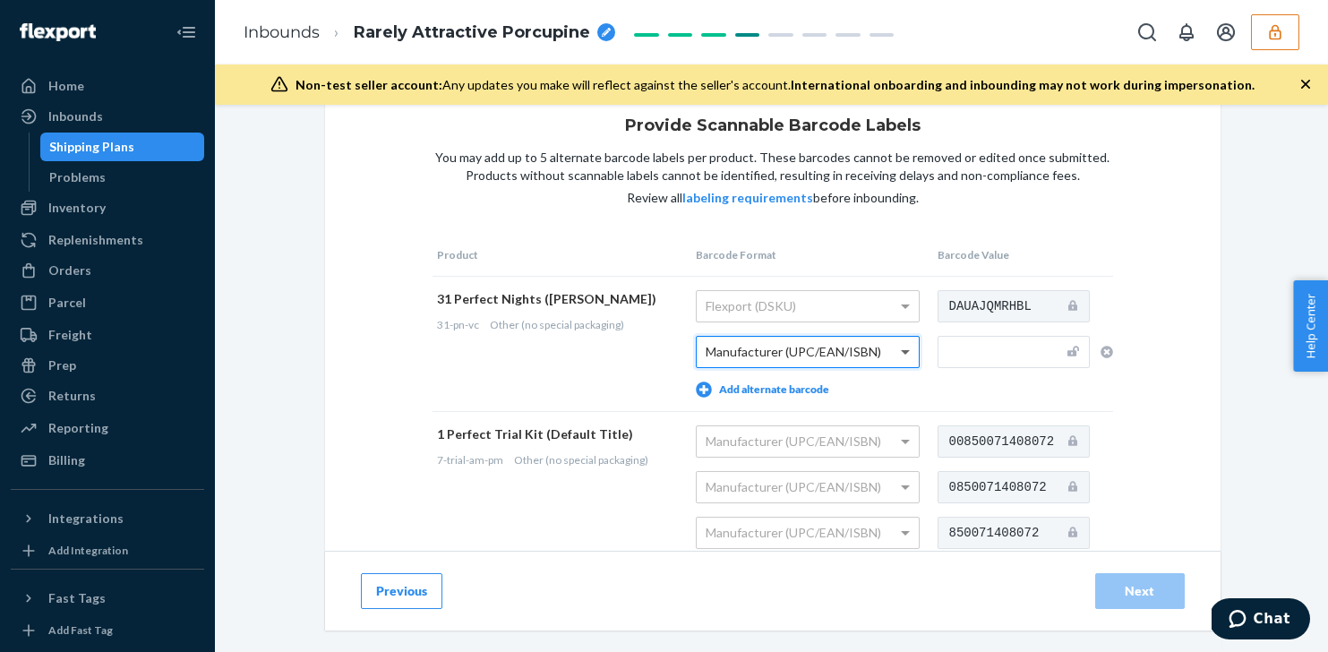
click at [902, 357] on span at bounding box center [907, 352] width 22 height 30
click at [933, 381] on td "DAUAJQMRHBL" at bounding box center [1023, 343] width 180 height 135
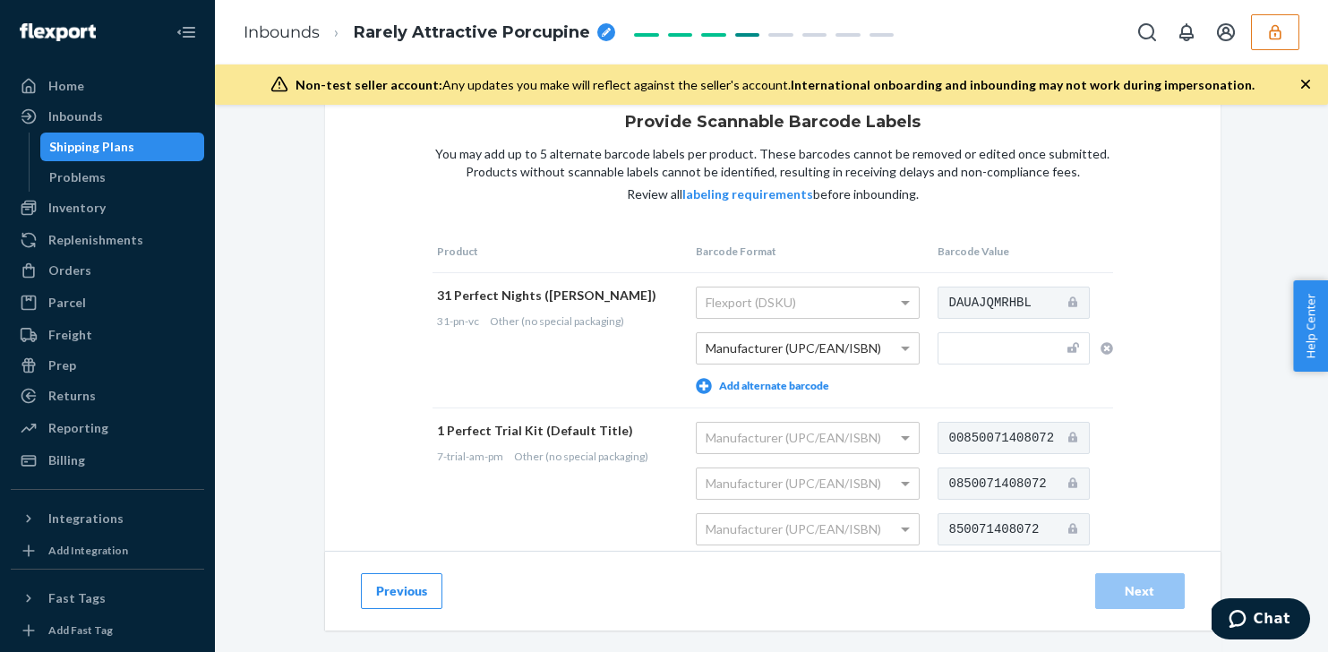
scroll to position [43, 0]
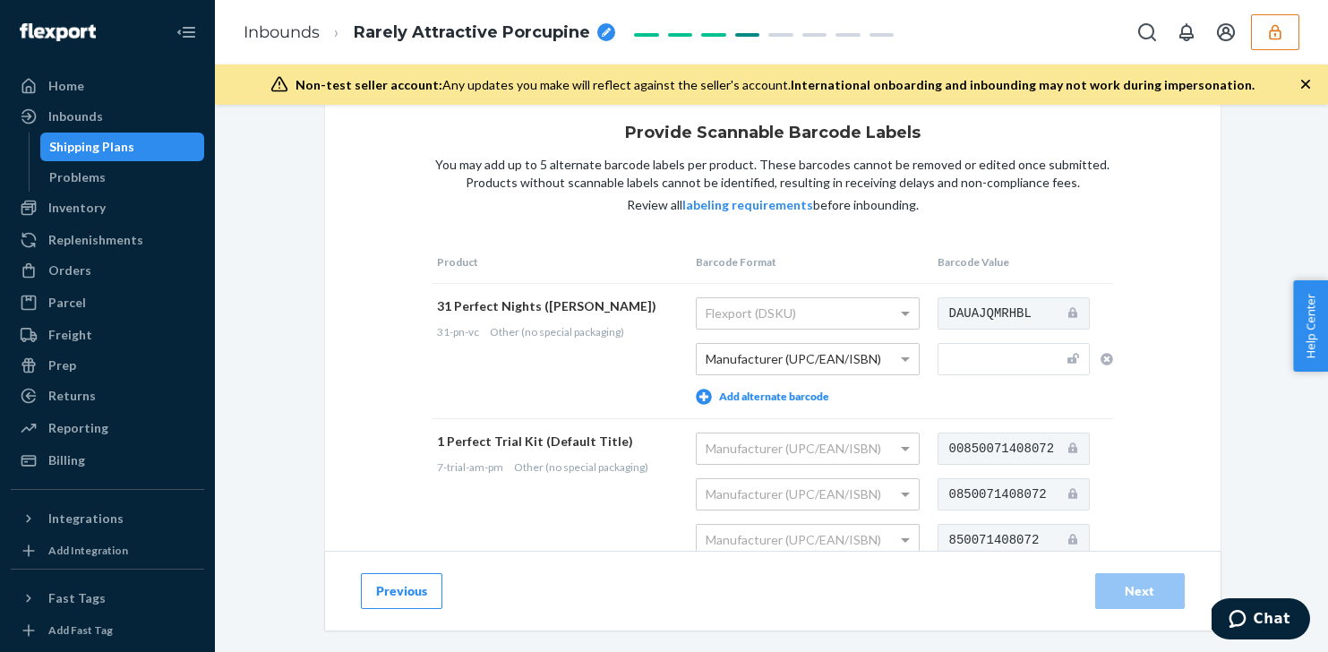
click at [623, 303] on div "31 Perfect Nights (Vanilla Cinnamon)" at bounding box center [557, 306] width 241 height 18
copy div "Cinnamon"
click at [995, 355] on input "text" at bounding box center [1014, 359] width 152 height 32
paste input "850071408027"
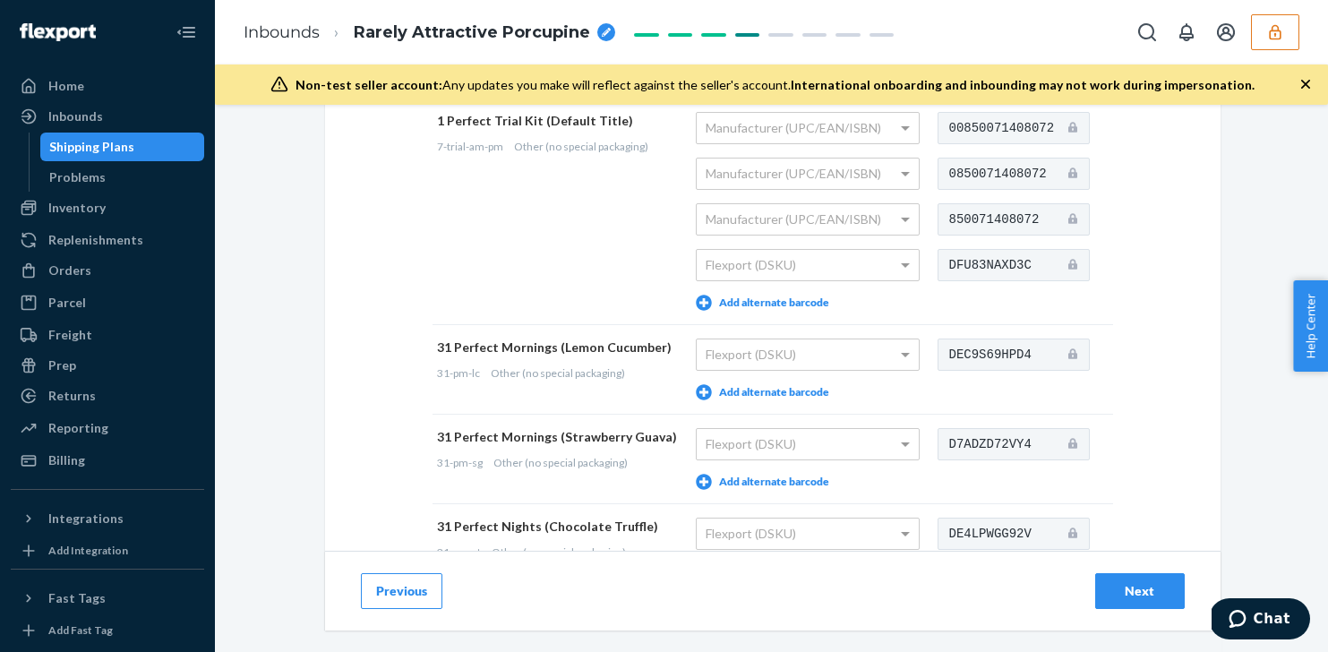
scroll to position [390, 0]
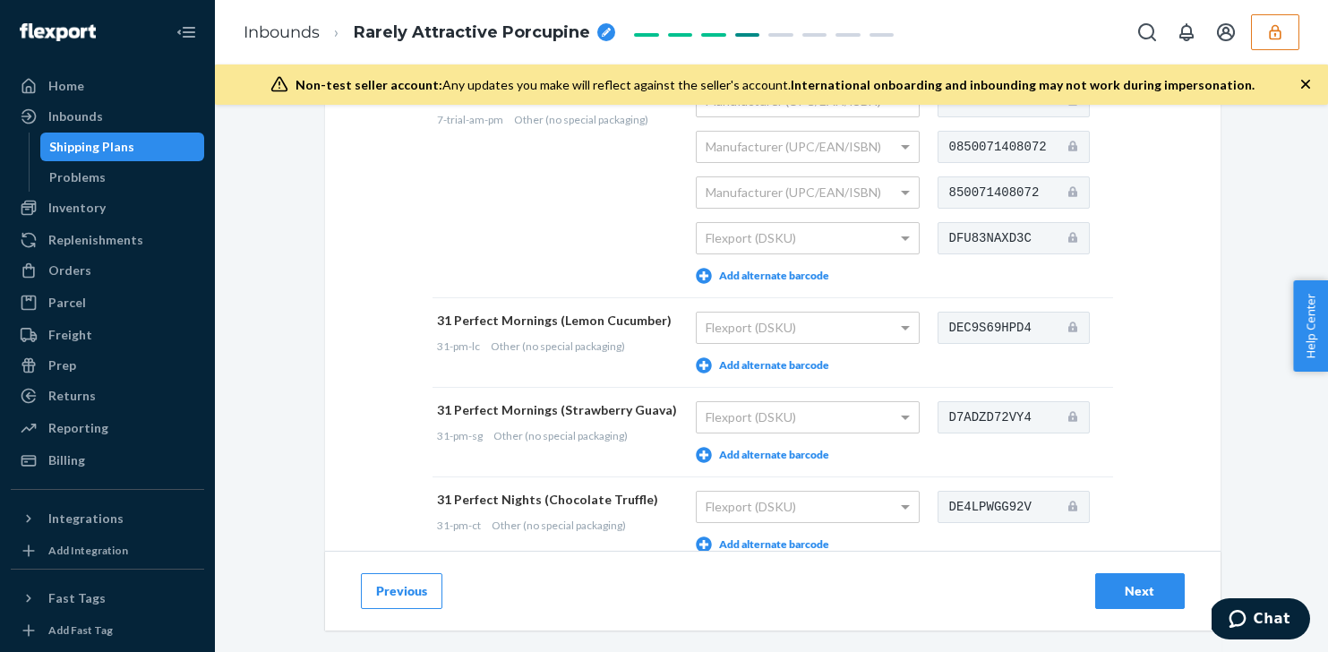
type input "850071408027"
click at [624, 317] on div "31 Perfect Mornings (Lemon Cucumber)" at bounding box center [557, 321] width 241 height 18
copy div "Cucumber"
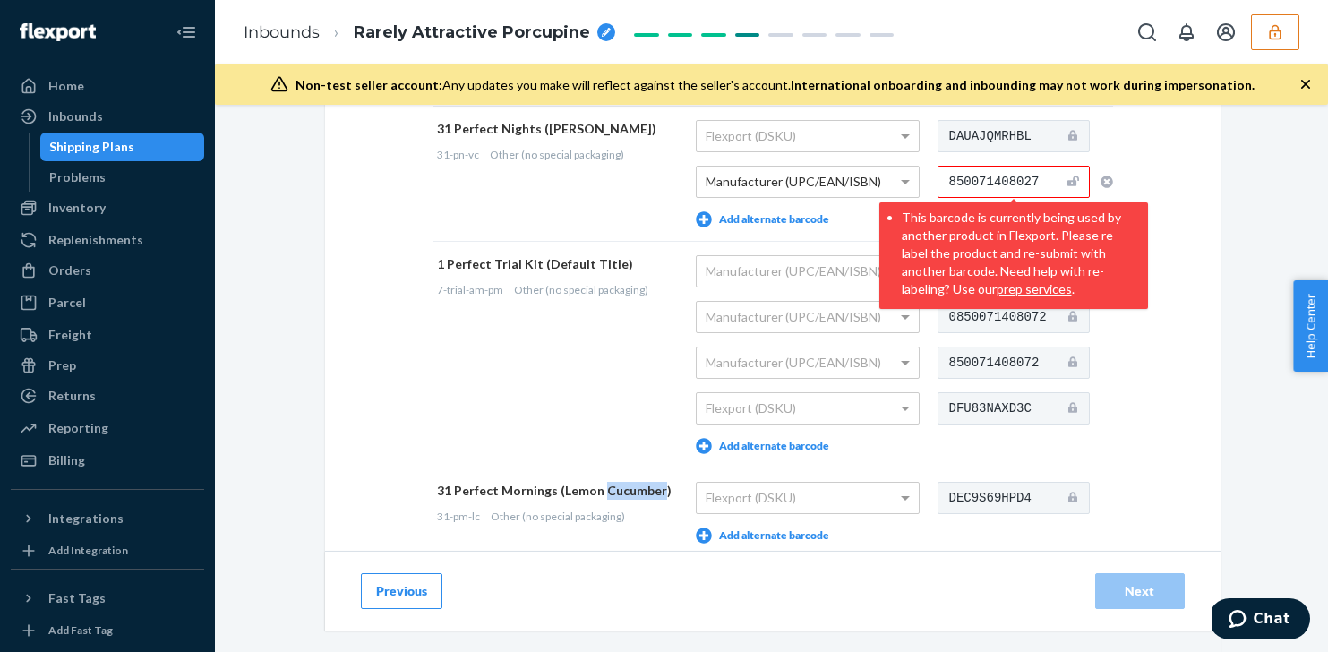
scroll to position [222, 0]
click at [1102, 170] on button "button" at bounding box center [1101, 180] width 23 height 32
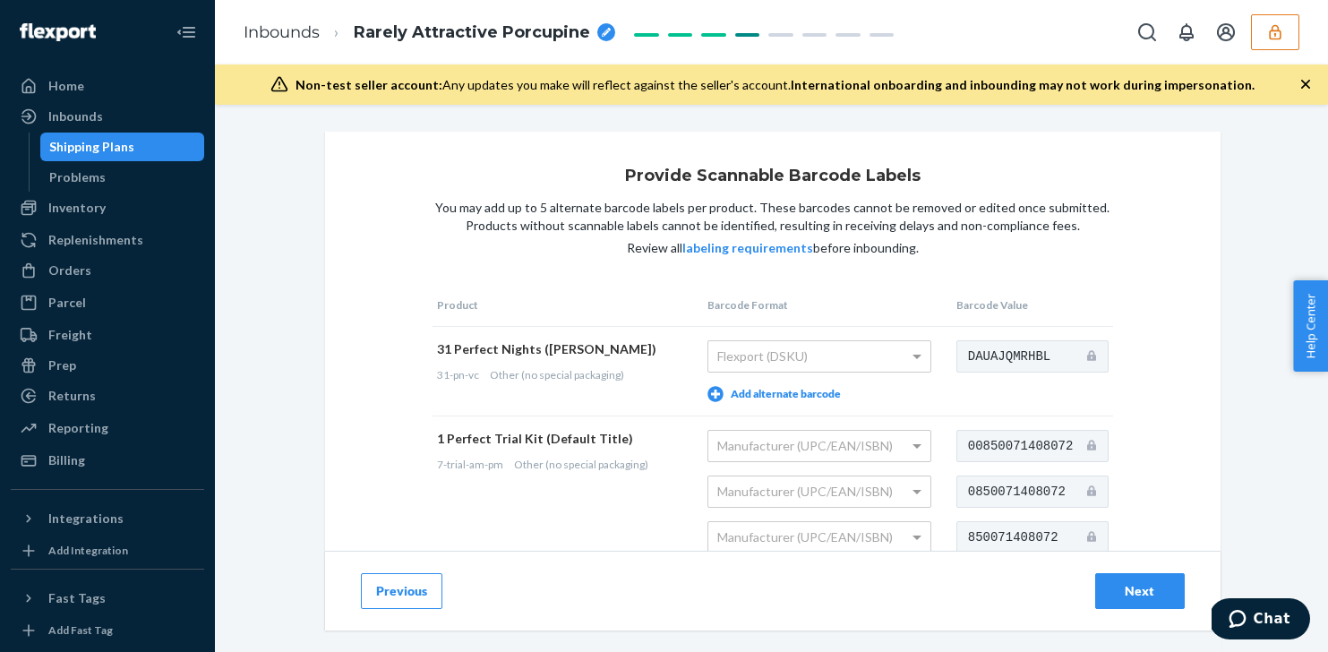
scroll to position [540, 0]
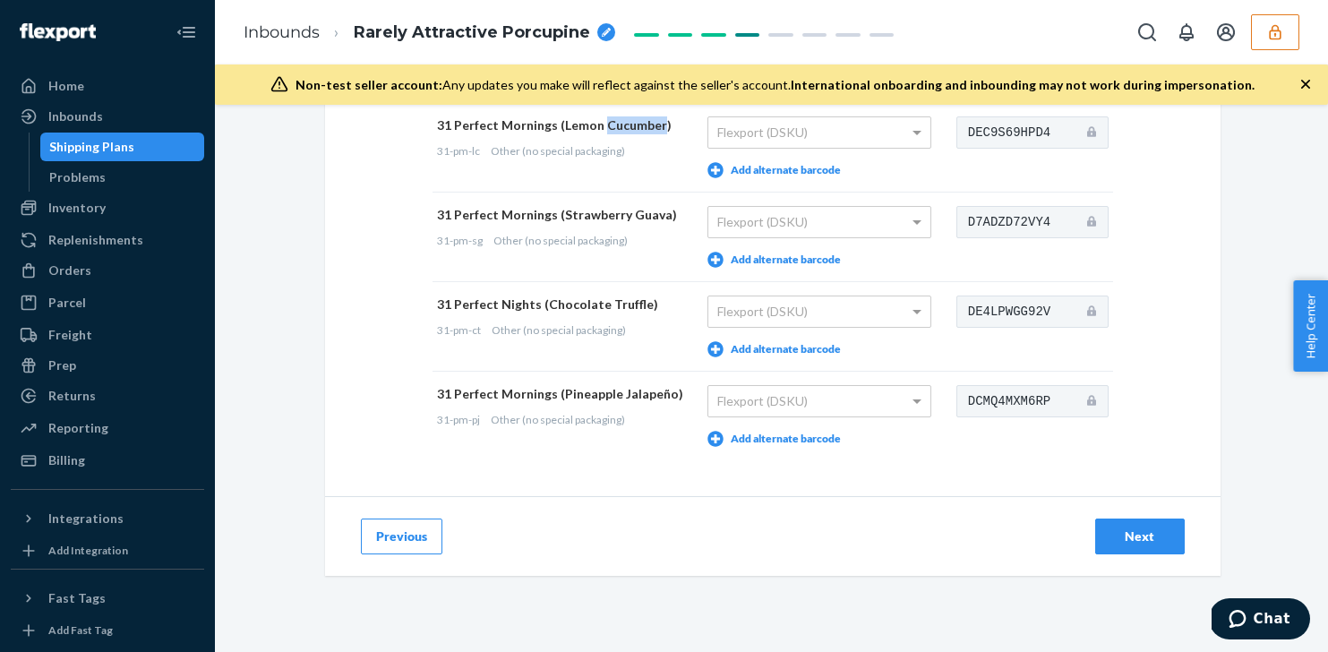
click at [1156, 537] on div "Next" at bounding box center [1139, 536] width 59 height 18
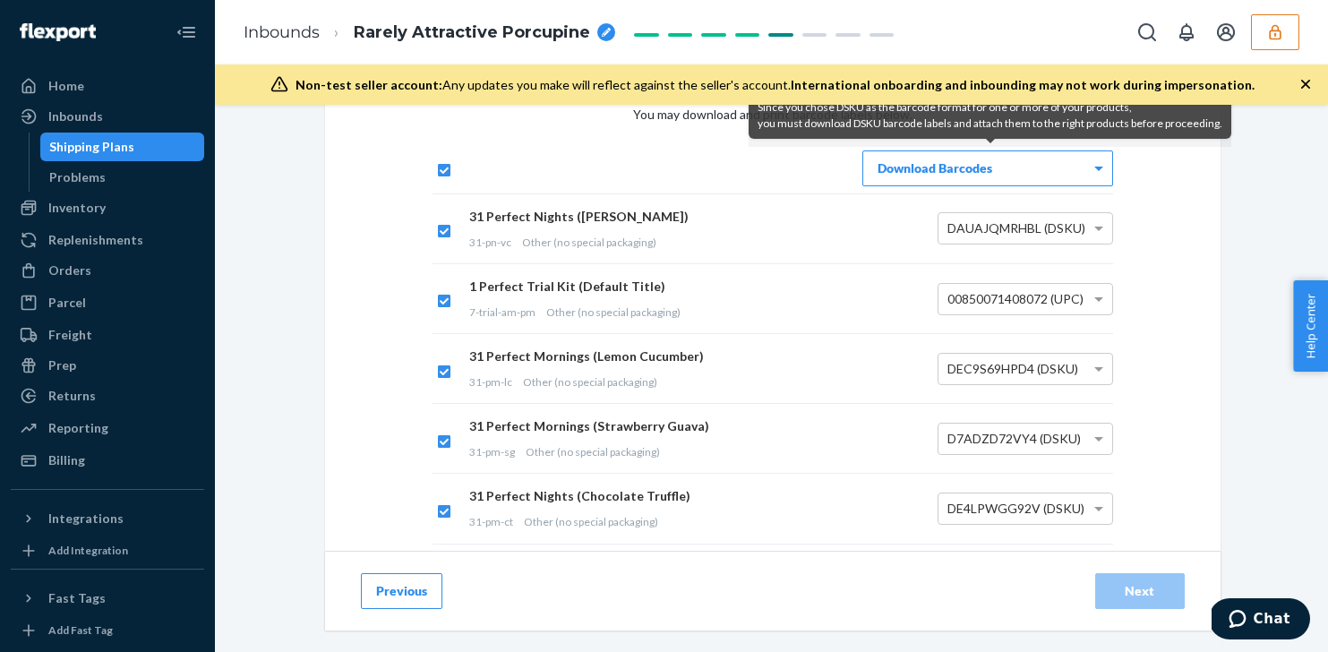
scroll to position [115, 0]
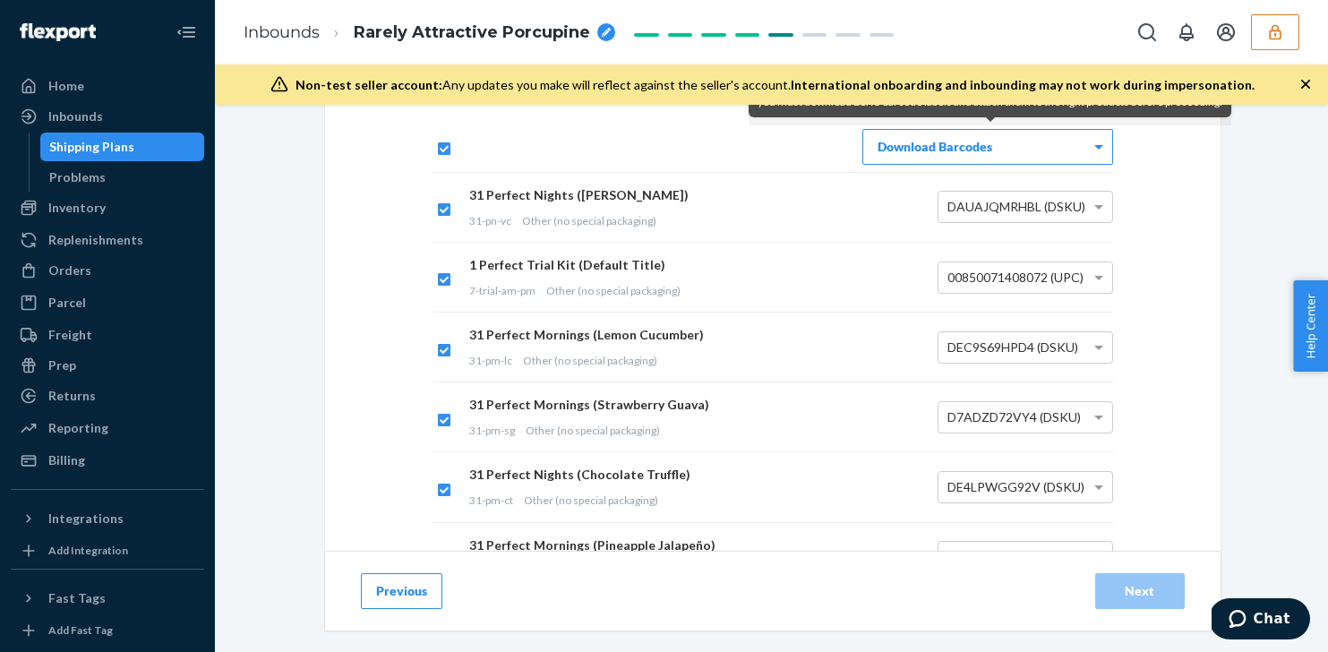
click at [428, 587] on button "Previous" at bounding box center [401, 591] width 81 height 36
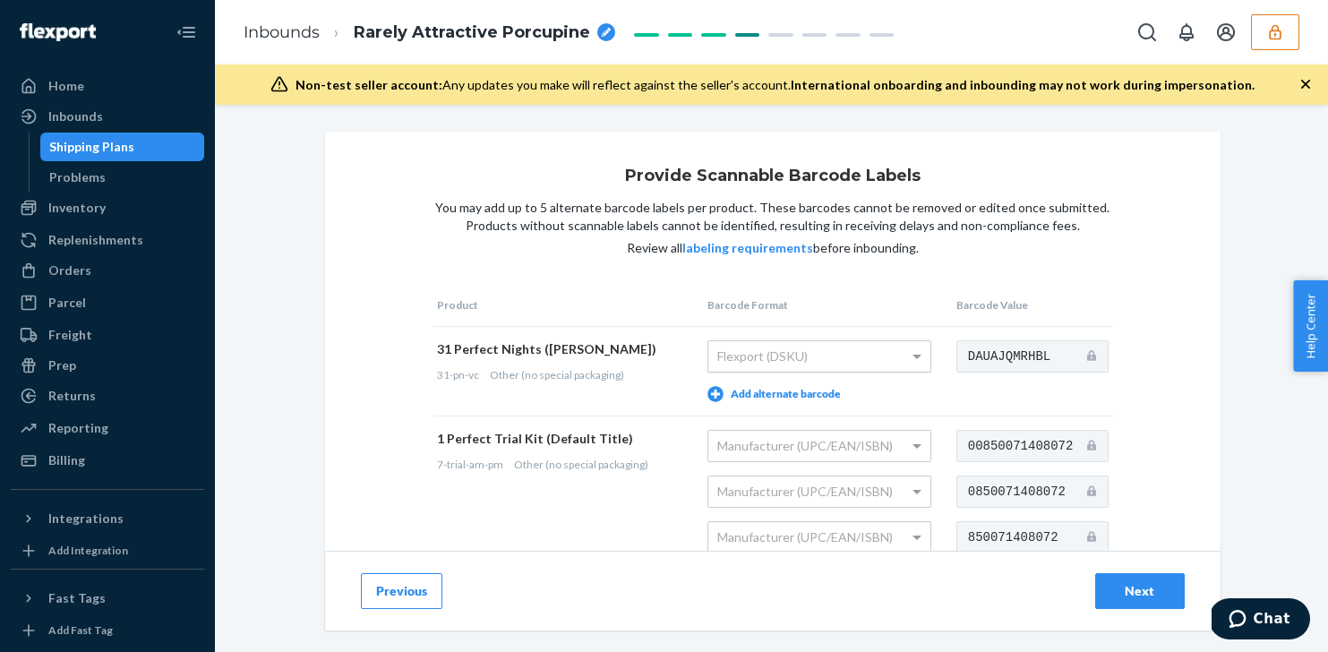
click at [908, 355] on span at bounding box center [919, 356] width 22 height 30
click at [908, 356] on span at bounding box center [919, 356] width 22 height 30
click at [913, 356] on span at bounding box center [917, 358] width 9 height 6
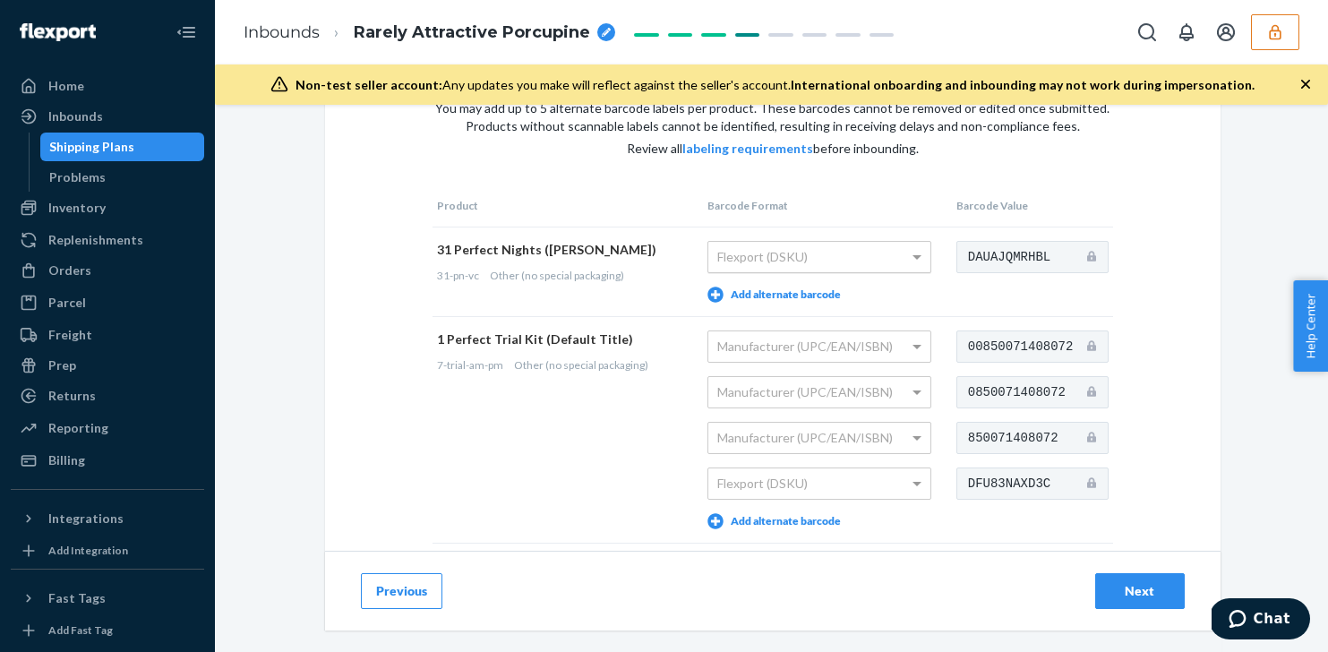
scroll to position [103, 0]
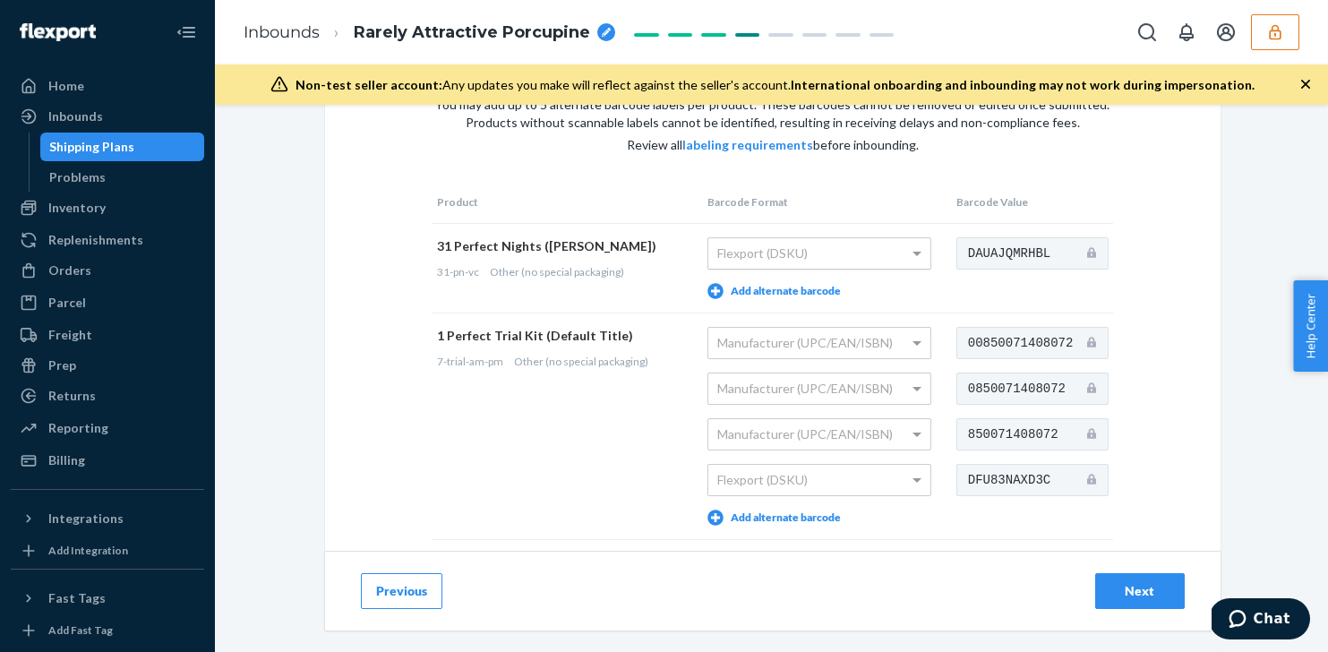
click at [908, 356] on span at bounding box center [919, 343] width 22 height 30
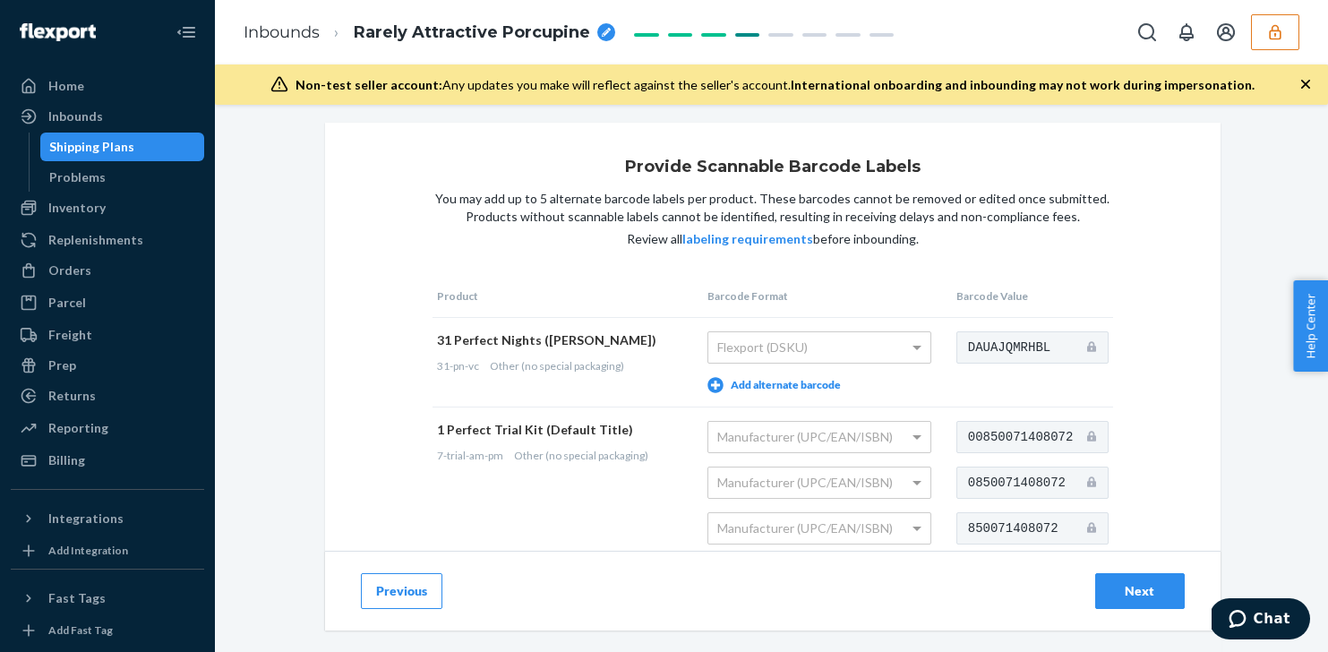
scroll to position [0, 0]
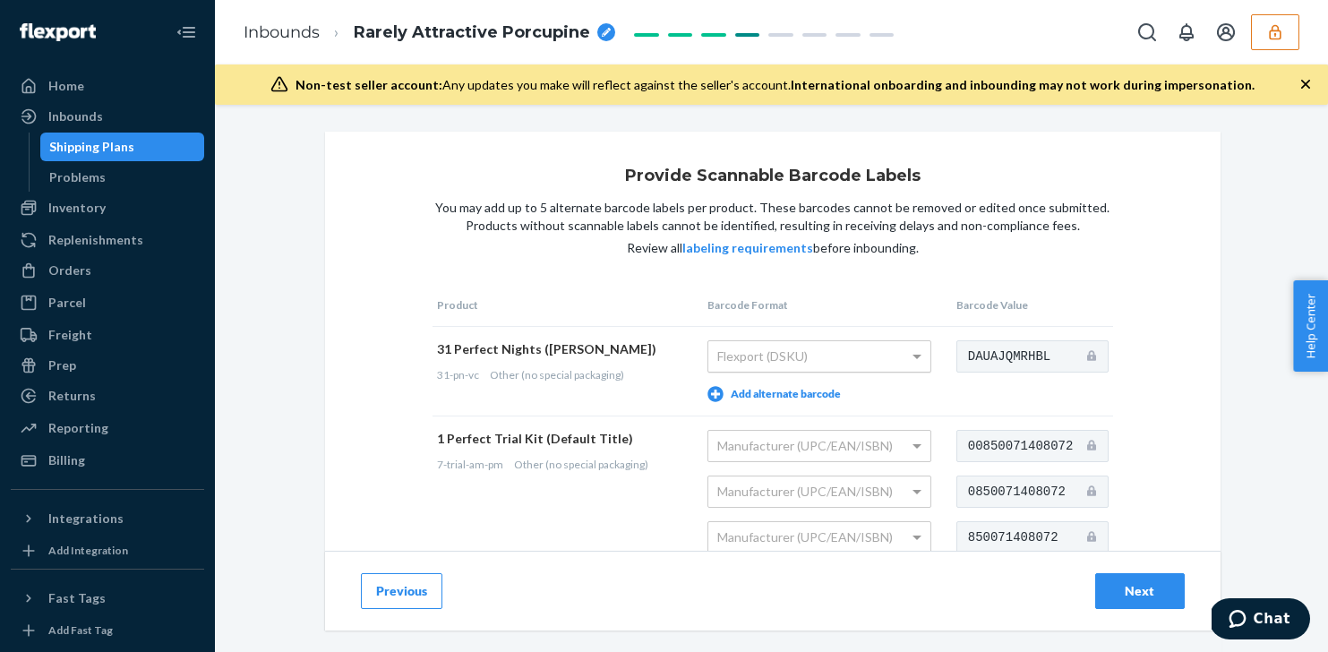
click at [894, 341] on div "Flexport (DSKU)" at bounding box center [819, 356] width 222 height 30
click at [894, 360] on div "Flexport (DSKU)" at bounding box center [819, 356] width 222 height 30
click at [797, 397] on button "Add alternate barcode" at bounding box center [773, 394] width 133 height 16
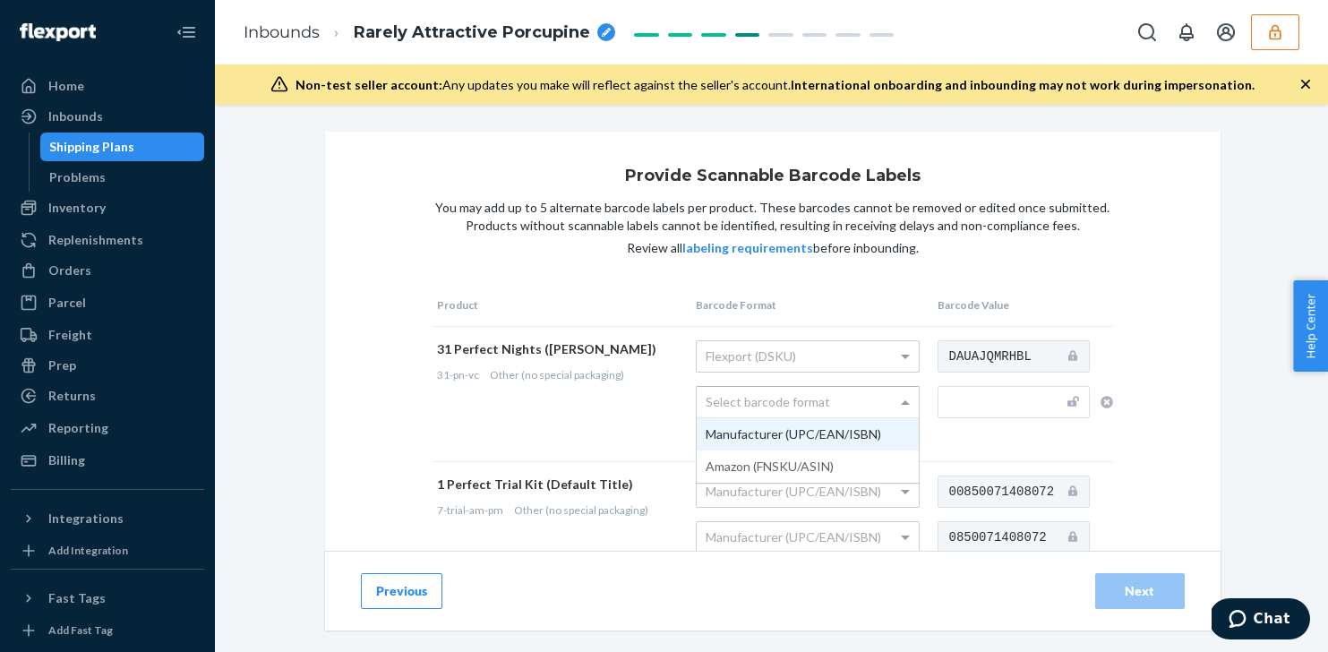
click at [835, 407] on div "Select barcode format" at bounding box center [808, 402] width 222 height 30
click at [618, 386] on td "31 Perfect Nights (Vanilla Cinnamon) 31-pn-vc Other (no special packaging)" at bounding box center [562, 393] width 259 height 135
click at [818, 394] on div "Select barcode format" at bounding box center [808, 402] width 222 height 30
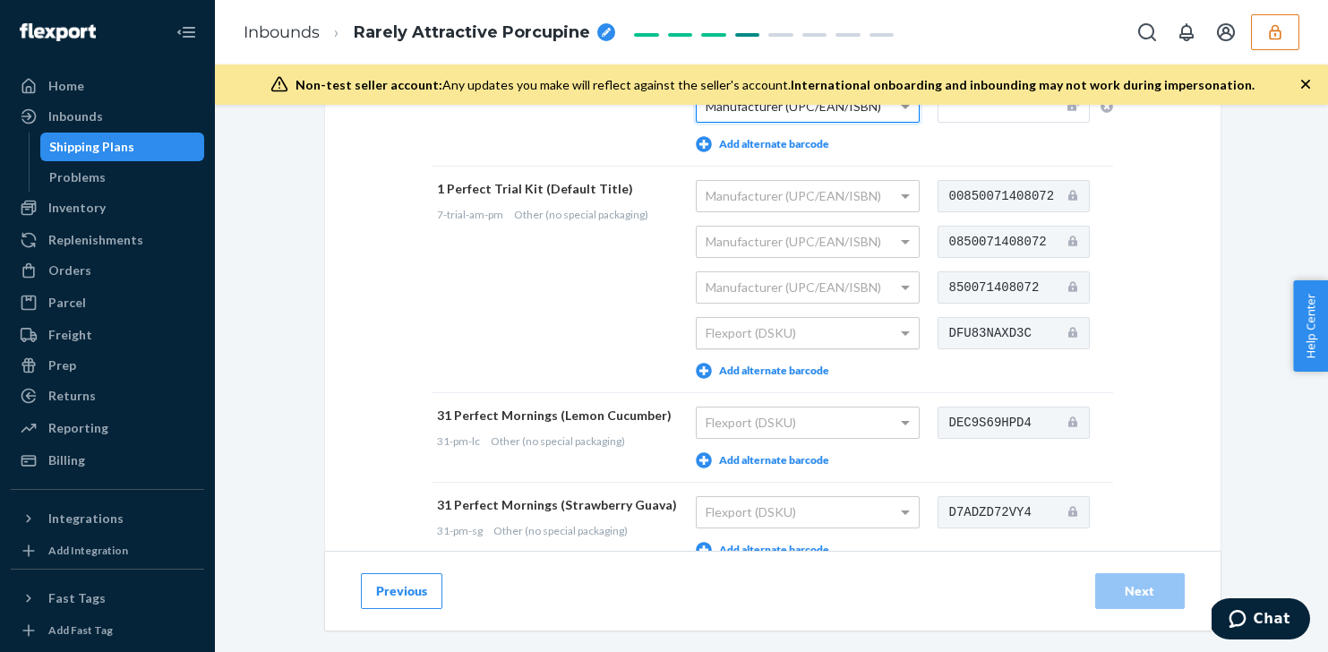
scroll to position [304, 0]
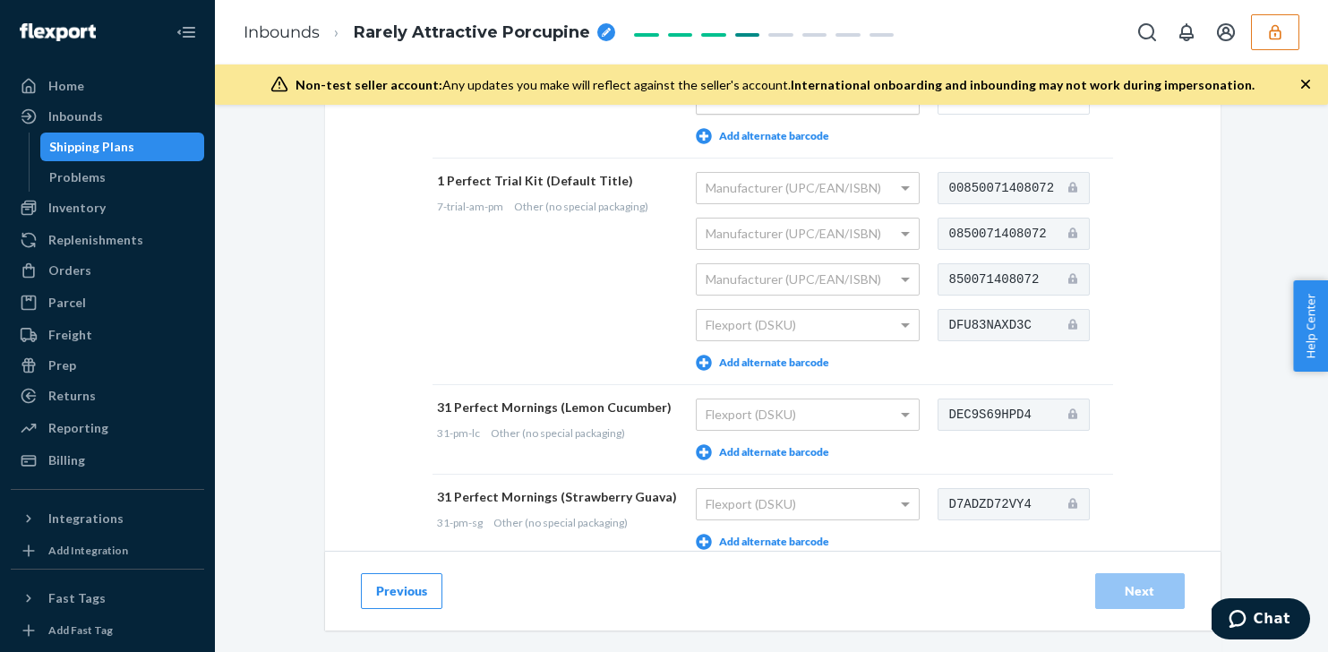
click at [802, 363] on button "Add alternate barcode" at bounding box center [762, 363] width 133 height 16
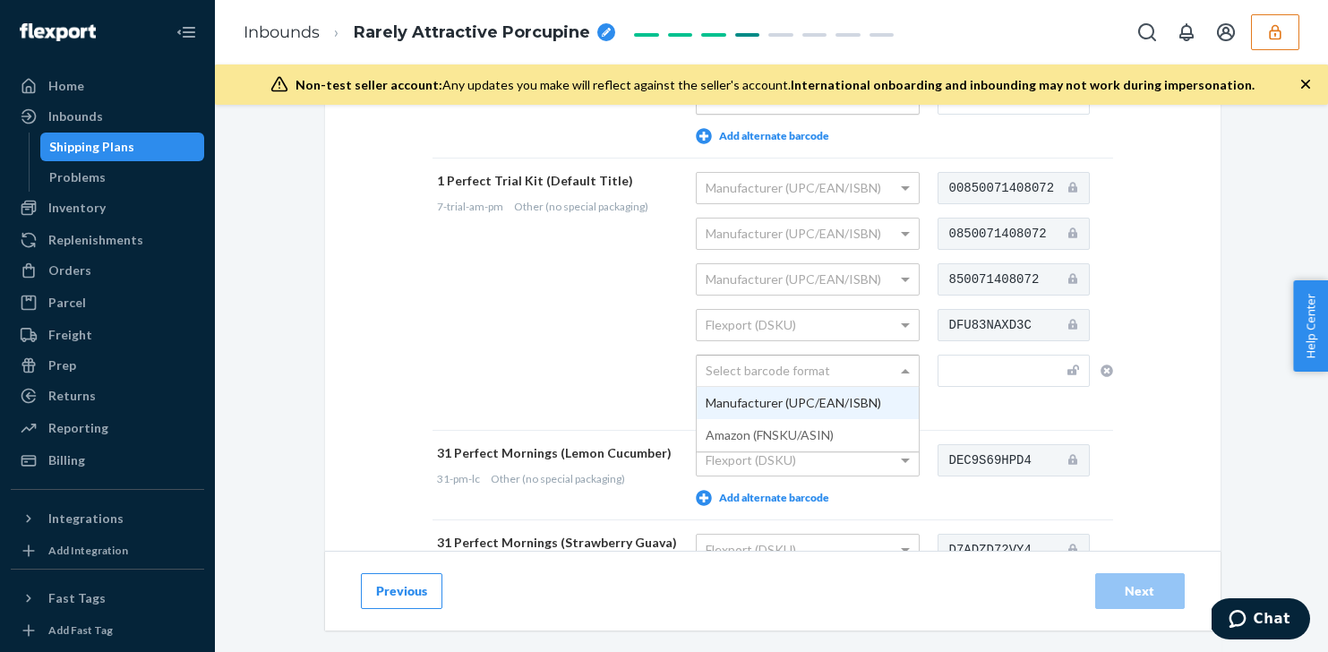
click at [821, 375] on div "Select barcode format" at bounding box center [808, 371] width 222 height 30
click at [948, 391] on td "00850071408072 0850071408072 850071408072 DFU83NAXD3C" at bounding box center [1023, 294] width 180 height 272
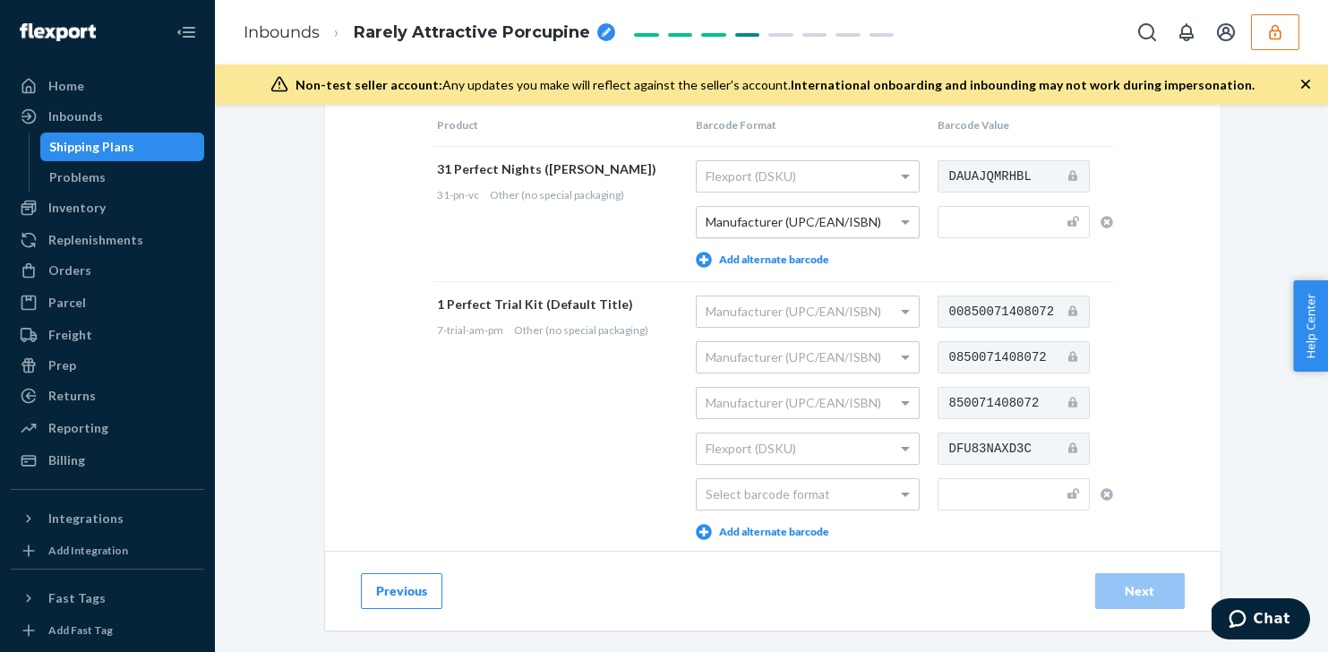
scroll to position [167, 0]
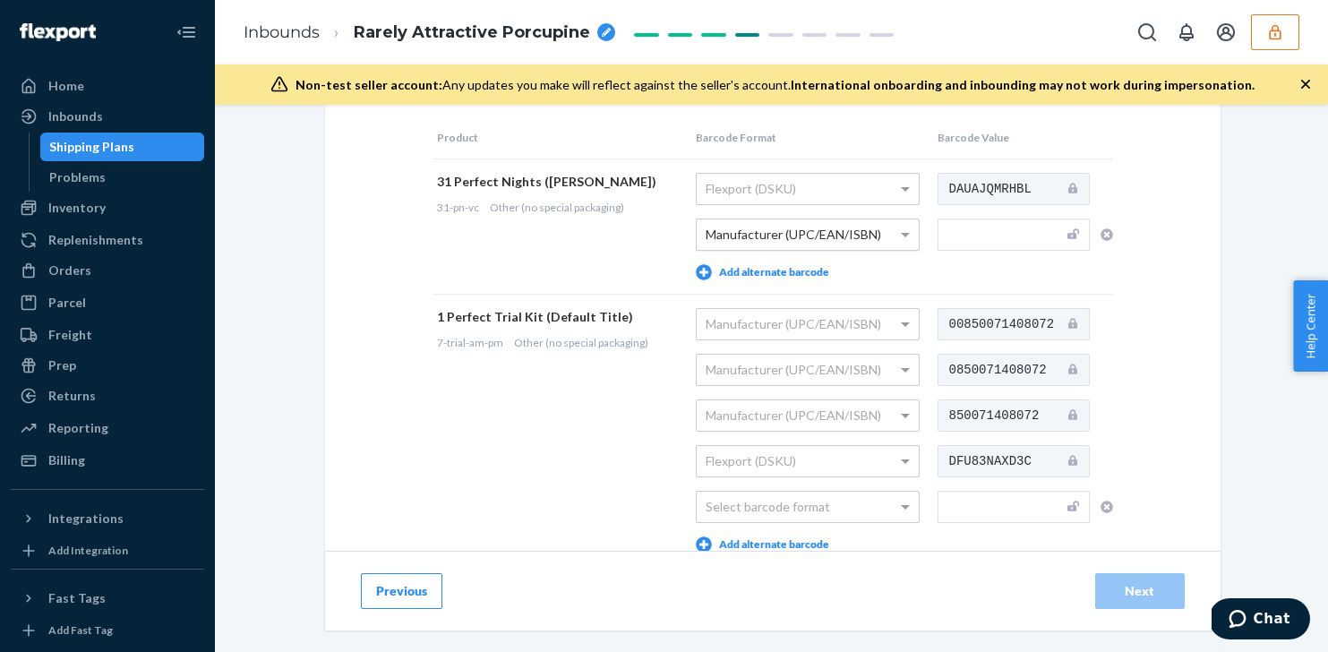
click at [596, 184] on div "31 Perfect Nights (Vanilla Cinnamon)" at bounding box center [557, 182] width 241 height 18
copy div "Cinnamon"
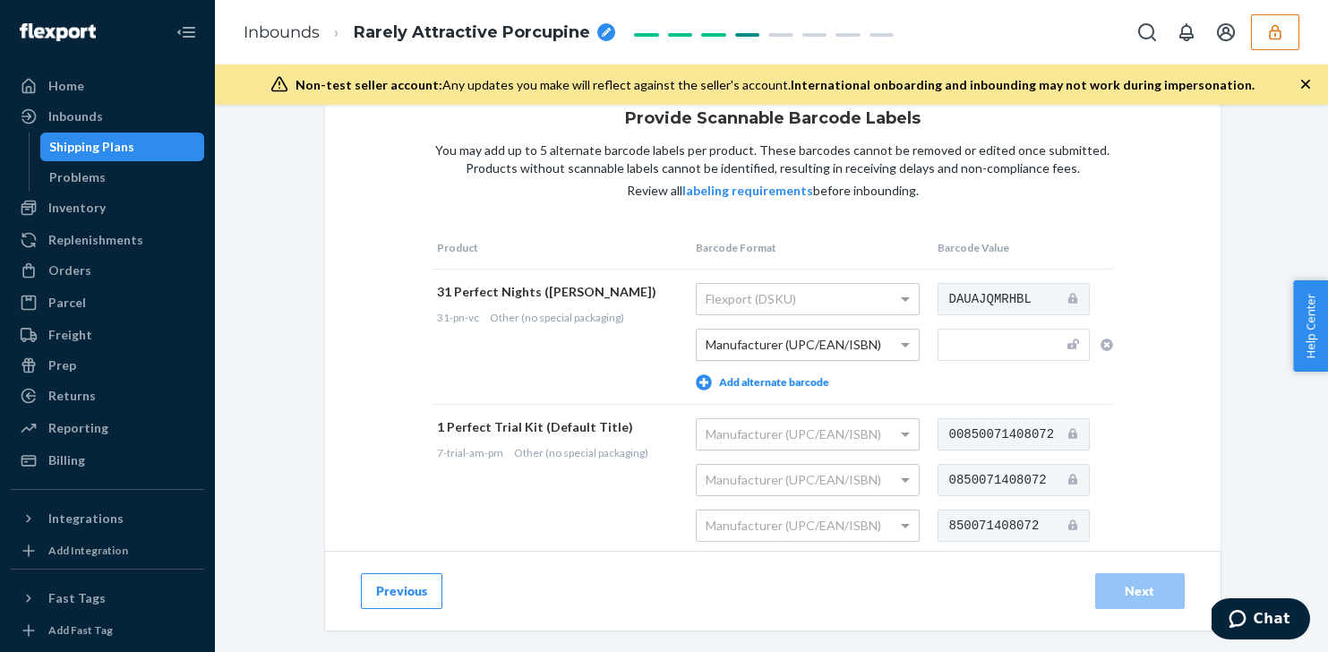
click at [1166, 270] on div "Provide Scannable Barcode Labels You may add up to 5 alternate barcode labels p…" at bounding box center [772, 572] width 895 height 996
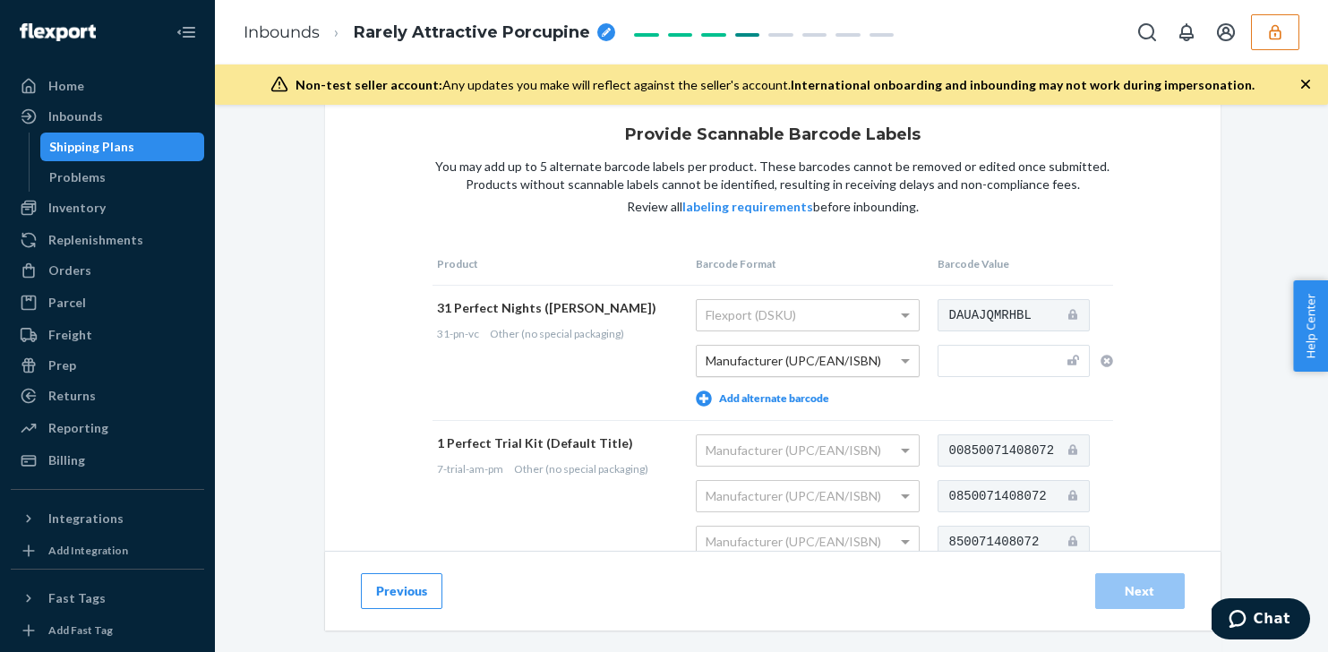
scroll to position [32, 0]
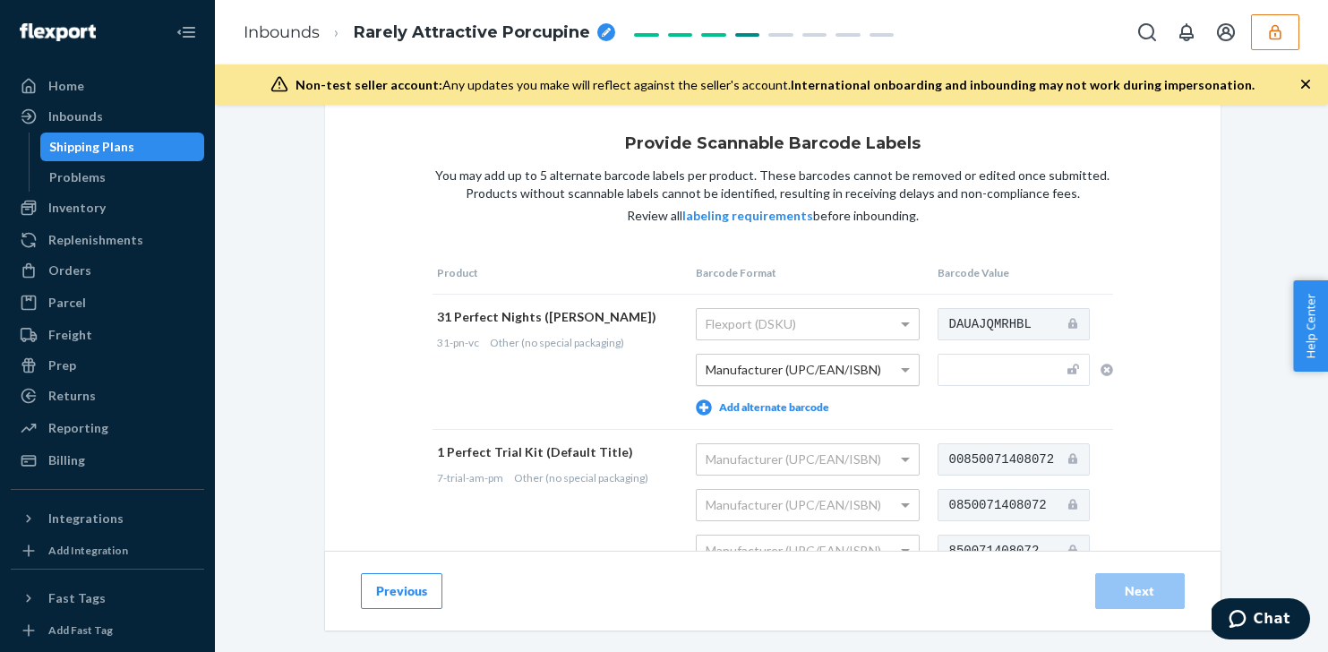
click at [389, 596] on button "Previous" at bounding box center [401, 591] width 81 height 36
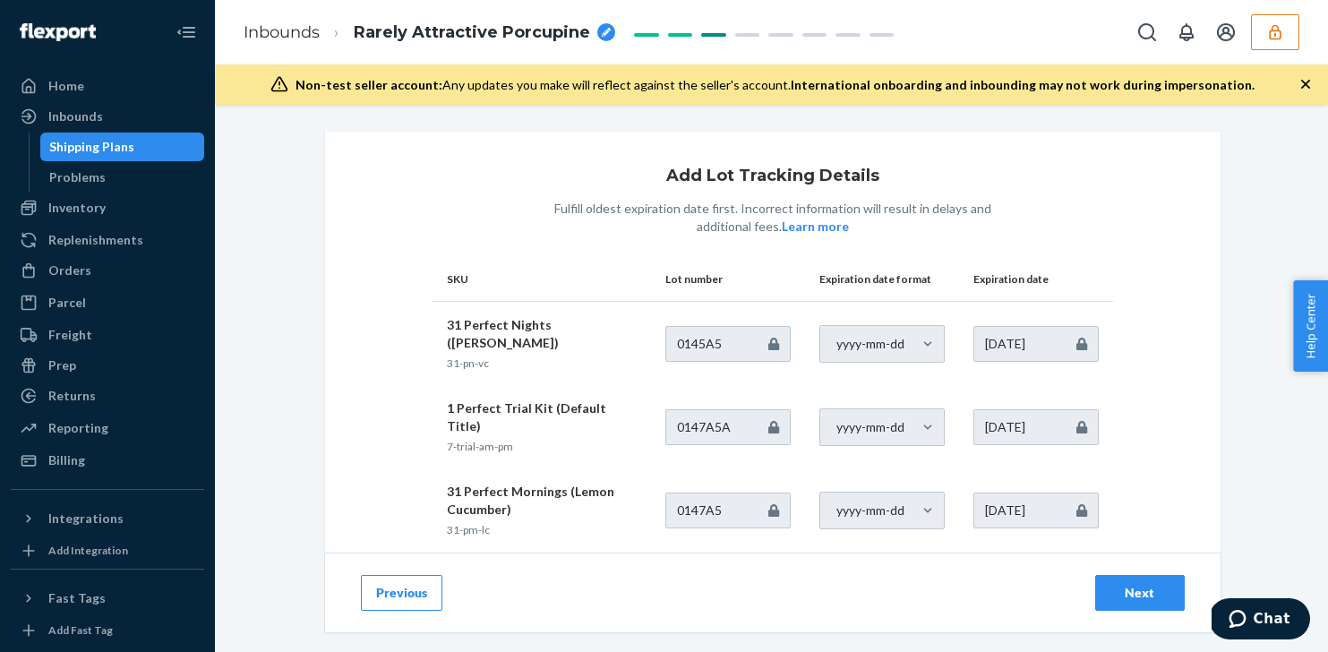
click at [390, 596] on button "Previous" at bounding box center [401, 593] width 81 height 36
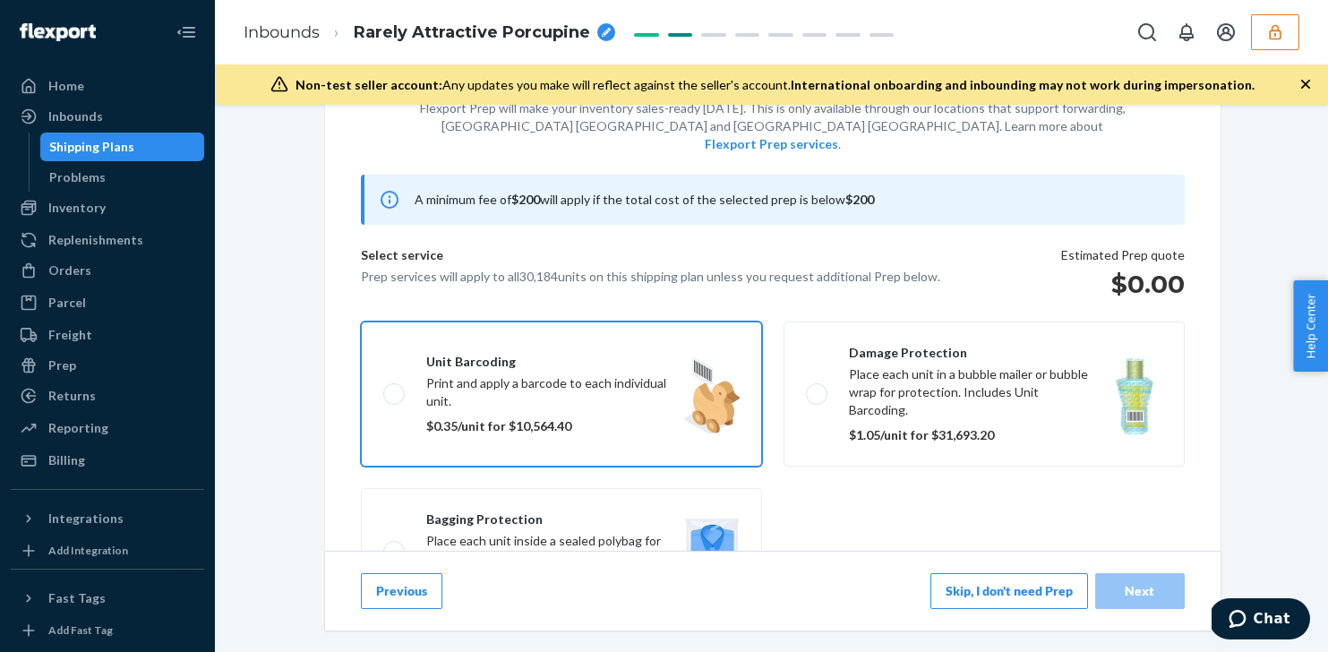
scroll to position [359, 0]
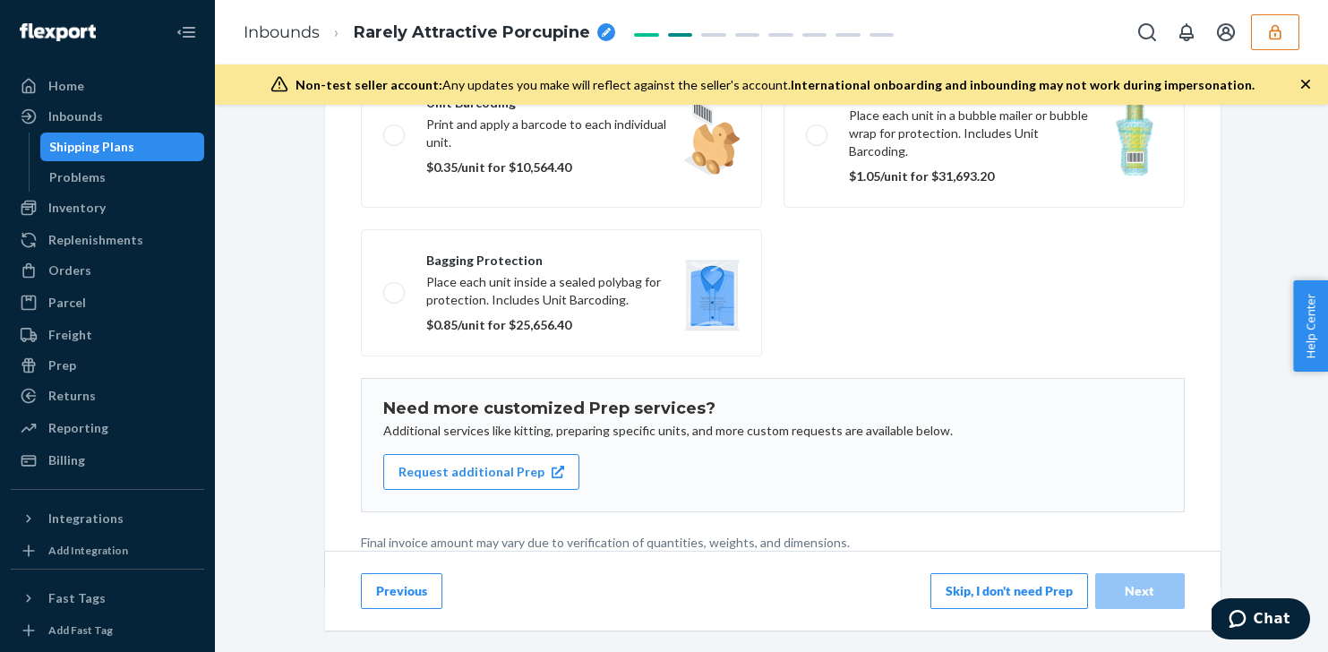
click at [415, 594] on button "Previous" at bounding box center [401, 591] width 81 height 36
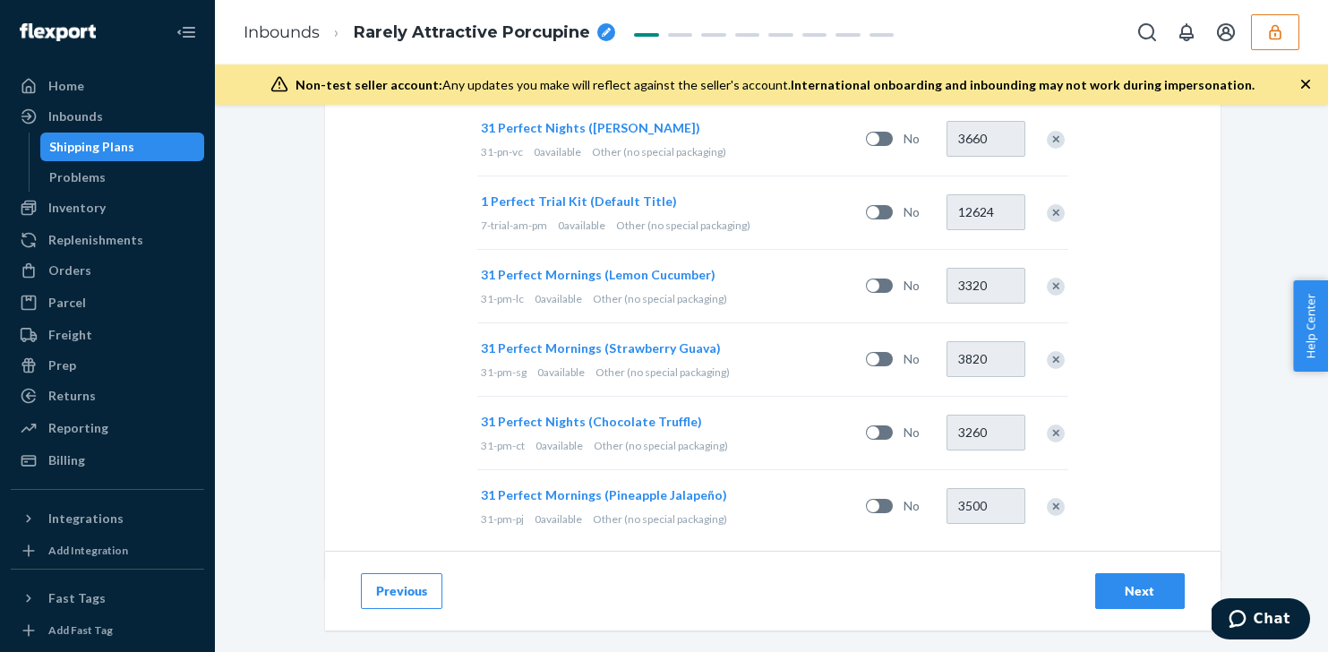
scroll to position [699, 0]
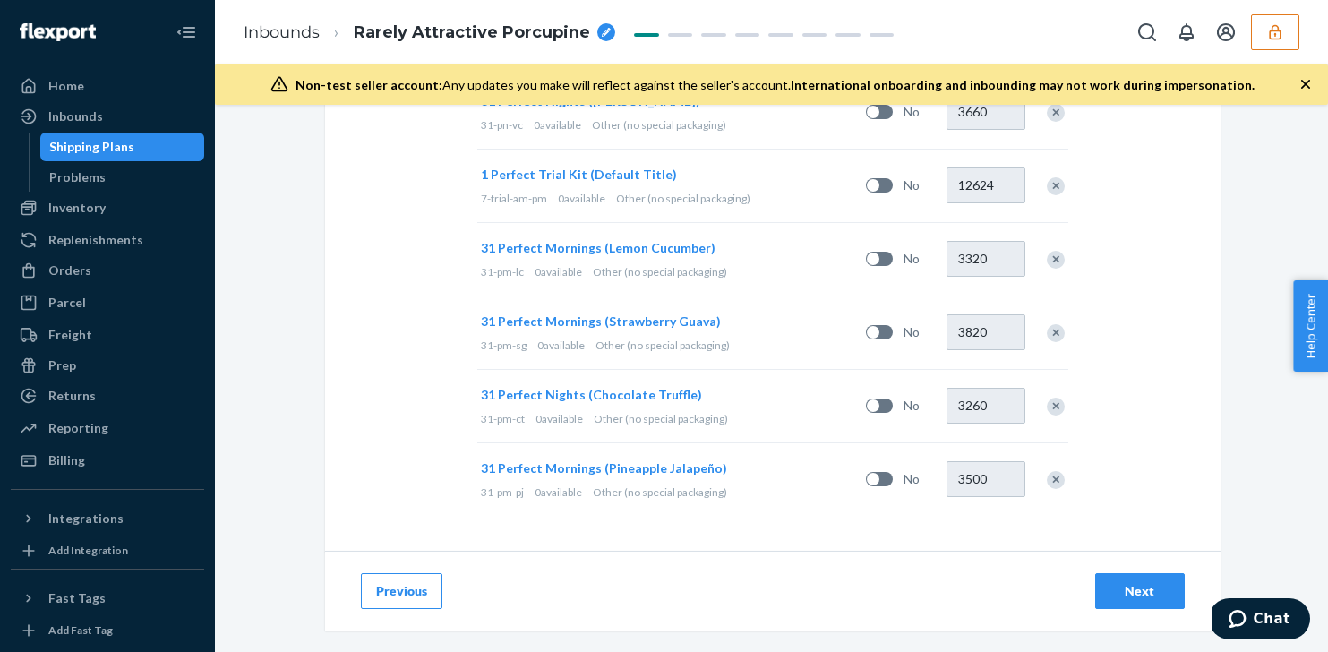
click at [1143, 589] on div "Next" at bounding box center [1139, 591] width 59 height 18
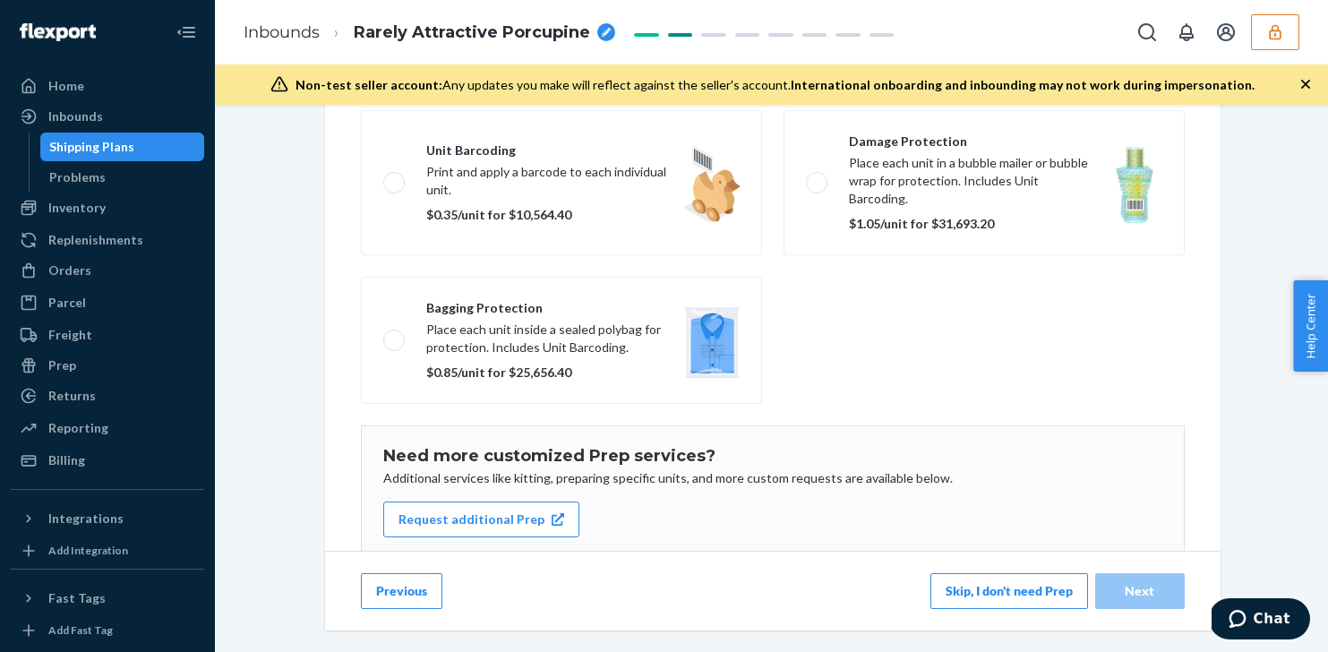
scroll to position [359, 0]
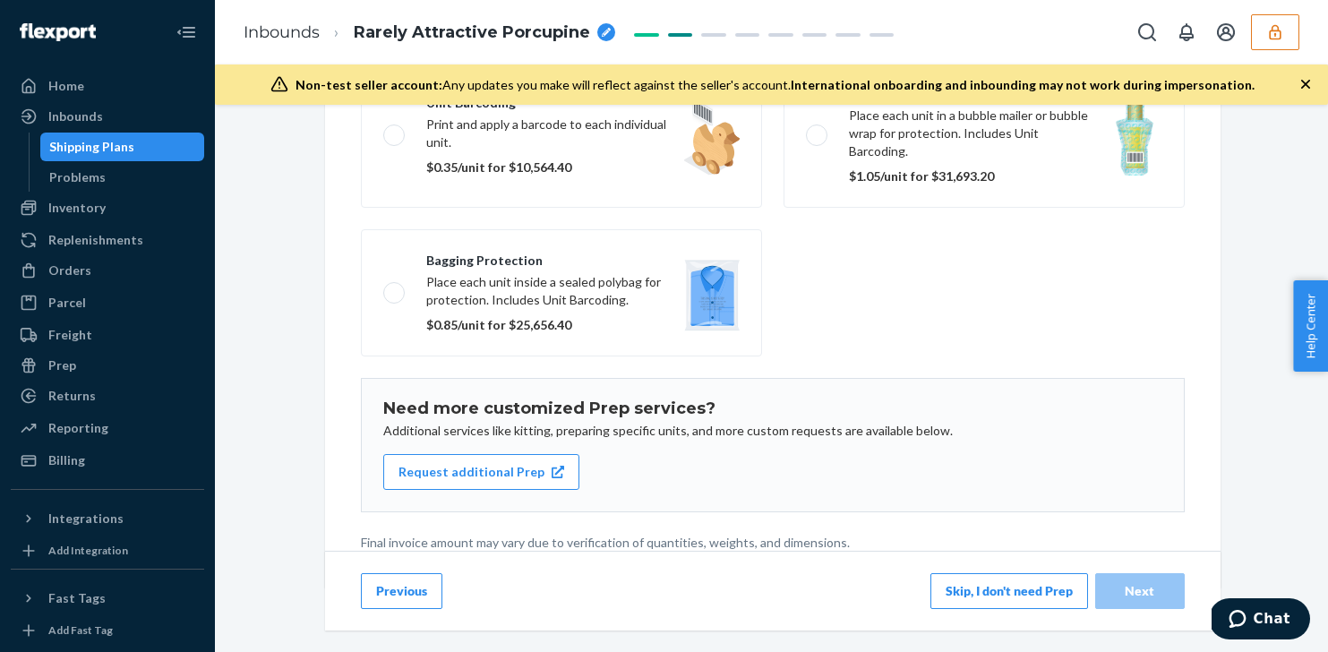
click at [1053, 593] on button "Skip, I don't need Prep" at bounding box center [1009, 591] width 158 height 36
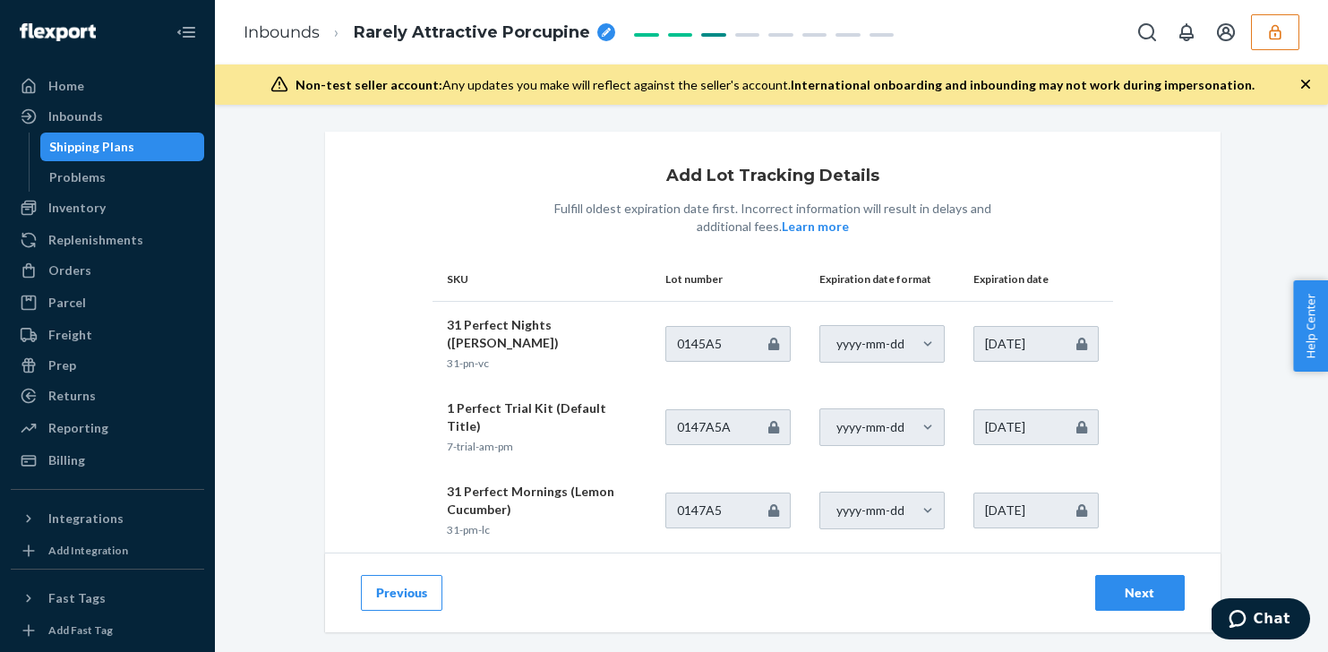
scroll to position [270, 0]
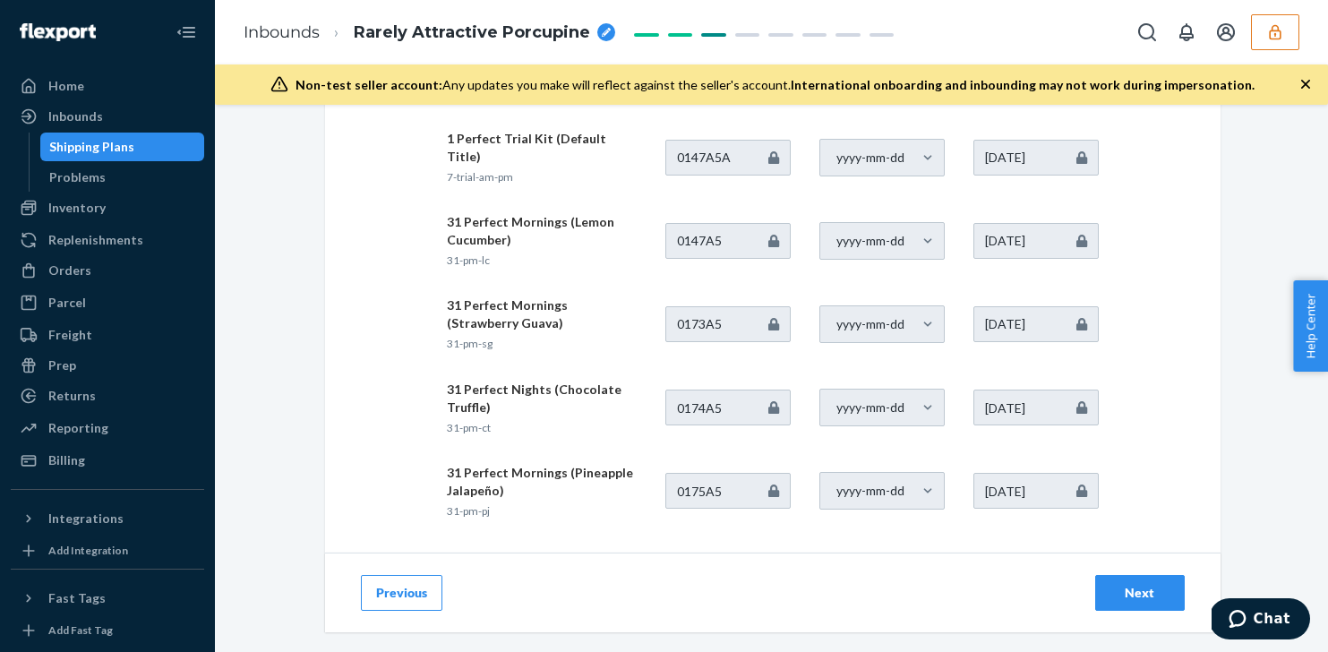
click at [1145, 591] on div "Next" at bounding box center [1139, 593] width 59 height 18
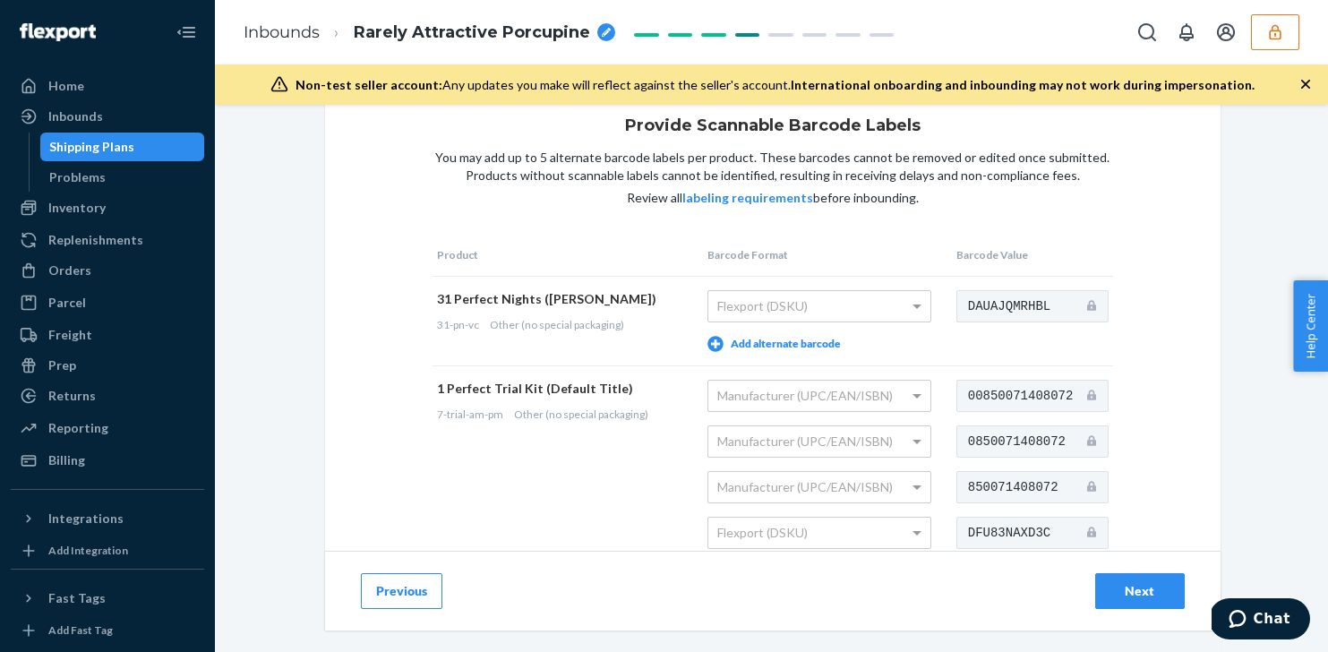
scroll to position [52, 0]
click at [629, 304] on div "31 Perfect Nights (Vanilla Cinnamon)" at bounding box center [563, 297] width 253 height 18
copy div "Cinnamon"
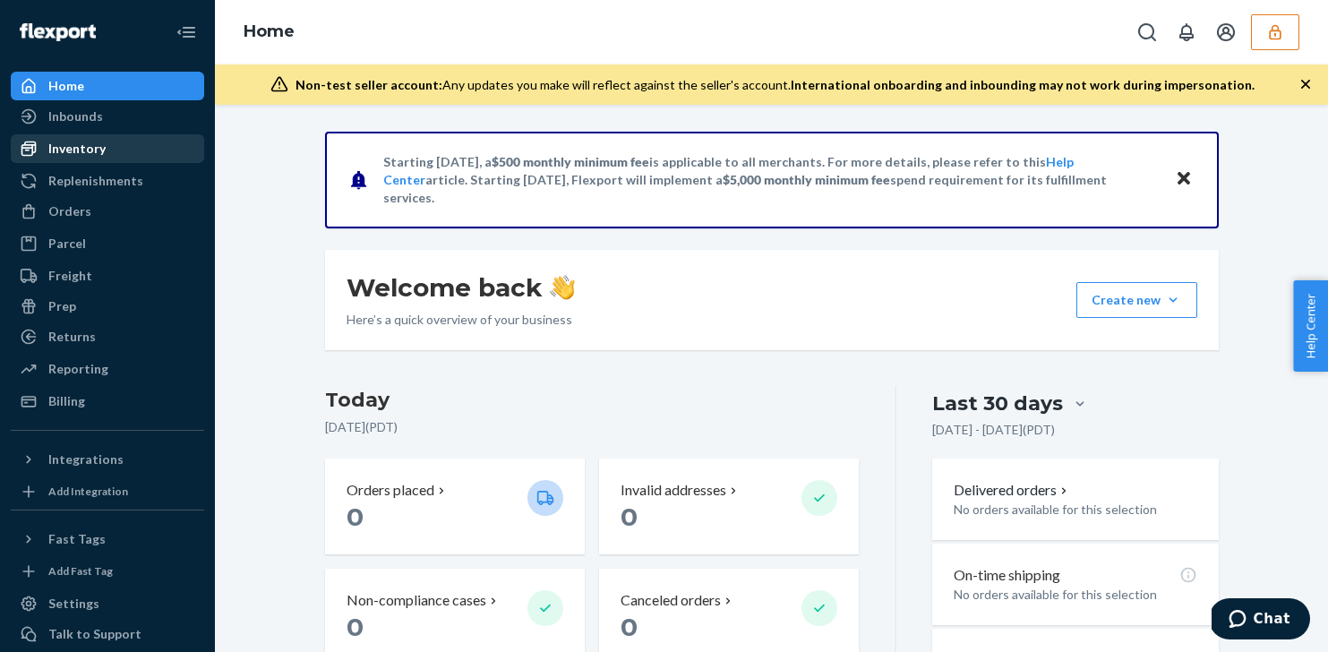
click at [124, 147] on div "Inventory" at bounding box center [108, 148] width 190 height 25
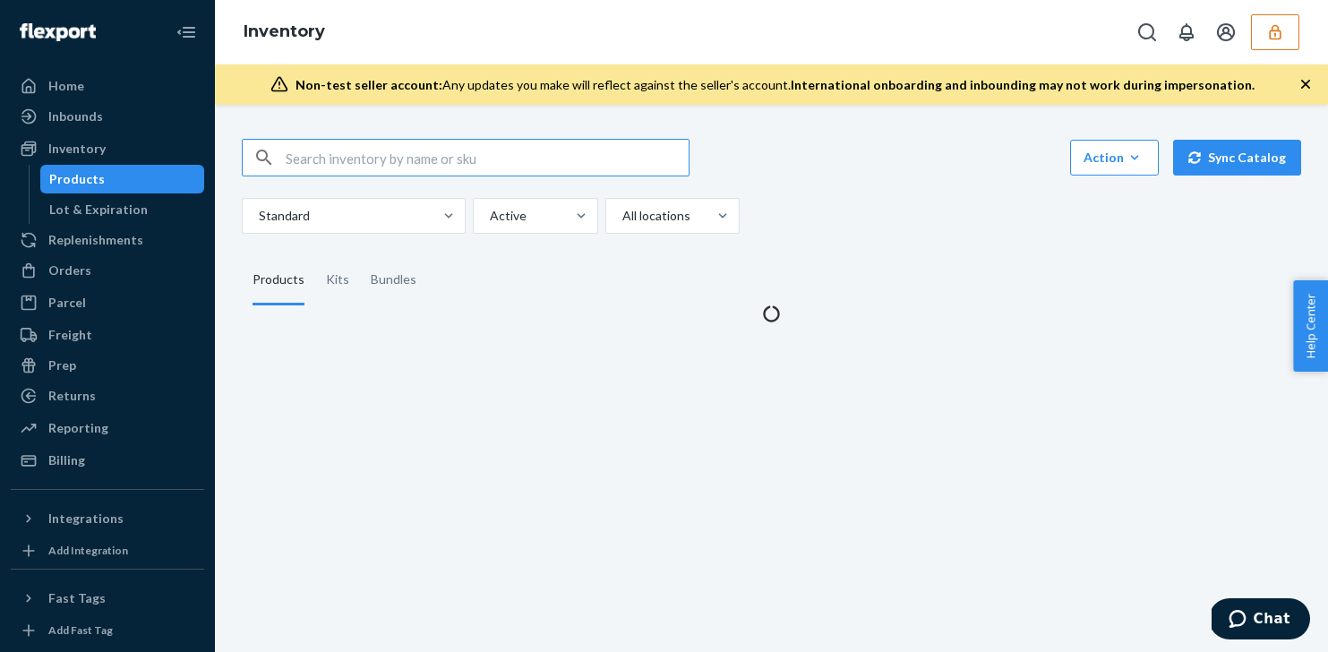
click at [351, 158] on input "text" at bounding box center [487, 158] width 403 height 36
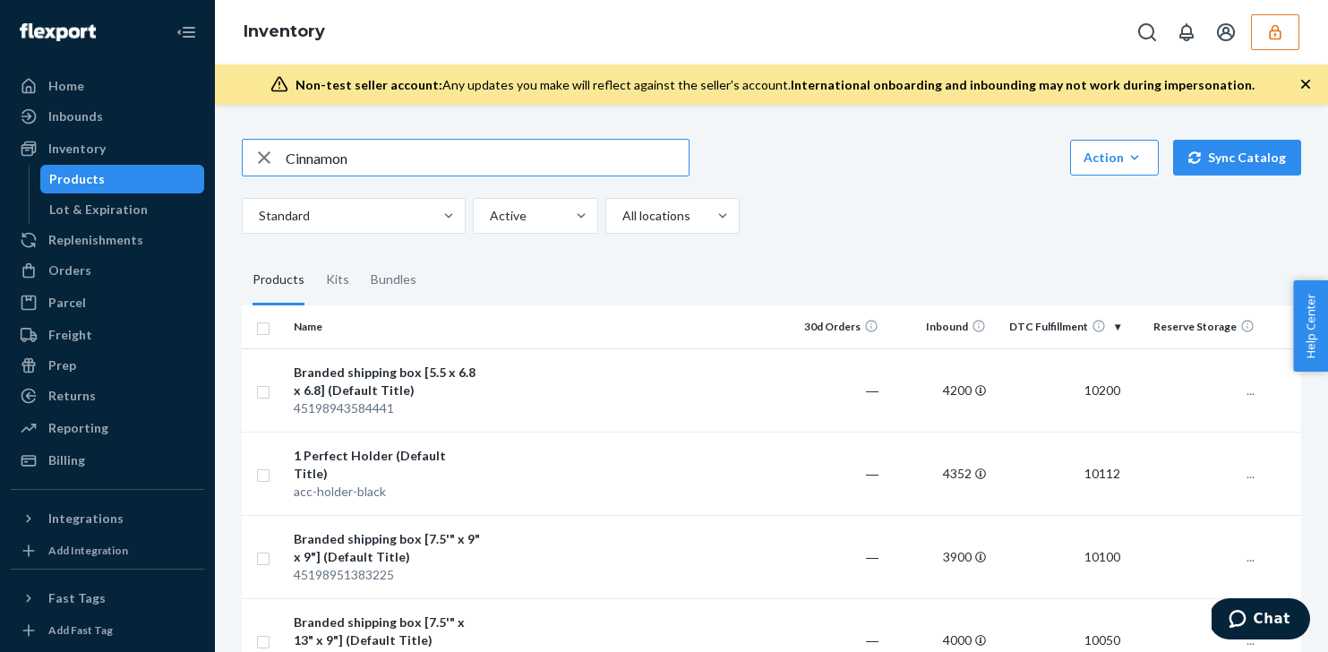
type input "Cinnamon"
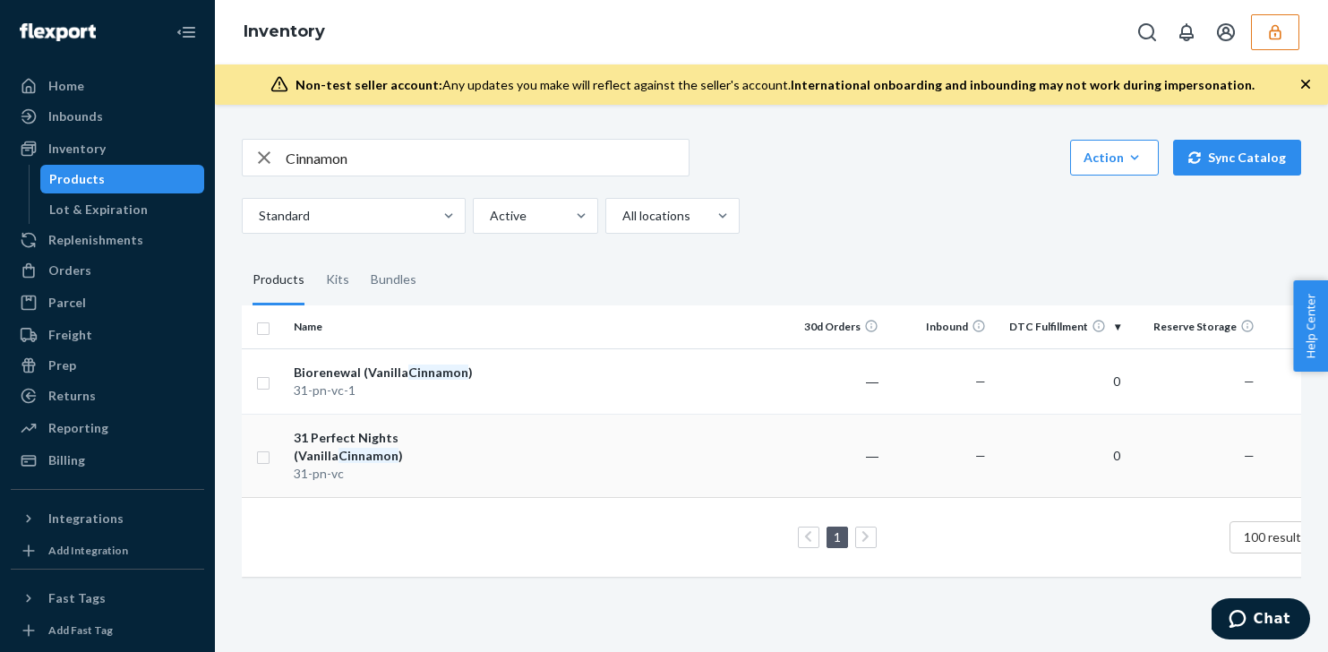
click at [464, 441] on div "31 Perfect Nights (Vanilla Cinnamon )" at bounding box center [387, 447] width 187 height 36
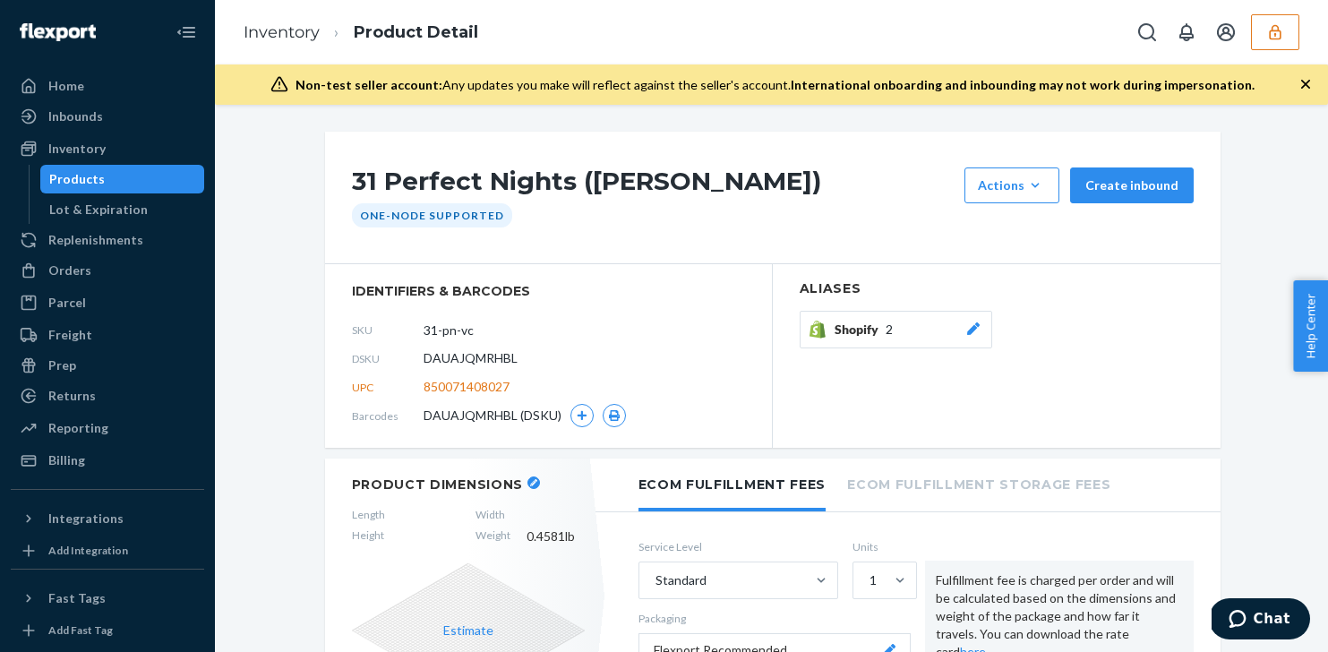
click at [487, 386] on span "850071408027" at bounding box center [467, 387] width 86 height 18
copy span "850071408027"
click at [586, 413] on icon "button" at bounding box center [581, 415] width 11 height 11
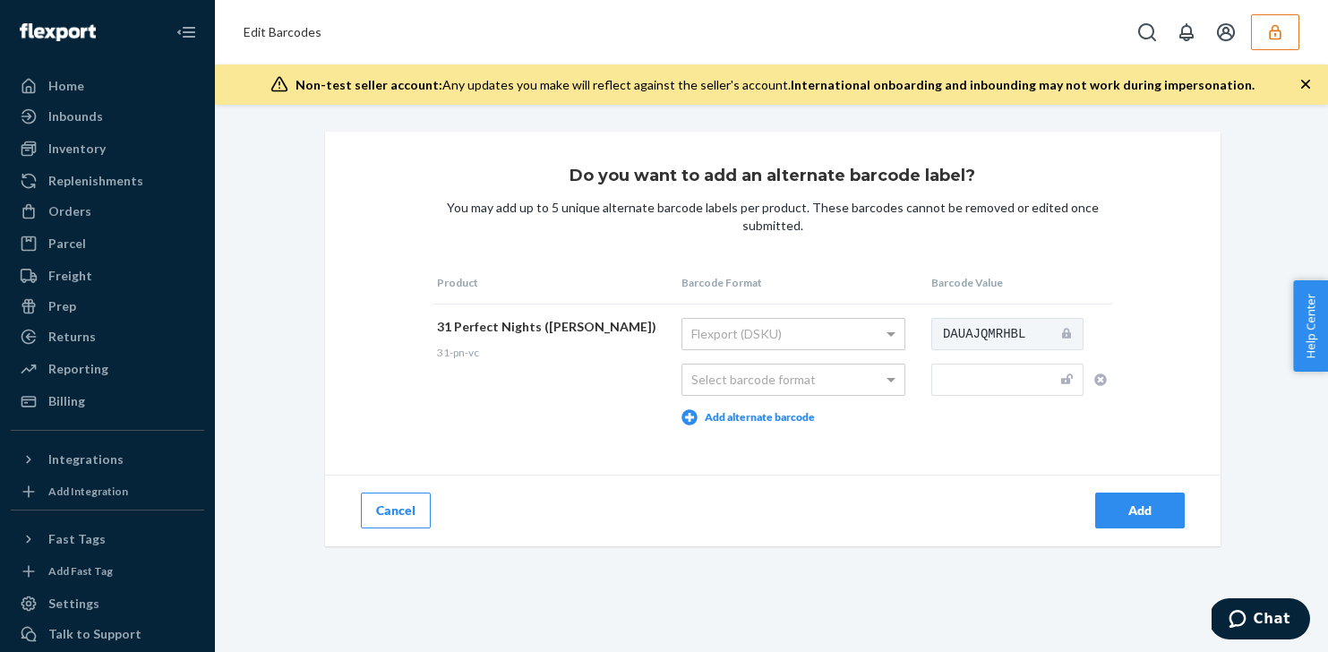
click at [390, 501] on button "Cancel" at bounding box center [396, 511] width 70 height 36
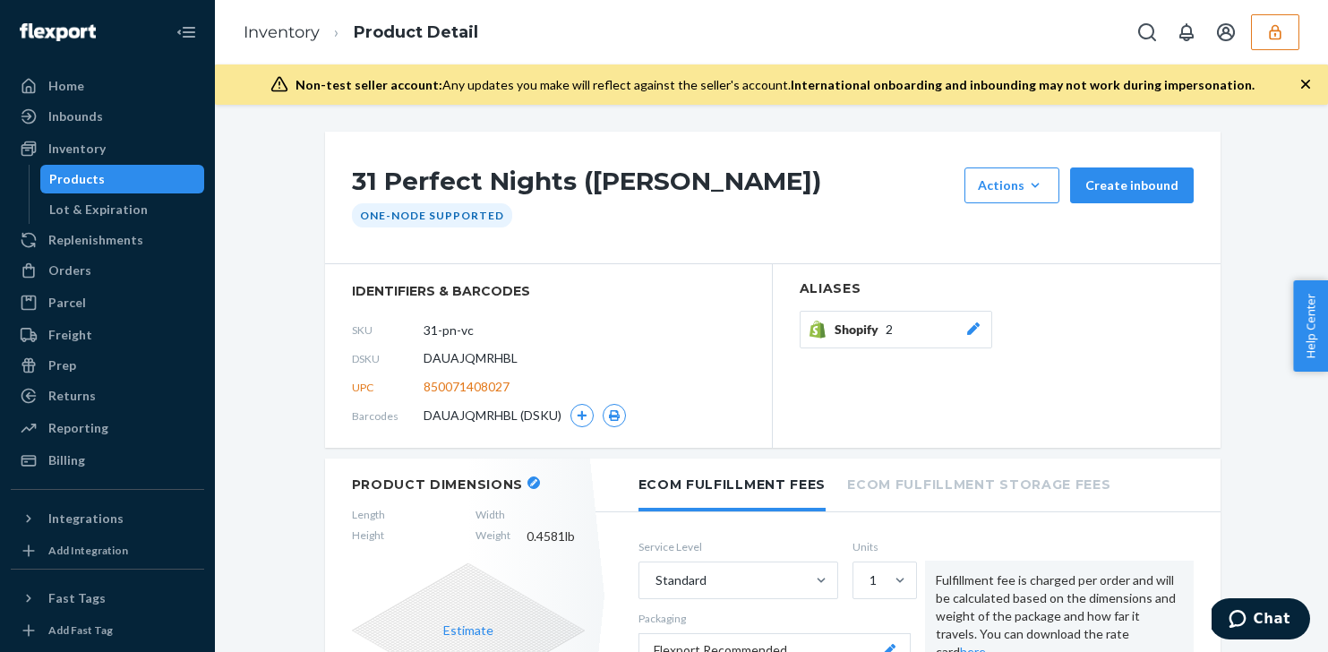
click at [484, 383] on span "850071408027" at bounding box center [467, 387] width 86 height 18
copy span "850071408027"
click at [574, 409] on button "button" at bounding box center [581, 415] width 23 height 23
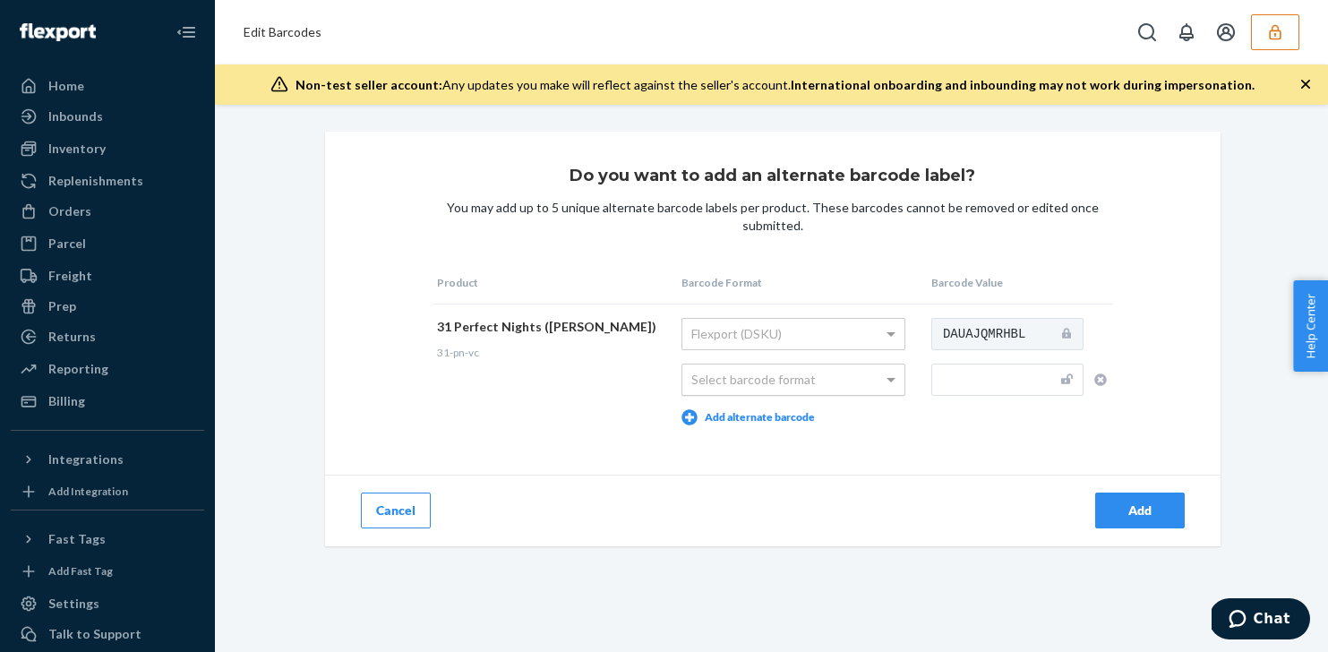
click at [811, 377] on div "Select barcode format" at bounding box center [793, 379] width 222 height 30
click at [858, 381] on div "Amazon (FNSKU/ASIN)" at bounding box center [793, 379] width 222 height 30
click at [974, 396] on td "DAUAJQMRHBL" at bounding box center [1020, 371] width 186 height 135
click at [977, 387] on input "text" at bounding box center [1007, 380] width 152 height 32
paste input "850071408027"
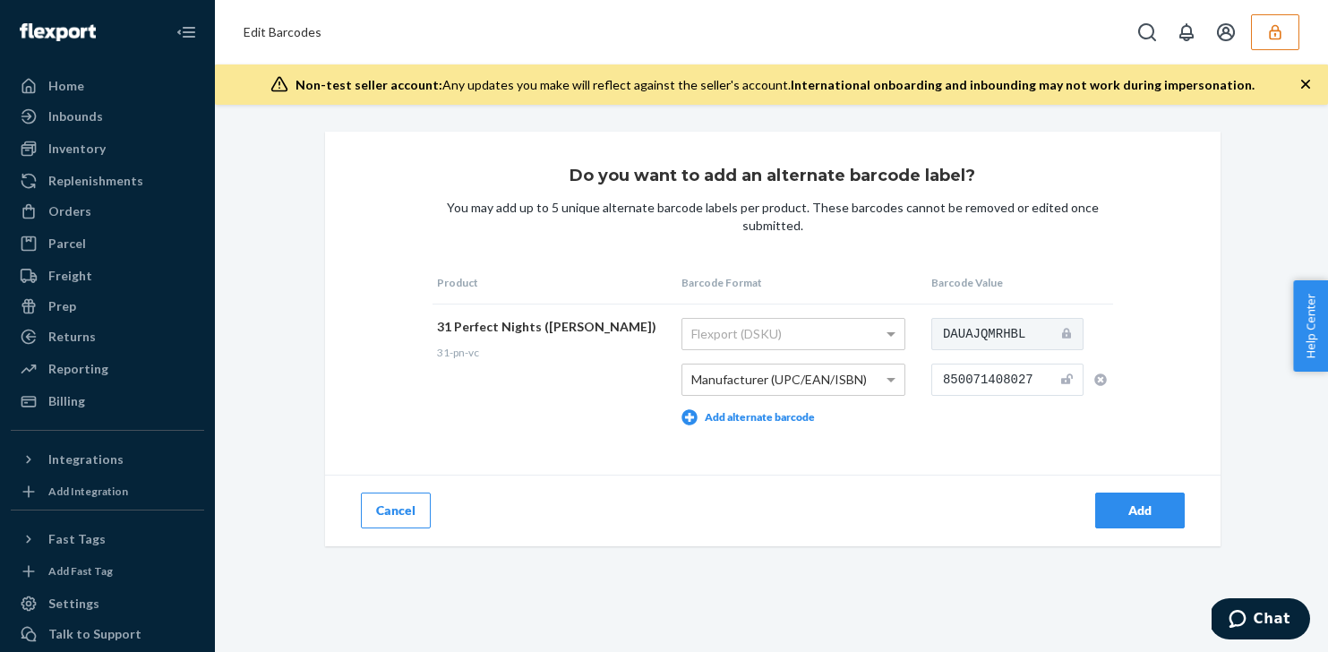
type input "850071408027"
click at [1167, 530] on div "Add" at bounding box center [997, 511] width 448 height 72
click at [1167, 489] on div "Add" at bounding box center [997, 511] width 448 height 72
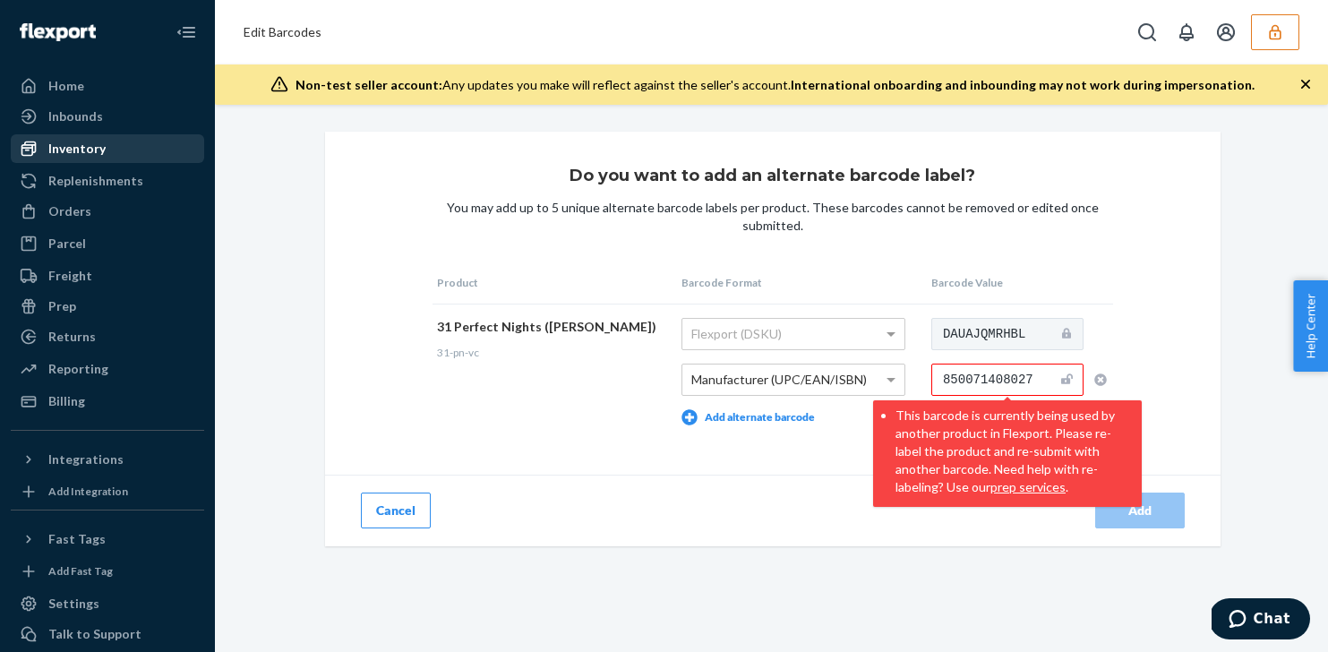
click at [156, 148] on div "Inventory" at bounding box center [108, 148] width 190 height 25
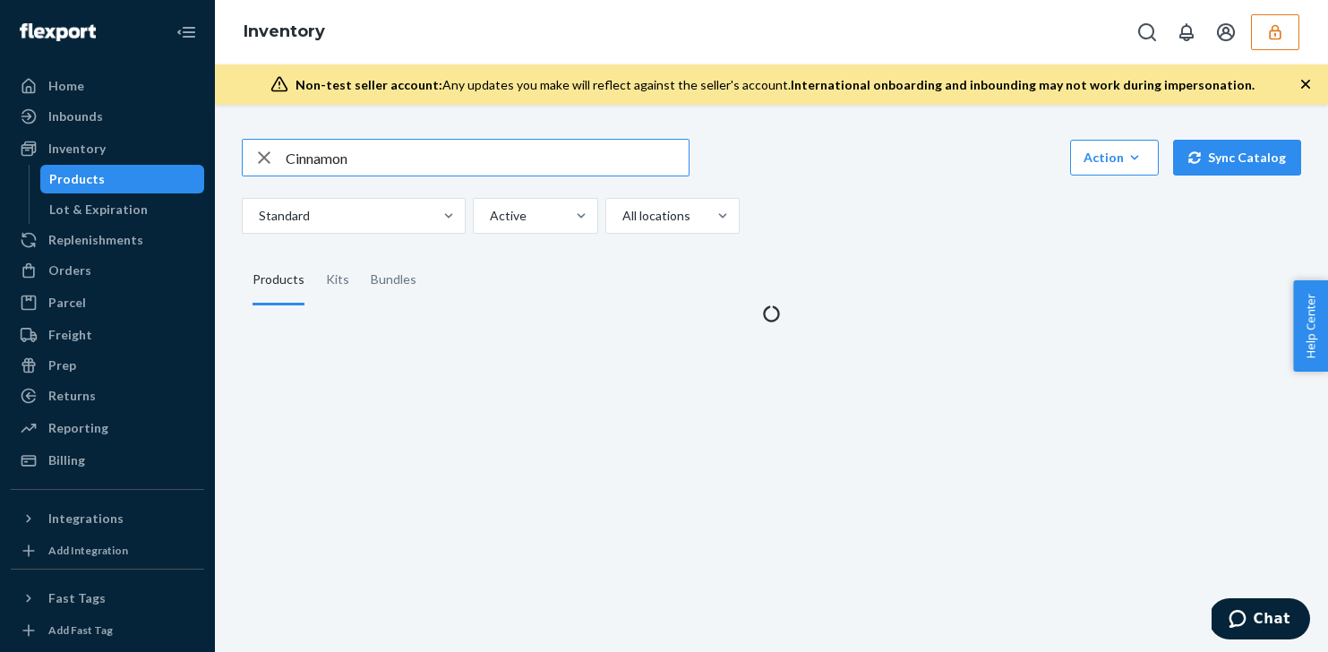
click at [402, 167] on input "Cinnamon" at bounding box center [487, 158] width 403 height 36
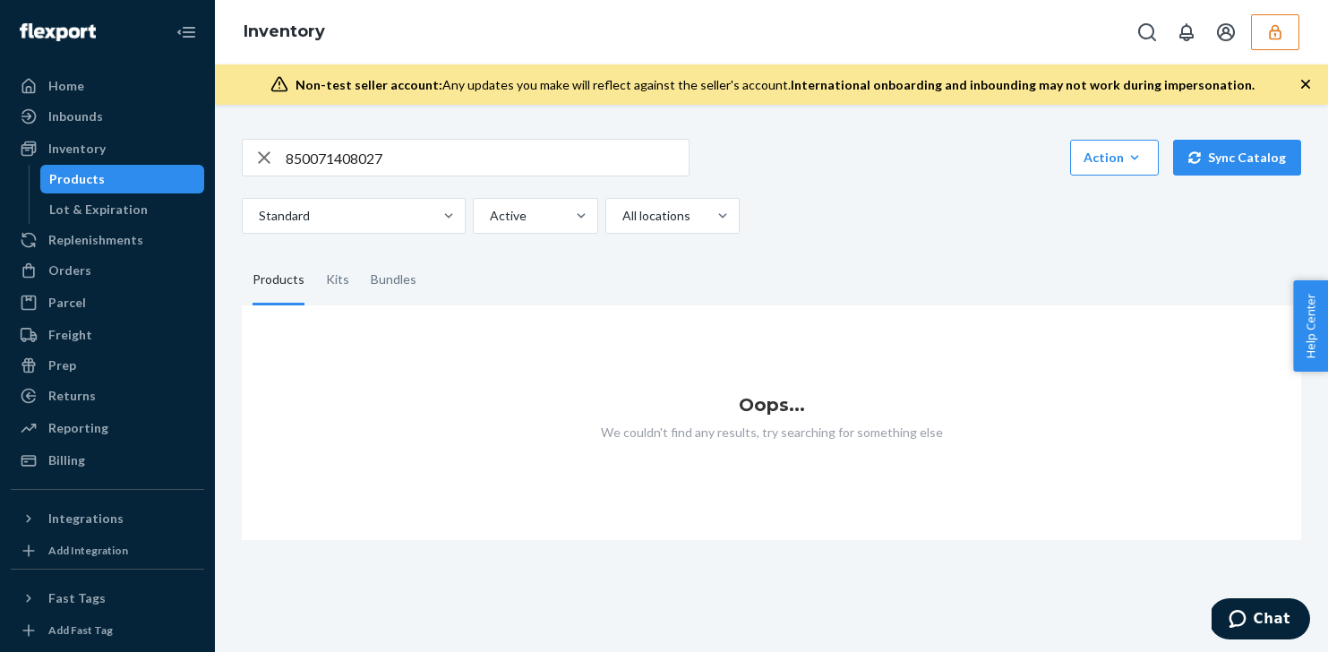
click at [408, 160] on input "850071408027" at bounding box center [487, 158] width 403 height 36
paste input "850071408027"
click at [407, 160] on input "850071408027 850071408027" at bounding box center [487, 158] width 403 height 36
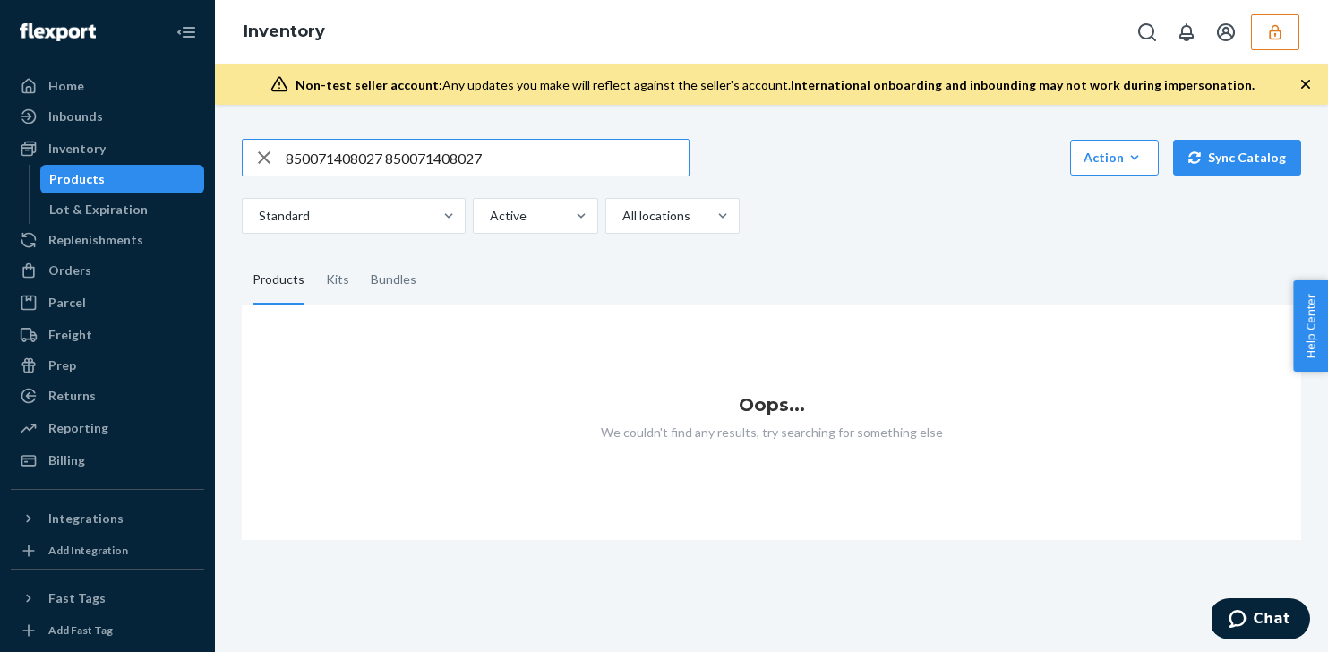
click at [406, 160] on input "850071408027 850071408027" at bounding box center [487, 158] width 403 height 36
paste input "text"
type input "850071408027"
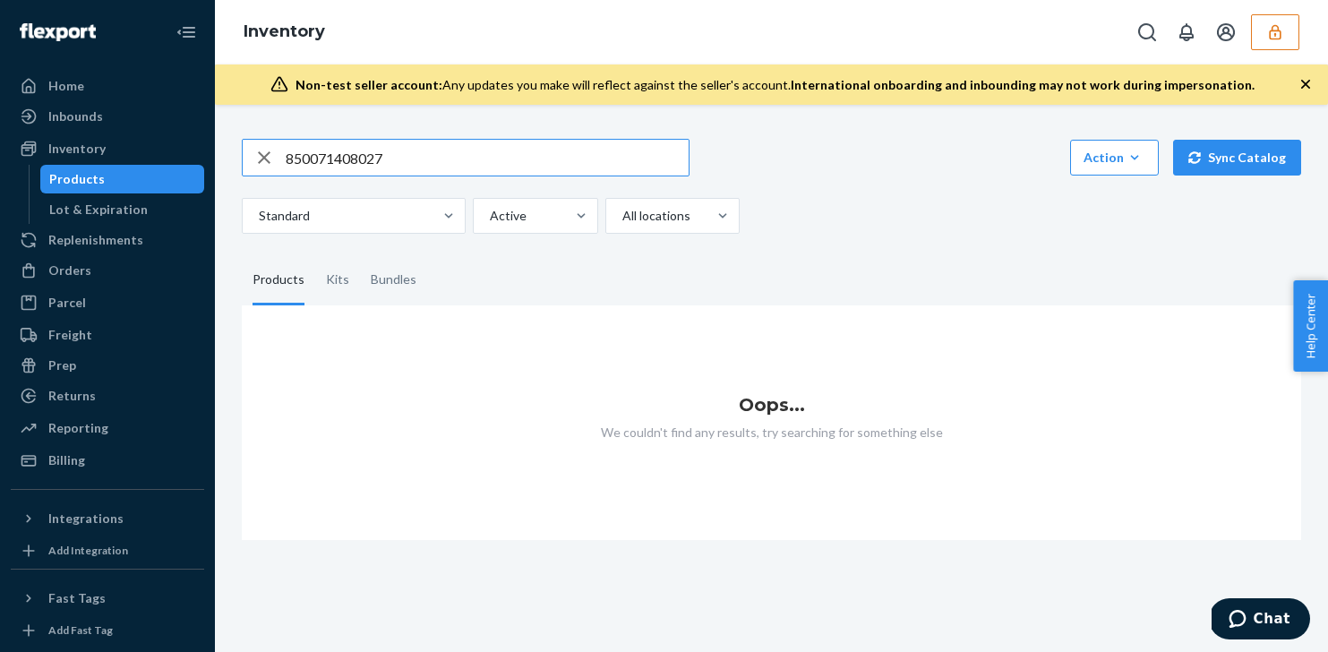
click at [426, 160] on input "850071408027" at bounding box center [487, 158] width 403 height 36
click at [343, 280] on div "Kits" at bounding box center [337, 280] width 23 height 50
click at [315, 255] on input "Kits" at bounding box center [315, 255] width 0 height 0
click at [409, 280] on div "Bundles" at bounding box center [394, 280] width 46 height 50
click at [360, 255] on input "Bundles" at bounding box center [360, 255] width 0 height 0
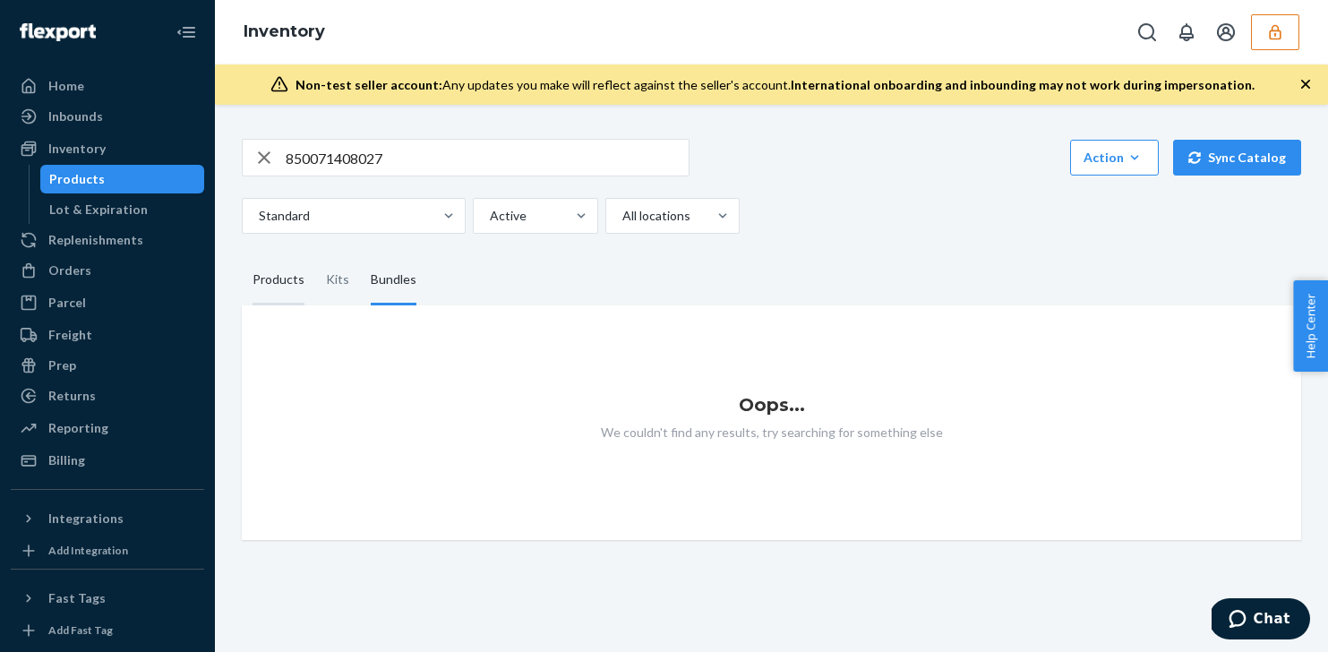
click at [251, 287] on div "Products" at bounding box center [278, 280] width 73 height 50
click at [242, 255] on input "Products" at bounding box center [242, 255] width 0 height 0
click at [363, 161] on input "850071408027" at bounding box center [487, 158] width 403 height 36
click at [261, 161] on icon "button" at bounding box center [263, 158] width 21 height 36
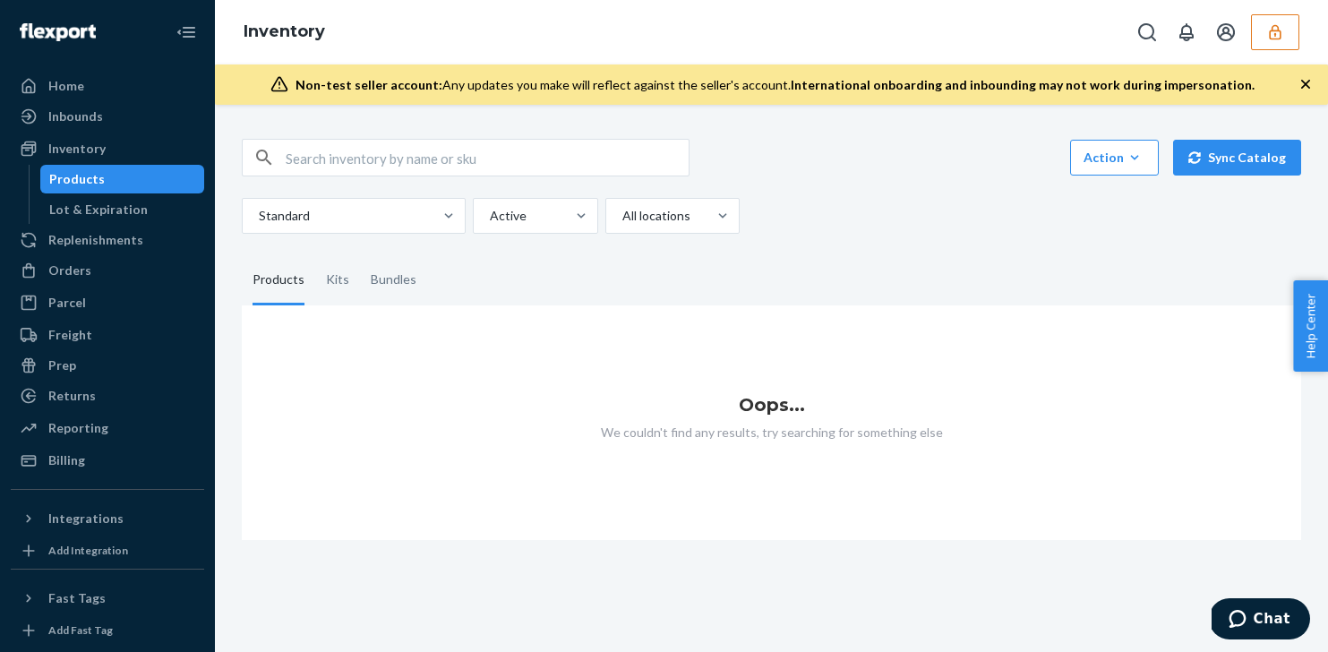
click at [139, 178] on div "Products" at bounding box center [122, 179] width 161 height 25
click at [331, 162] on input "text" at bounding box center [487, 158] width 403 height 36
paste input "Cinnamon"
type input "Cinnamon"
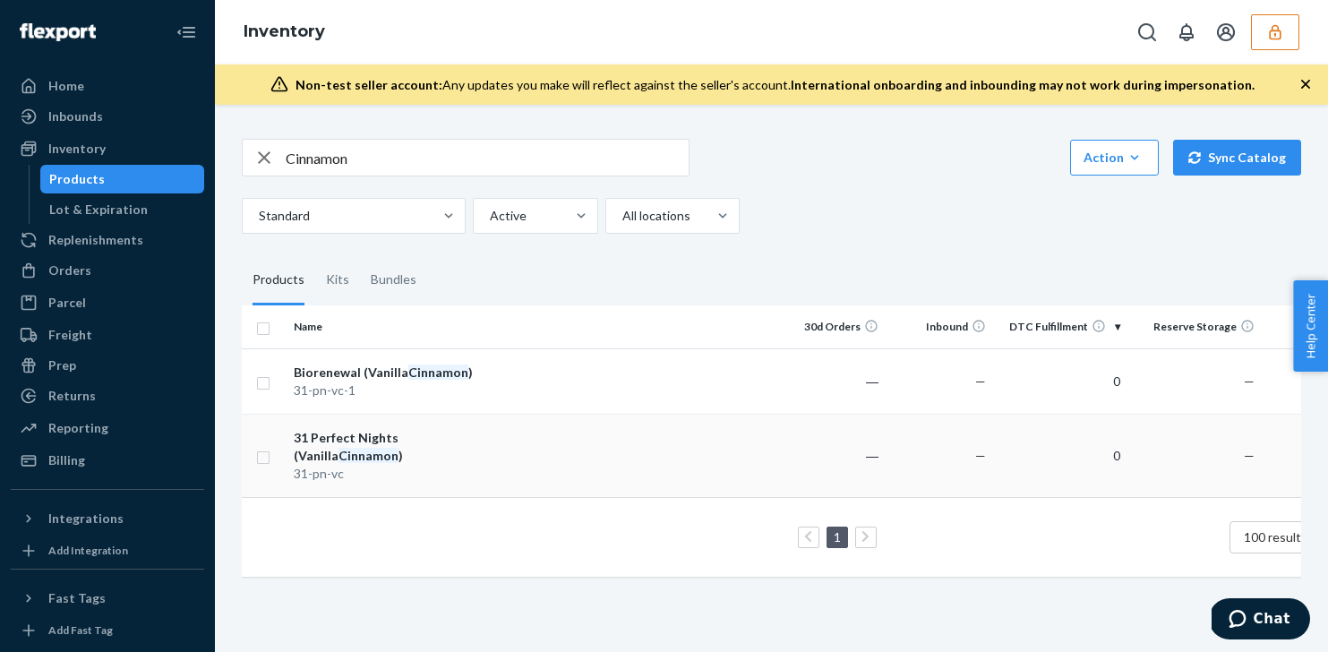
click at [467, 448] on div "31 Perfect Nights (Vanilla Cinnamon )" at bounding box center [387, 447] width 187 height 36
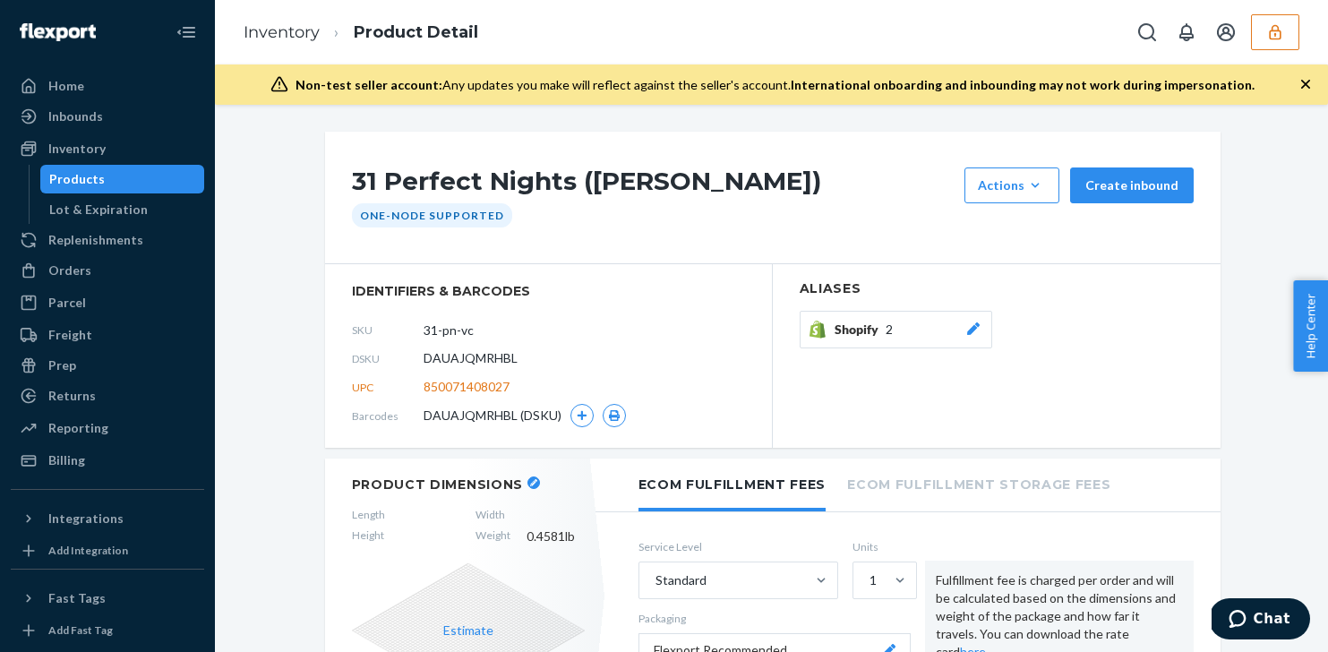
scroll to position [39, 0]
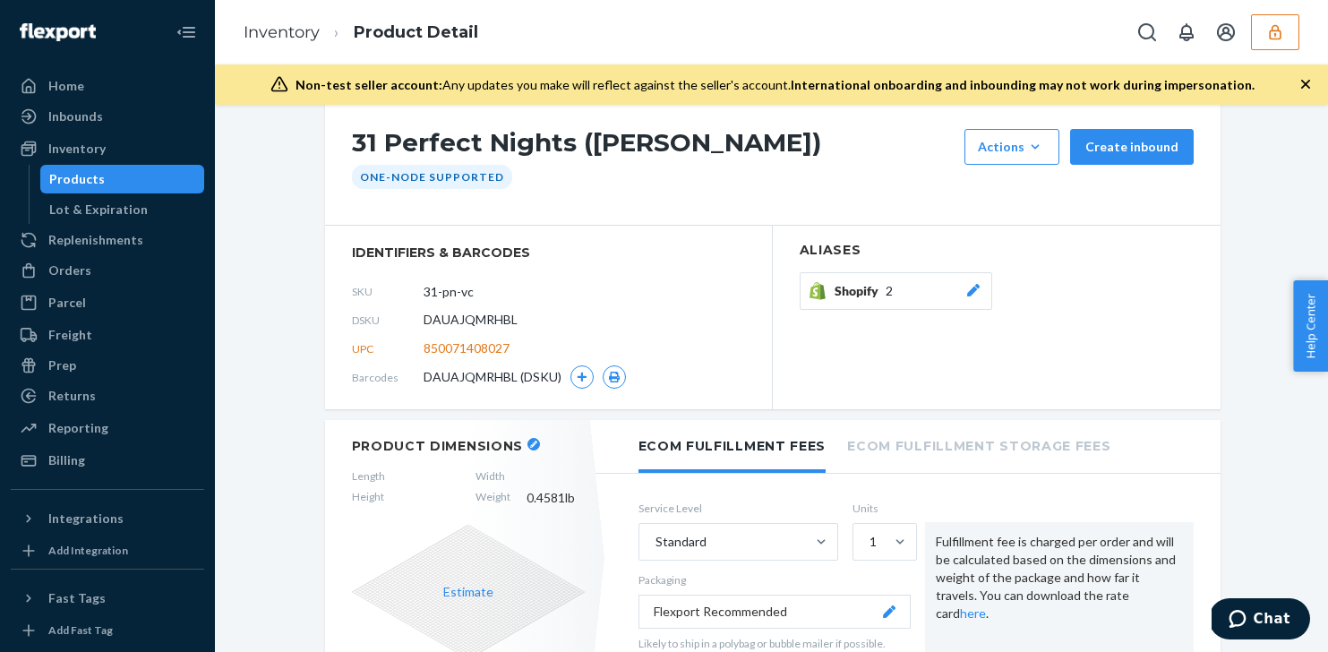
click at [482, 347] on span "850071408027" at bounding box center [467, 348] width 86 height 18
copy span "850071408027"
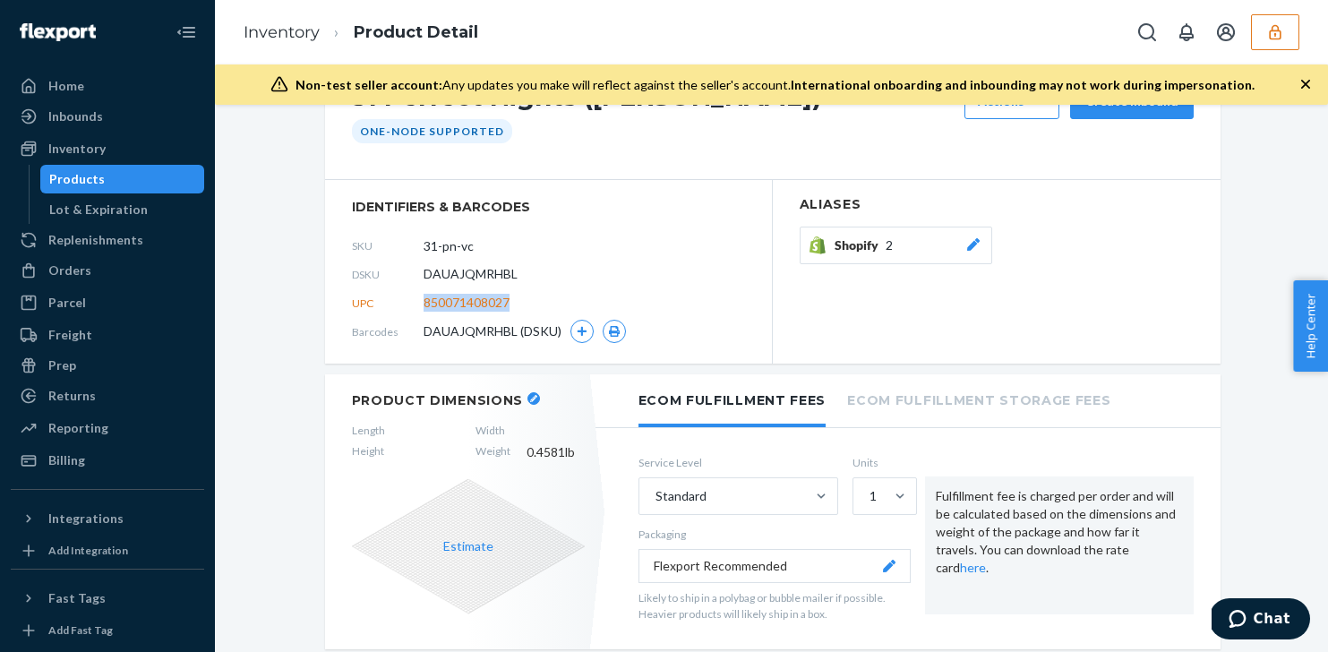
scroll to position [85, 0]
click at [584, 339] on button "button" at bounding box center [581, 330] width 23 height 23
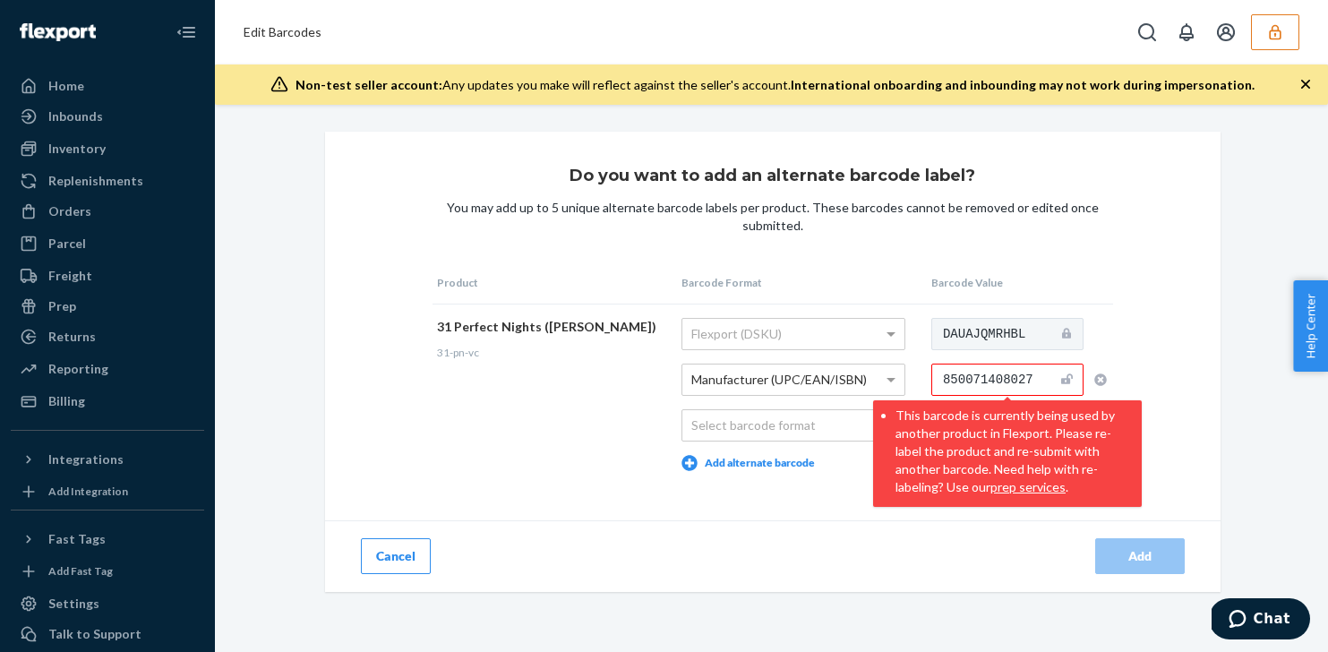
click at [1161, 401] on div "Do you want to add an alternate barcode label? You may add up to 5 unique alter…" at bounding box center [772, 362] width 895 height 460
click at [1094, 379] on icon "button" at bounding box center [1100, 379] width 13 height 13
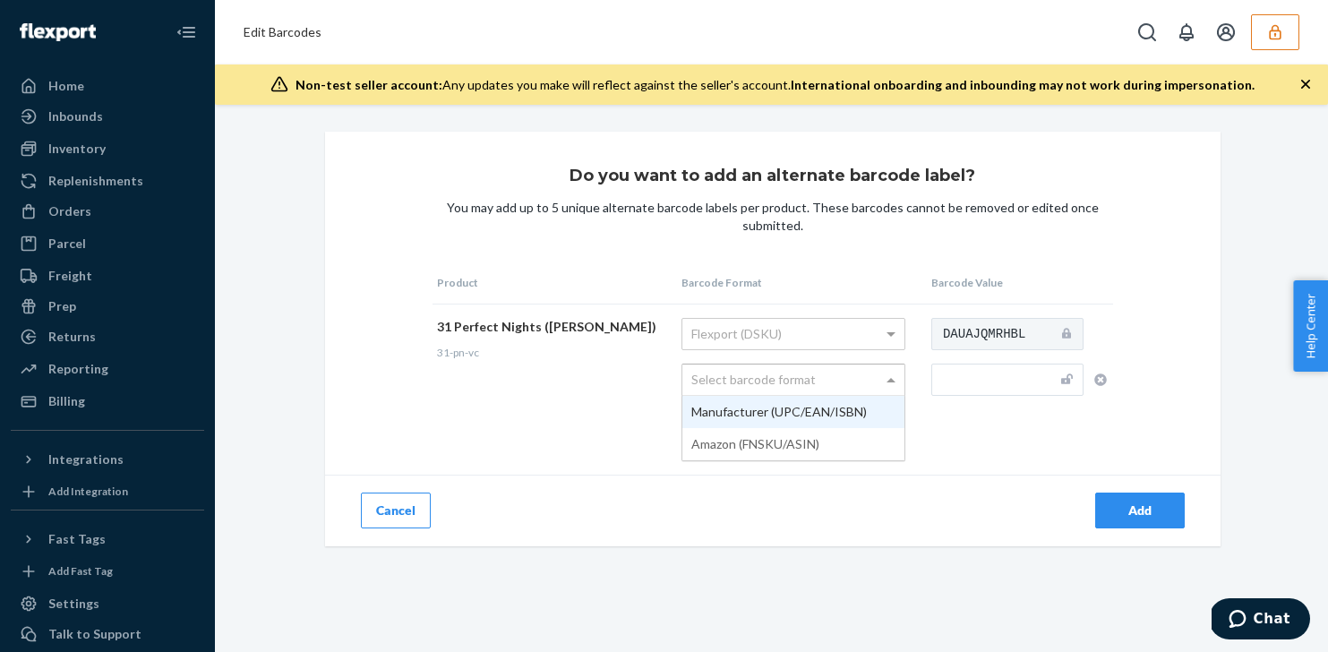
click at [848, 375] on div "Select barcode format" at bounding box center [793, 379] width 222 height 30
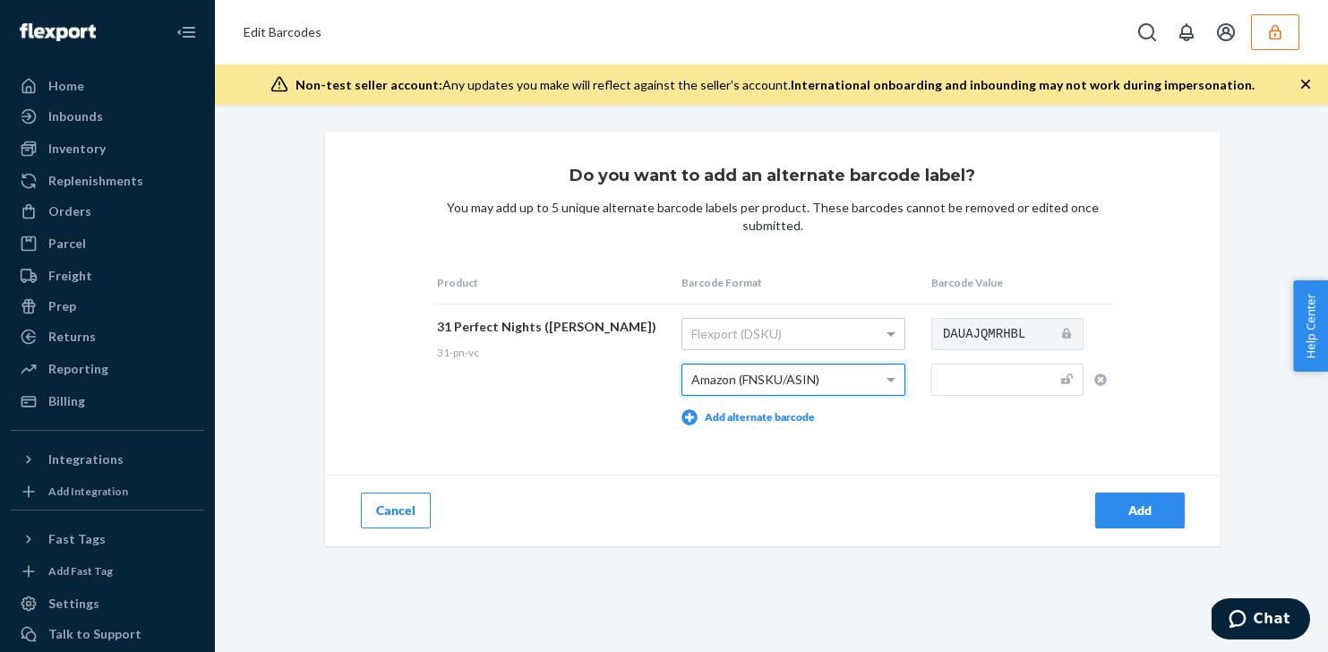
drag, startPoint x: 817, startPoint y: 437, endPoint x: 833, endPoint y: 398, distance: 42.6
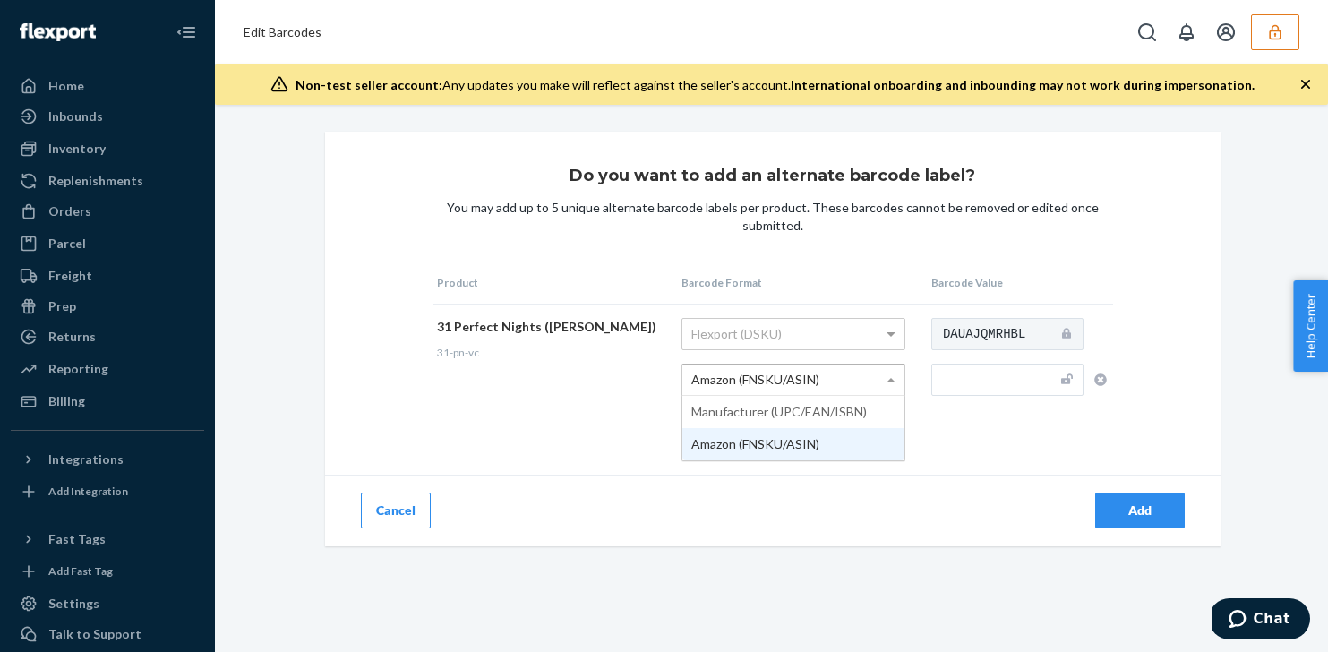
click at [835, 378] on div "Amazon (FNSKU/ASIN)" at bounding box center [793, 379] width 222 height 30
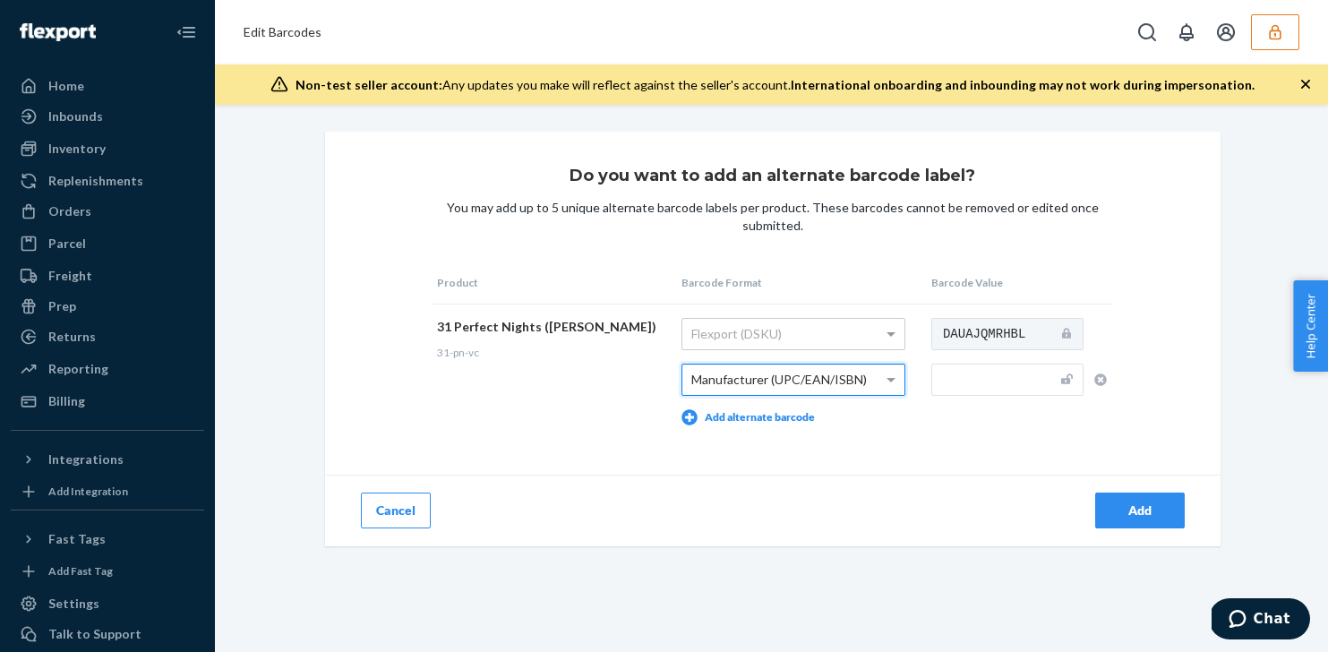
click at [965, 381] on input "text" at bounding box center [1007, 380] width 152 height 32
paste input "850071408027"
type input "850071408027"
click at [1148, 506] on div "Add" at bounding box center [1139, 510] width 59 height 18
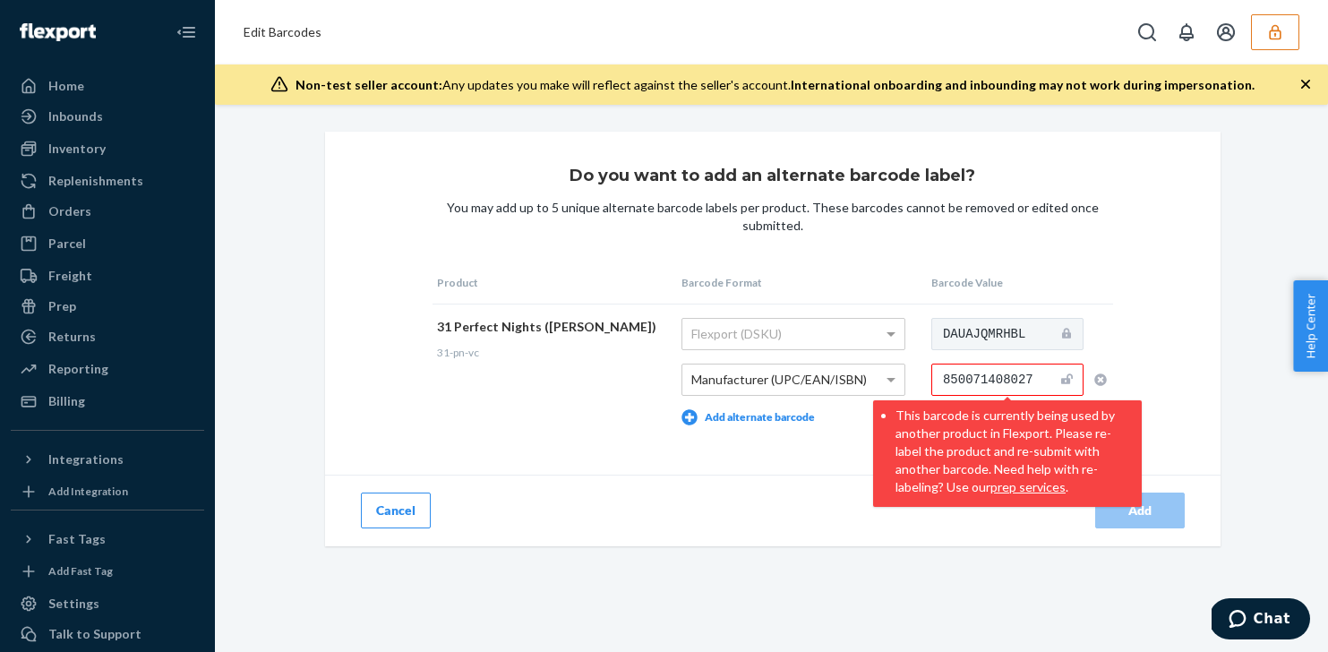
click at [422, 516] on button "Cancel" at bounding box center [396, 511] width 70 height 36
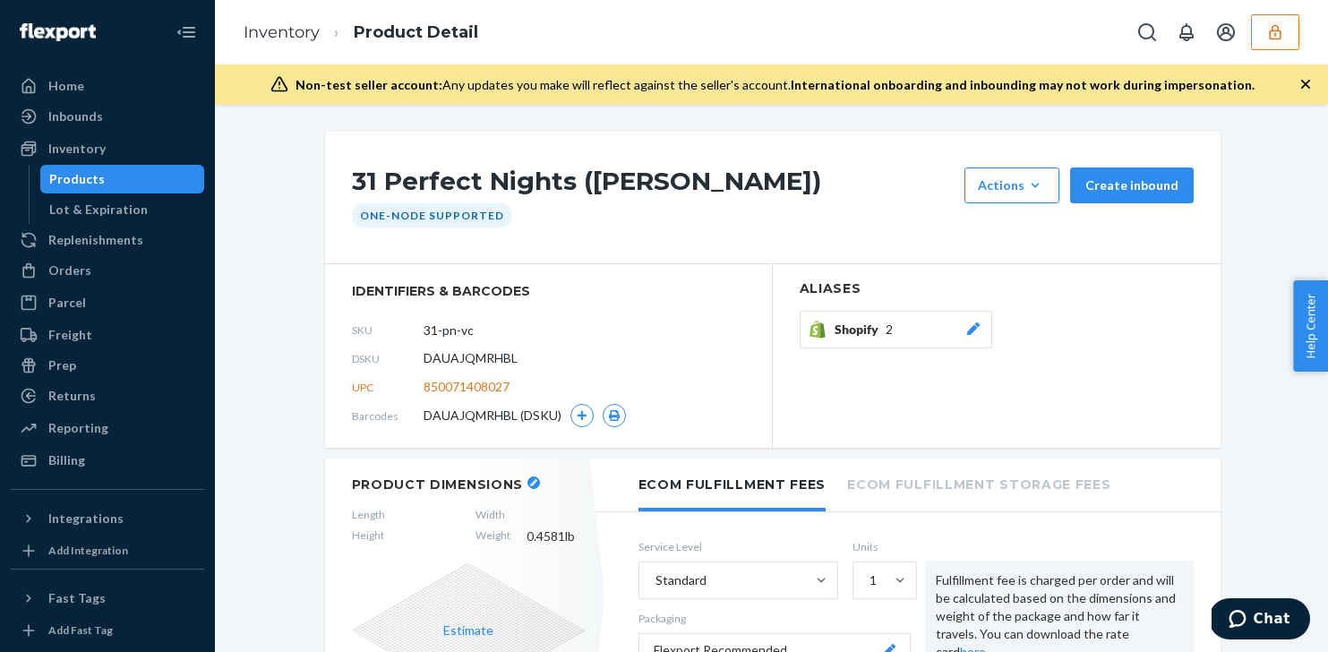
click at [464, 386] on span "850071408027" at bounding box center [467, 387] width 86 height 18
copy span "850071408027"
click at [153, 176] on div "Products" at bounding box center [122, 179] width 161 height 25
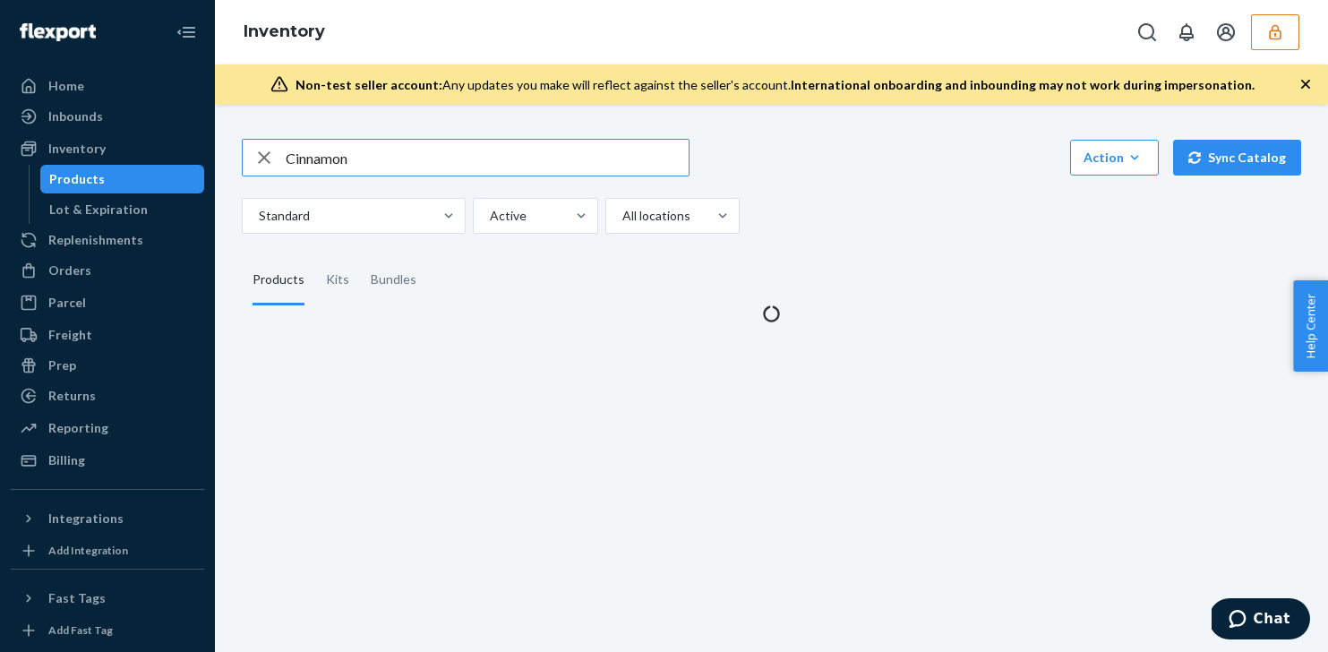
click at [406, 151] on input "Cinnamon" at bounding box center [487, 158] width 403 height 36
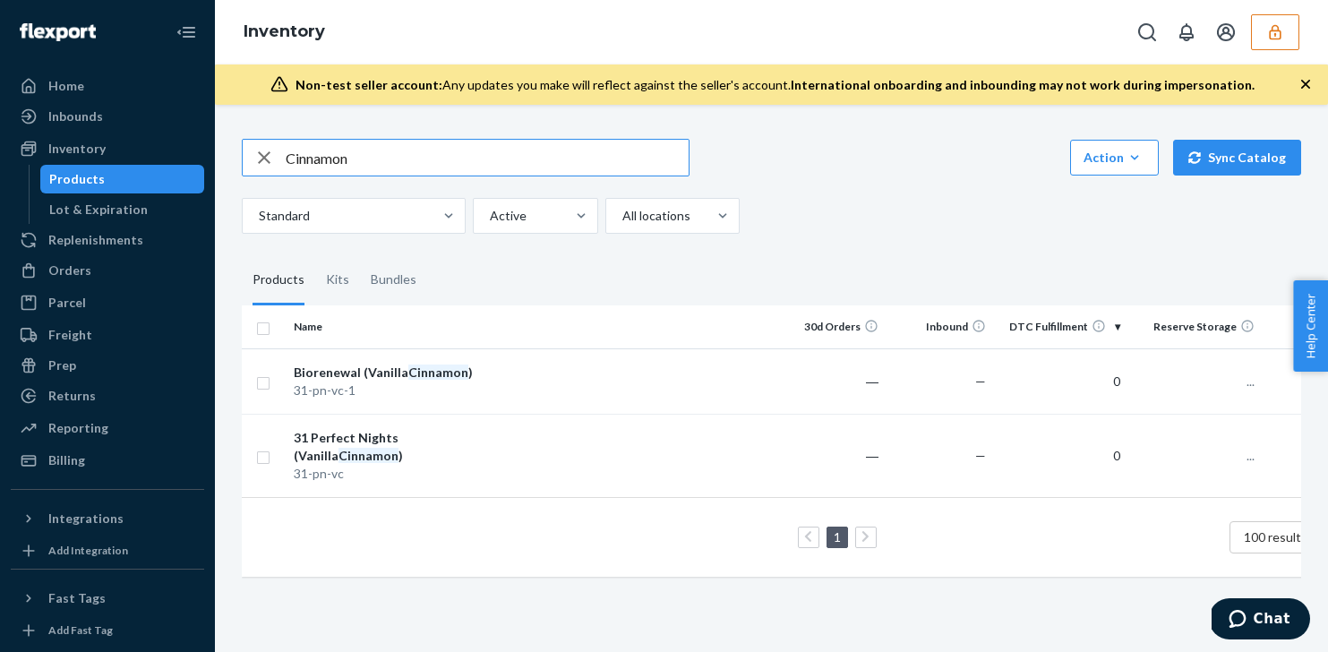
click at [406, 151] on input "Cinnamon" at bounding box center [487, 158] width 403 height 36
type input "850071408027"
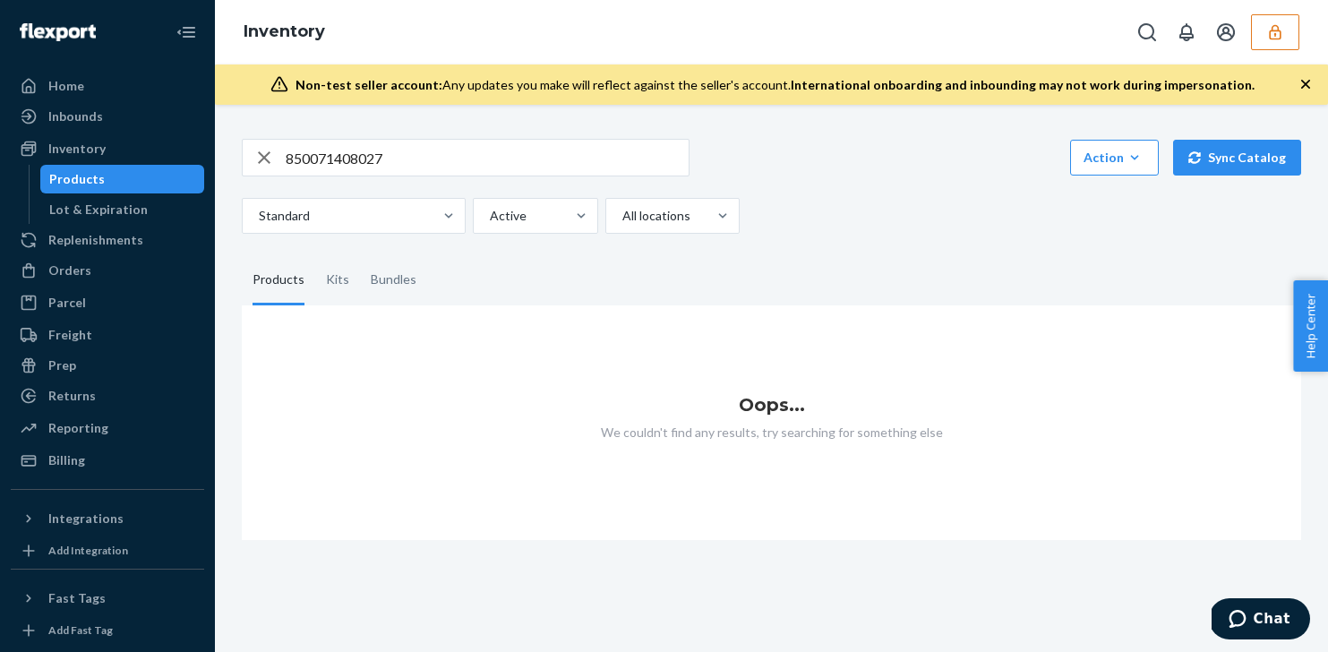
click at [130, 176] on div "Products" at bounding box center [122, 179] width 161 height 25
click at [271, 160] on icon "button" at bounding box center [263, 158] width 21 height 36
click at [364, 152] on input "text" at bounding box center [487, 158] width 403 height 36
type input "cinn"
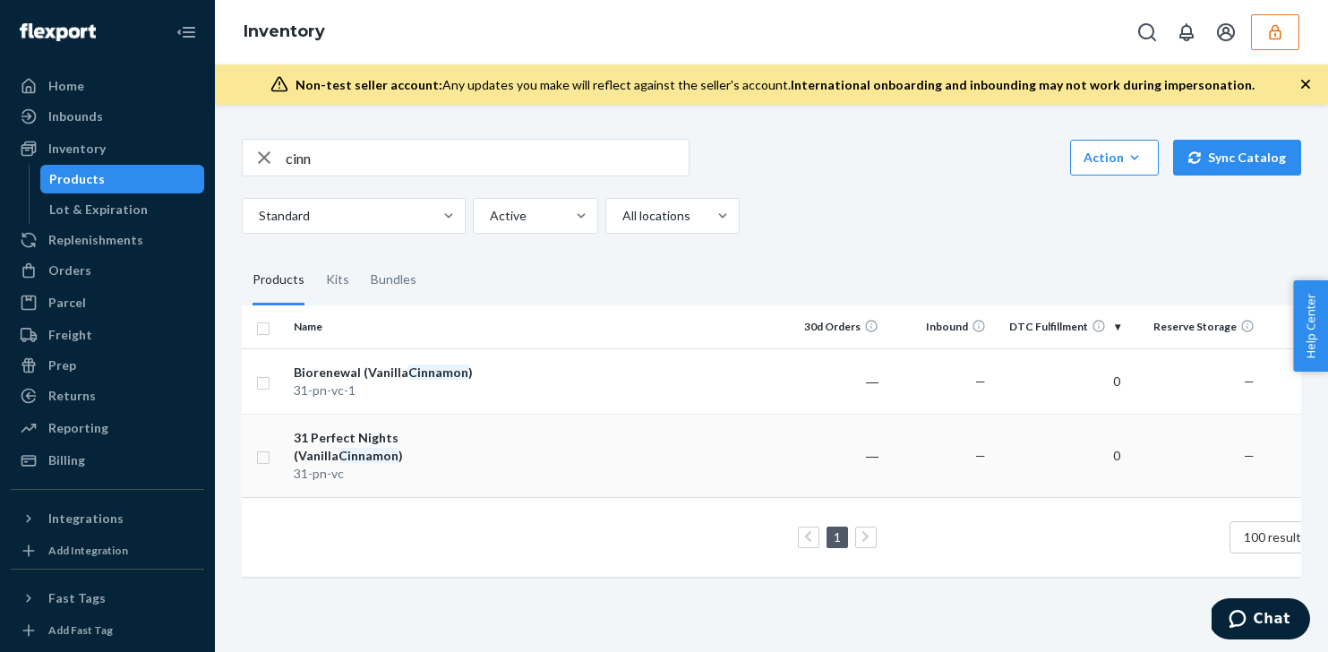
click at [450, 467] on div "31-pn-vc" at bounding box center [387, 474] width 187 height 18
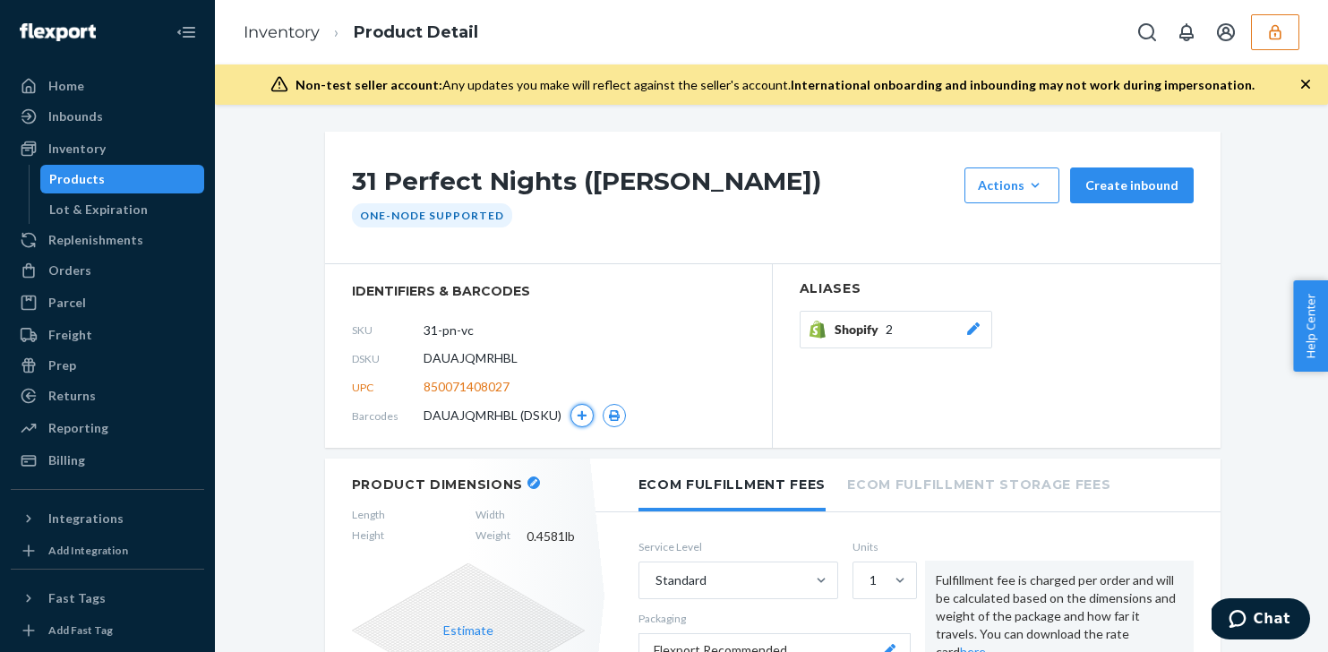
click at [580, 414] on icon "button" at bounding box center [582, 416] width 10 height 10
click at [158, 178] on div "Products" at bounding box center [122, 179] width 161 height 25
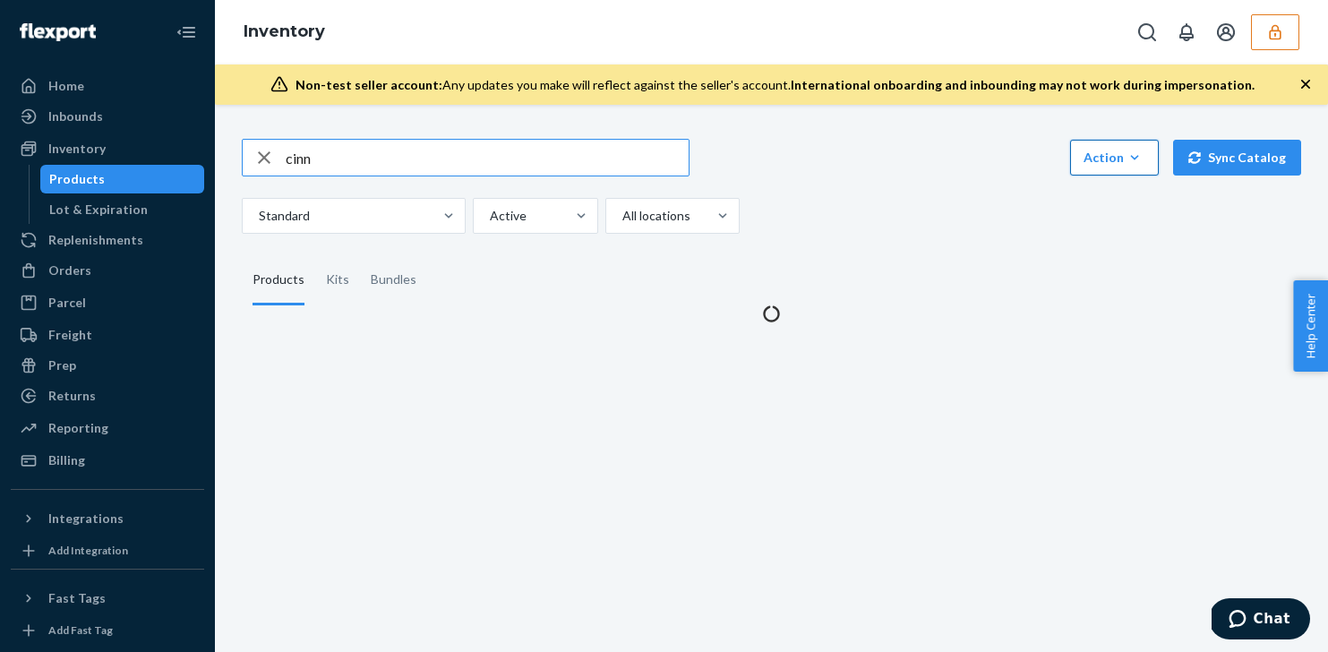
click at [1115, 146] on button "Action Create product Create kit or bundle Bulk create products Bulk update pro…" at bounding box center [1114, 158] width 89 height 36
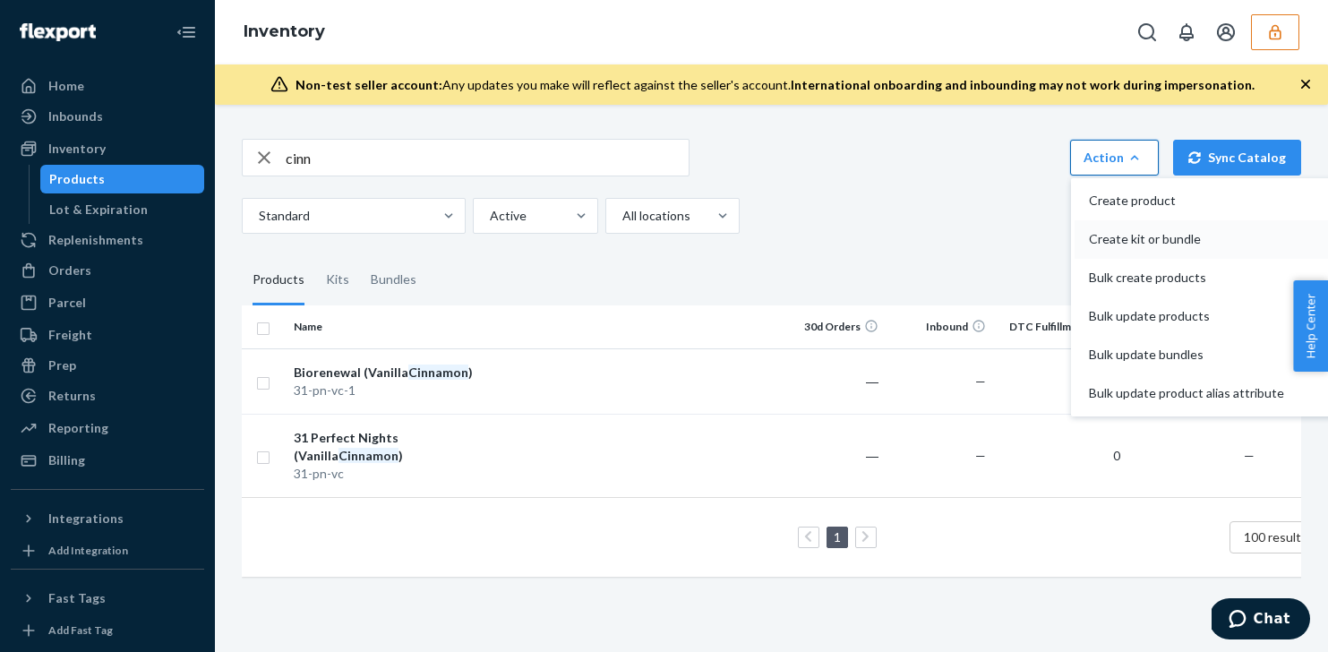
click at [1233, 242] on span "Create kit or bundle" at bounding box center [1186, 239] width 195 height 13
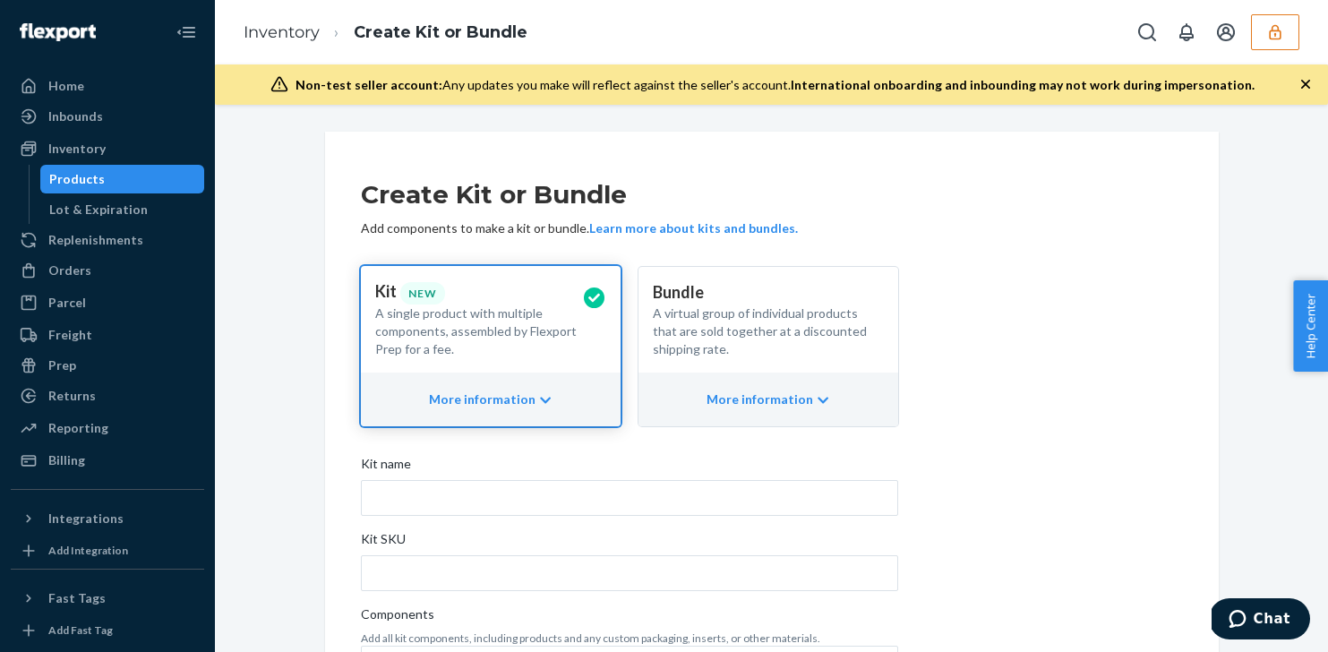
click at [154, 181] on div "Products" at bounding box center [122, 179] width 161 height 25
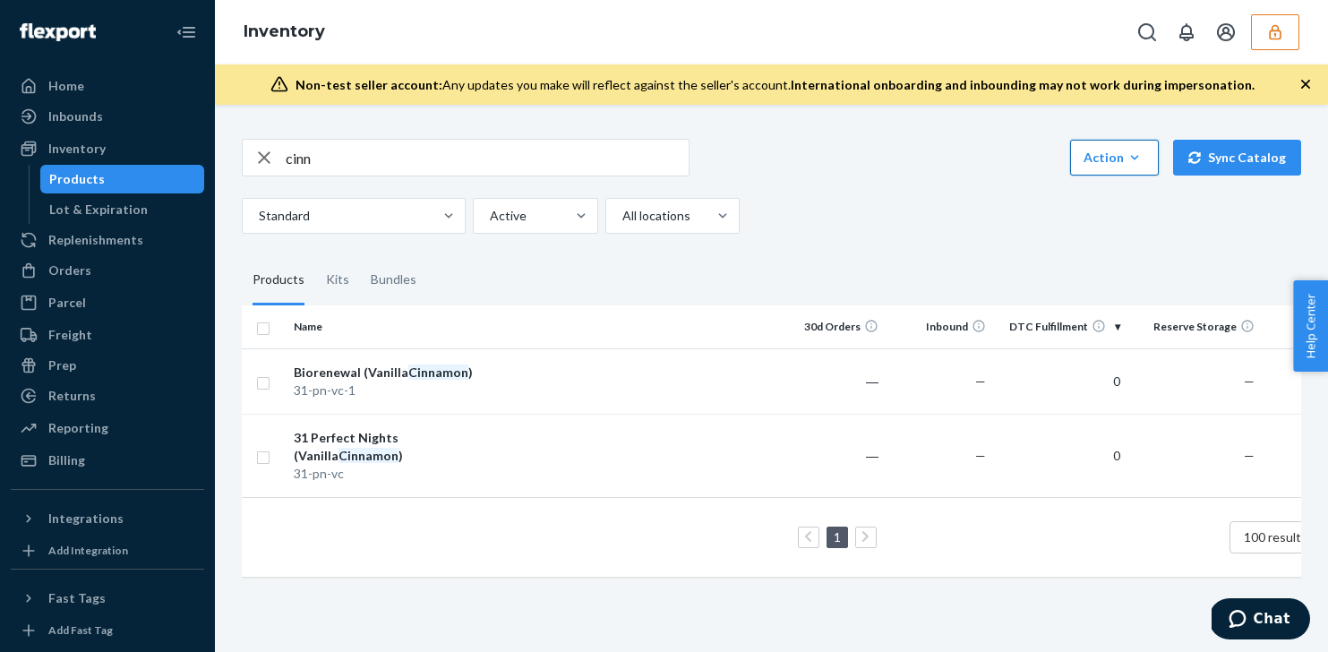
click at [1127, 168] on button "Action Create product Create kit or bundle Bulk create products Bulk update pro…" at bounding box center [1114, 158] width 89 height 36
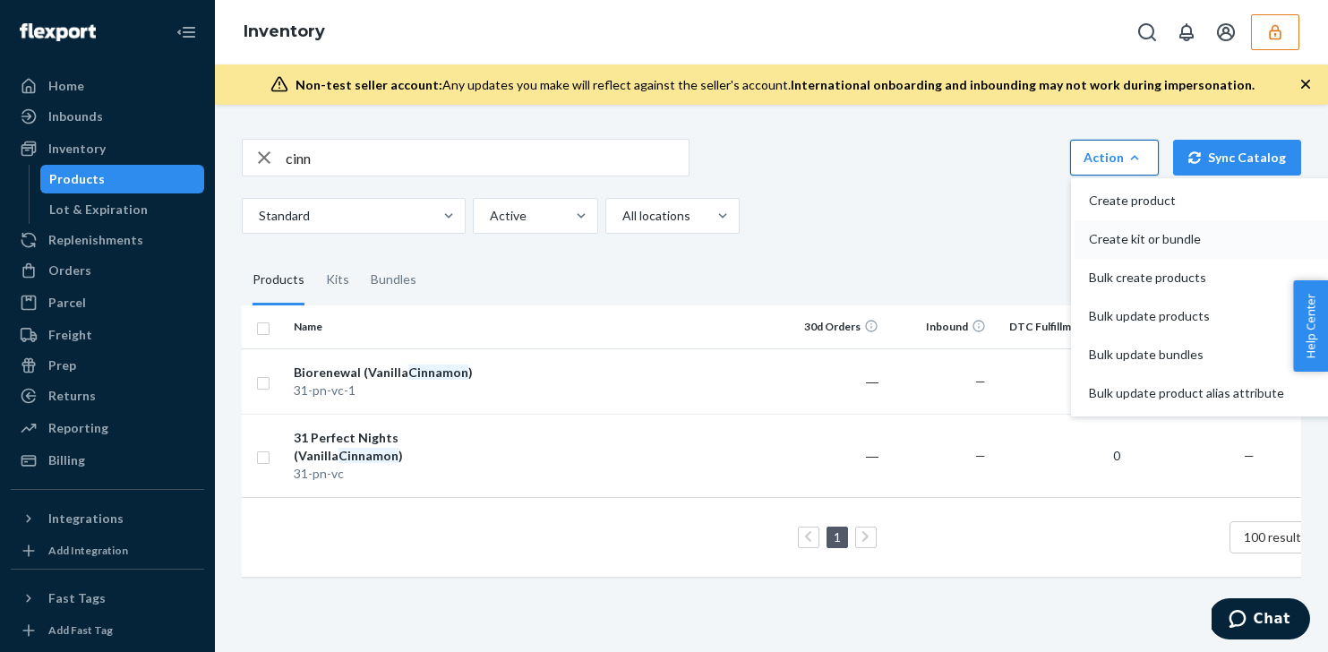
click at [1166, 244] on span "Create kit or bundle" at bounding box center [1186, 239] width 195 height 13
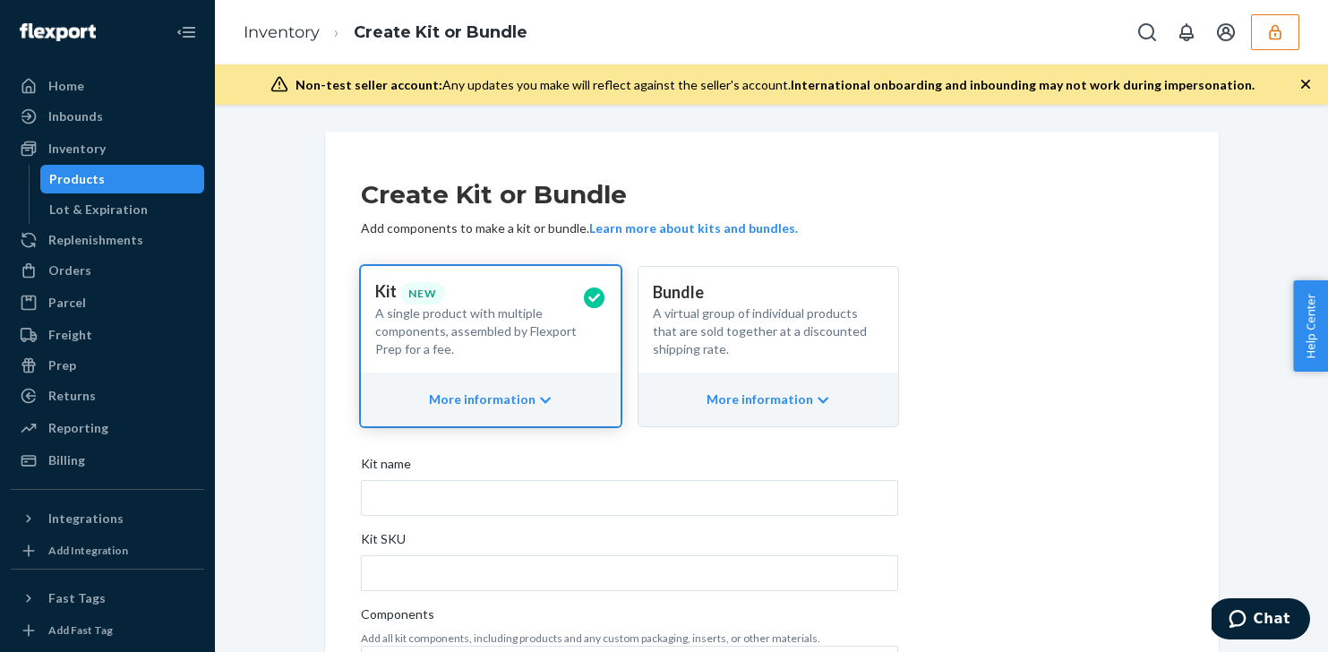
click at [839, 313] on p "A virtual group of individual products that are sold together at a discounted s…" at bounding box center [761, 331] width 217 height 54
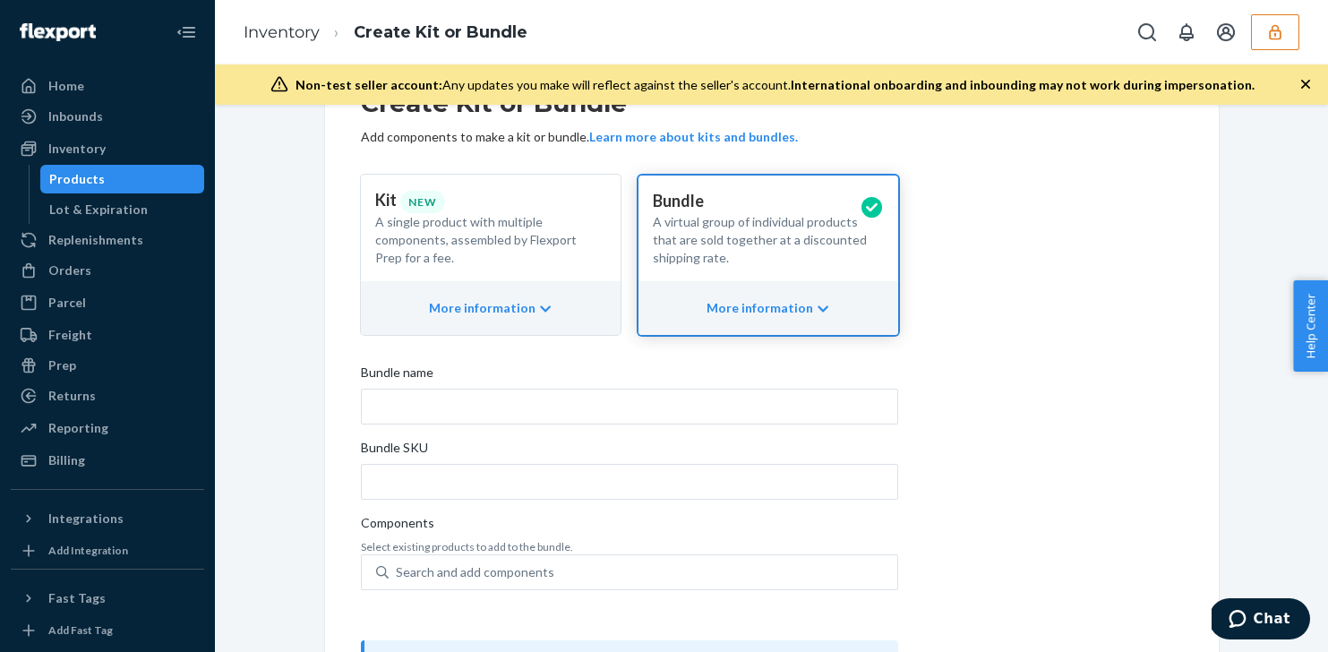
scroll to position [176, 0]
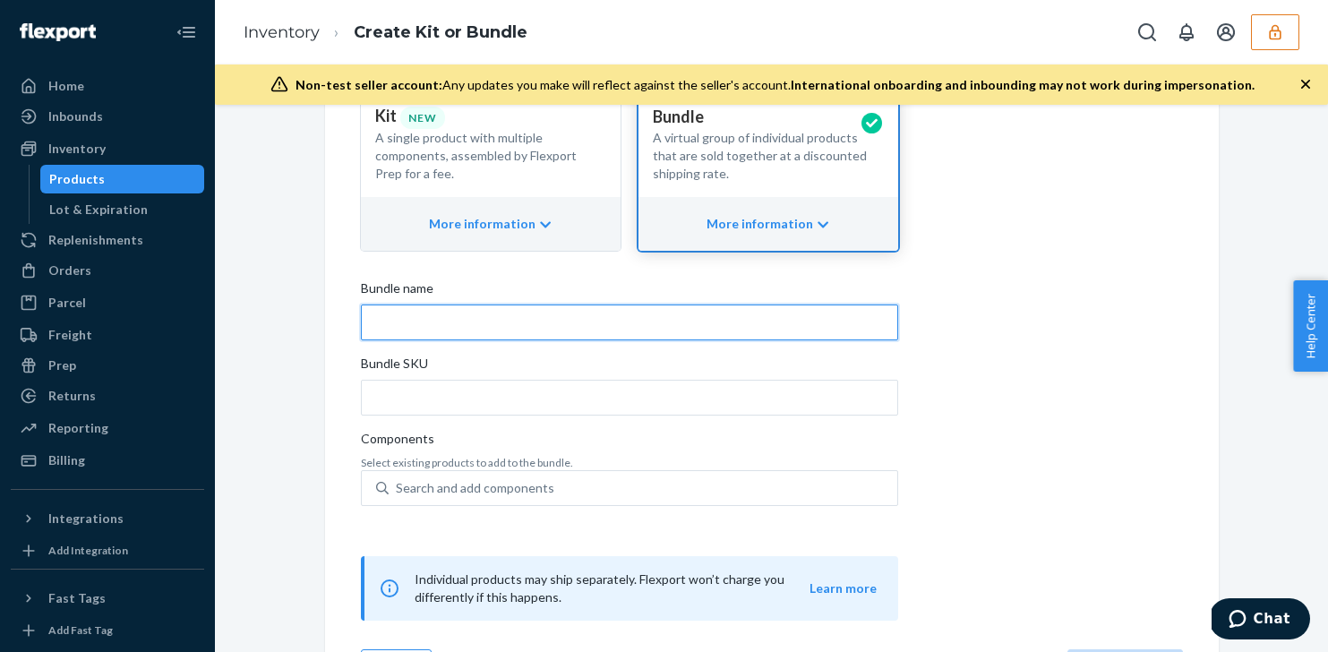
click at [605, 333] on input "Bundle name" at bounding box center [629, 322] width 537 height 36
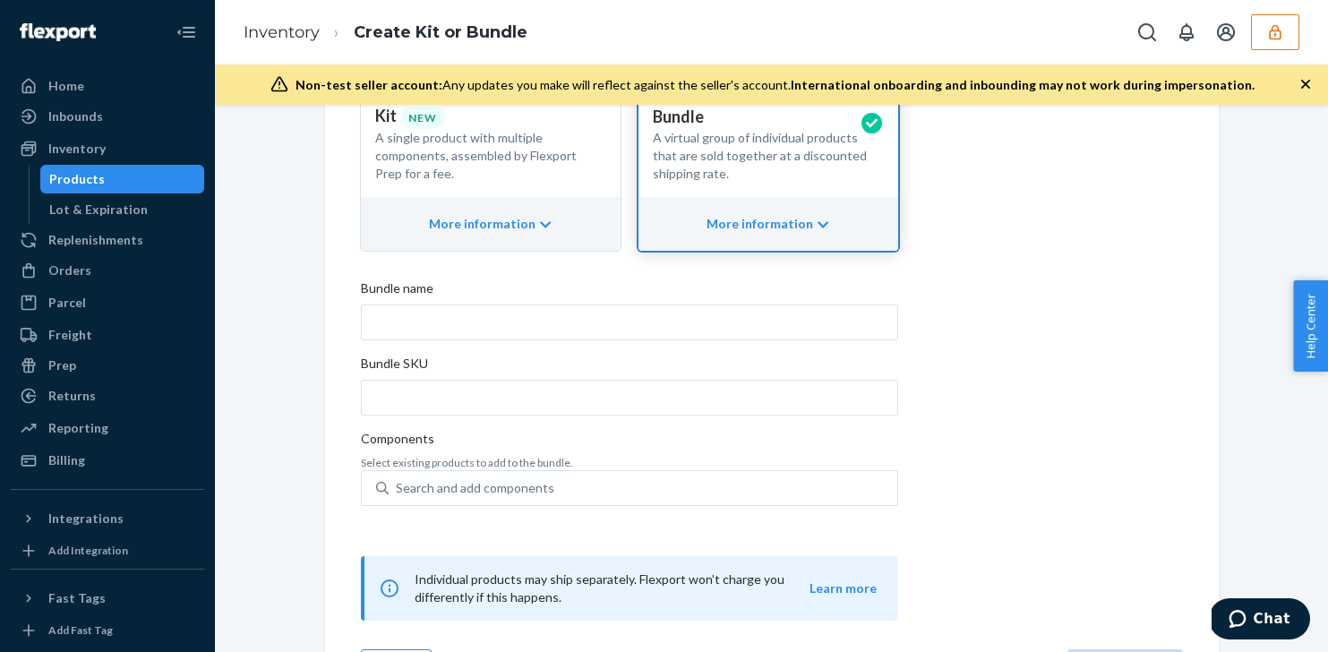
click at [1015, 437] on div "Create Kit or Bundle Add components to make a kit or bundle. Learn more about k…" at bounding box center [772, 303] width 822 height 636
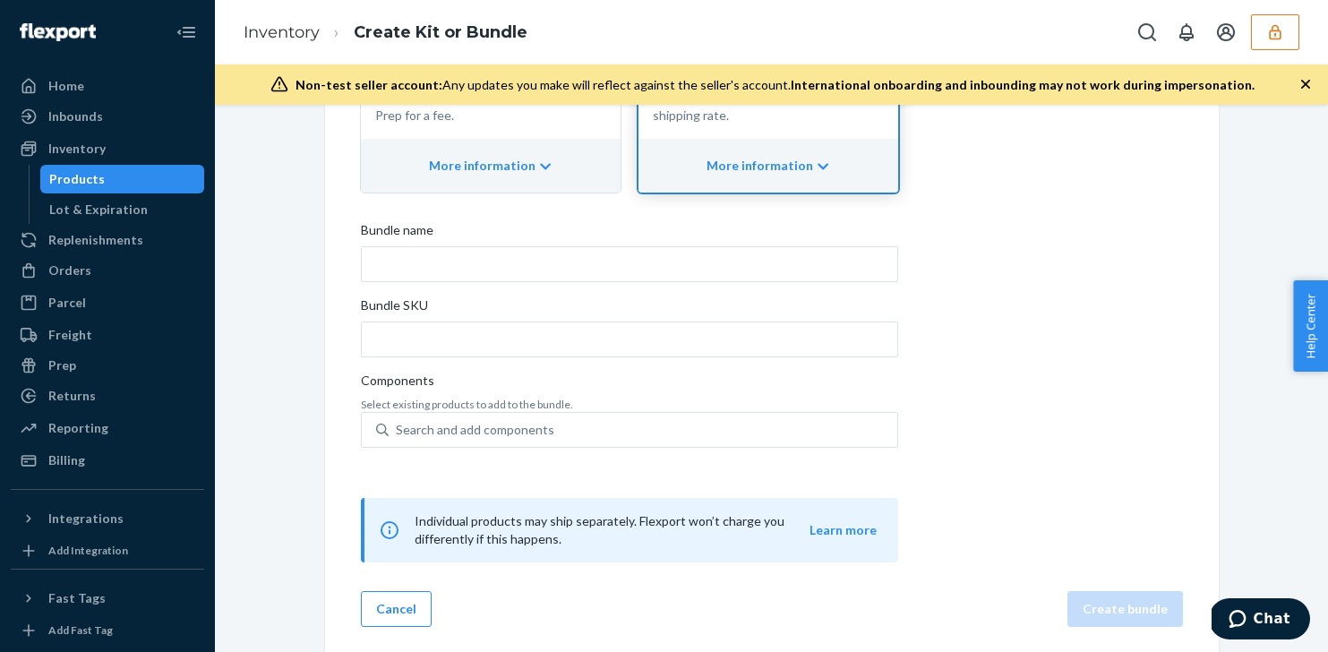
scroll to position [237, 0]
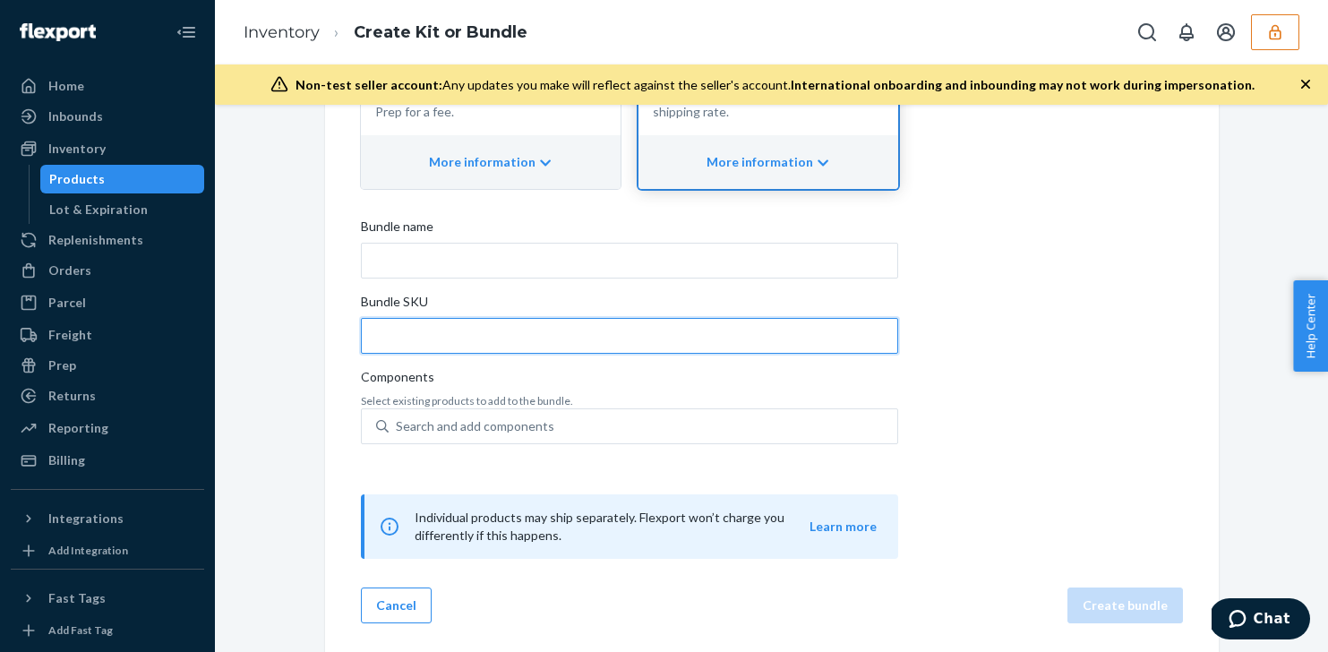
click at [555, 351] on input "Bundle SKU" at bounding box center [629, 336] width 537 height 36
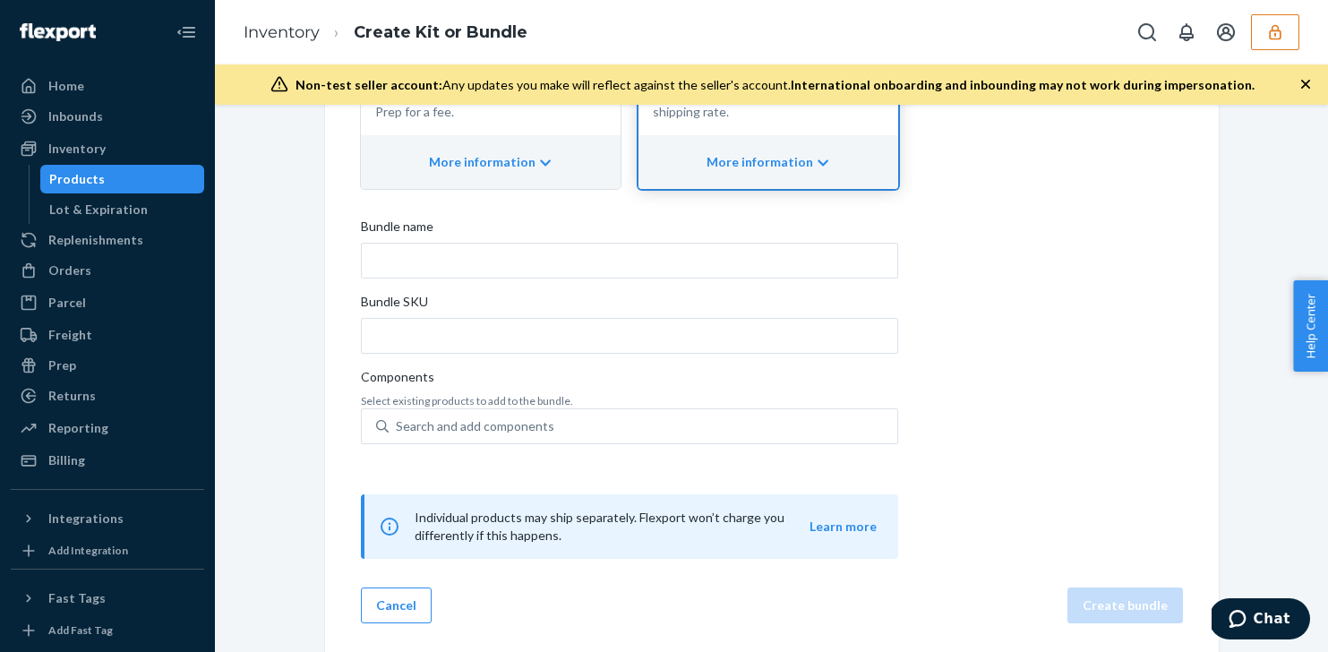
click at [883, 373] on div "Components" at bounding box center [629, 380] width 537 height 25
click at [398, 417] on input "Search and add components" at bounding box center [397, 426] width 2 height 18
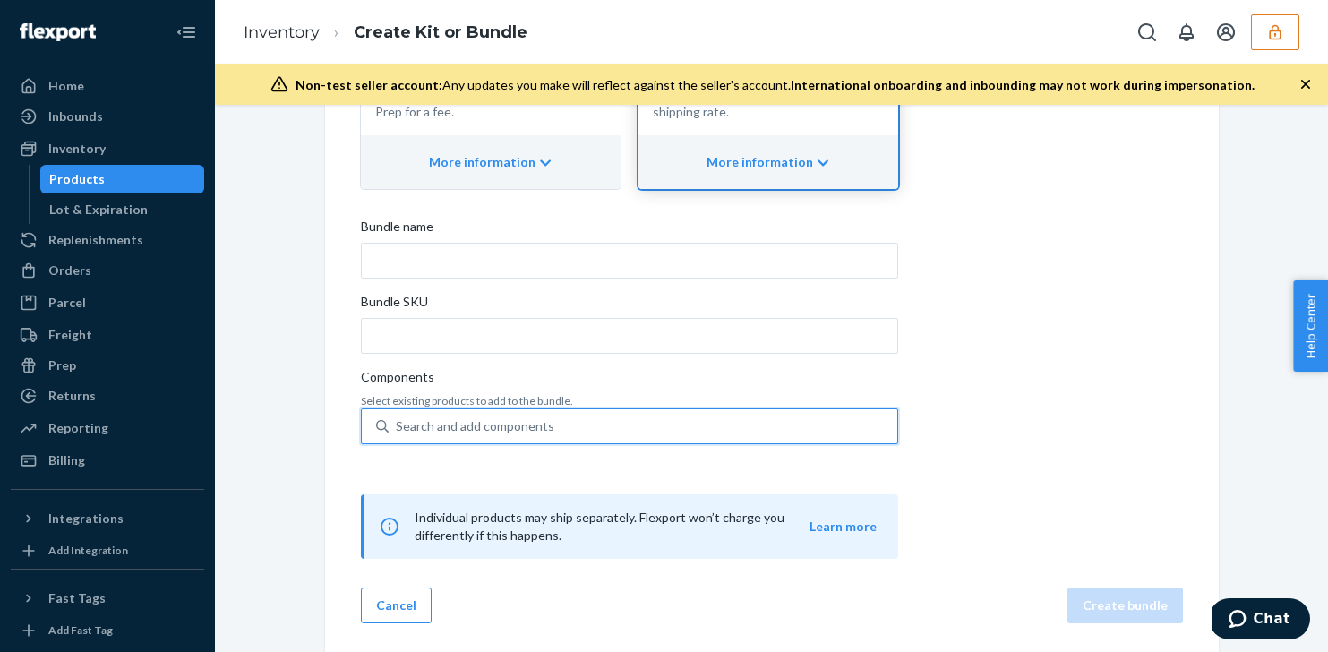
type input "f"
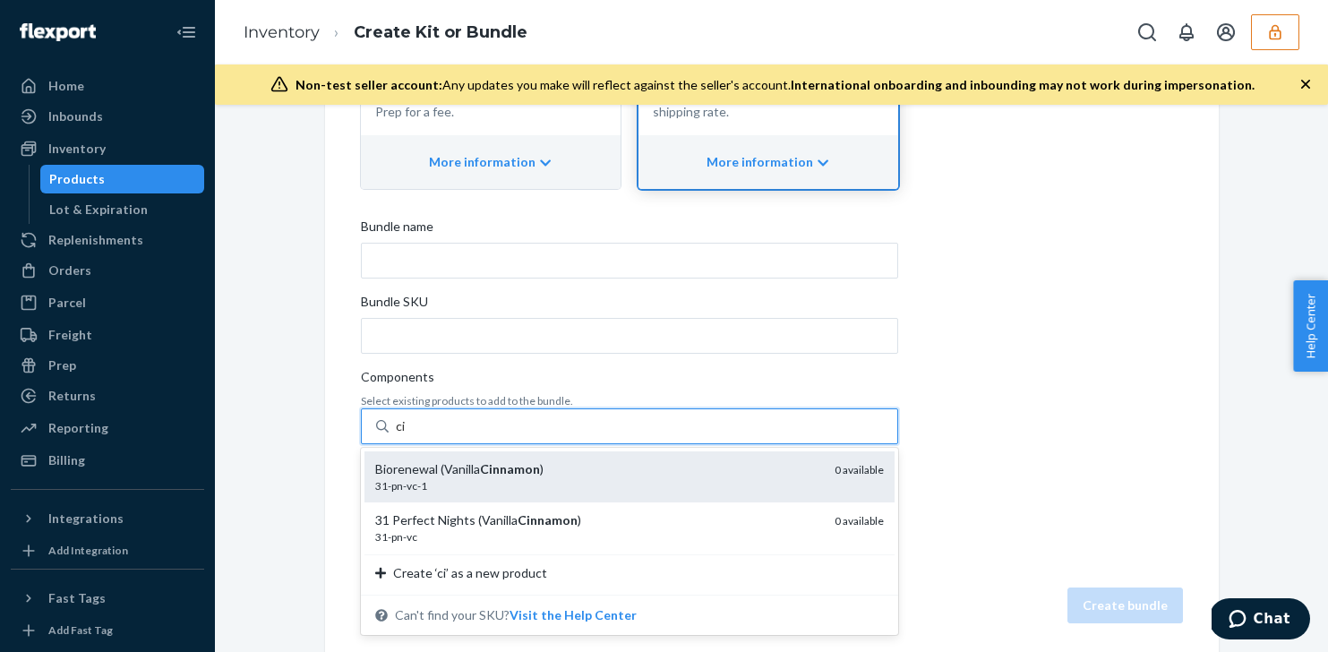
type input "c"
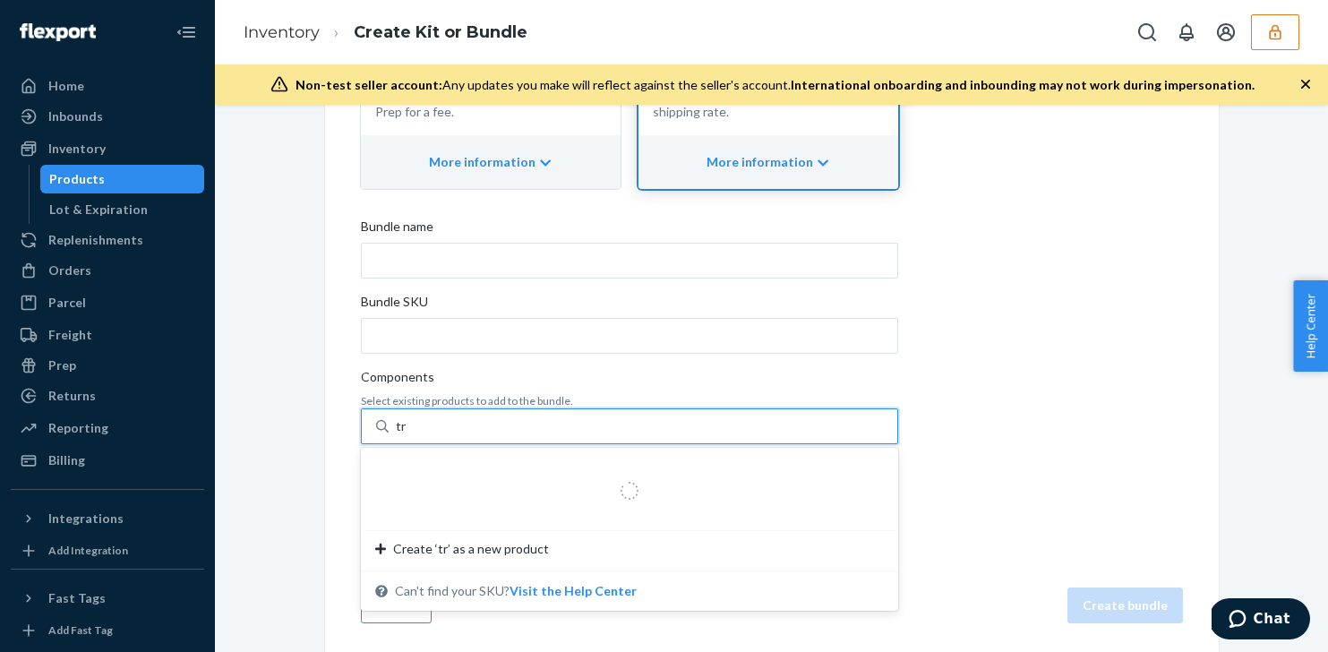
type input "tri"
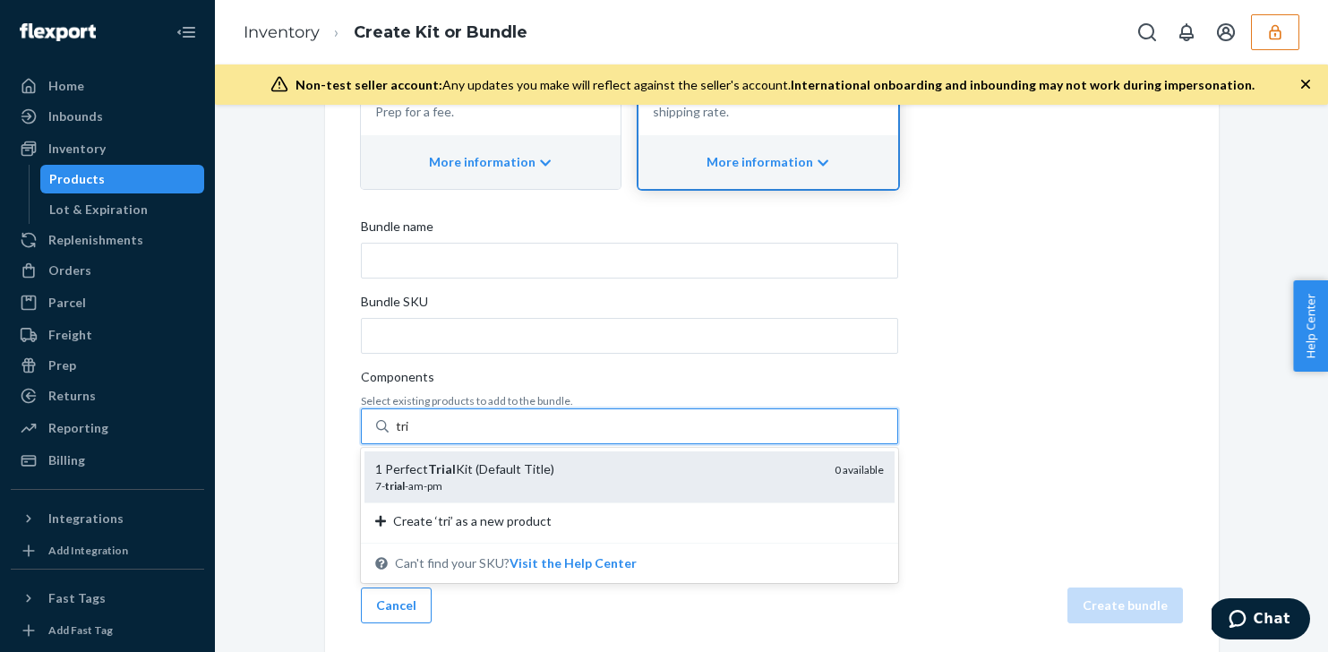
click at [700, 475] on div "1 Perfect Trial Kit (Default Title)" at bounding box center [597, 469] width 445 height 18
click at [410, 435] on input "tri" at bounding box center [403, 426] width 14 height 18
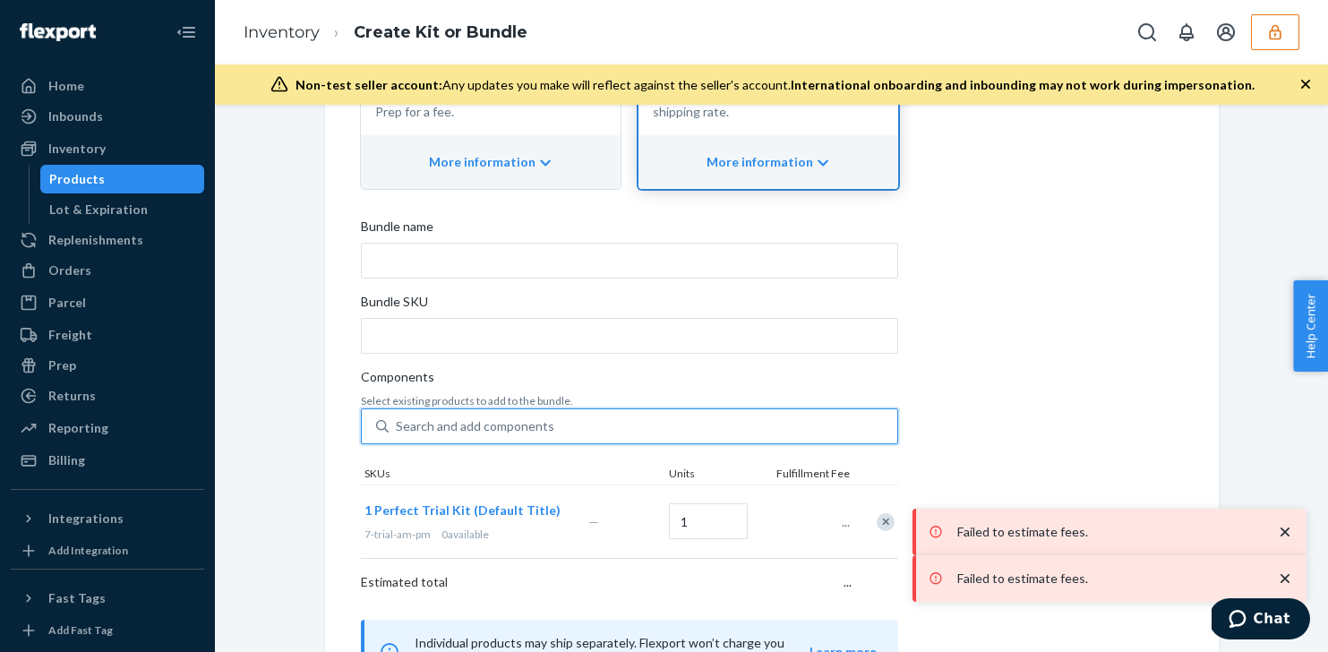
click at [571, 428] on div "Search and add components" at bounding box center [643, 426] width 509 height 32
click at [398, 428] on input "0 results available. Use Up and Down to choose options, press Enter to select t…" at bounding box center [397, 426] width 2 height 18
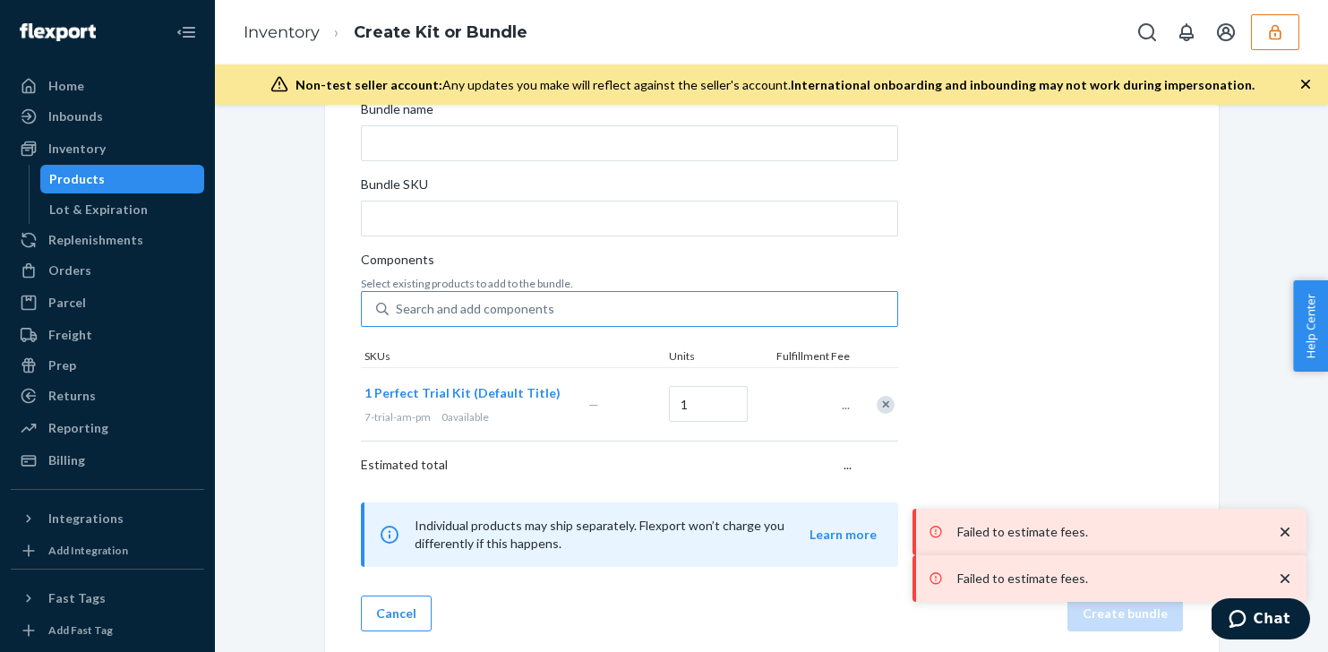
scroll to position [363, 0]
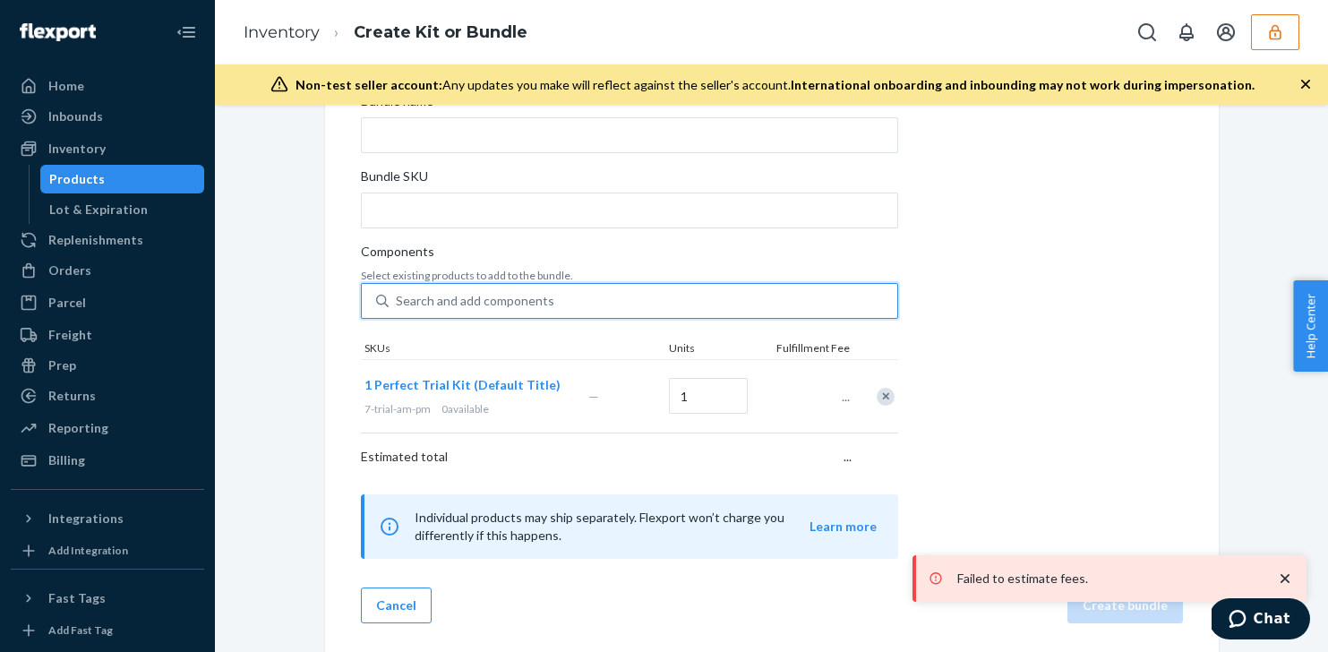
click at [133, 179] on div "Products" at bounding box center [122, 179] width 161 height 25
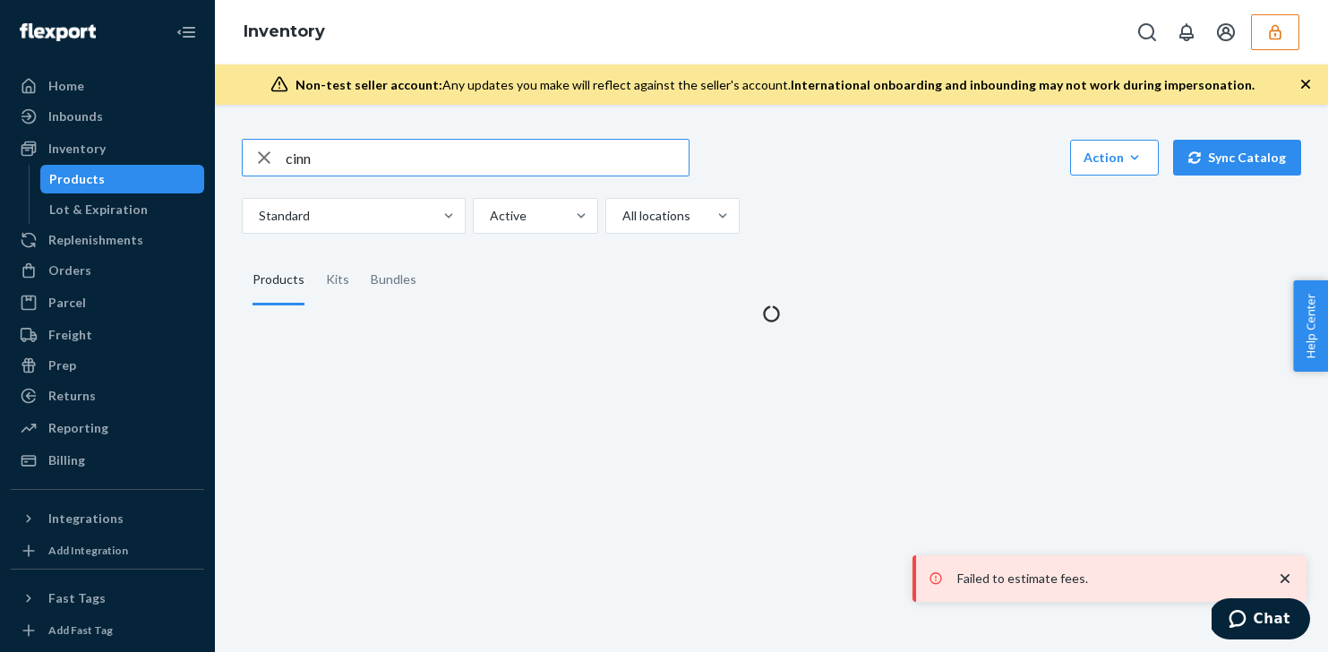
click at [349, 171] on input "cinn" at bounding box center [487, 158] width 403 height 36
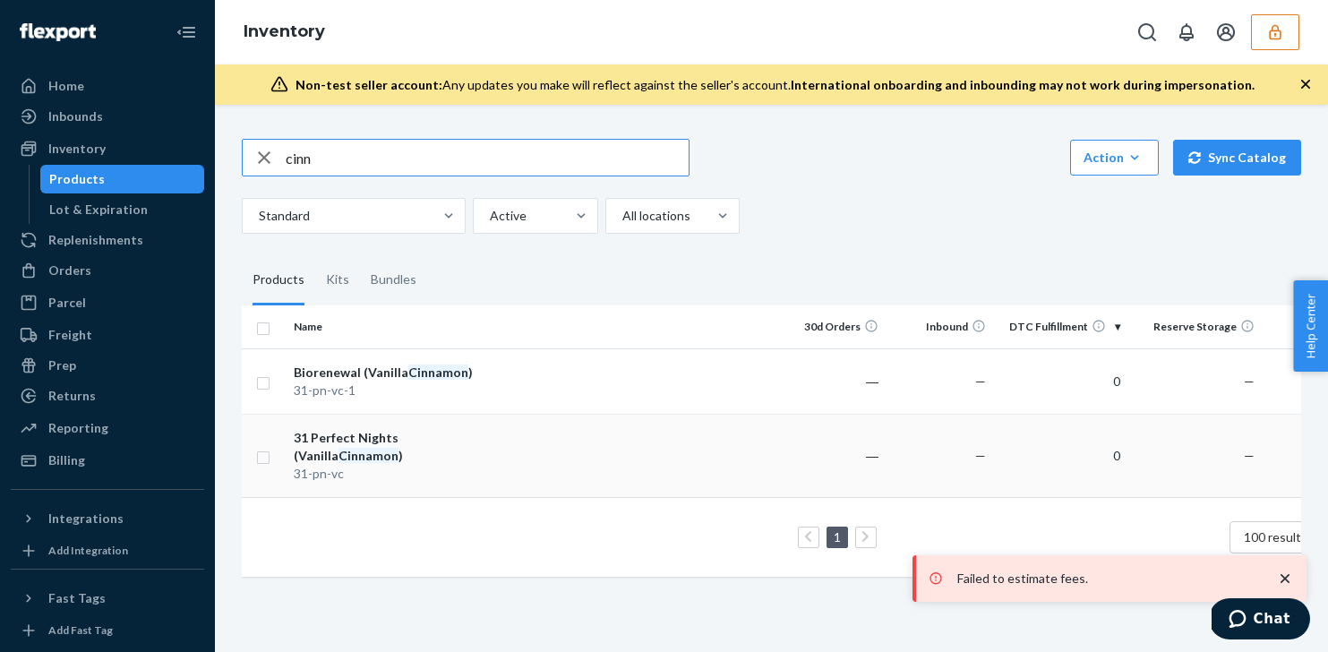
click at [384, 445] on div "31 Perfect Nights (Vanilla Cinnamon )" at bounding box center [387, 447] width 187 height 36
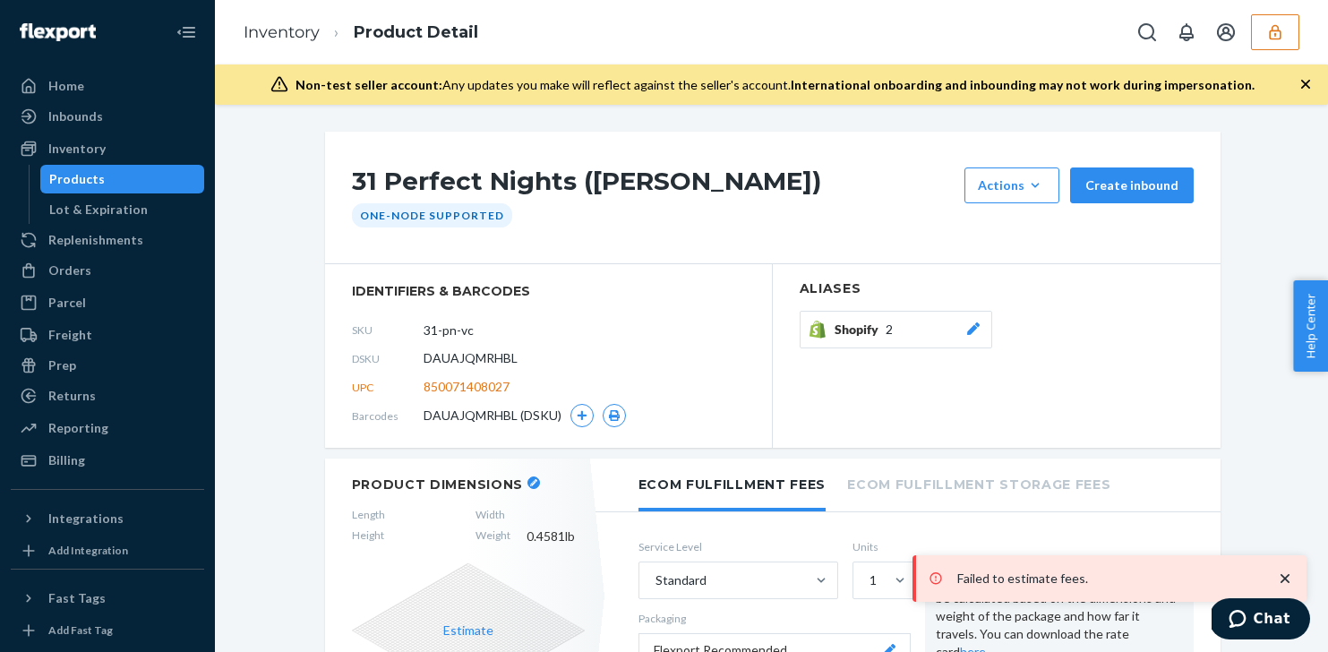
click at [470, 384] on span "850071408027" at bounding box center [467, 387] width 86 height 18
copy span "850071408027"
click at [488, 384] on span "850071408027" at bounding box center [467, 387] width 86 height 18
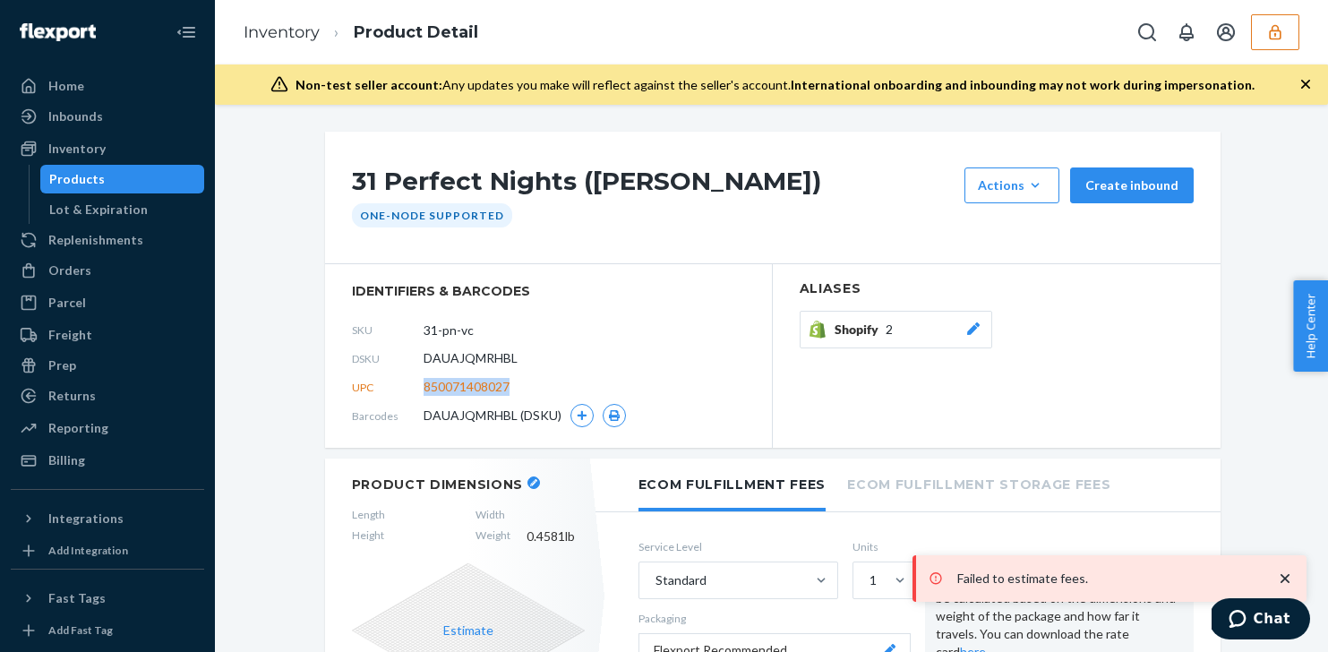
copy span "850071408027"
click at [138, 184] on div "Products" at bounding box center [122, 179] width 161 height 25
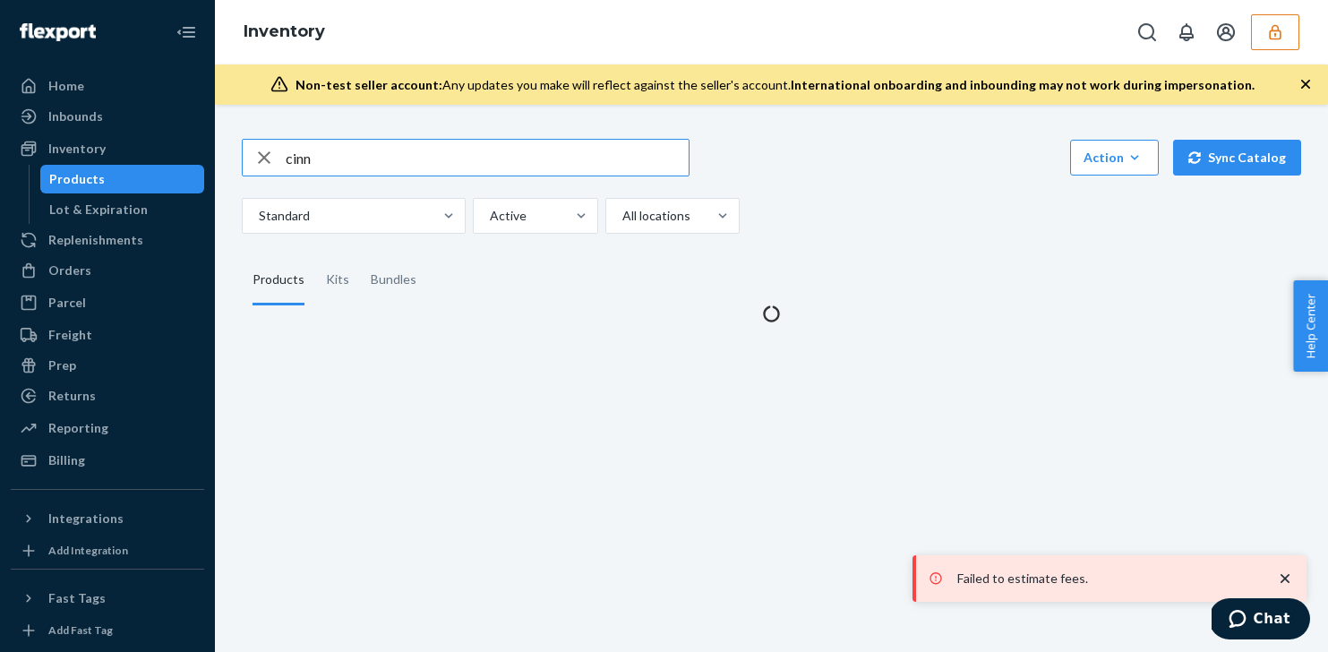
click at [422, 152] on input "cinn" at bounding box center [487, 158] width 403 height 36
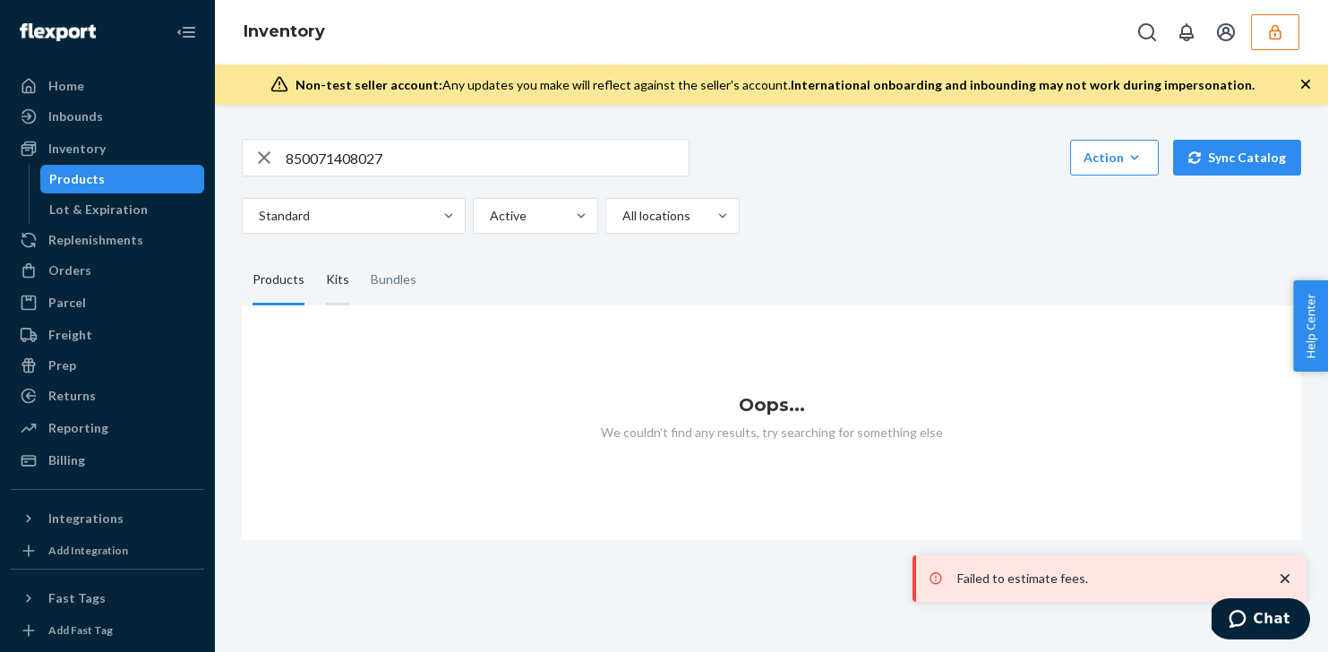
click at [331, 279] on div "Kits" at bounding box center [337, 280] width 23 height 50
click at [315, 255] on input "Kits" at bounding box center [315, 255] width 0 height 0
click at [400, 283] on div "Bundles" at bounding box center [394, 280] width 46 height 50
click at [360, 255] on input "Bundles" at bounding box center [360, 255] width 0 height 0
click at [269, 281] on div "Products" at bounding box center [279, 280] width 52 height 50
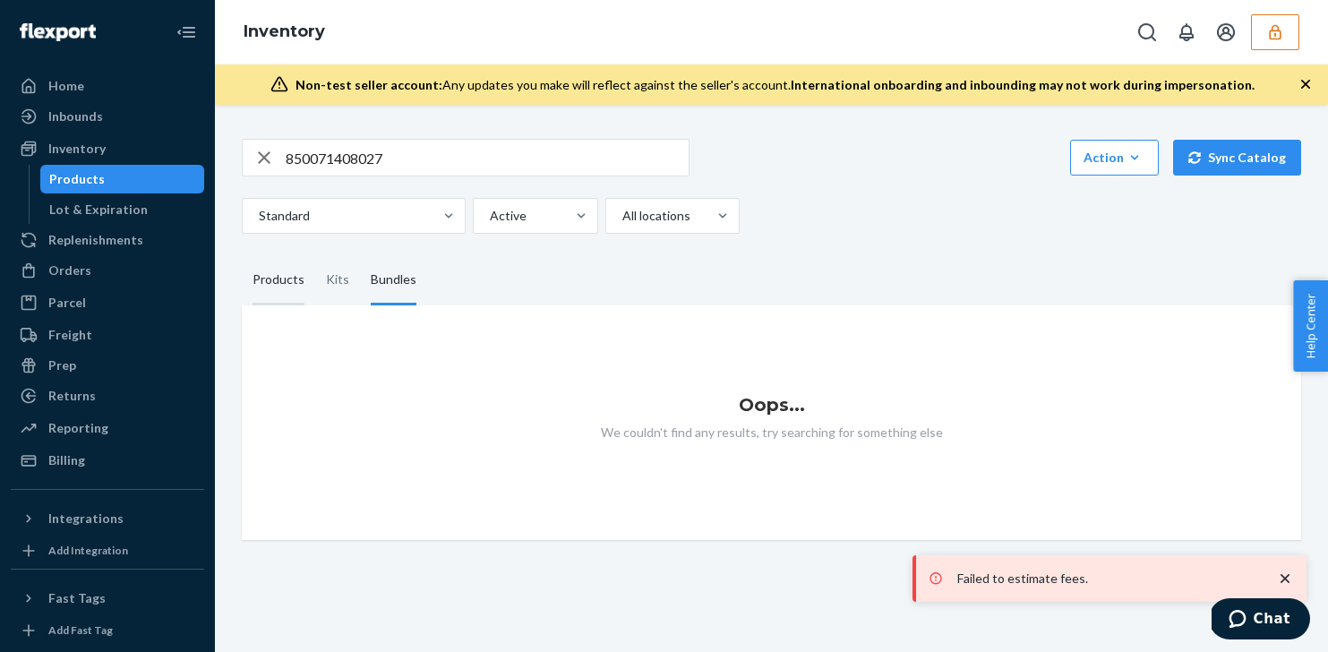
click at [242, 255] on input "Products" at bounding box center [242, 255] width 0 height 0
click at [352, 155] on input "850071408027" at bounding box center [487, 158] width 403 height 36
paste input "DC6L53XUCAB"
type input "DC6L53XUCAB"
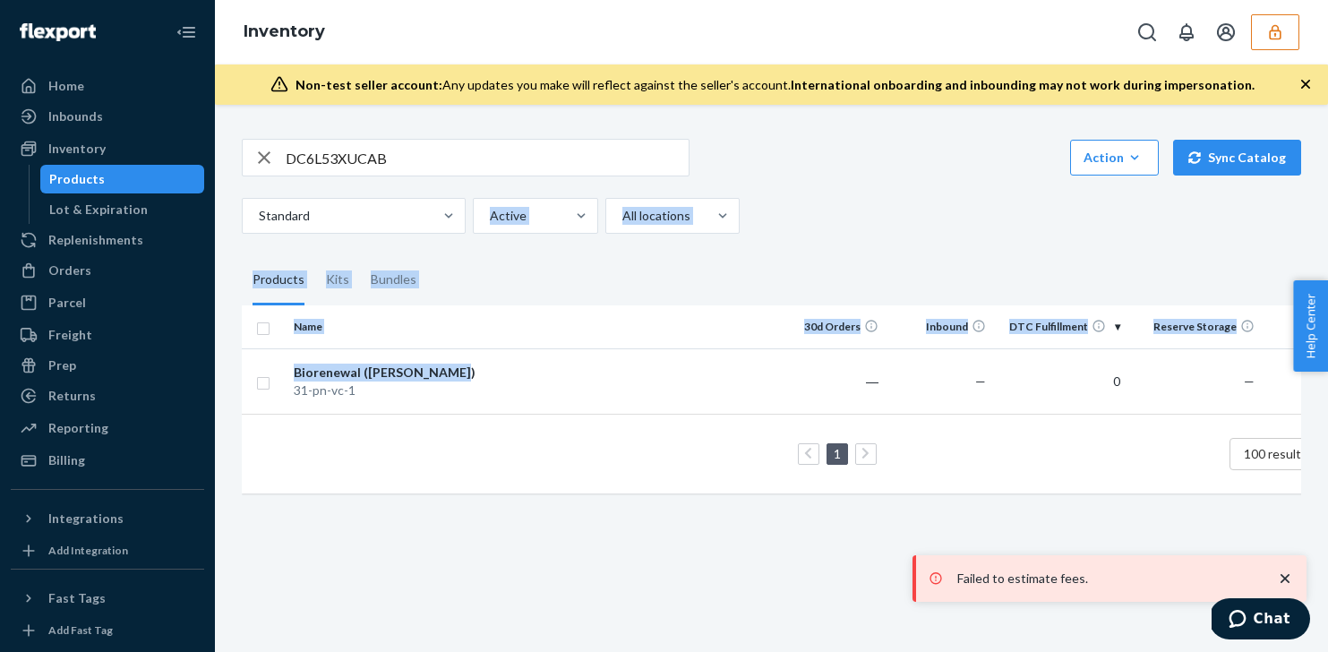
drag, startPoint x: 442, startPoint y: 377, endPoint x: 440, endPoint y: 189, distance: 188.1
click at [440, 189] on div "DC6L53XUCAB Action Create product Create kit or bundle Bulk create products Bul…" at bounding box center [771, 314] width 1086 height 394
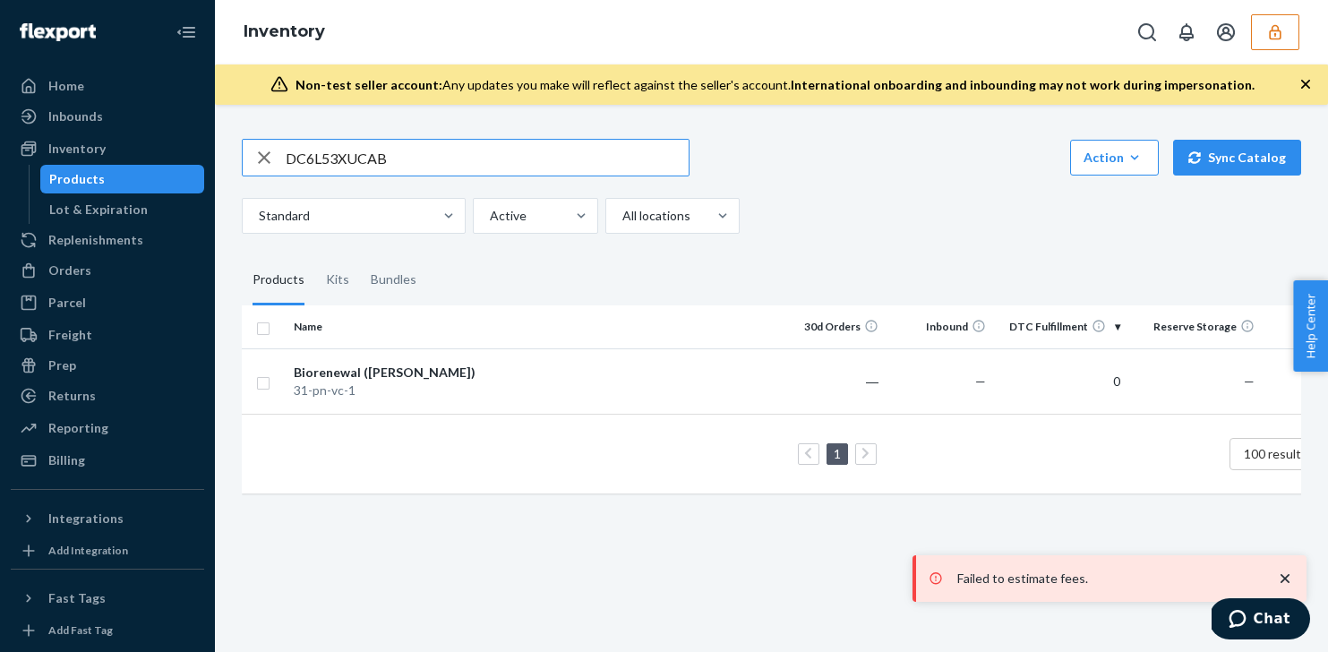
click at [336, 167] on input "DC6L53XUCAB" at bounding box center [487, 158] width 403 height 36
drag, startPoint x: 465, startPoint y: 373, endPoint x: 367, endPoint y: 375, distance: 97.6
click at [367, 375] on div "Biorenewal (Vanilla Cinnamon)" at bounding box center [387, 373] width 187 height 18
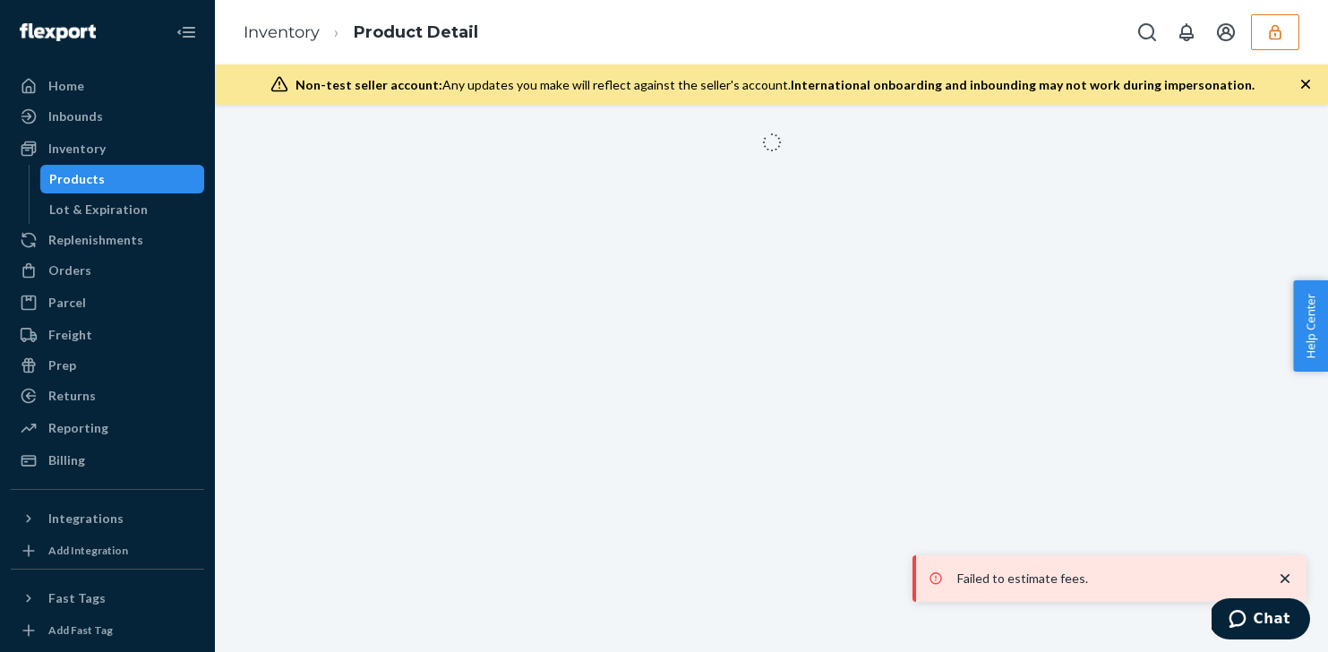
click at [149, 182] on div "Products" at bounding box center [122, 179] width 161 height 25
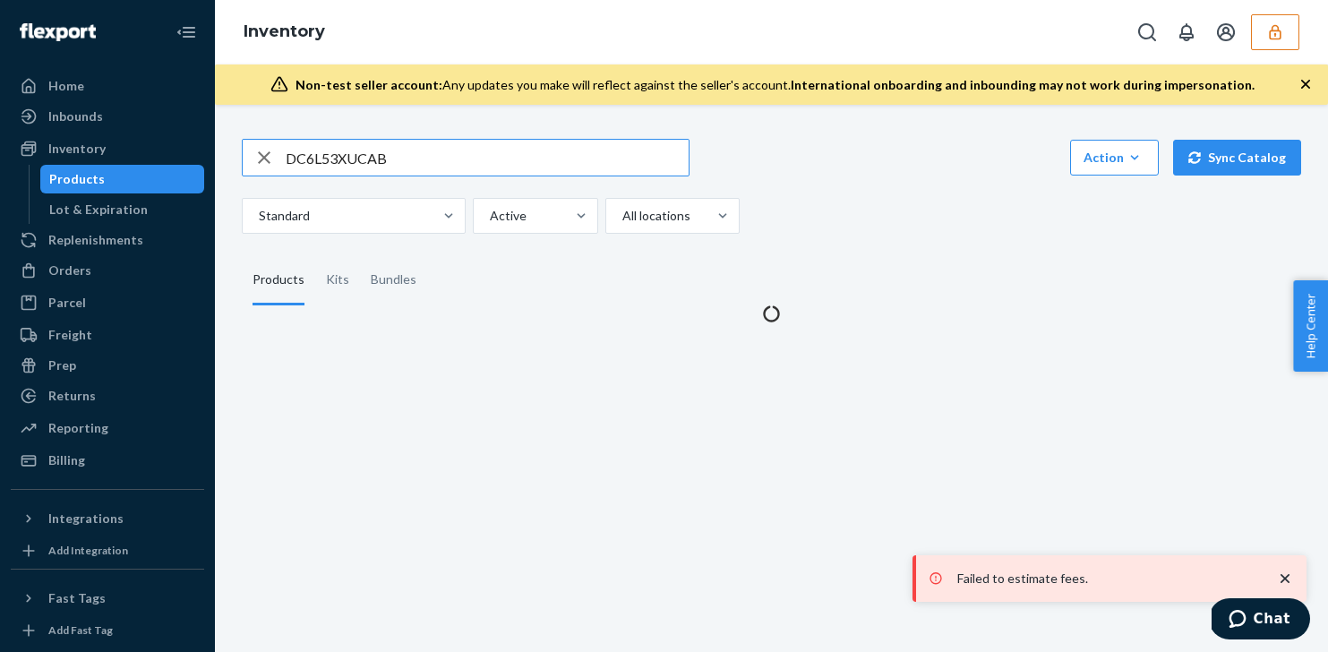
click at [334, 167] on input "DC6L53XUCAB" at bounding box center [487, 158] width 403 height 36
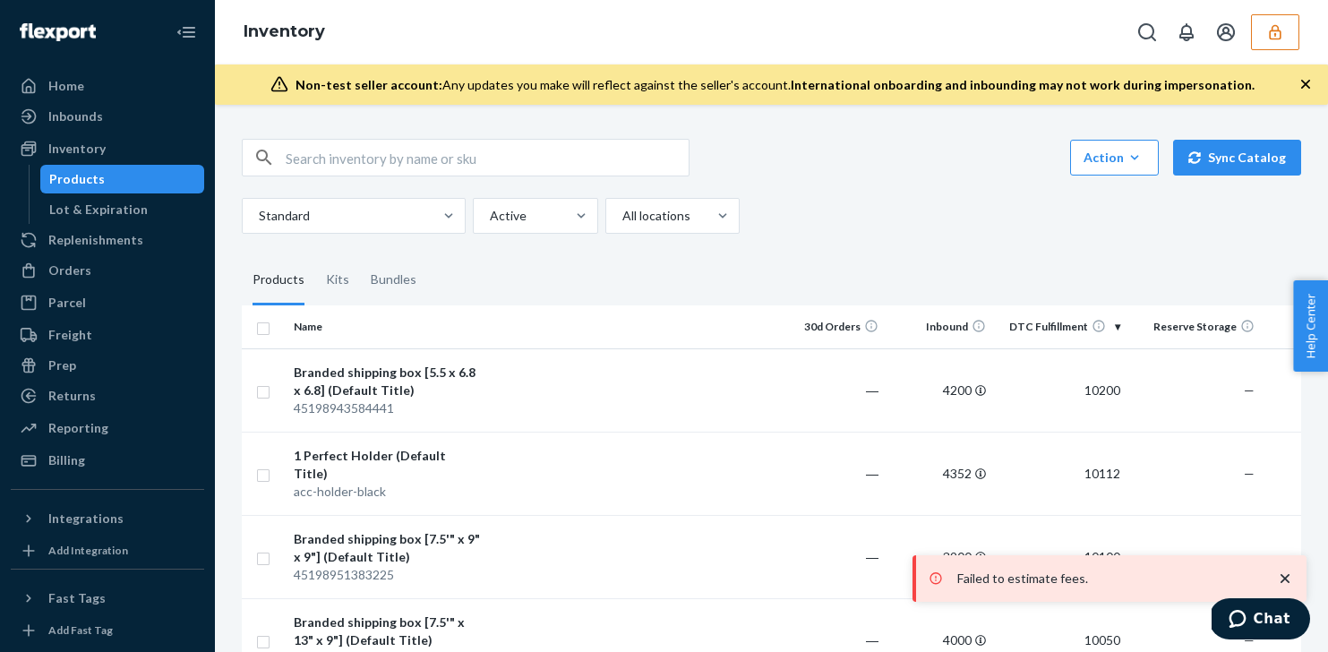
click at [396, 156] on input "text" at bounding box center [487, 158] width 403 height 36
paste input "DC6L53XUCAB"
click at [373, 155] on input "DC6L53XUCAB" at bounding box center [487, 158] width 403 height 36
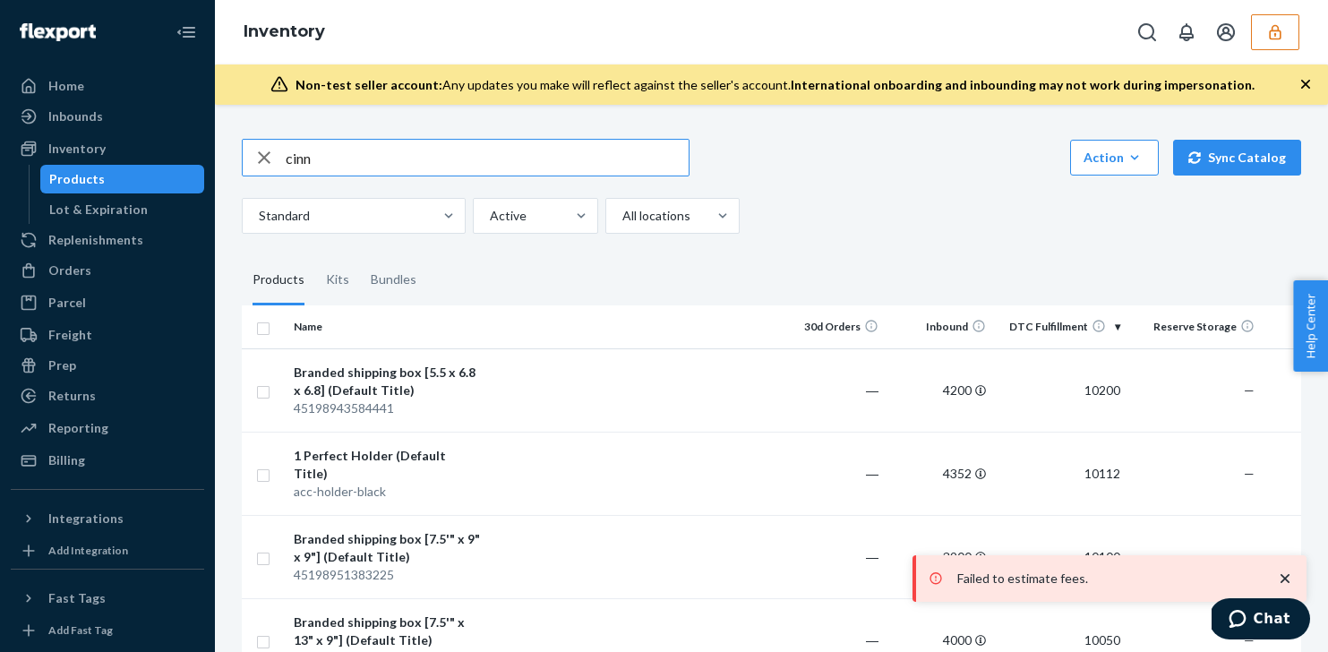
type input "cinn"
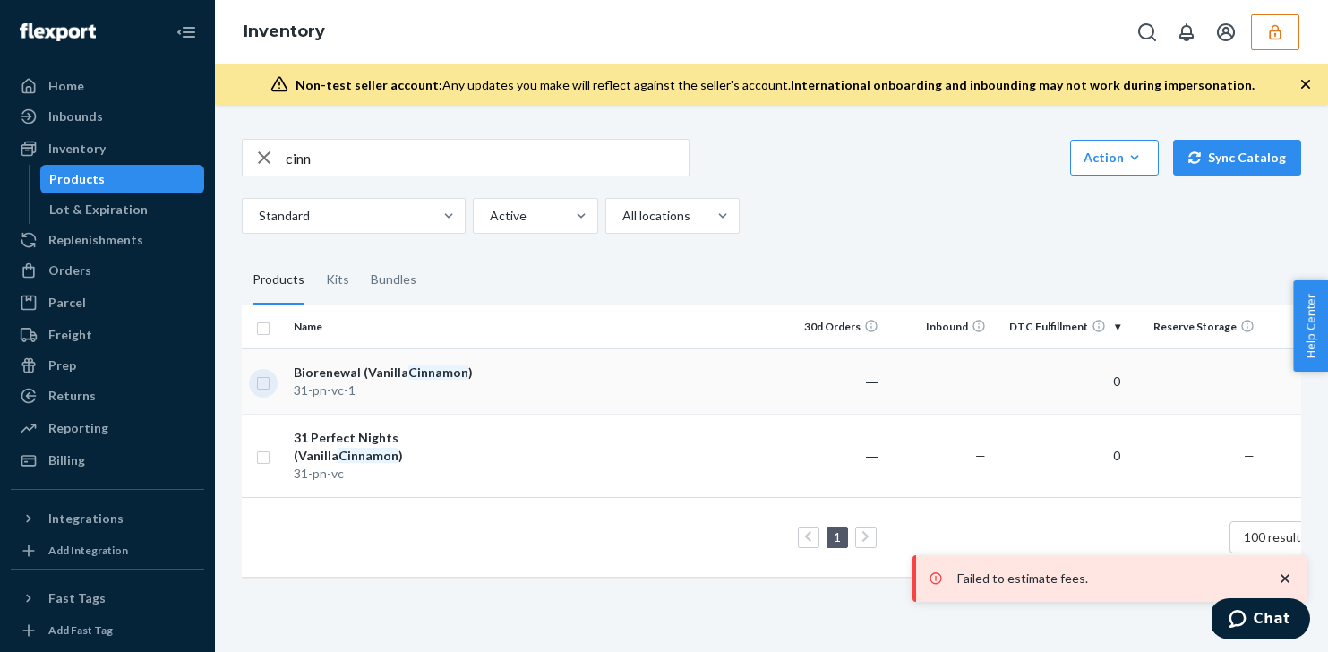
click at [266, 383] on input "checkbox" at bounding box center [263, 381] width 14 height 19
click at [264, 386] on input "checkbox" at bounding box center [263, 381] width 14 height 19
checkbox input "false"
click at [360, 386] on div "31-pn-vc-1" at bounding box center [387, 390] width 187 height 18
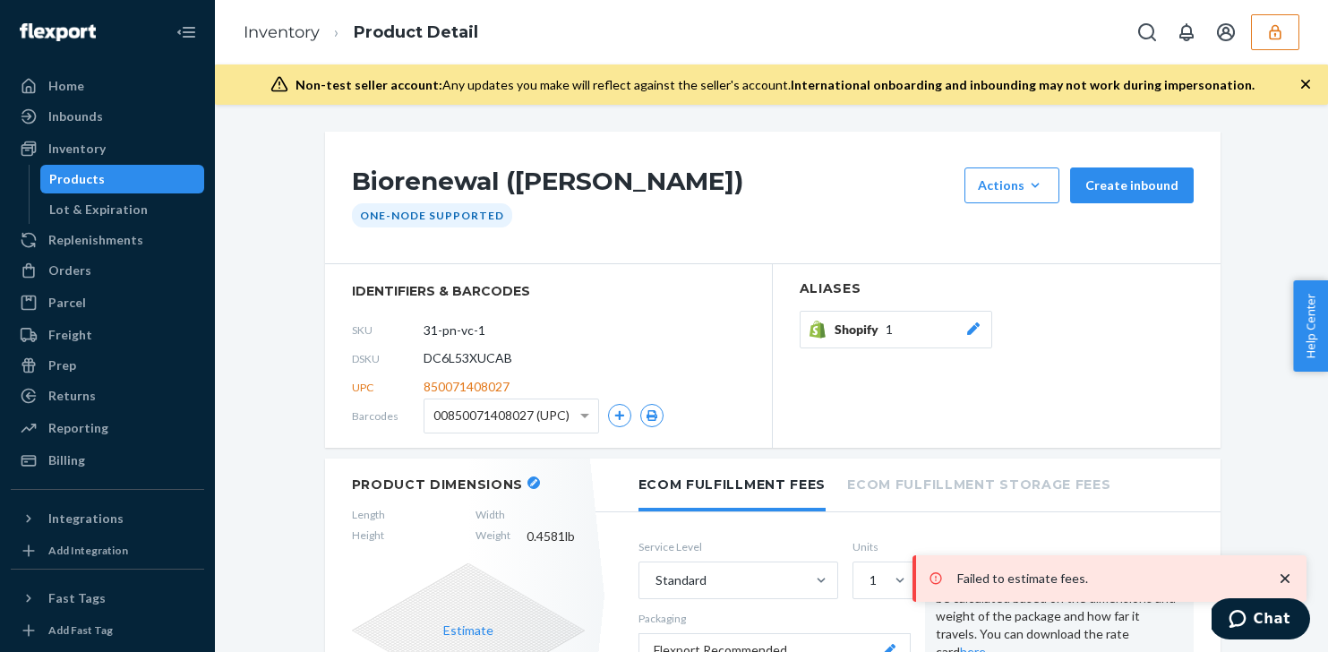
click at [553, 417] on span "00850071408027 (UPC)" at bounding box center [501, 415] width 136 height 30
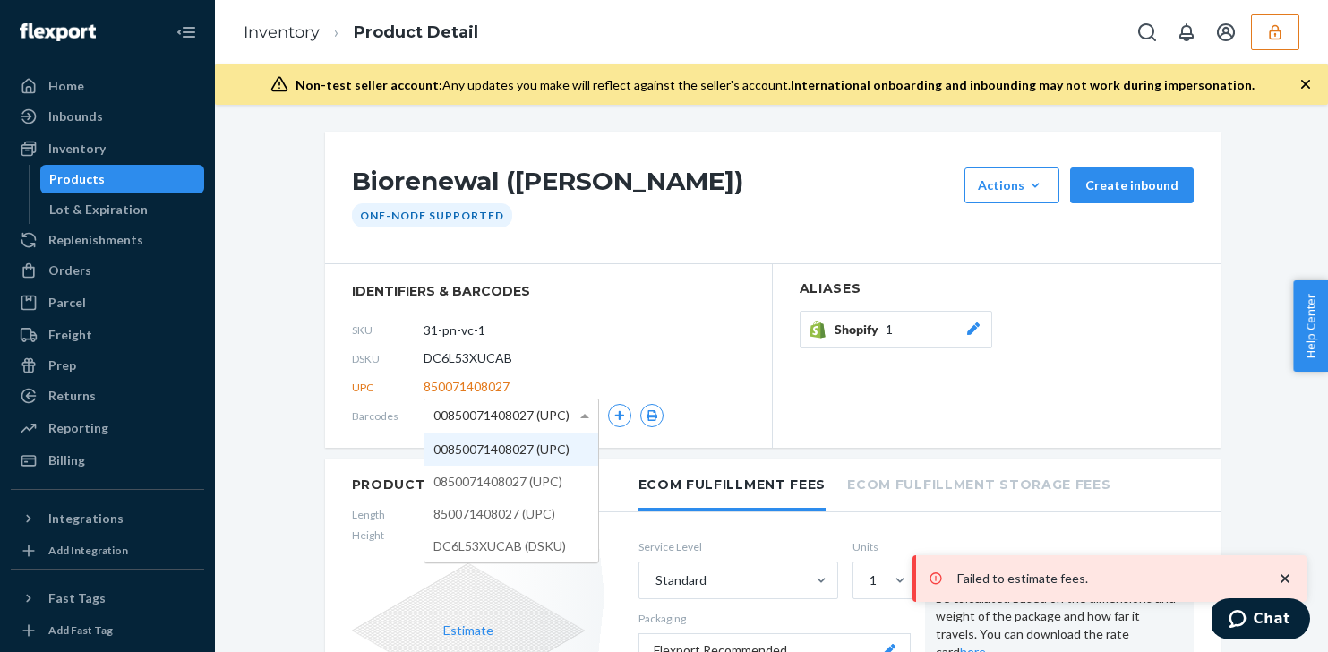
click at [516, 376] on div "UPC 850071408027" at bounding box center [548, 387] width 393 height 29
click at [538, 416] on span "00850071408027 (UPC)" at bounding box center [501, 415] width 136 height 30
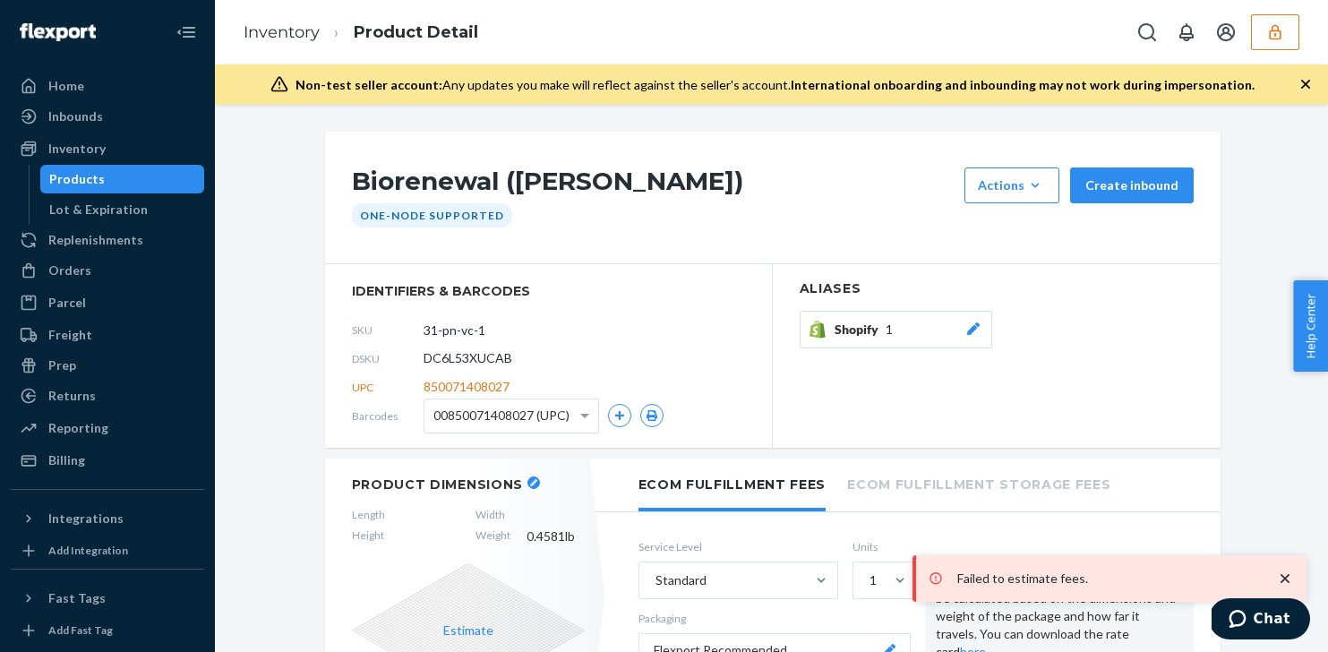
click at [589, 342] on div "SKU 31-pn-vc-1" at bounding box center [548, 329] width 393 height 29
click at [186, 178] on div "Products" at bounding box center [122, 179] width 161 height 25
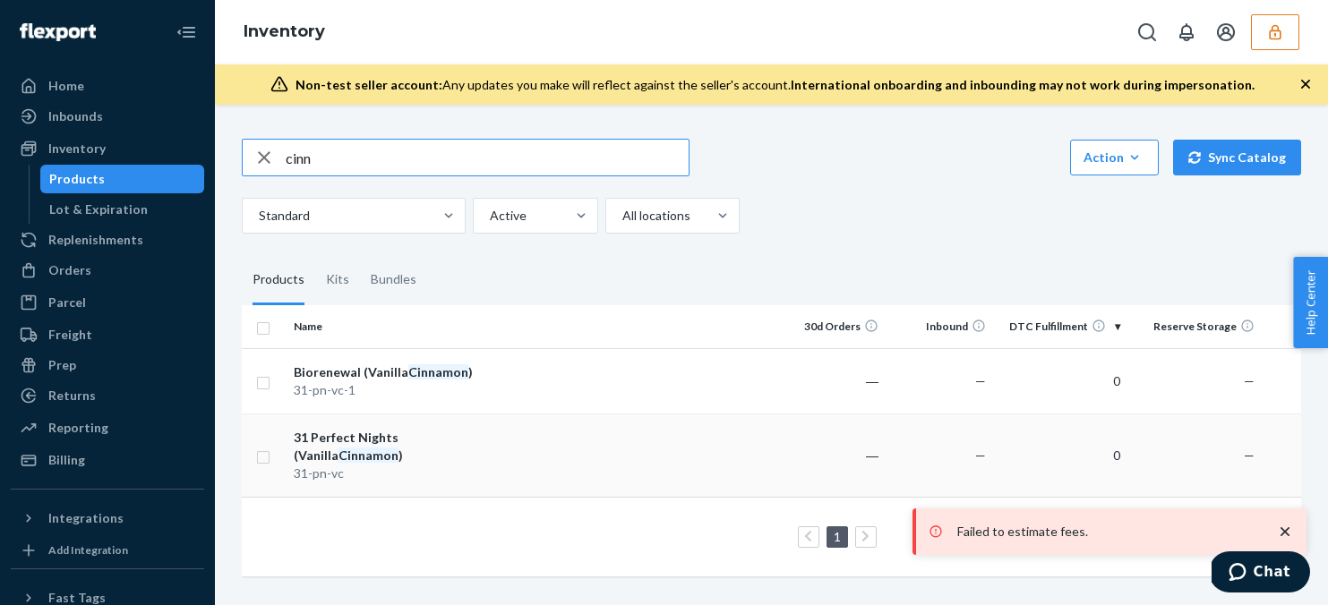
click at [409, 451] on div "31 Perfect Nights (Vanilla Cinnamon )" at bounding box center [387, 447] width 187 height 36
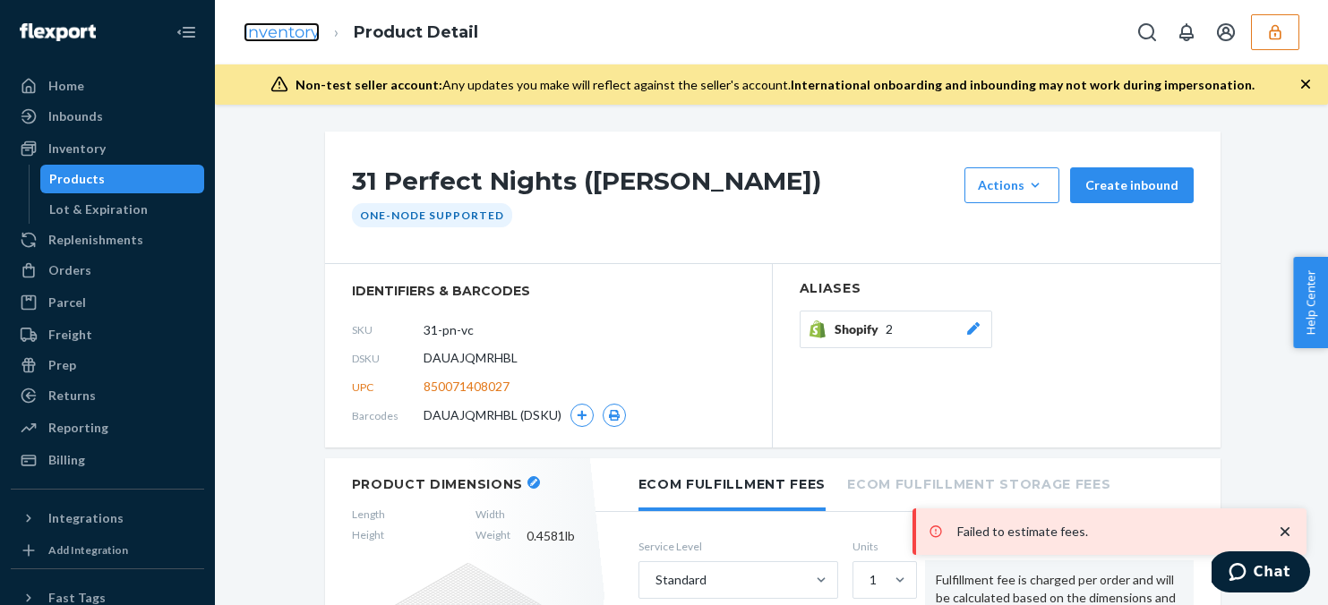
click at [289, 37] on link "Inventory" at bounding box center [282, 32] width 76 height 20
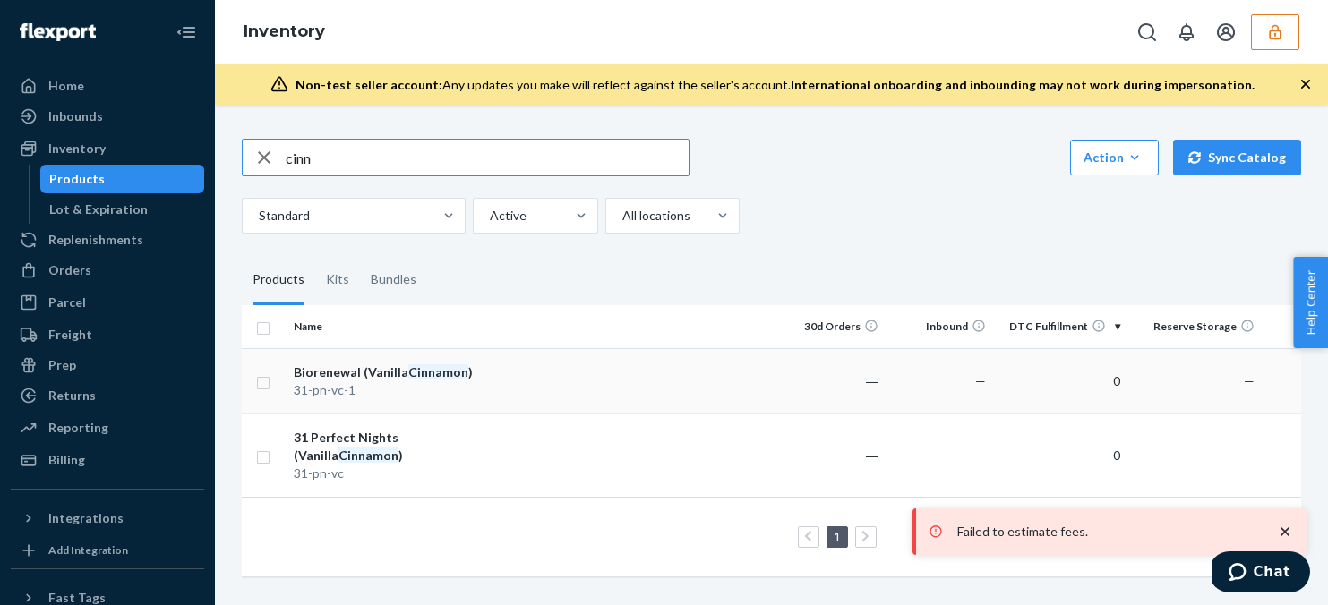
click at [440, 383] on div "31-pn-vc-1" at bounding box center [387, 390] width 187 height 18
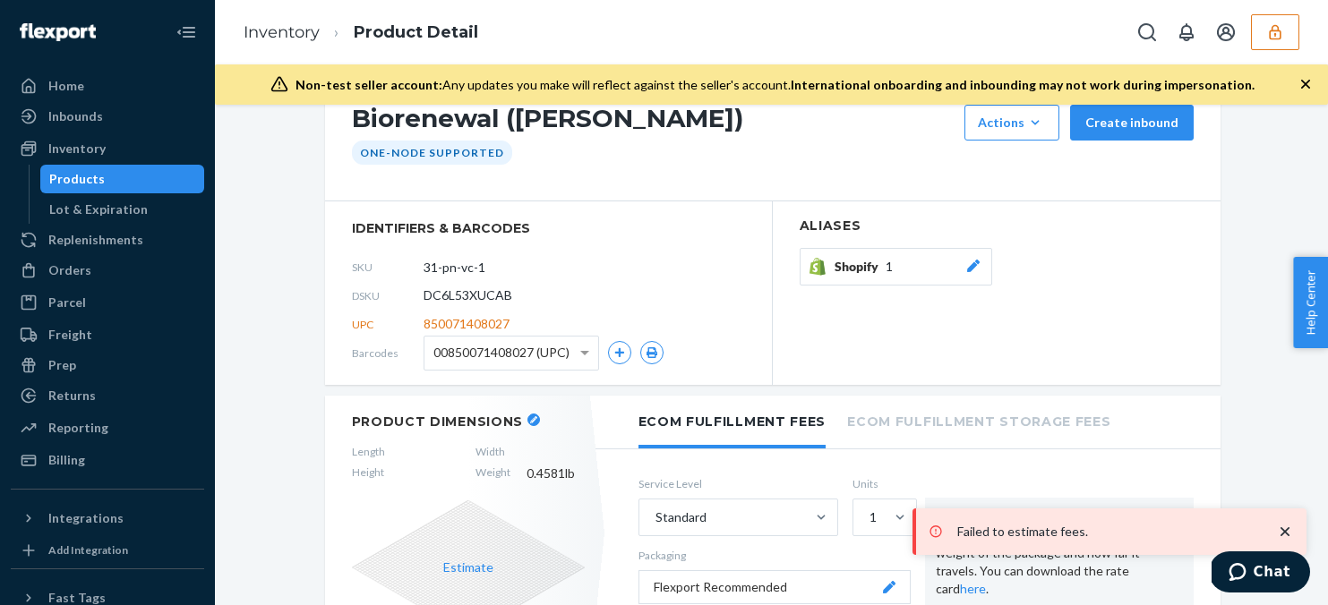
scroll to position [69, 0]
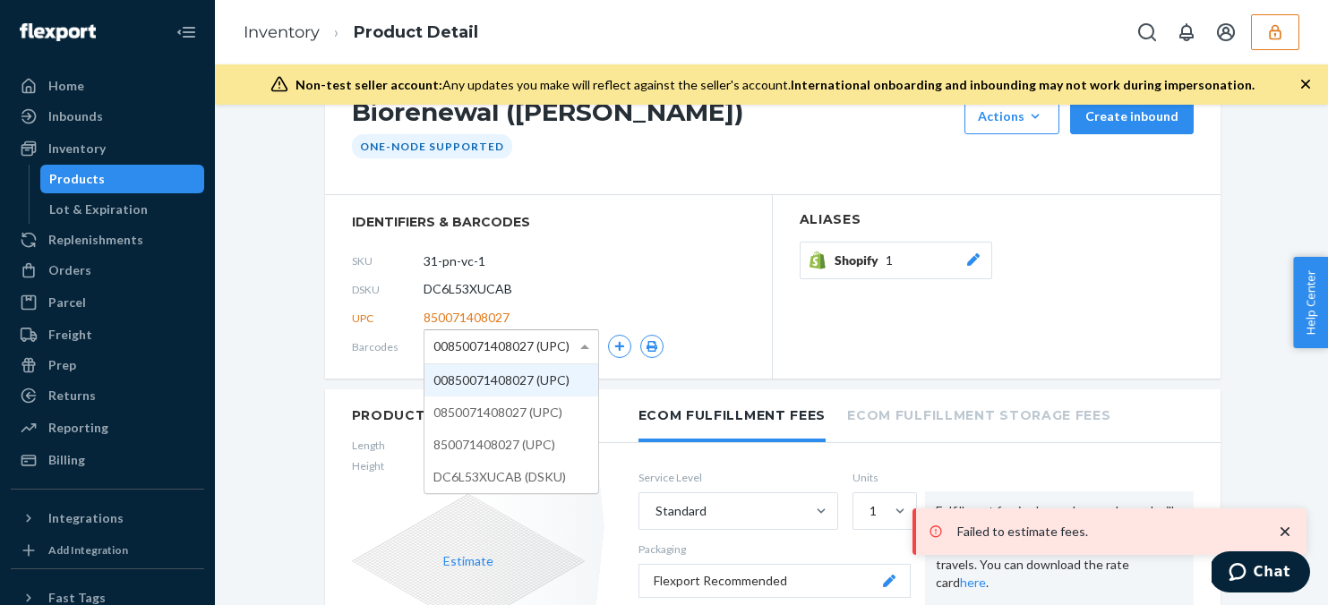
click at [571, 346] on div "00850071408027 (UPC)" at bounding box center [511, 346] width 174 height 33
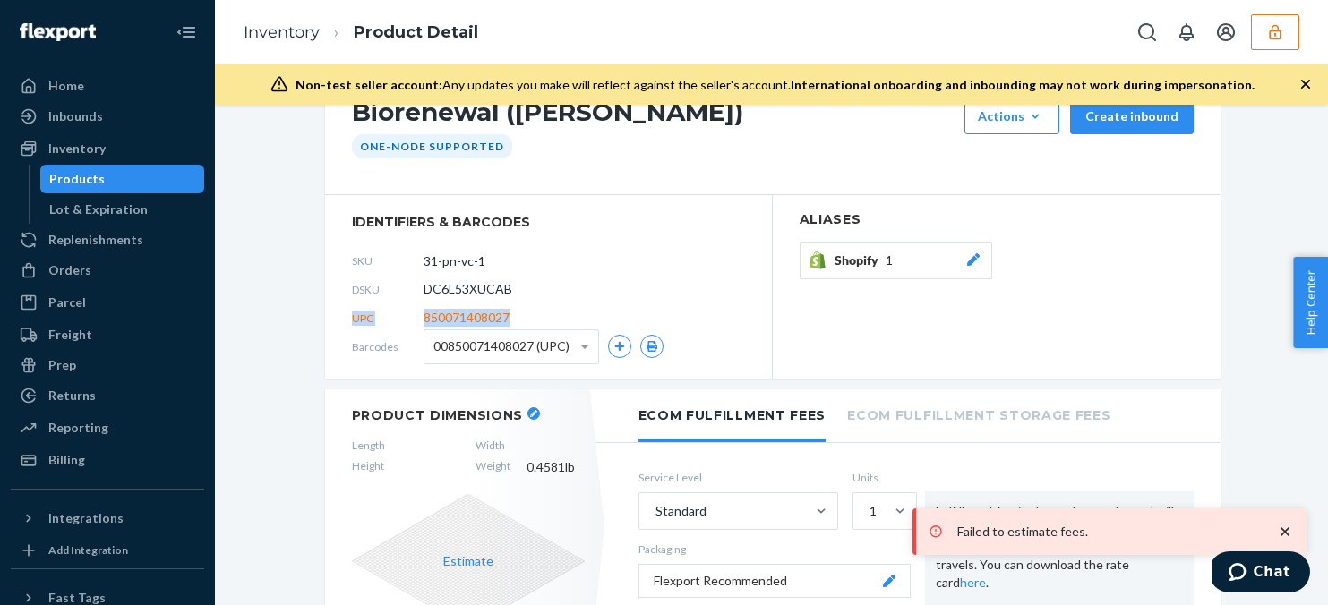
drag, startPoint x: 347, startPoint y: 316, endPoint x: 532, endPoint y: 313, distance: 184.5
click at [532, 313] on section "identifiers & barcodes SKU 31-pn-vc-1 DSKU DC6L53XUCAB UPC 850071408027 Barcode…" at bounding box center [549, 287] width 448 height 184
click at [532, 313] on div "UPC 850071408027" at bounding box center [548, 318] width 393 height 29
drag, startPoint x: 532, startPoint y: 317, endPoint x: 323, endPoint y: 315, distance: 208.7
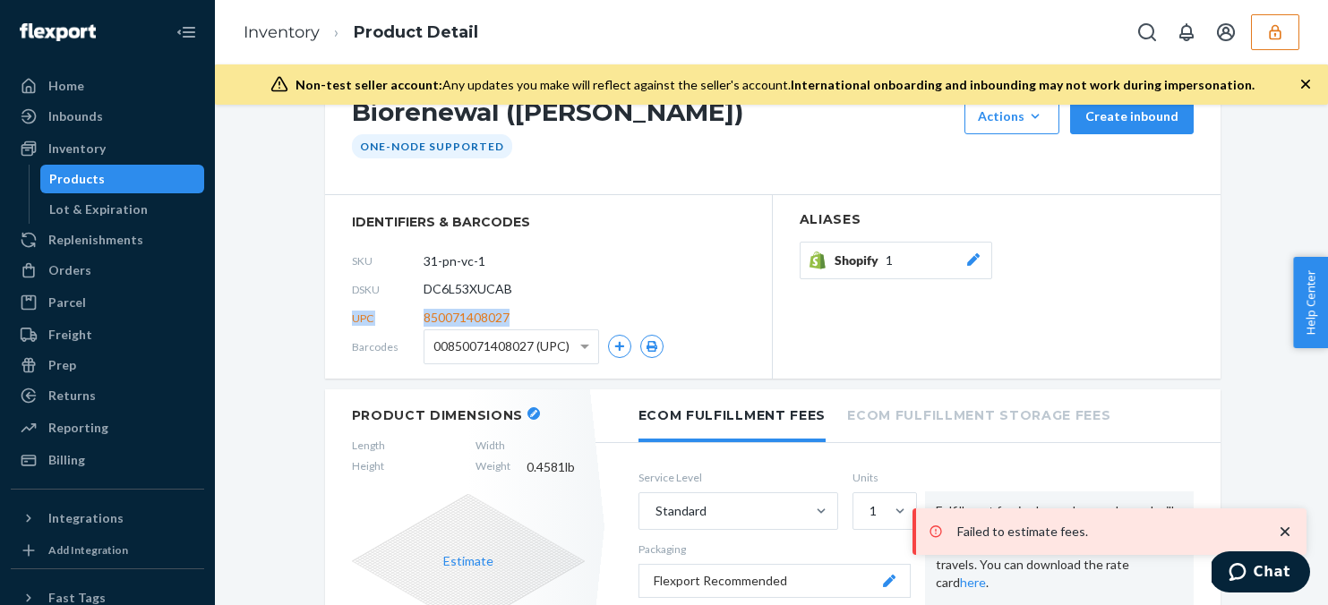
click at [371, 315] on span "UPC" at bounding box center [388, 318] width 72 height 15
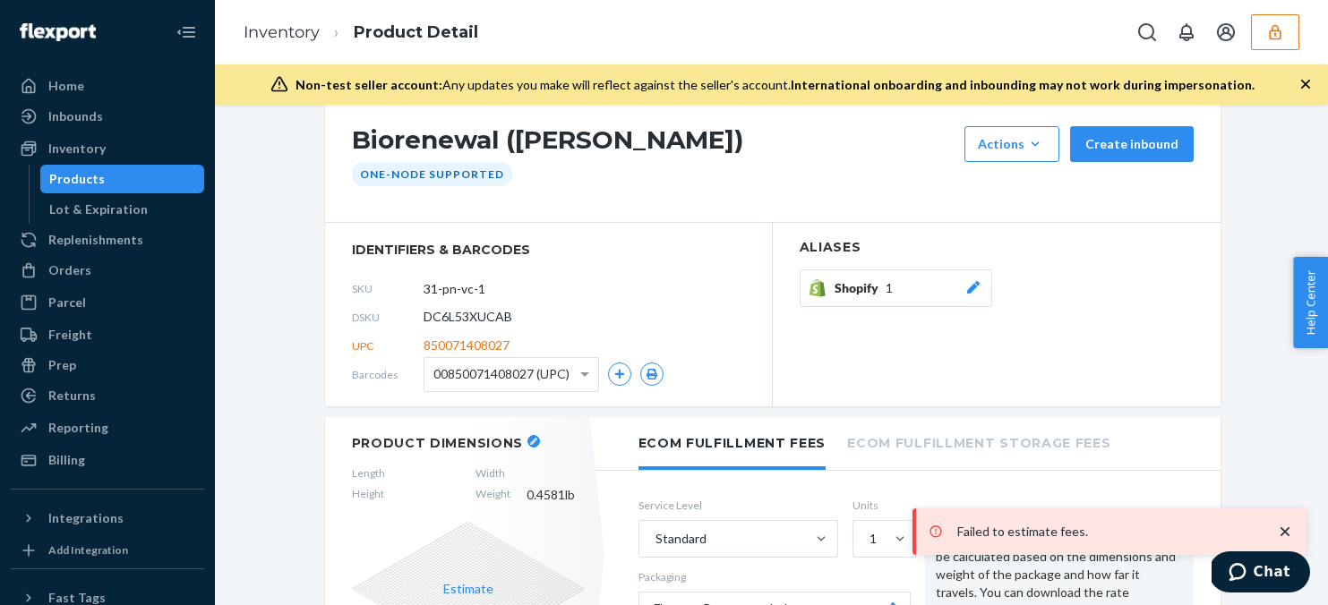
scroll to position [44, 0]
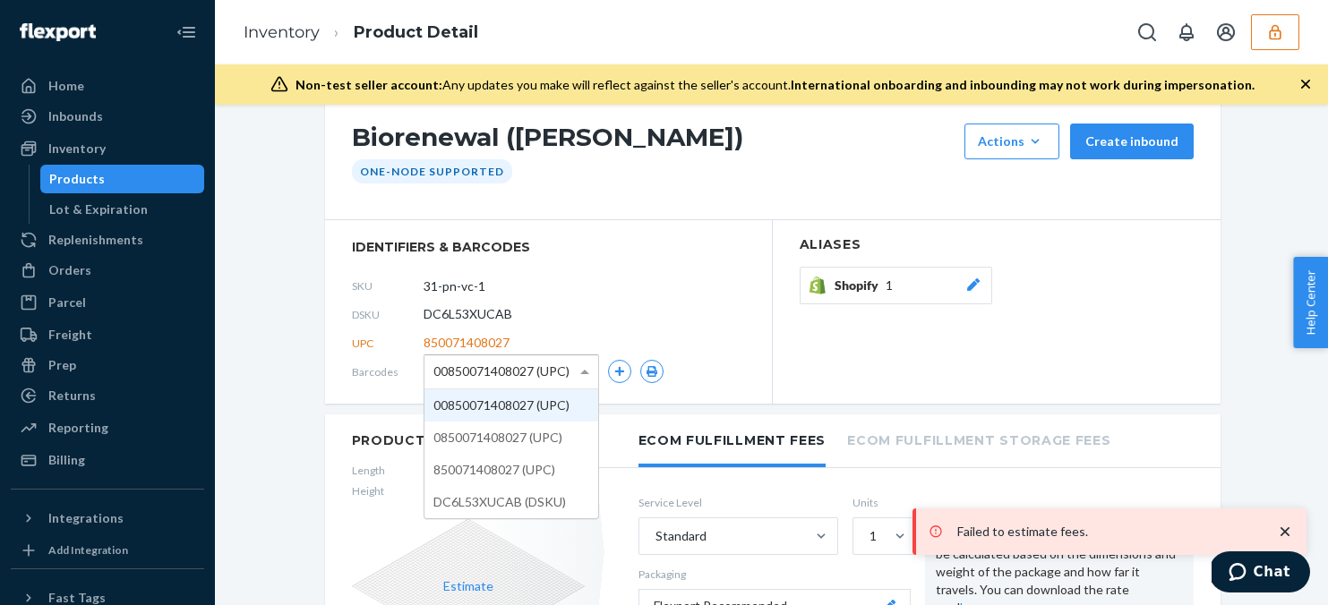
click at [519, 373] on span "00850071408027 (UPC)" at bounding box center [501, 371] width 136 height 30
click at [995, 151] on button "Actions Add components Hide" at bounding box center [1011, 142] width 95 height 36
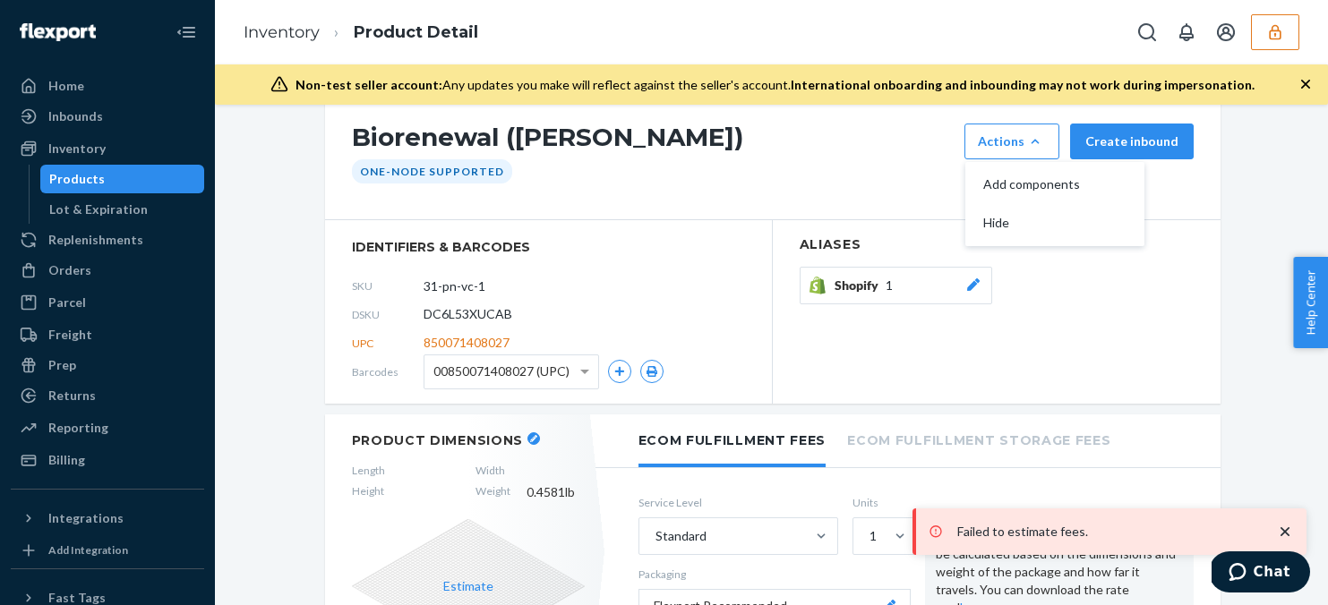
click at [903, 154] on h1 "Biorenewal (Vanilla Cinnamon)" at bounding box center [654, 142] width 604 height 36
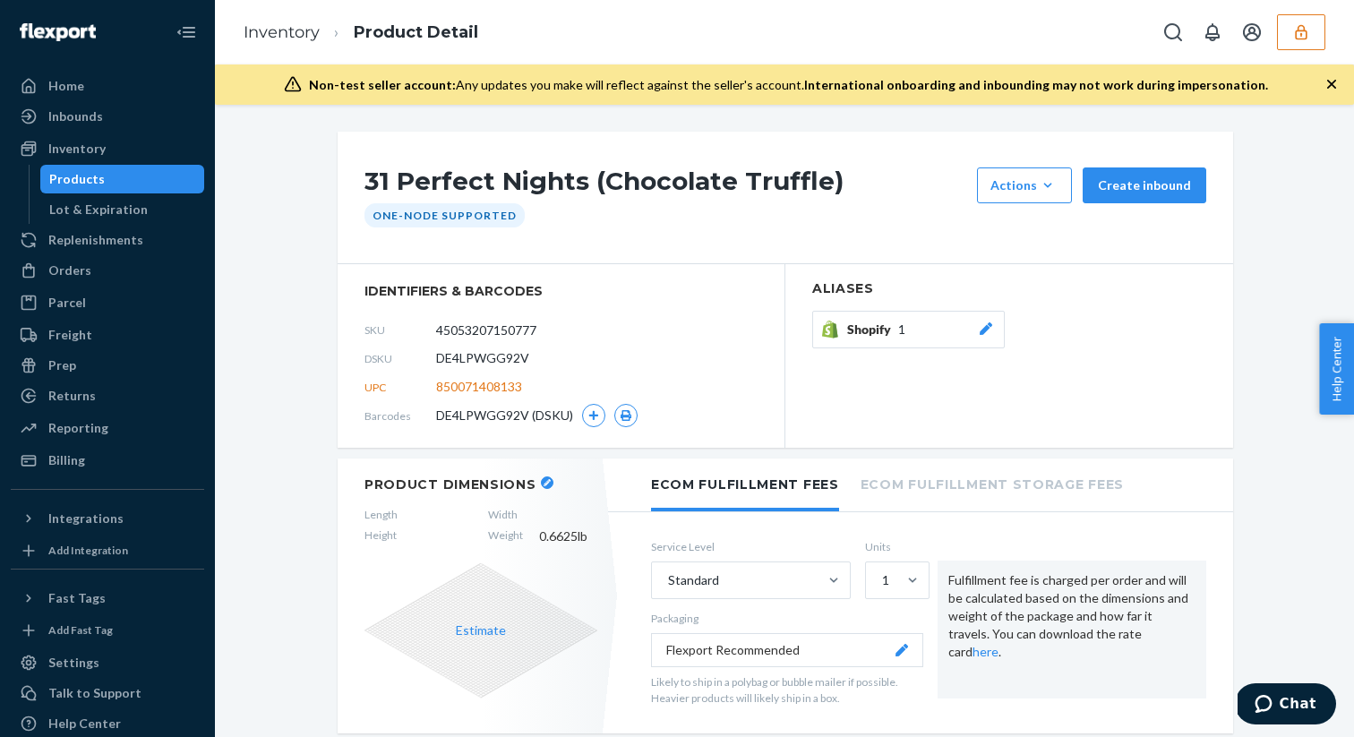
scroll to position [1038, 0]
